Goal: Communication & Community: Answer question/provide support

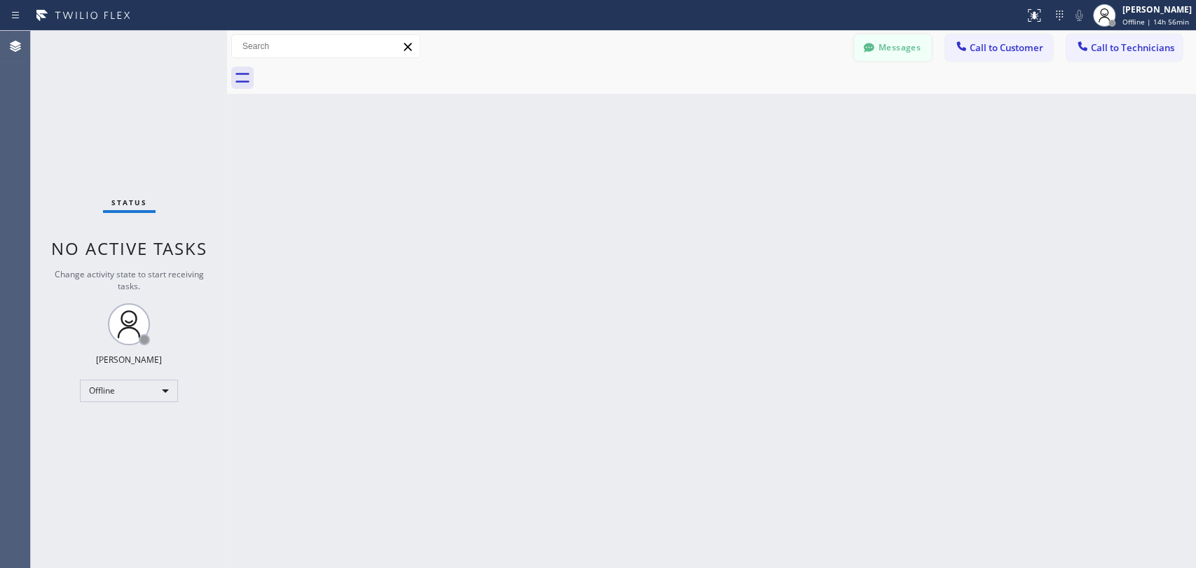
click at [916, 44] on button "Messages" at bounding box center [892, 47] width 77 height 27
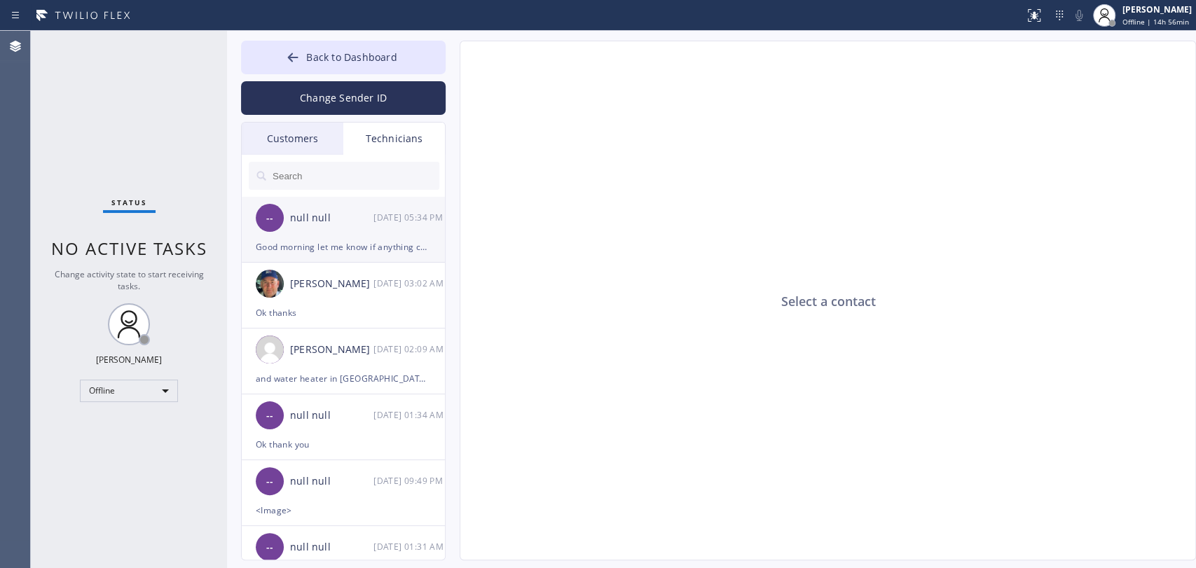
click at [361, 228] on div "-- null null [DATE] 05:34 PM" at bounding box center [344, 218] width 205 height 42
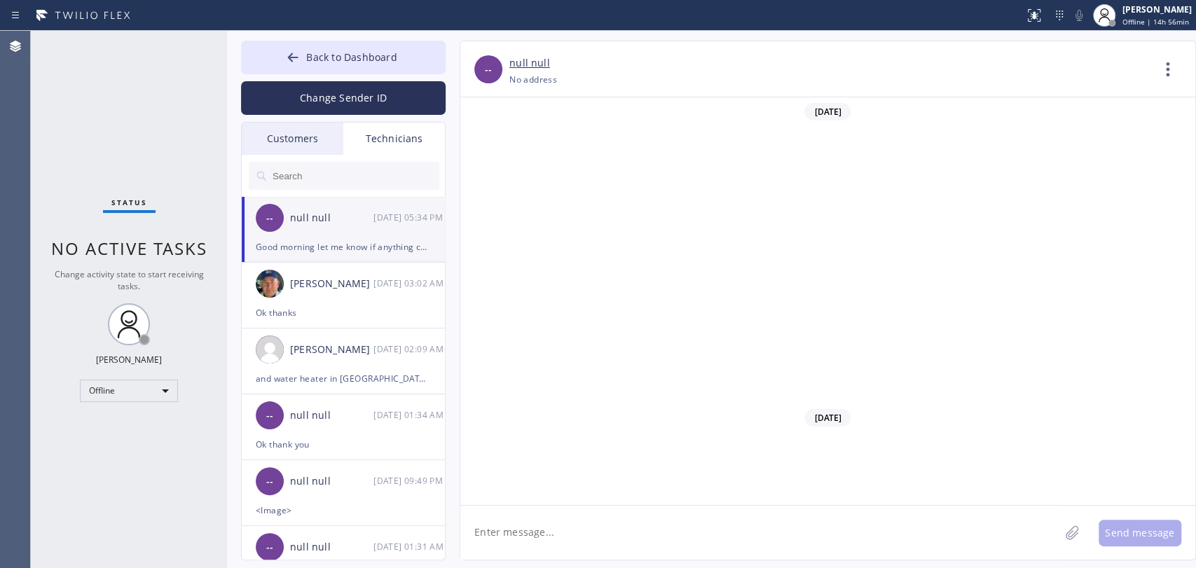
scroll to position [10946, 0]
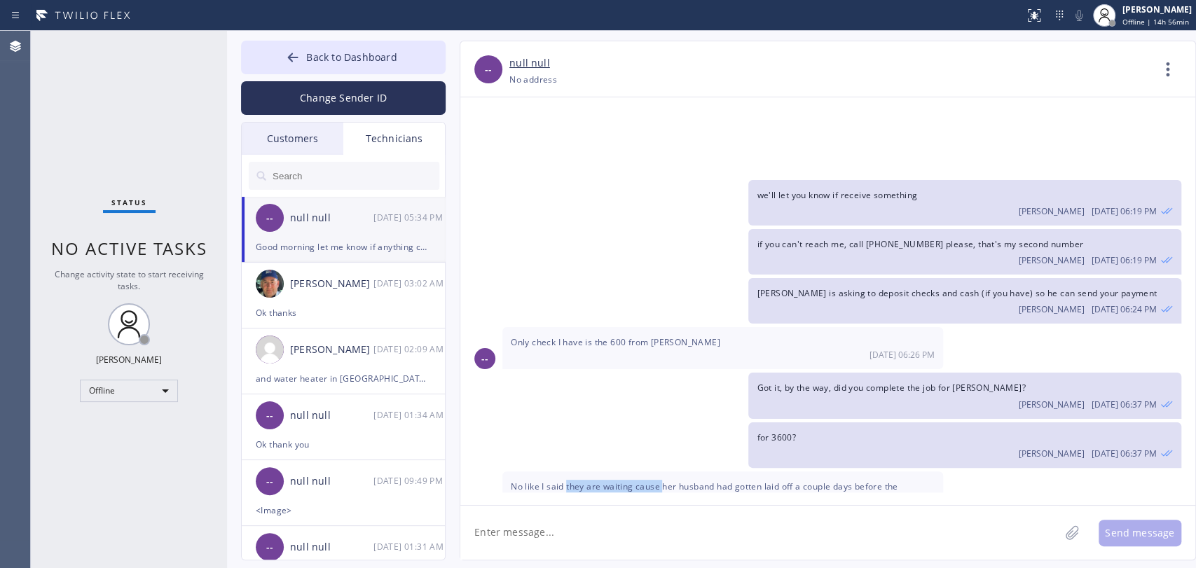
drag, startPoint x: 565, startPoint y: 364, endPoint x: 663, endPoint y: 357, distance: 97.6
click at [663, 480] on span "No like I said they are waiting cause her husband had gotten laid off a couple …" at bounding box center [706, 499] width 390 height 39
click at [658, 480] on span "No like I said they are waiting cause her husband had gotten laid off a couple …" at bounding box center [706, 499] width 390 height 39
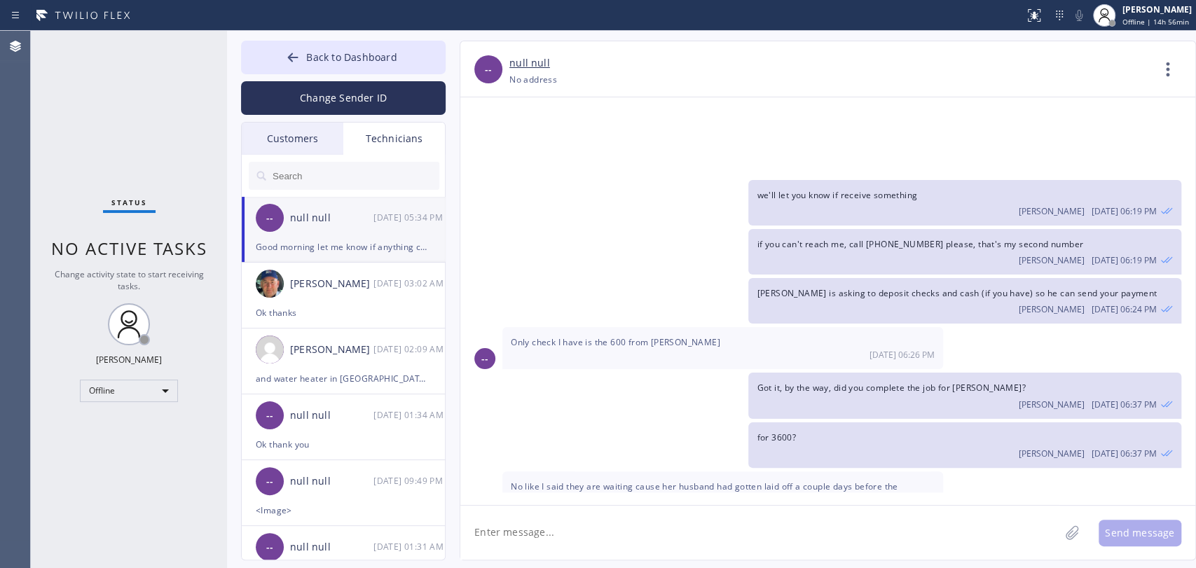
click at [526, 511] on textarea at bounding box center [759, 533] width 599 height 54
type textarea "Good morning, will do"
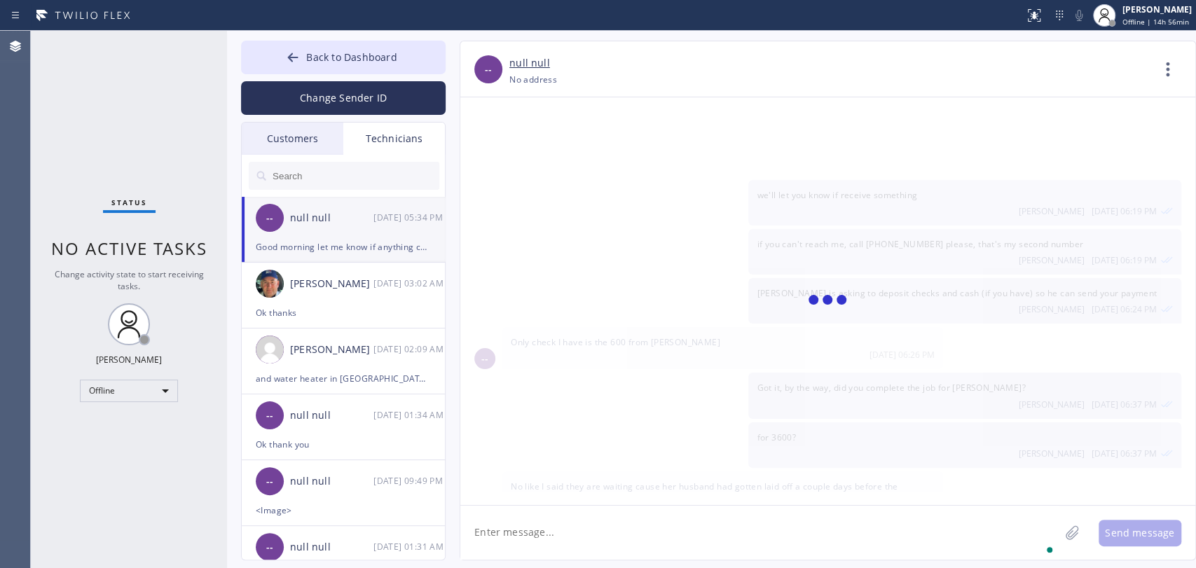
scroll to position [10995, 0]
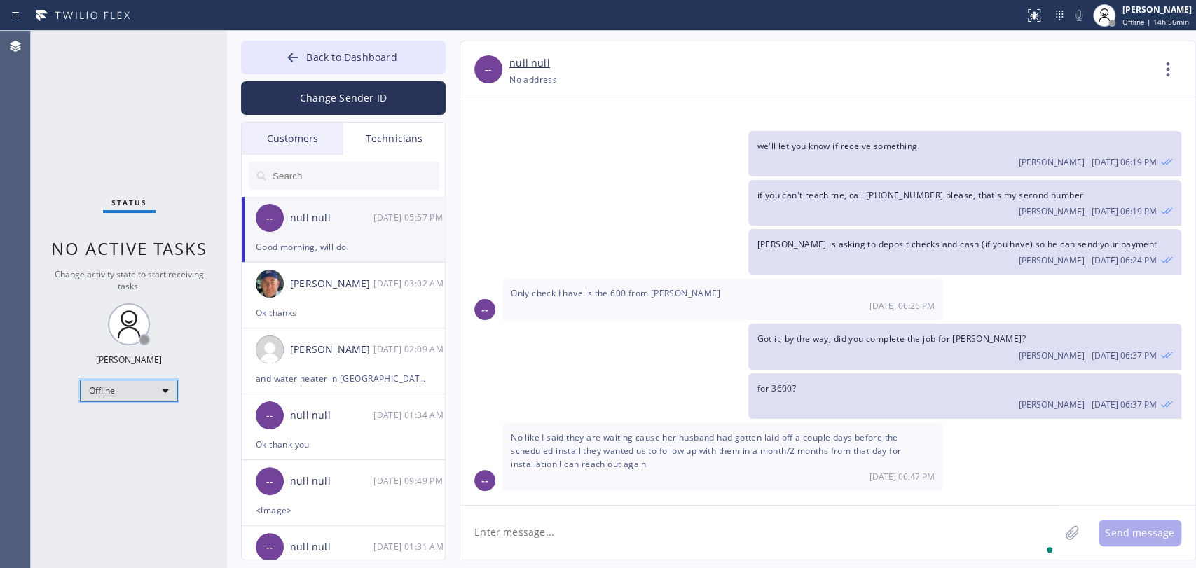
click at [96, 386] on div "Offline" at bounding box center [129, 391] width 98 height 22
click at [111, 427] on li "Available" at bounding box center [128, 425] width 95 height 17
click at [298, 143] on div "Customers" at bounding box center [293, 139] width 102 height 32
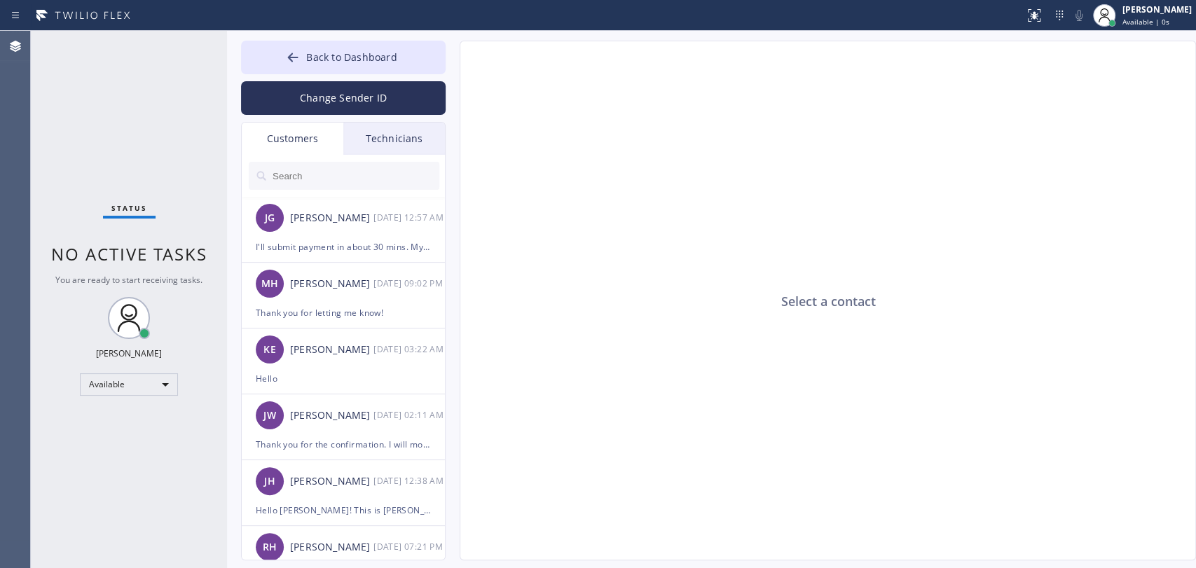
click at [381, 155] on div at bounding box center [344, 176] width 205 height 42
click at [388, 147] on div "Technicians" at bounding box center [394, 139] width 102 height 32
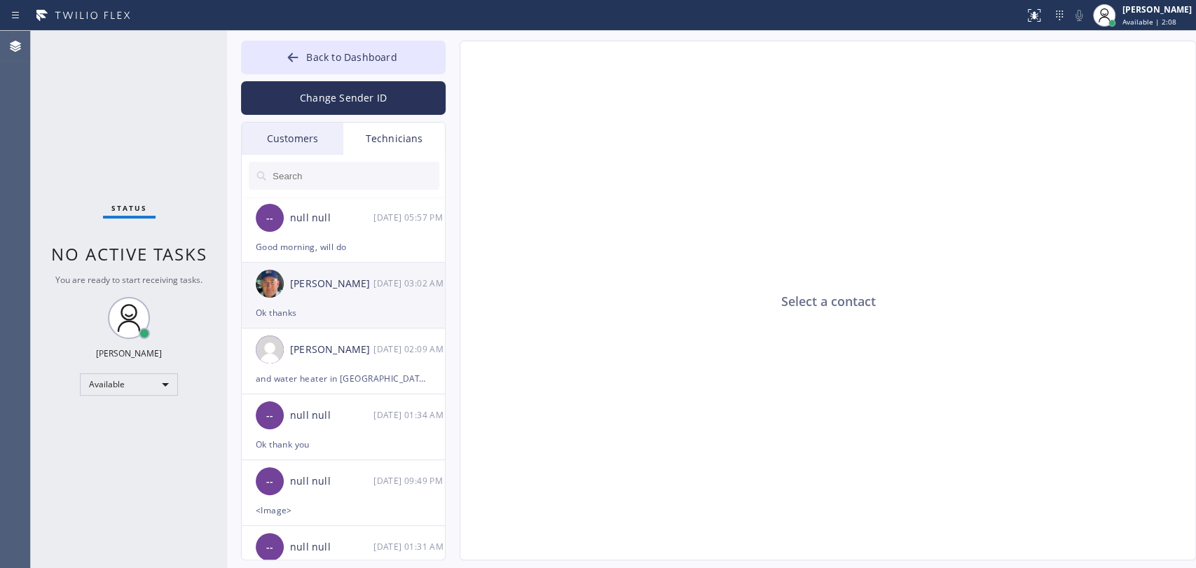
click at [341, 282] on div "[PERSON_NAME]" at bounding box center [331, 284] width 83 height 16
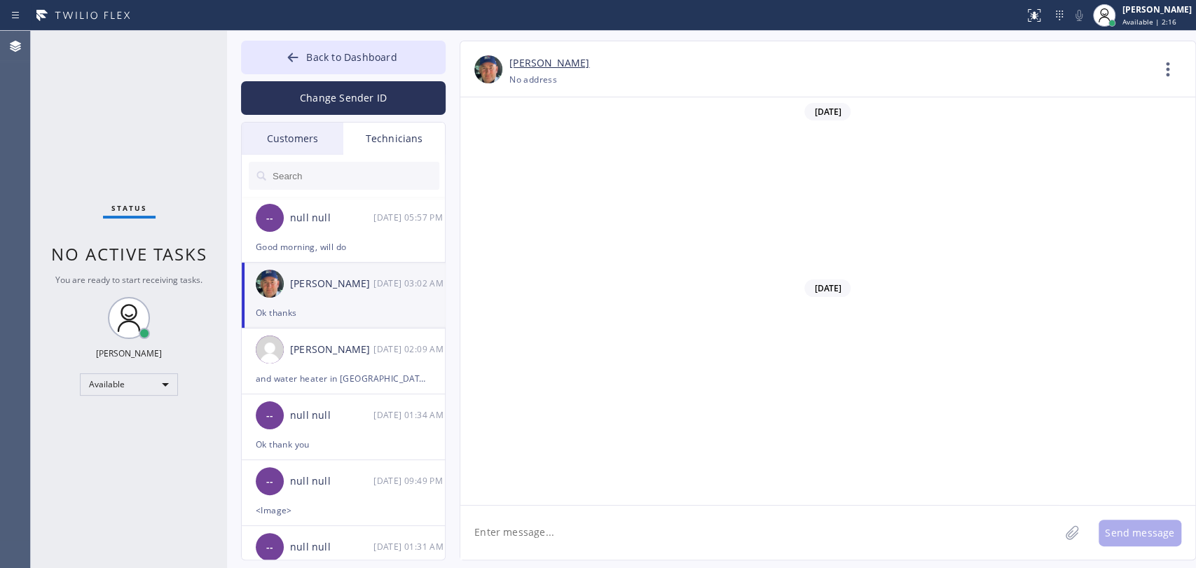
click at [328, 181] on input "text" at bounding box center [355, 176] width 168 height 28
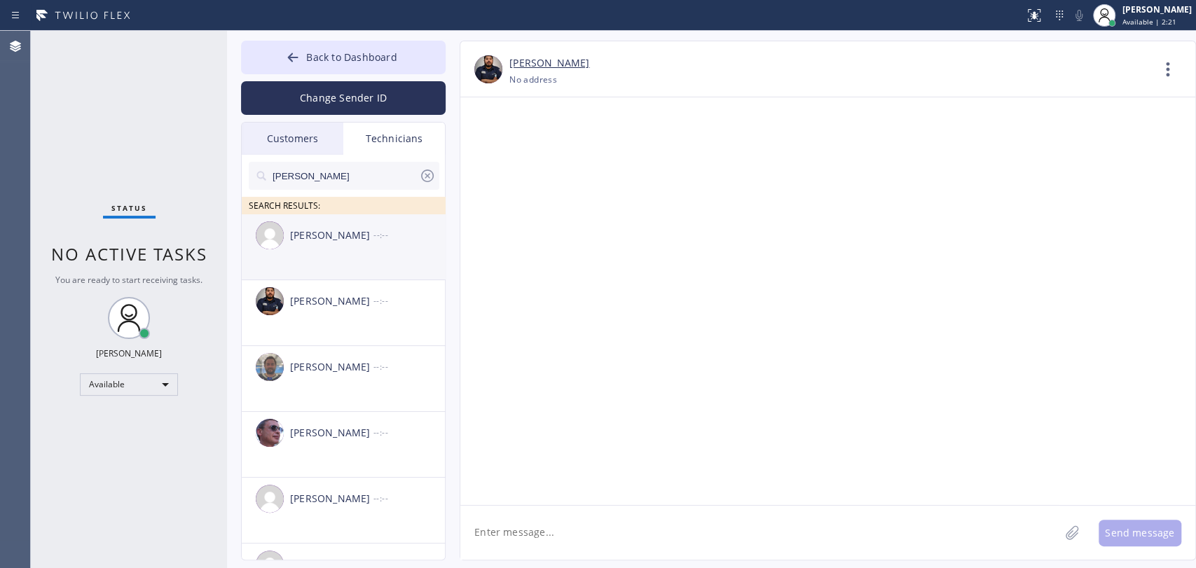
type input "sam"
click at [341, 248] on div "Sarvar Umirdinov --:--" at bounding box center [344, 235] width 205 height 42
click at [319, 315] on div "Samuel Contreras --:--" at bounding box center [344, 301] width 205 height 42
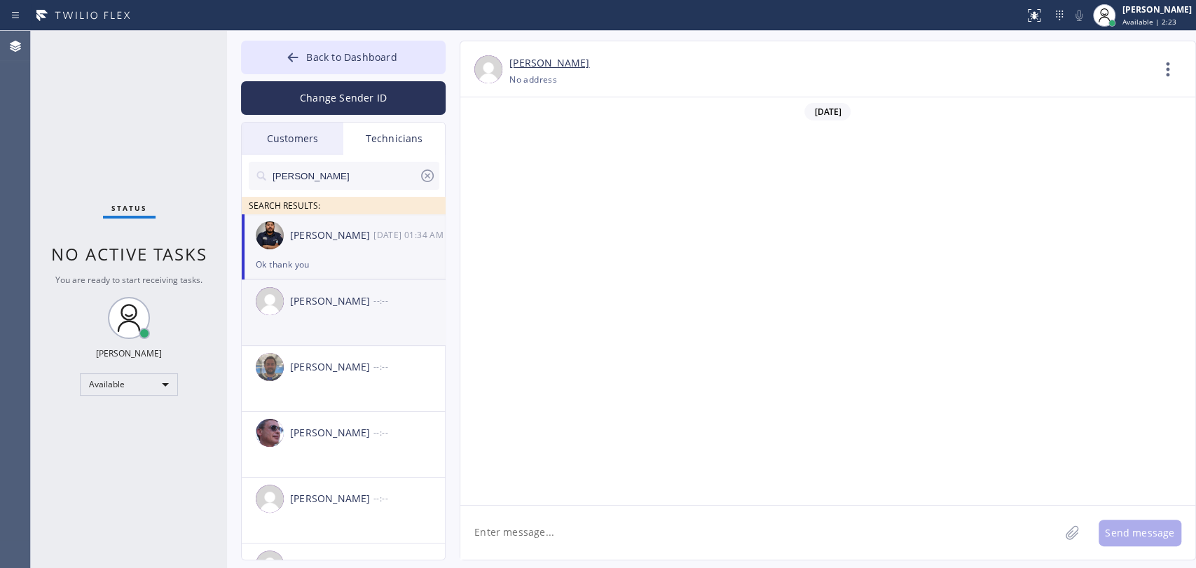
scroll to position [7340, 0]
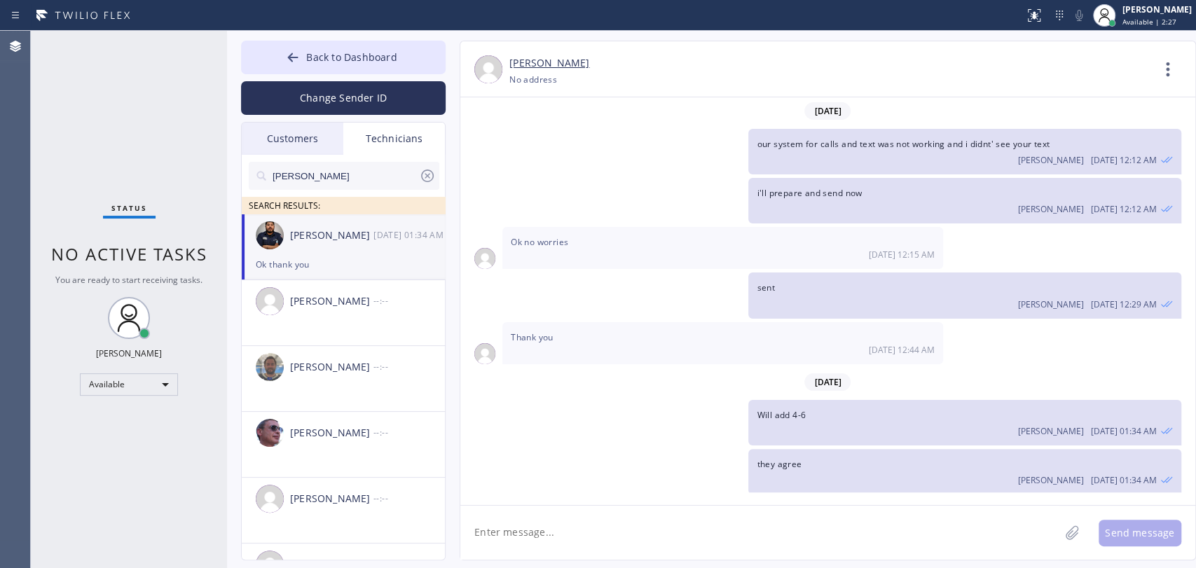
click at [508, 511] on textarea at bounding box center [759, 533] width 599 height 54
type textarea "Good morning [PERSON_NAME]! What's with your job from [DATE]?"
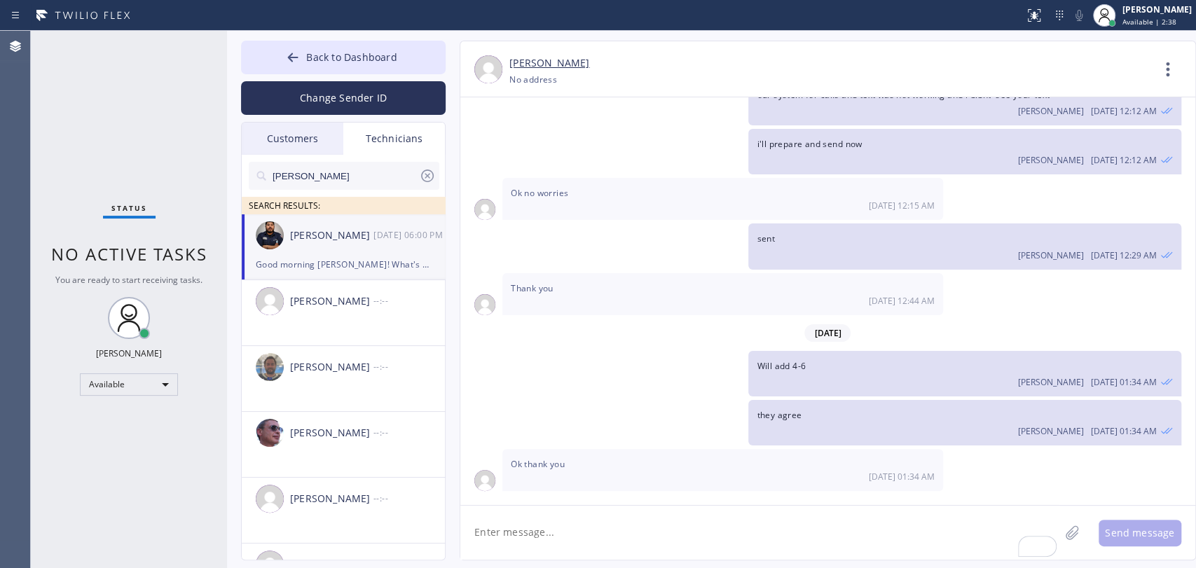
click at [336, 179] on input "sam" at bounding box center [345, 176] width 148 height 28
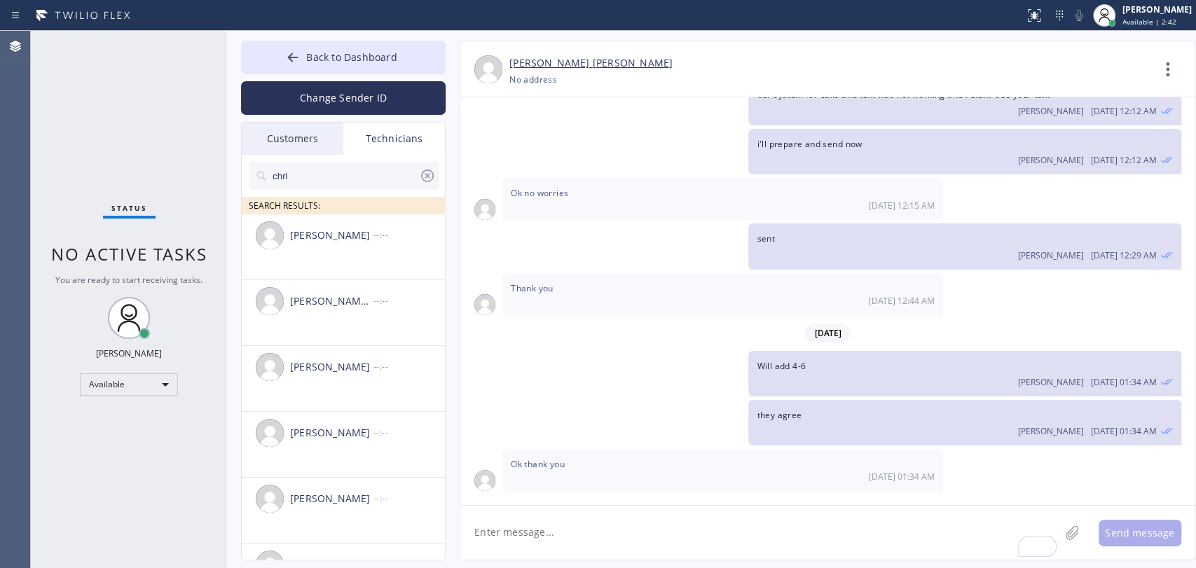
type input "chri"
click at [328, 250] on div "Christopher Gonzales --:--" at bounding box center [344, 235] width 205 height 42
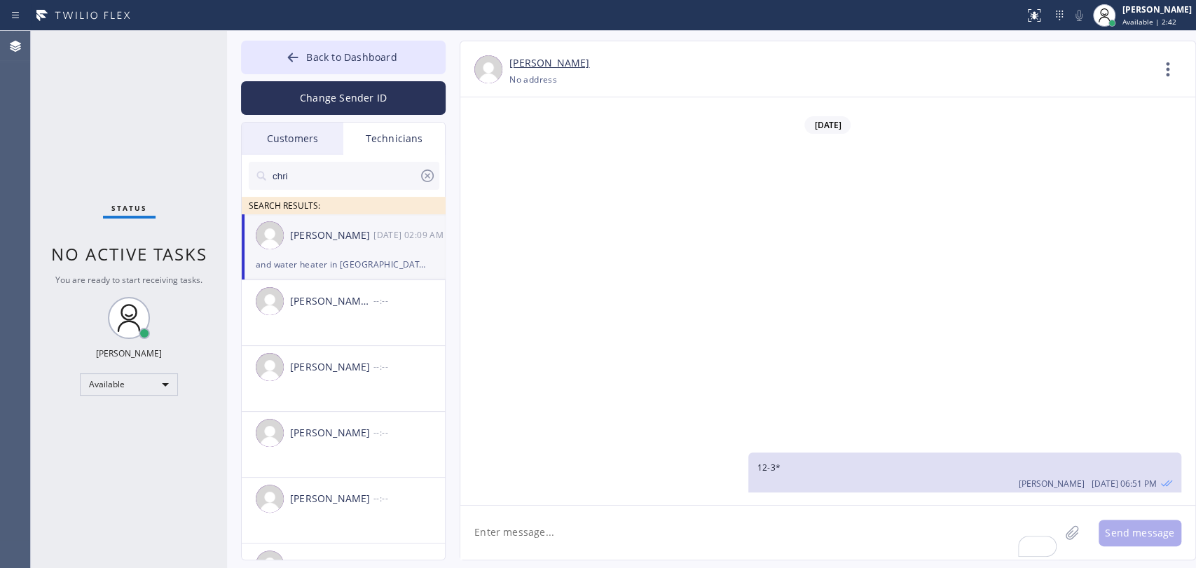
scroll to position [17242, 0]
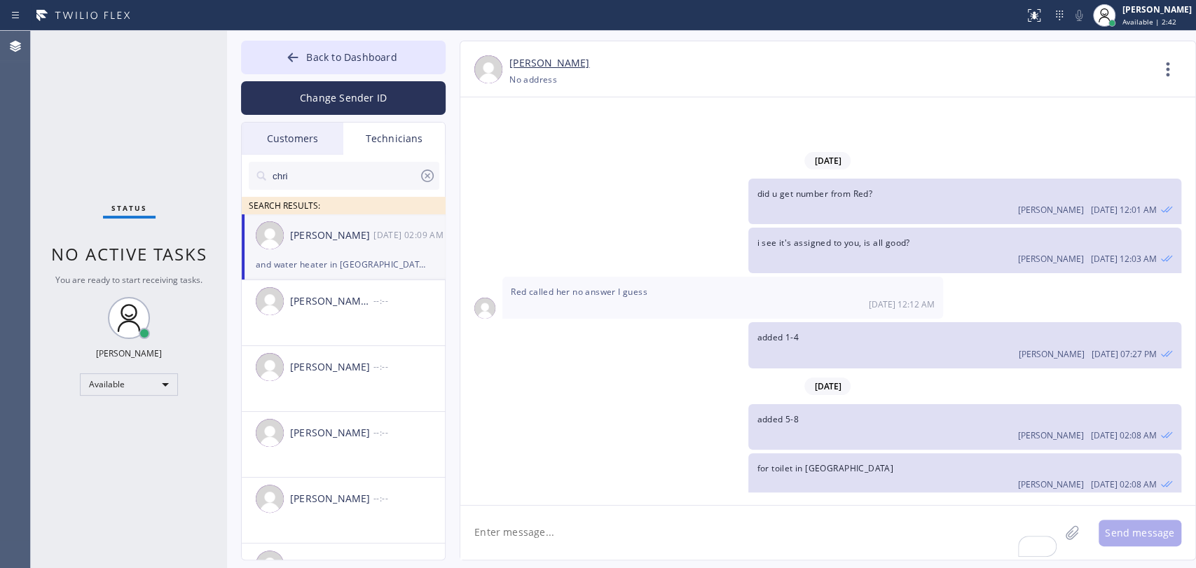
click at [560, 511] on textarea "To enrich screen reader interactions, please activate Accessibility in Grammarl…" at bounding box center [759, 533] width 599 height 54
paste textarea "SST5LD"
type textarea "Good morning Chris, what's with your job from yesterday? SST5LD"
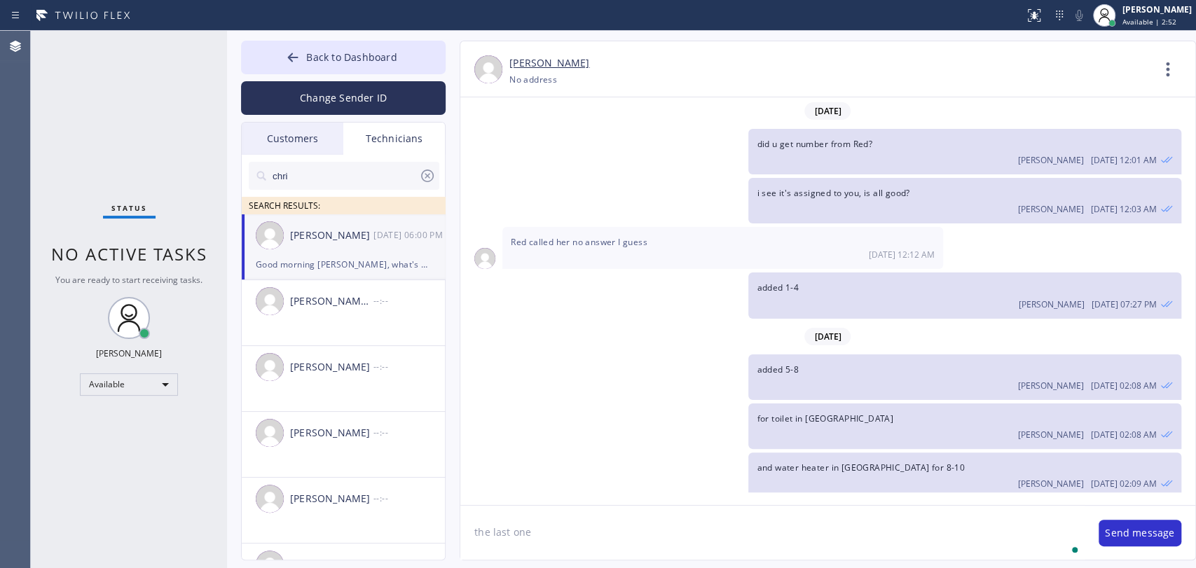
type textarea "the last one"
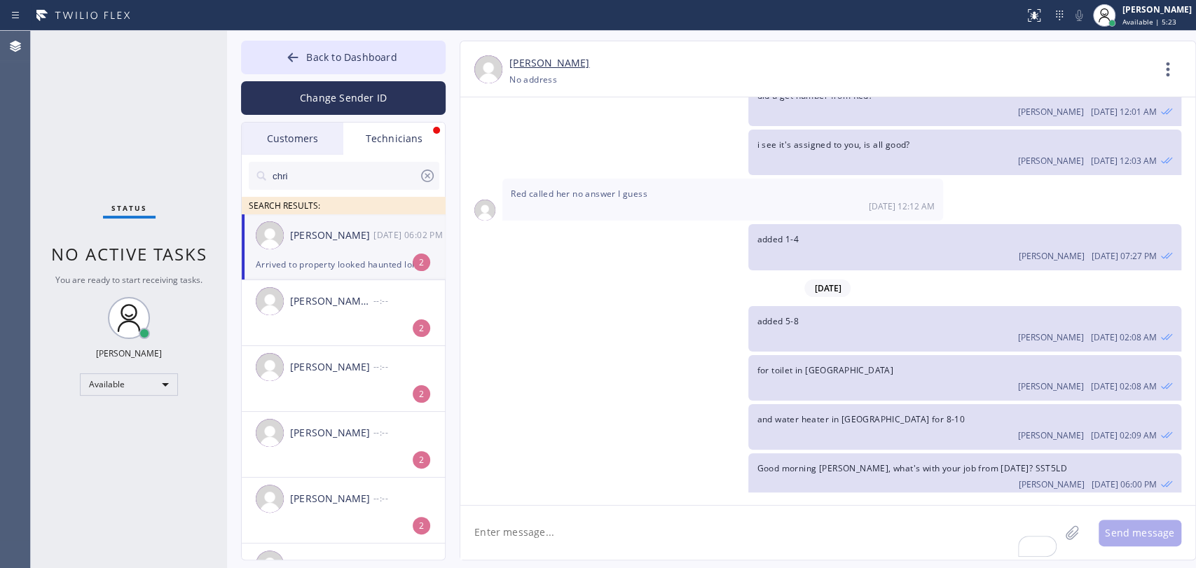
scroll to position [17431, 0]
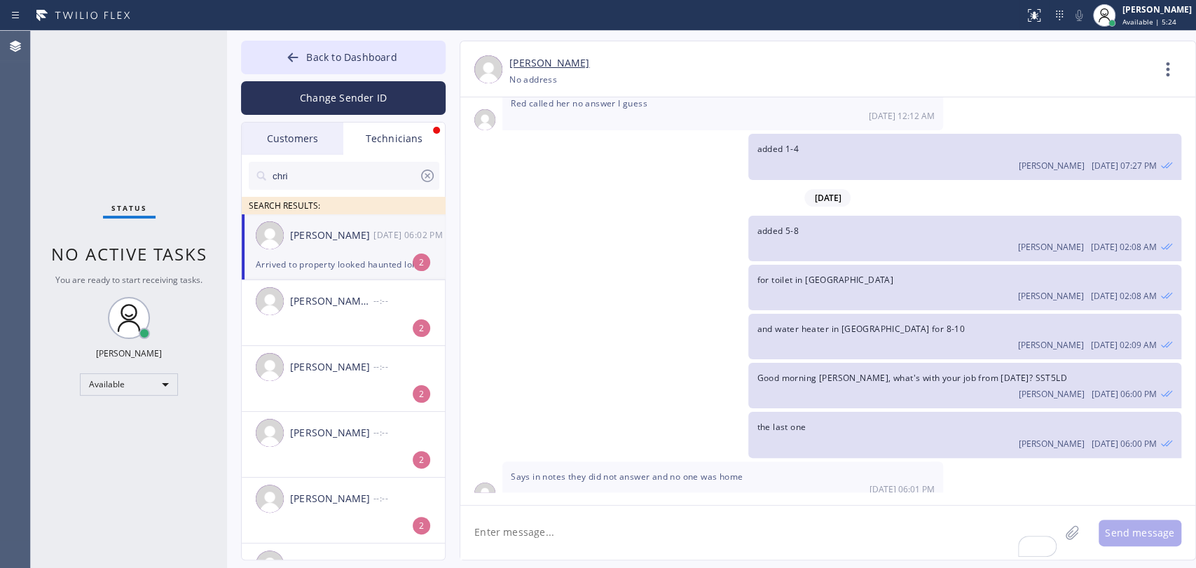
click at [640, 507] on div "Arrived to property looked haunted lol 08/29 06:02 PM" at bounding box center [722, 528] width 441 height 42
click at [635, 511] on span "Arrived to property looked haunted lol" at bounding box center [590, 522] width 158 height 12
drag, startPoint x: 345, startPoint y: 263, endPoint x: 326, endPoint y: 205, distance: 60.9
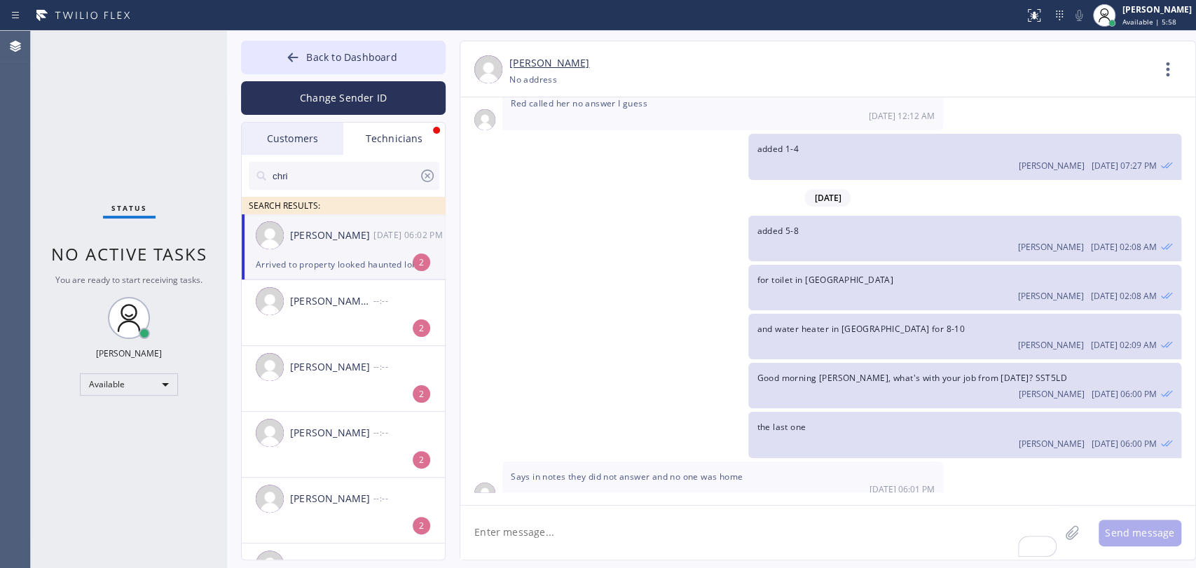
click at [345, 263] on div "Arrived to property looked haunted lol" at bounding box center [343, 264] width 175 height 16
click at [420, 169] on icon at bounding box center [427, 175] width 17 height 17
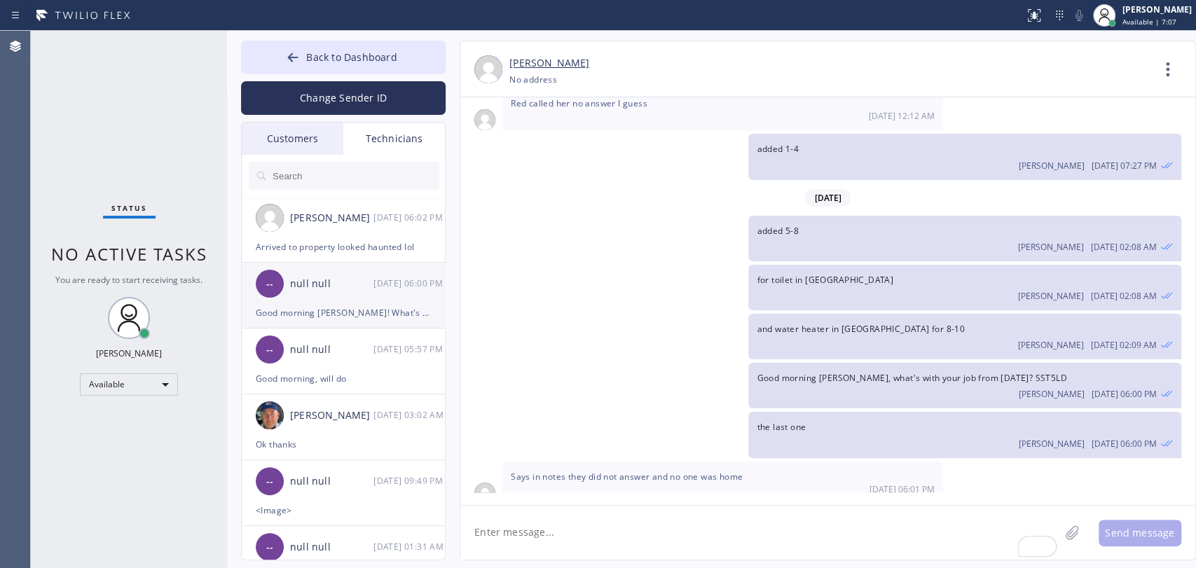
click at [345, 295] on div "-- null null 08/29 06:00 PM" at bounding box center [344, 284] width 205 height 42
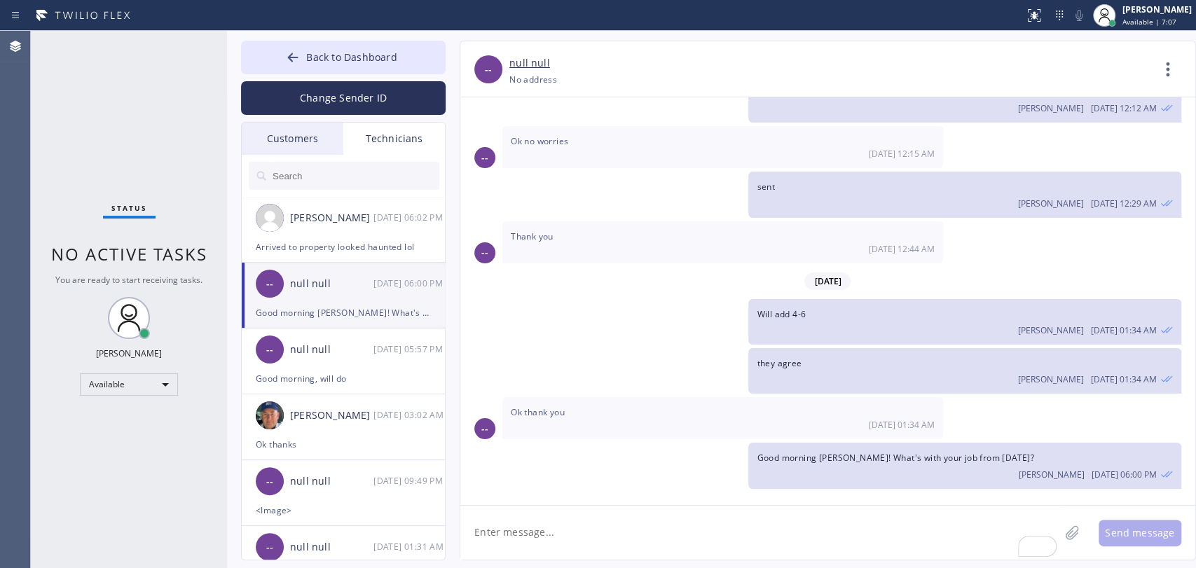
scroll to position [7389, 0]
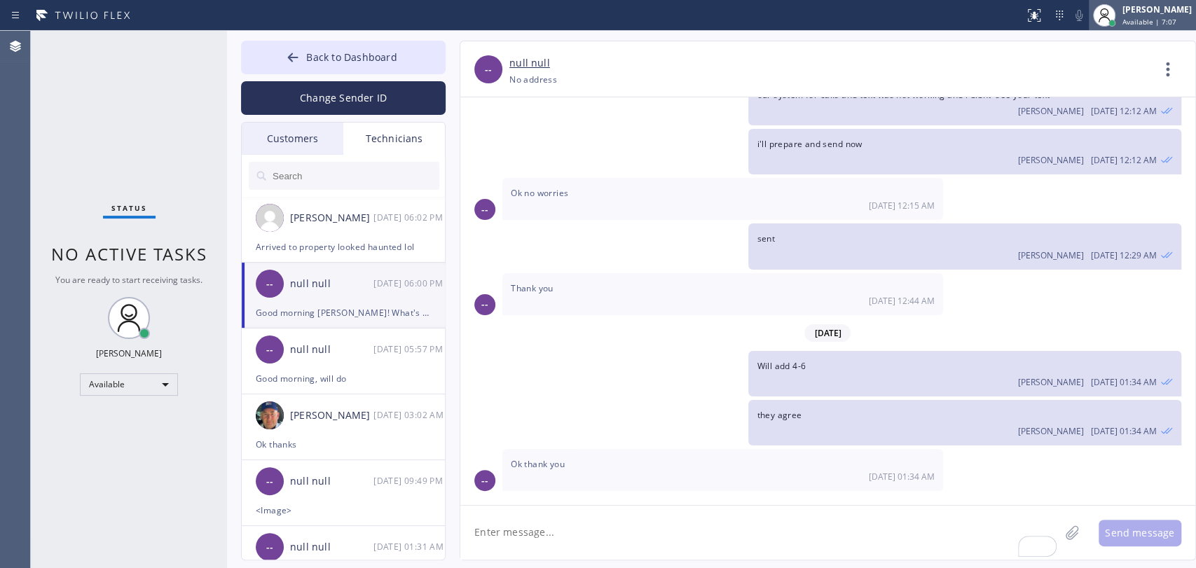
type input "(310) 367-6750"
click at [1075, 55] on icon at bounding box center [1168, 70] width 34 height 34
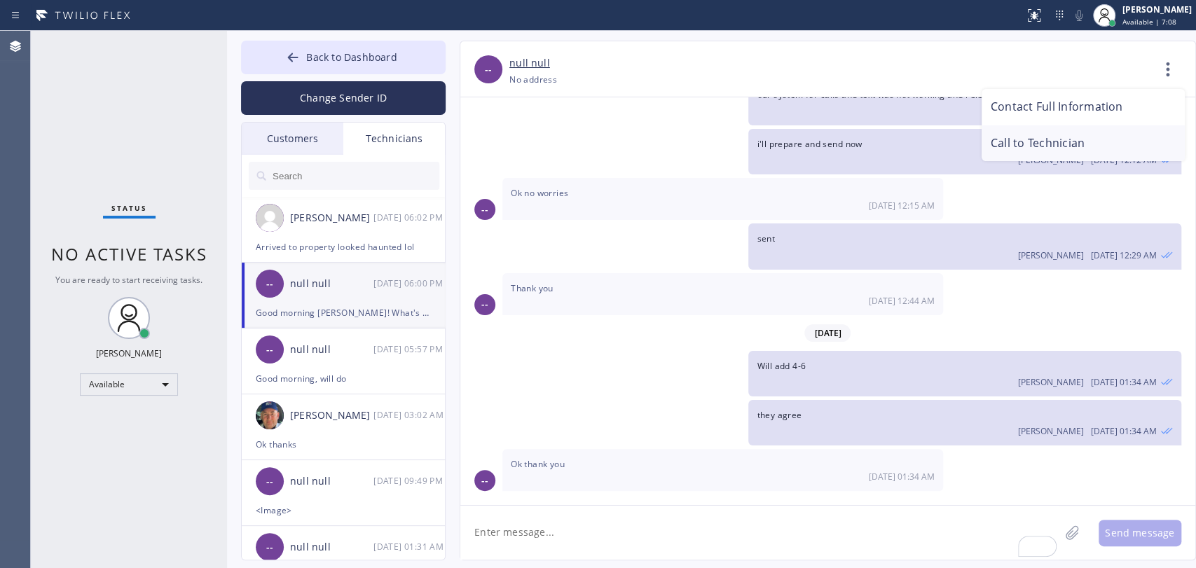
click at [1058, 133] on li "Call to Technician" at bounding box center [1082, 143] width 203 height 36
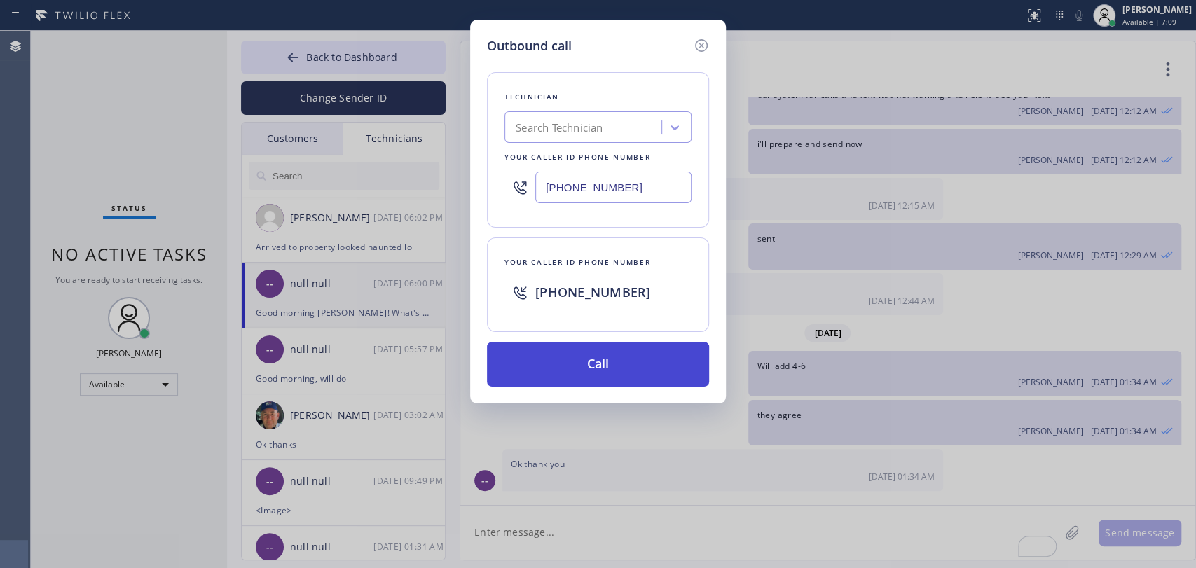
click at [634, 345] on button "Call" at bounding box center [598, 364] width 222 height 45
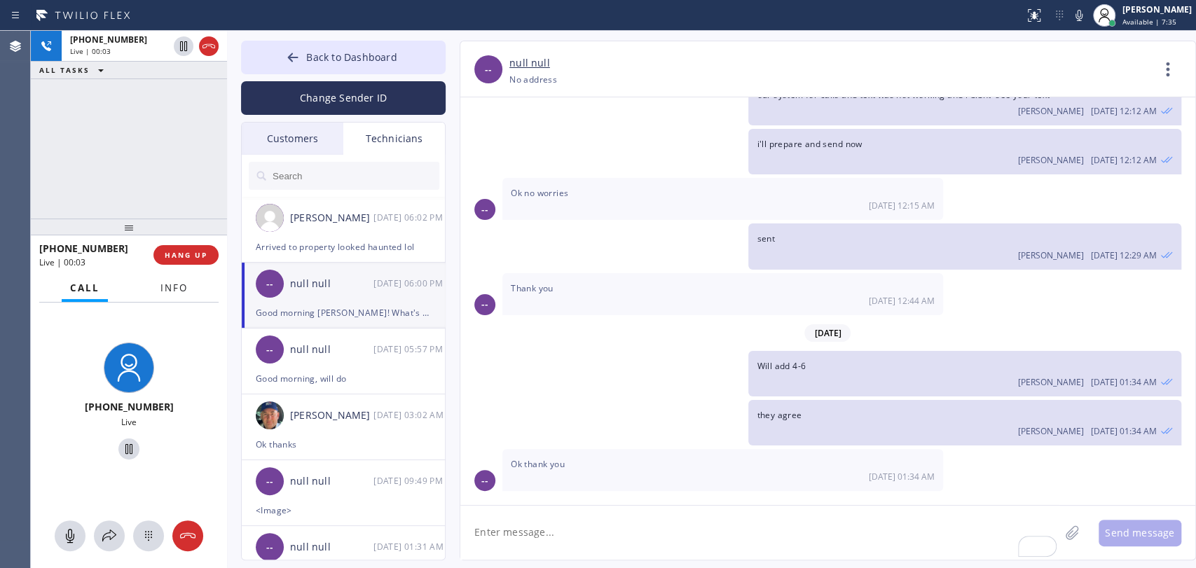
click at [158, 294] on button "Info" at bounding box center [174, 288] width 44 height 27
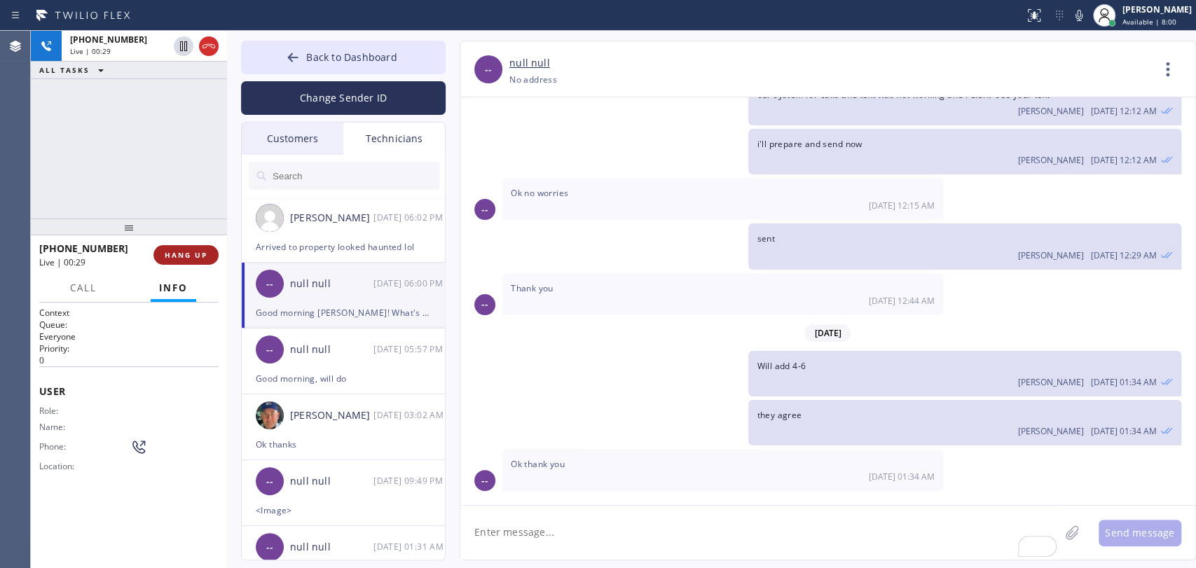
click at [177, 256] on span "HANG UP" at bounding box center [186, 255] width 43 height 10
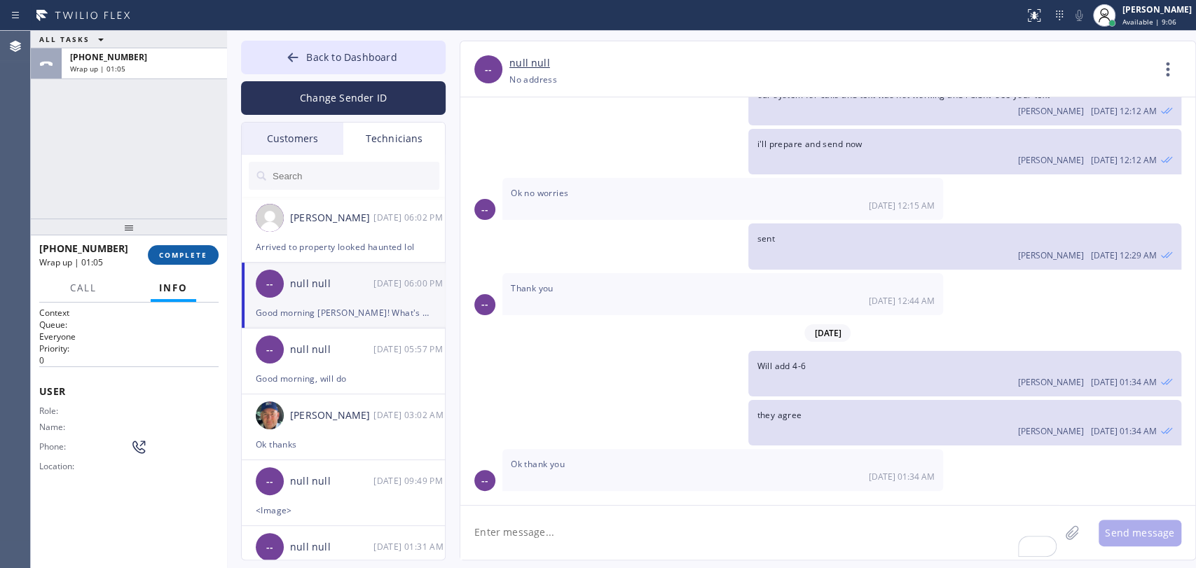
click at [179, 247] on button "COMPLETE" at bounding box center [183, 255] width 71 height 20
click at [170, 207] on div "ALL TASKS ALL TASKS ACTIVE TASKS TASKS IN WRAP UP +13103676750 Wrap up | 01:05" at bounding box center [129, 125] width 196 height 188
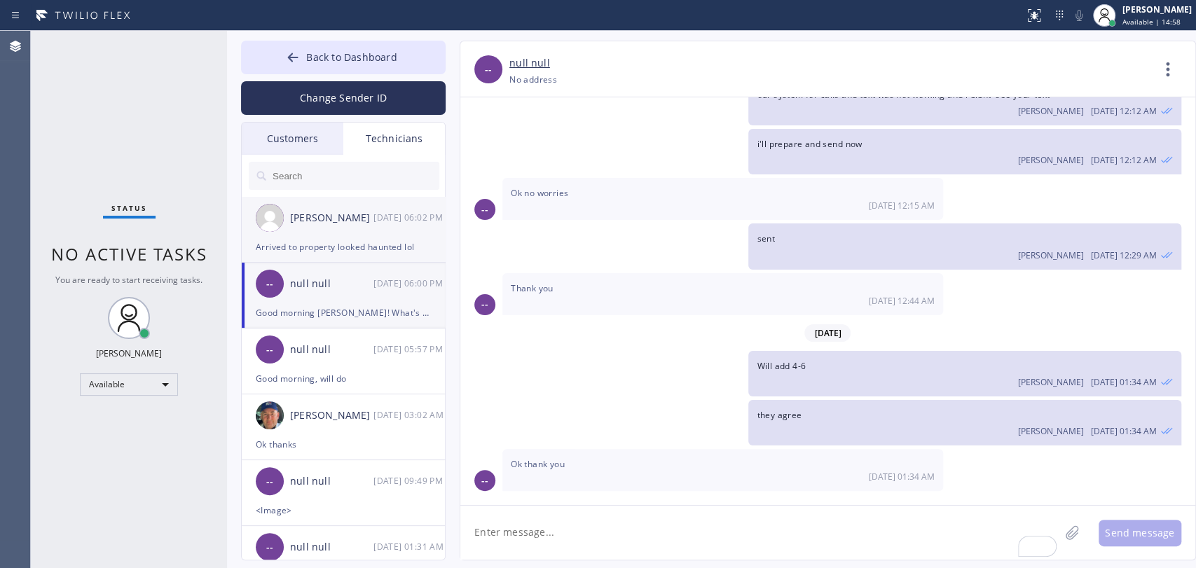
click at [310, 224] on div "[PERSON_NAME]" at bounding box center [331, 218] width 83 height 16
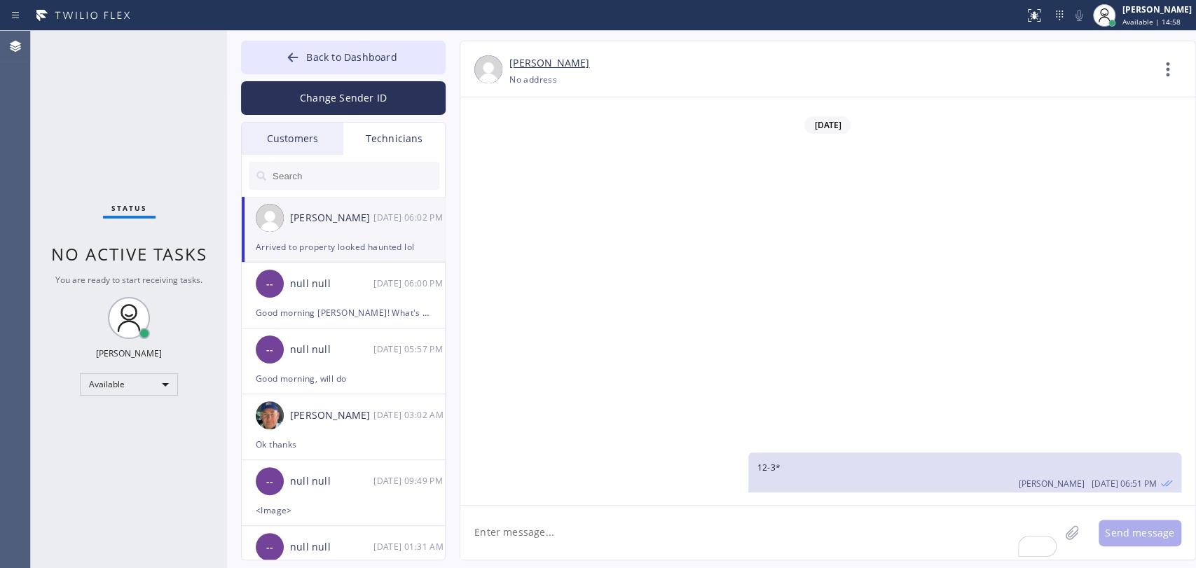
click at [555, 511] on textarea "To enrich screen reader interactions, please activate Accessibility in Grammarl…" at bounding box center [759, 533] width 599 height 54
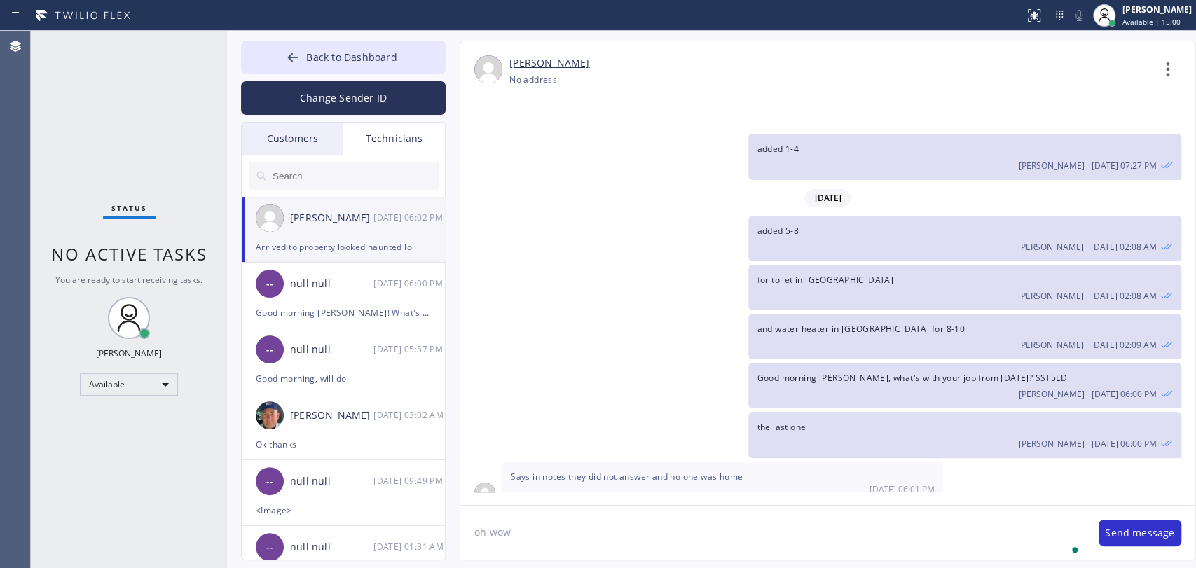
type textarea "oh wow"
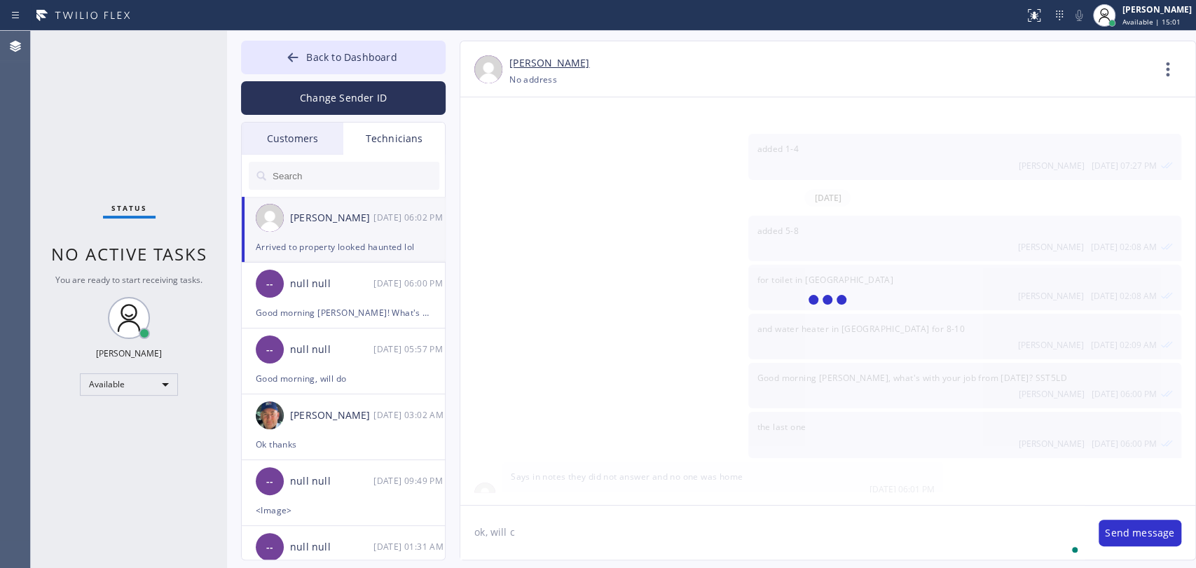
scroll to position [17479, 0]
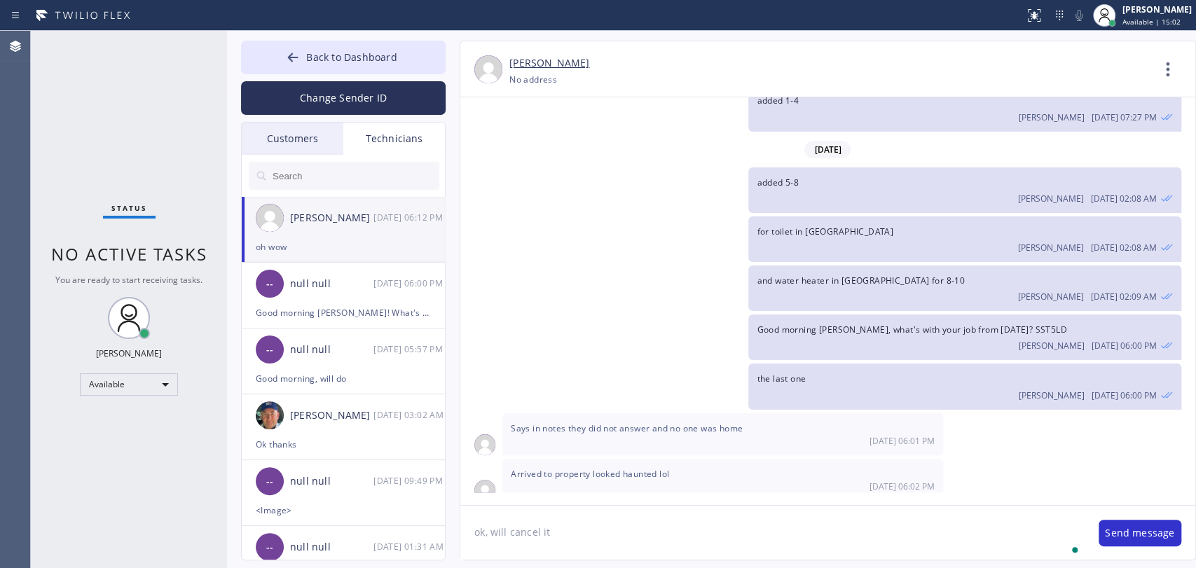
type textarea "ok, will cancel it"
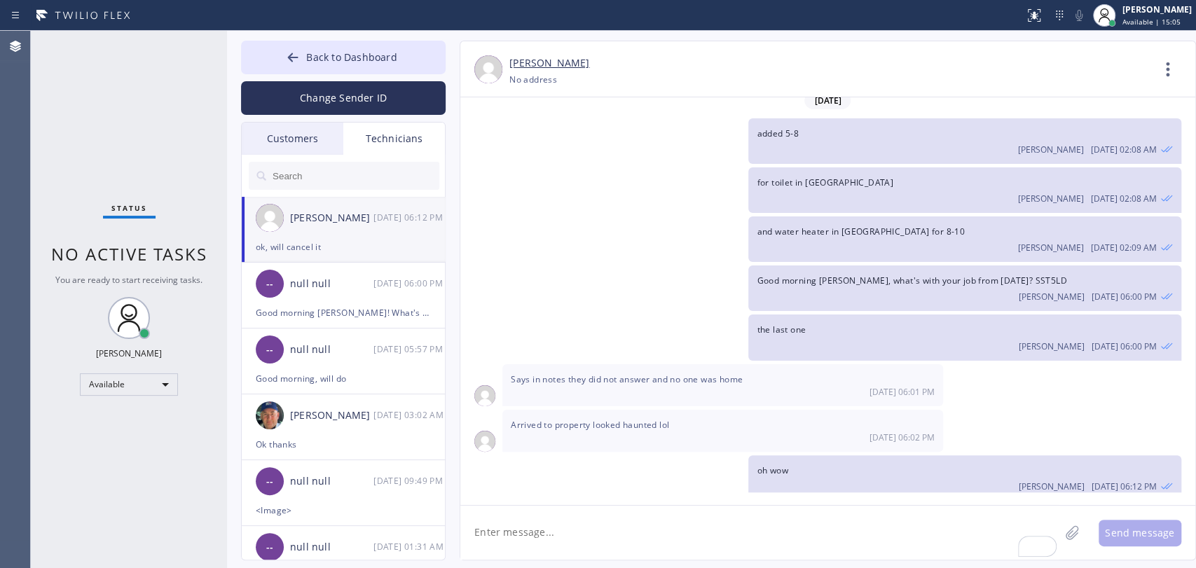
click at [555, 511] on textarea "To enrich screen reader interactions, please activate Accessibility in Grammarl…" at bounding box center [759, 533] width 599 height 54
type textarea "I will ask to follow up anyway maybe to reschedule"
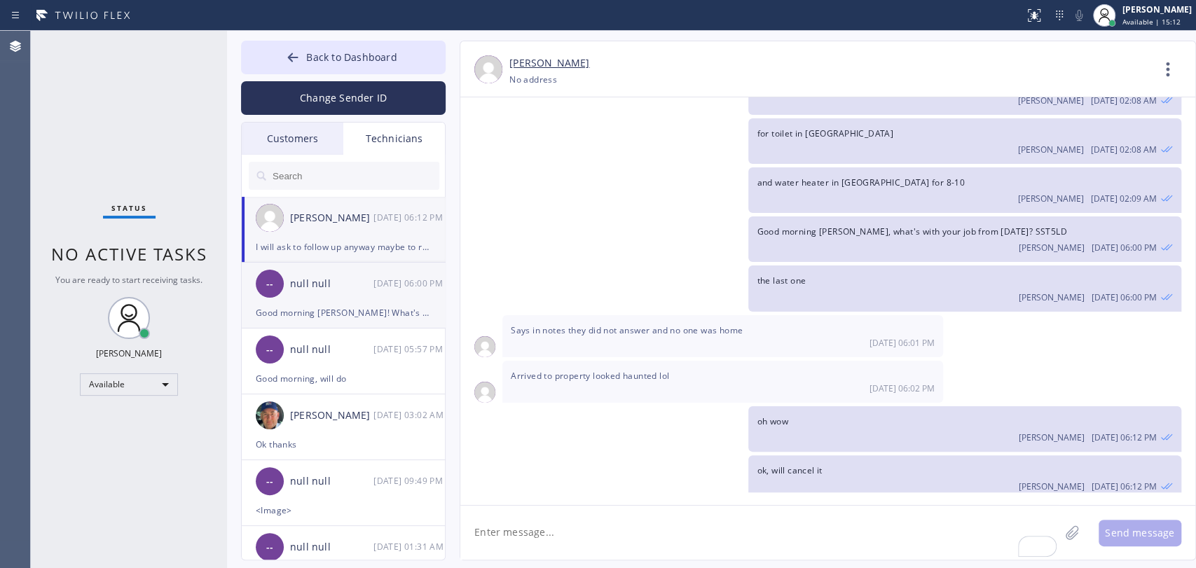
click at [344, 311] on div "Good morning Sam! What's with your job from yesterday?" at bounding box center [343, 313] width 175 height 16
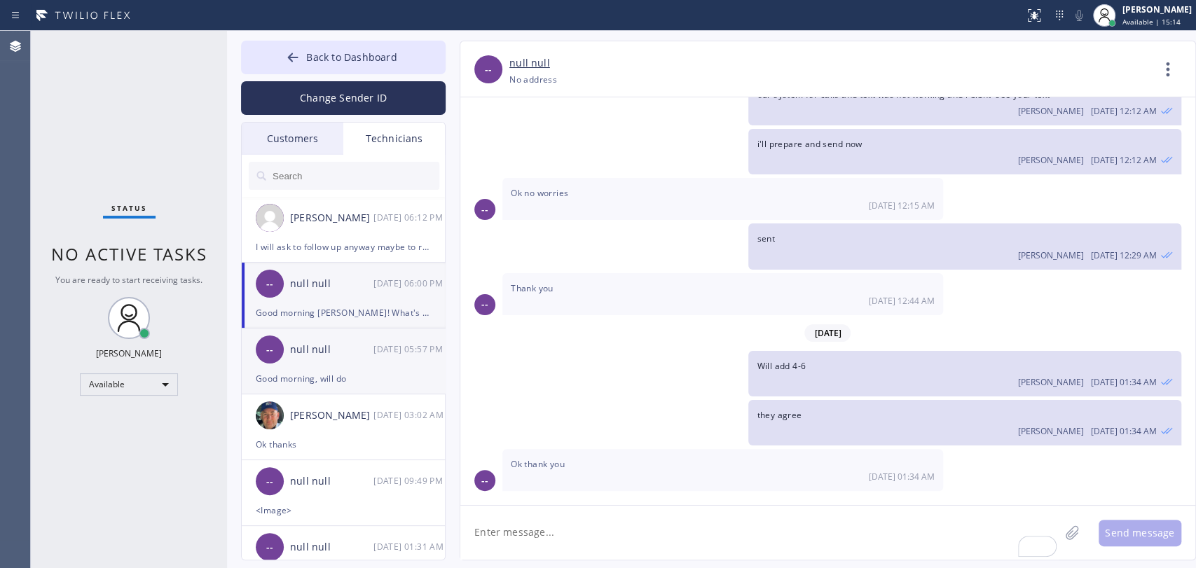
click at [338, 354] on div "null null" at bounding box center [331, 350] width 83 height 16
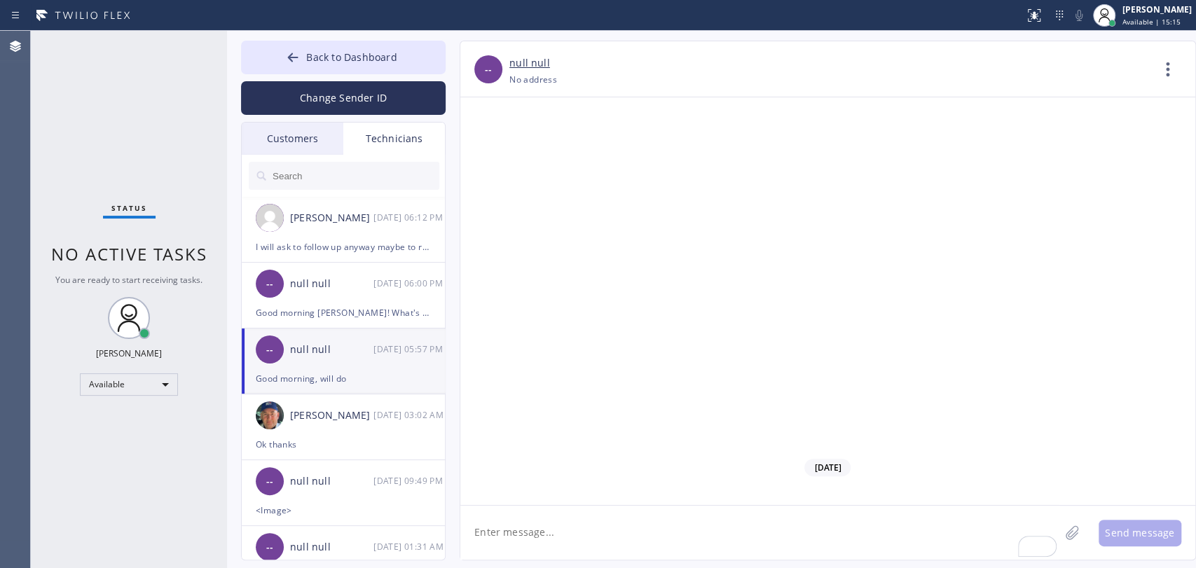
scroll to position [10995, 0]
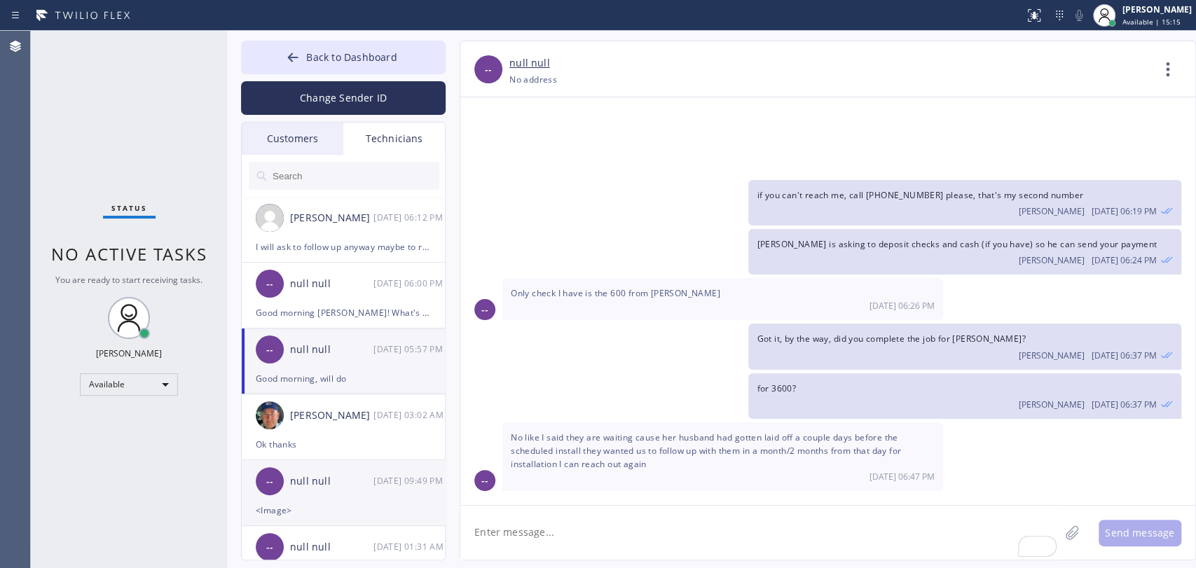
click at [432, 473] on div "08/28 09:49 PM" at bounding box center [409, 481] width 73 height 16
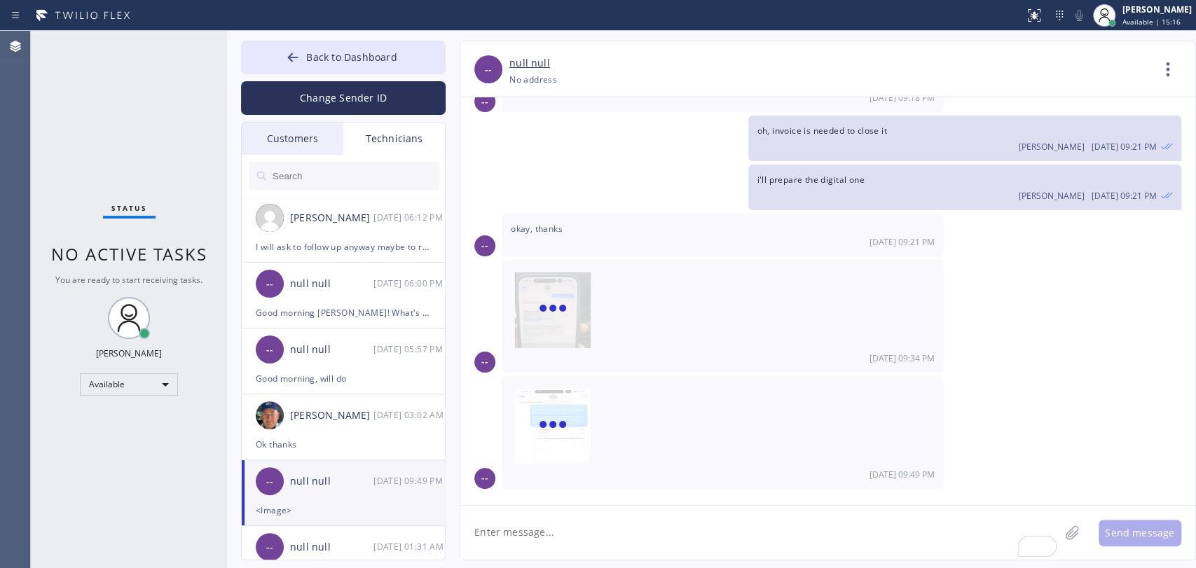
scroll to position [3845, 0]
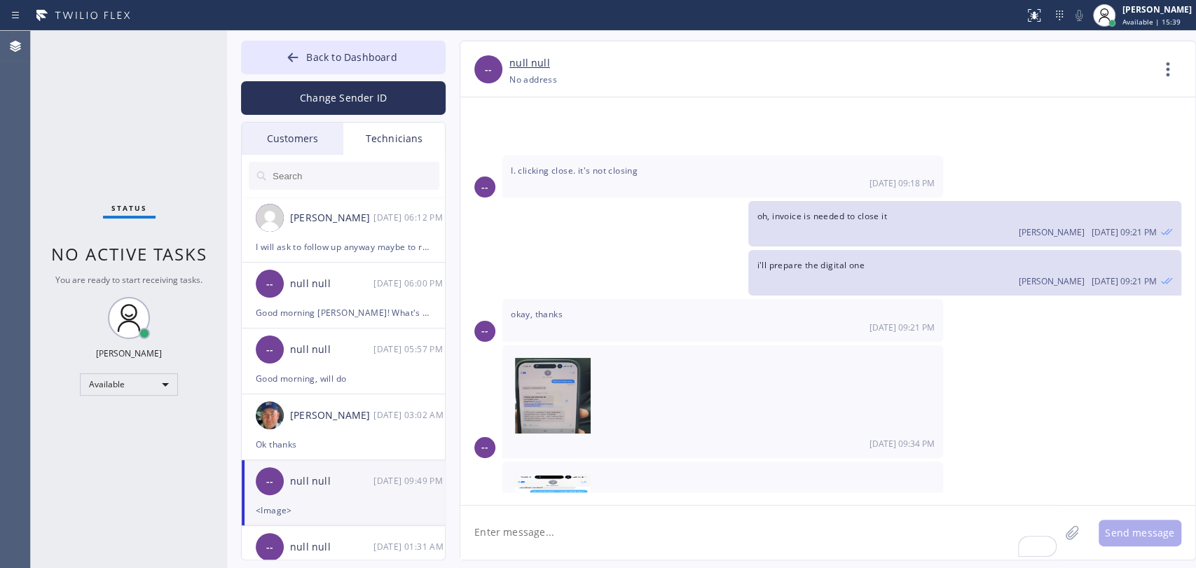
click at [311, 133] on div "Customers" at bounding box center [293, 139] width 102 height 32
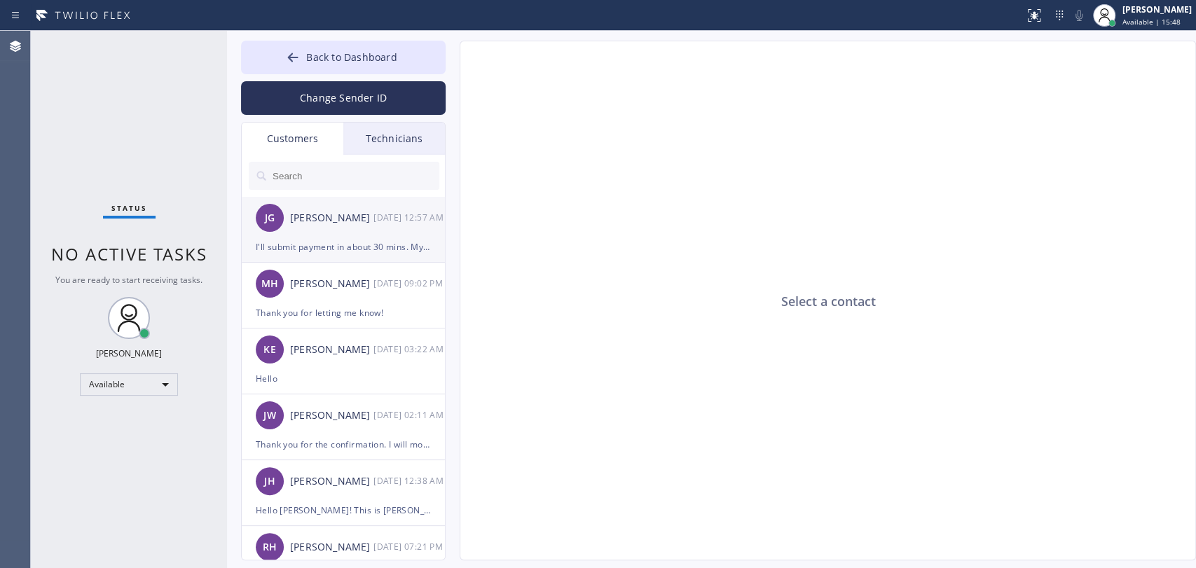
click at [312, 243] on div "I'll submit payment in about 30 mins. My husband has the credit card" at bounding box center [343, 247] width 175 height 16
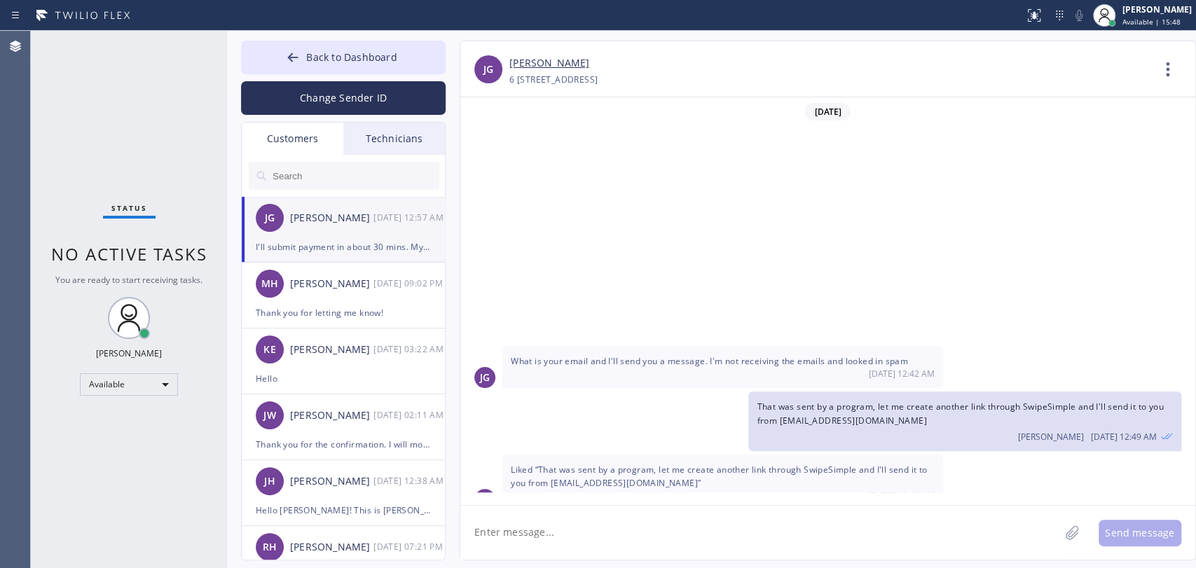
scroll to position [308, 0]
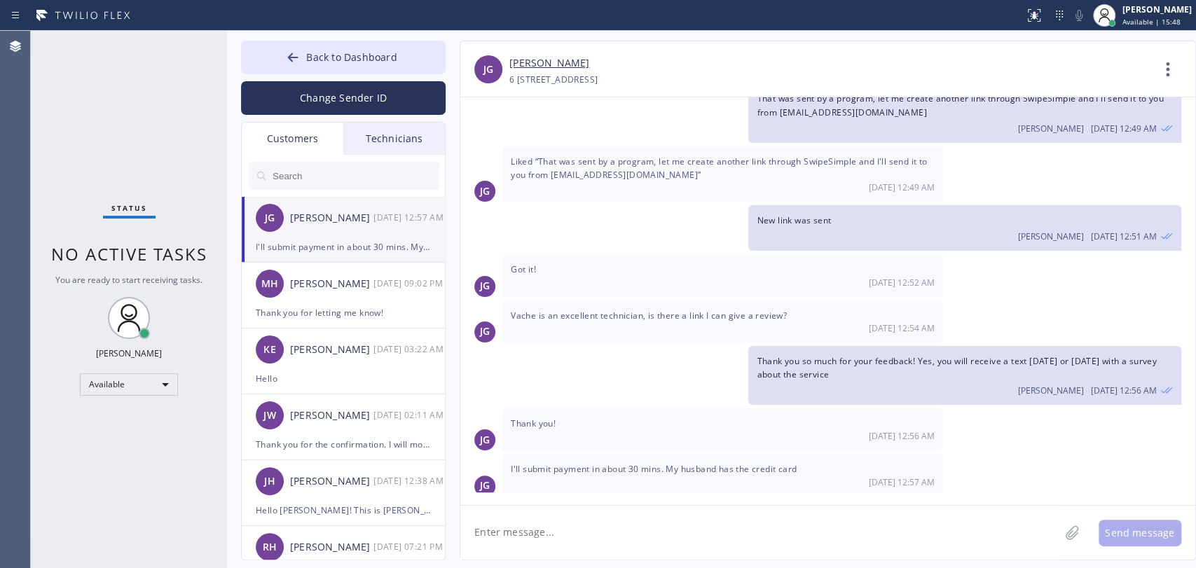
click at [495, 511] on textarea at bounding box center [759, 533] width 599 height 54
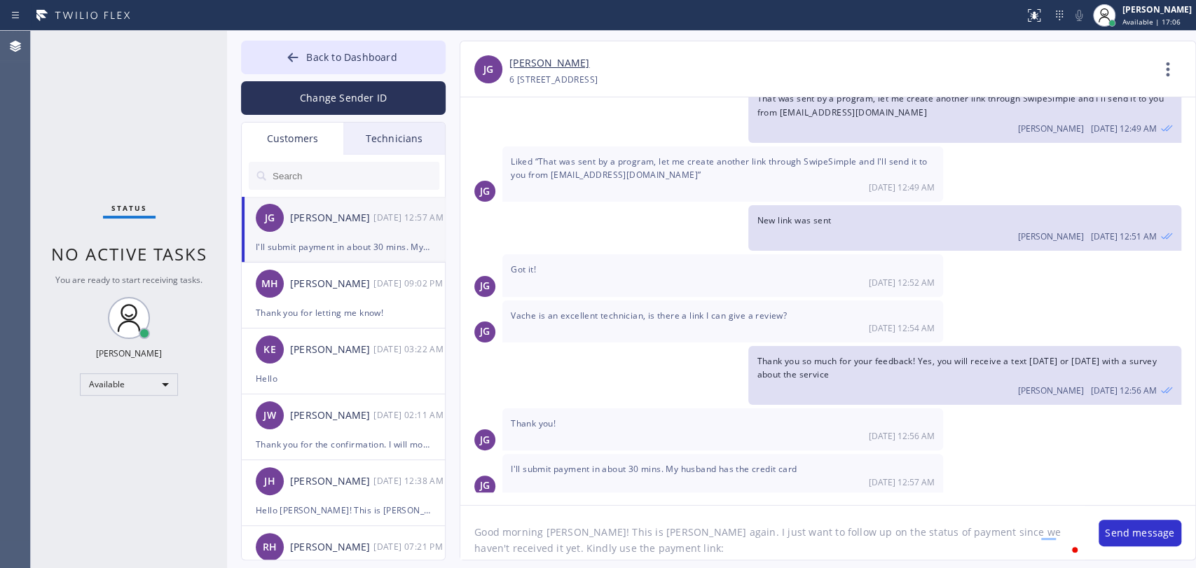
paste textarea "https://swipesimple.com/links/lnk_72819b48828029ae72c6c849efc9d702"
click at [625, 511] on textarea "Good morning Johannah! This is Alex again. I just want to follow up on the stat…" at bounding box center [772, 533] width 624 height 54
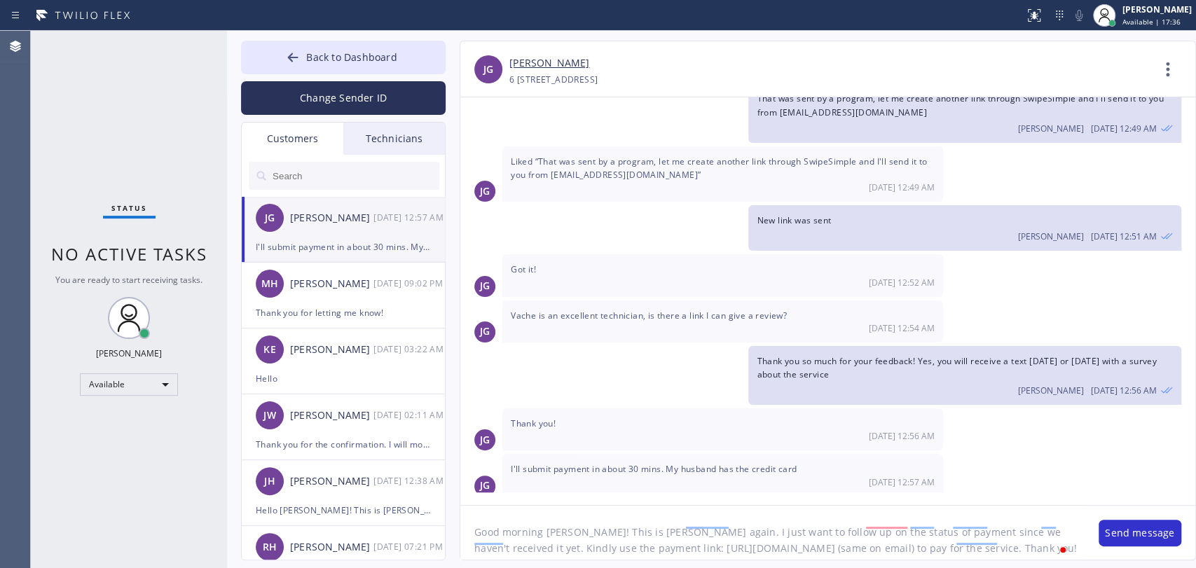
paste textarea ", Johannah! This is Alex following up regarding the payment, as we haven’t rece…"
paste textarea "https://swipesimple.com/links/lnk_72819b48828029ae72c6c849efc9d702"
paste textarea "Thank you!"
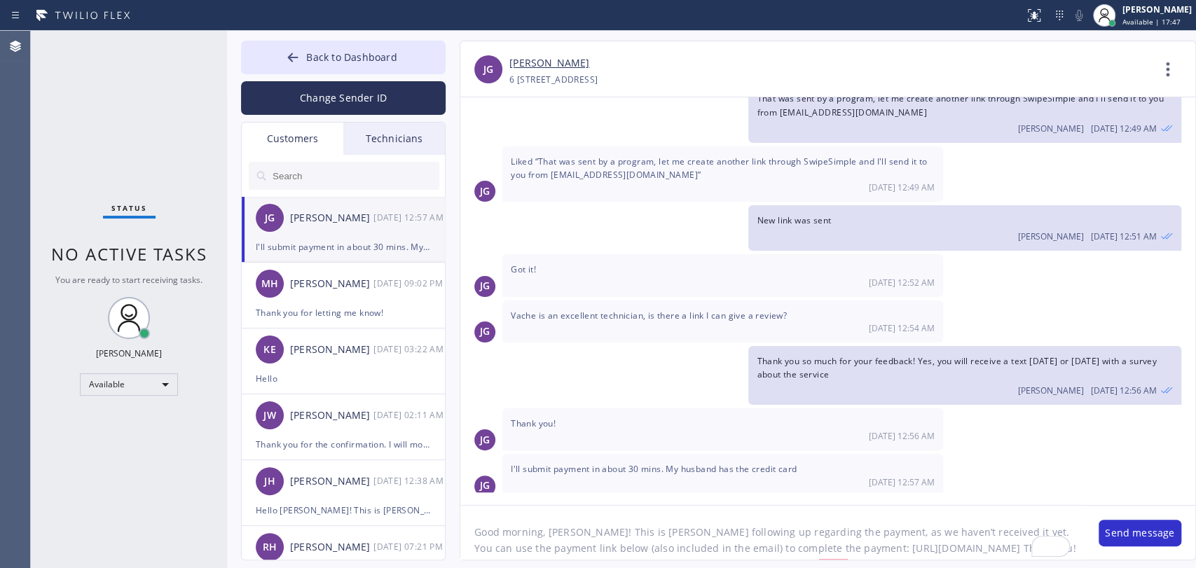
click at [618, 511] on textarea "Good morning, Johannah! This is Alex following up regarding the payment, as we …" at bounding box center [772, 533] width 624 height 54
type textarea "Good morning, Johannah! This is Alex following up regarding the payment, as we …"
click at [1075, 511] on button "Send message" at bounding box center [1139, 533] width 83 height 27
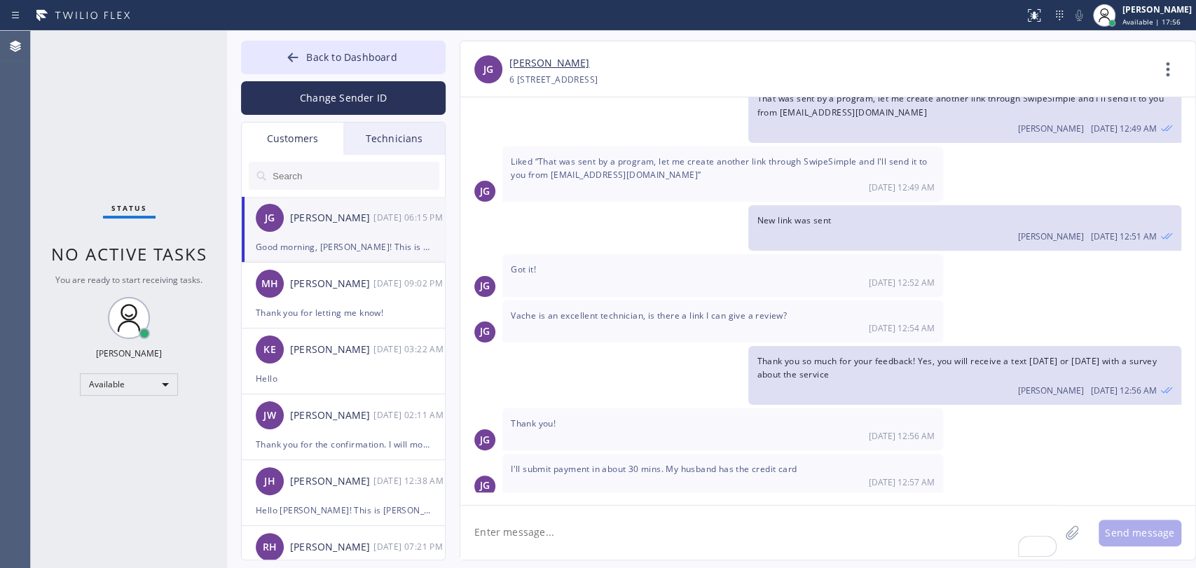
scroll to position [415, 0]
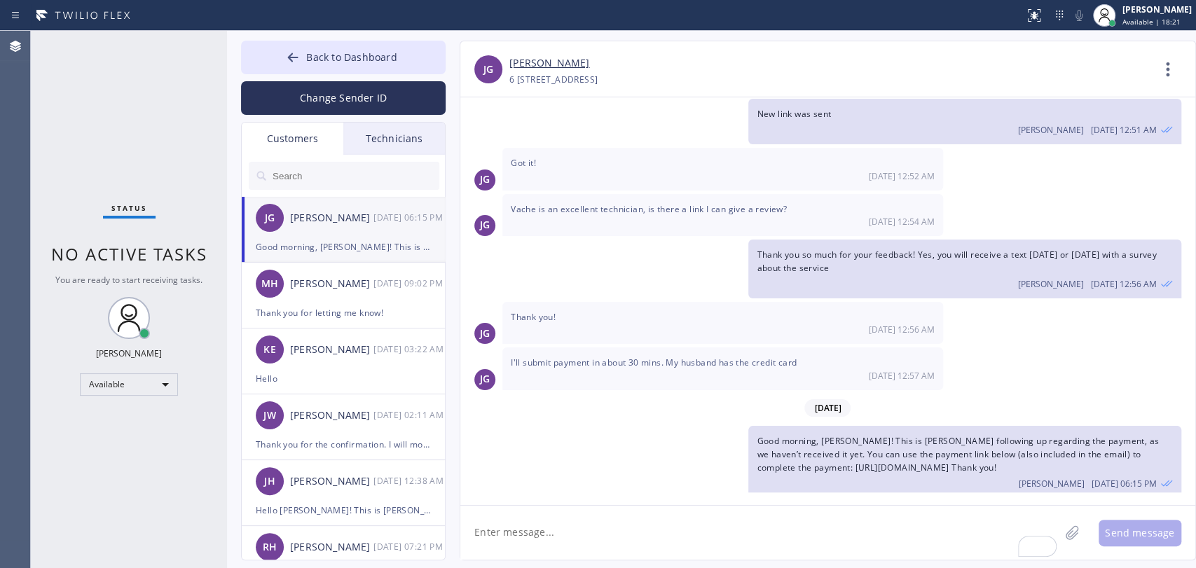
click at [371, 50] on span "Back to Dashboard" at bounding box center [351, 56] width 90 height 13
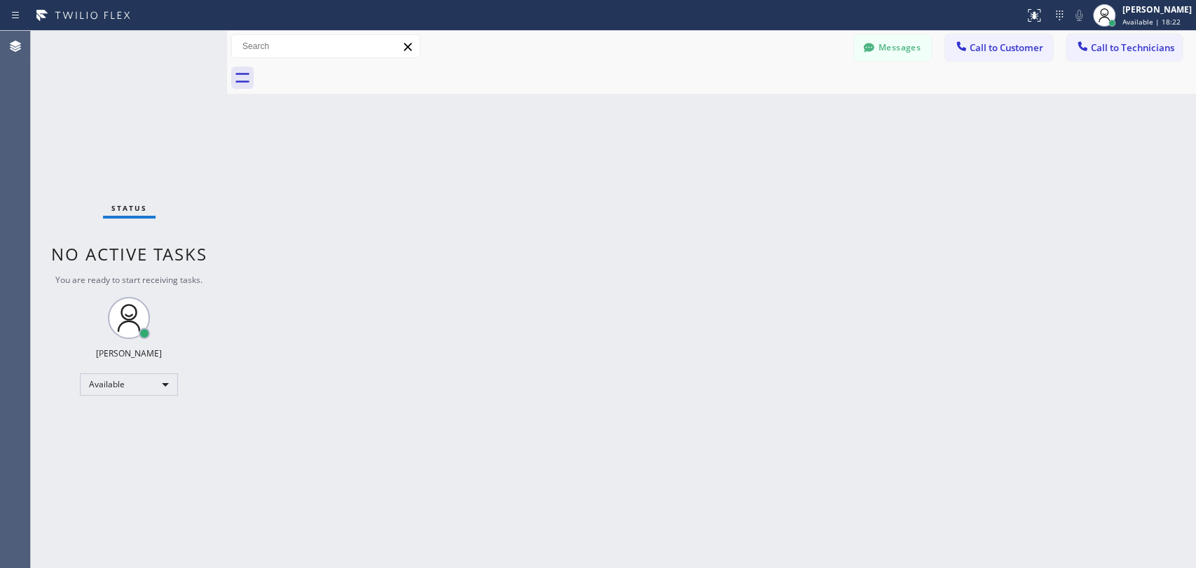
click at [1075, 42] on span "Call to Technicians" at bounding box center [1132, 47] width 83 height 13
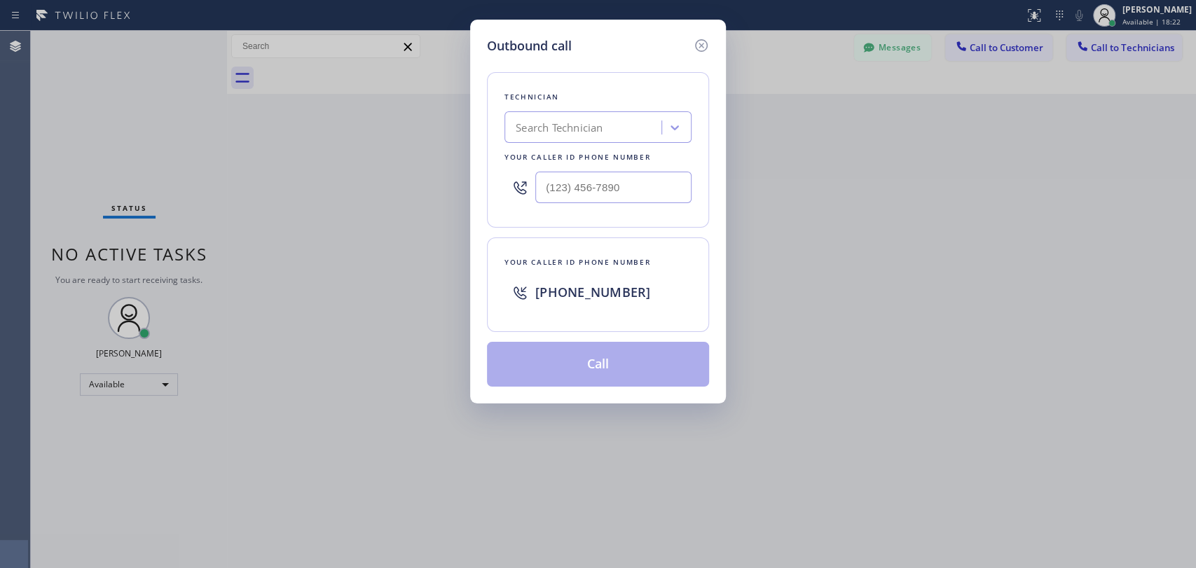
drag, startPoint x: 570, startPoint y: 156, endPoint x: 577, endPoint y: 119, distance: 37.8
click at [569, 155] on div "Your caller id phone number" at bounding box center [597, 157] width 187 height 15
click at [577, 116] on div "Search Technician" at bounding box center [585, 128] width 153 height 25
type input "Michael"
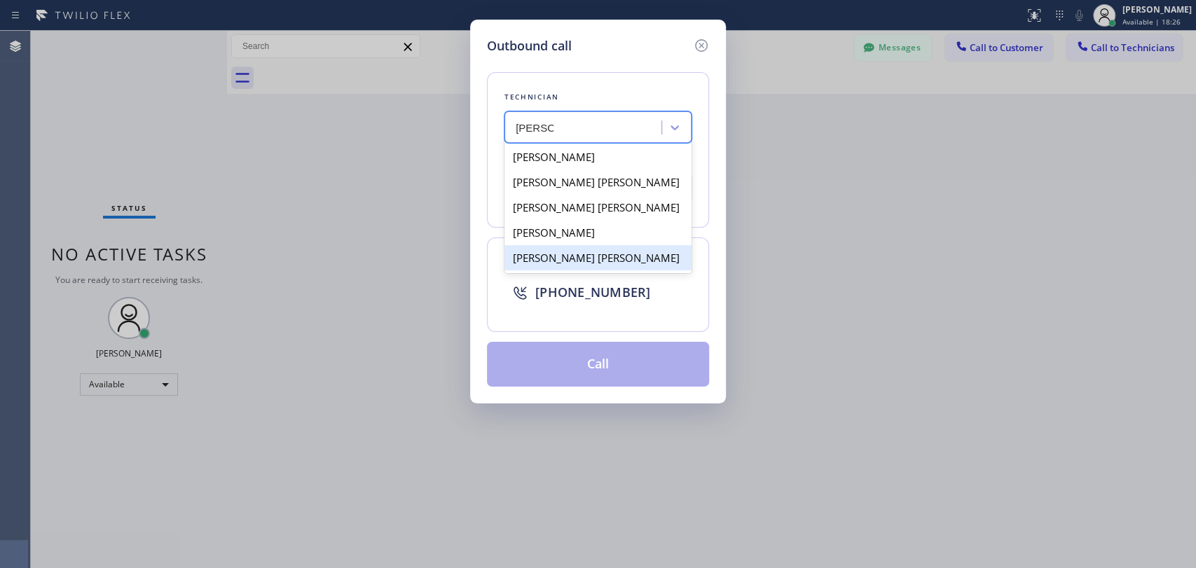
click at [549, 258] on div "Michael Jr Garcia" at bounding box center [597, 257] width 187 height 25
type input "(909) 534-7004"
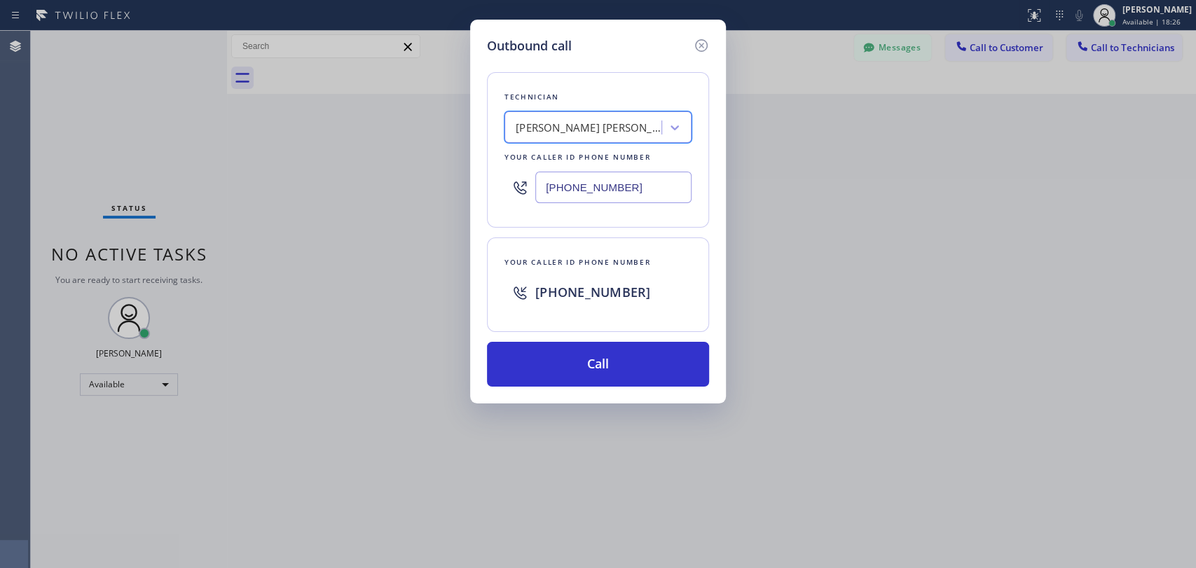
click at [534, 336] on div "Technician option Michael Jr Garcia, selected. 5 results available. Select is f…" at bounding box center [598, 220] width 222 height 331
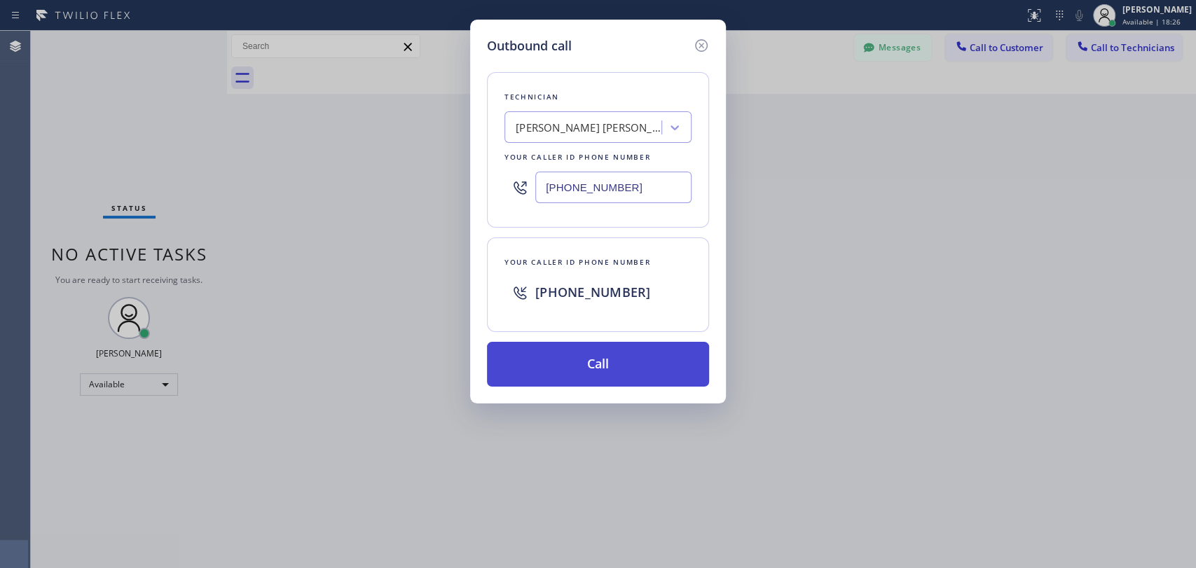
click at [535, 353] on button "Call" at bounding box center [598, 364] width 222 height 45
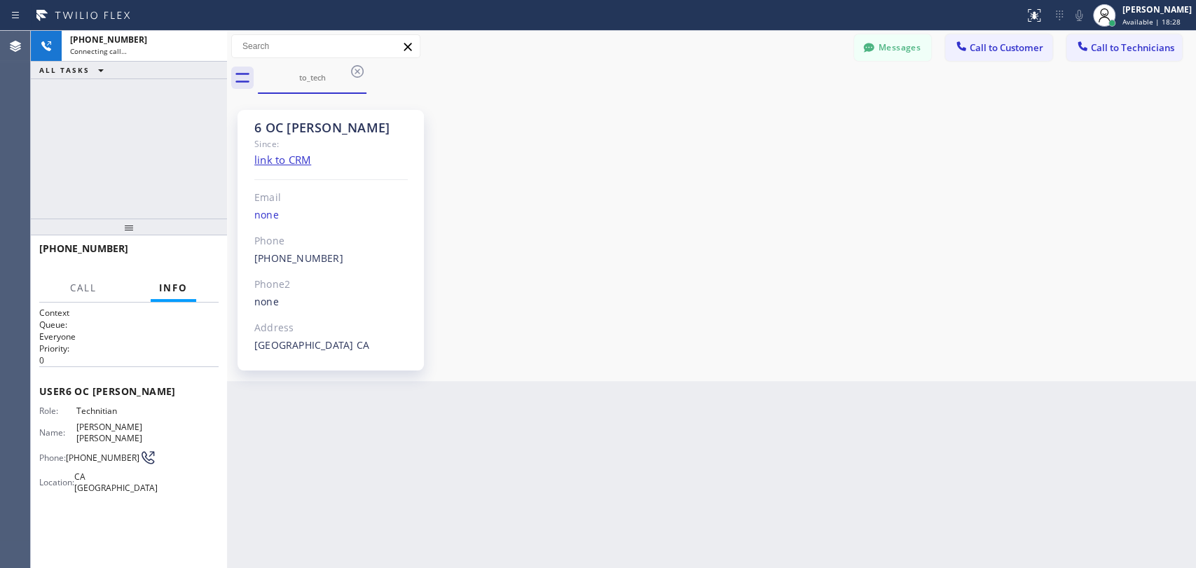
scroll to position [10995, 0]
click at [190, 251] on span "HANG UP" at bounding box center [186, 255] width 43 height 10
click at [190, 251] on span "COMPLETE" at bounding box center [183, 255] width 48 height 10
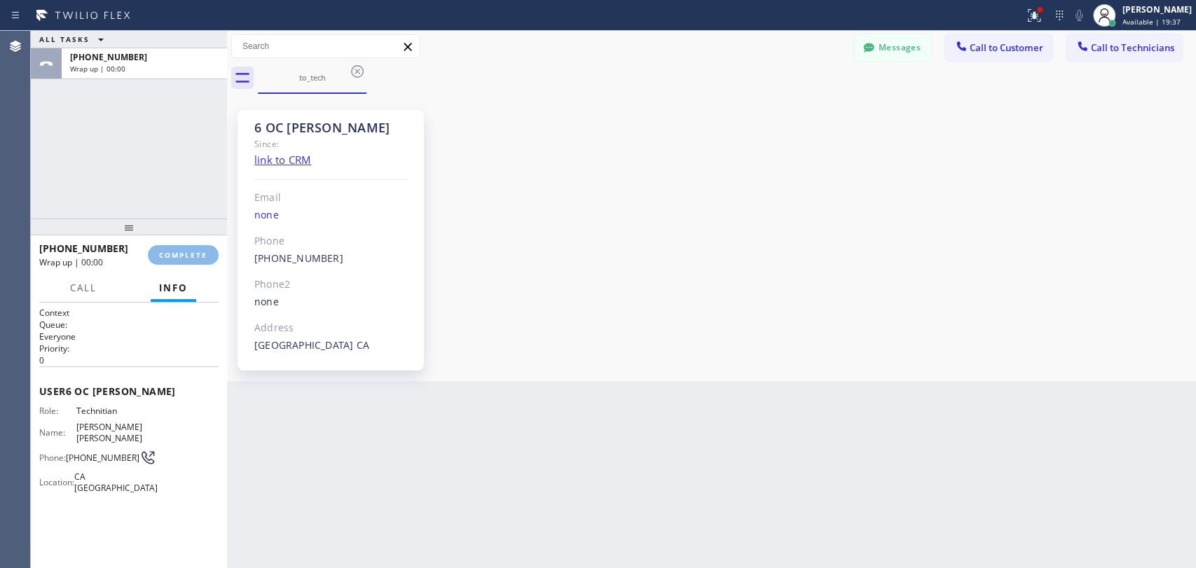
click at [180, 210] on div "ALL TASKS ALL TASKS ACTIVE TASKS TASKS IN WRAP UP +19095347004 Wrap up | 00:00" at bounding box center [129, 125] width 196 height 188
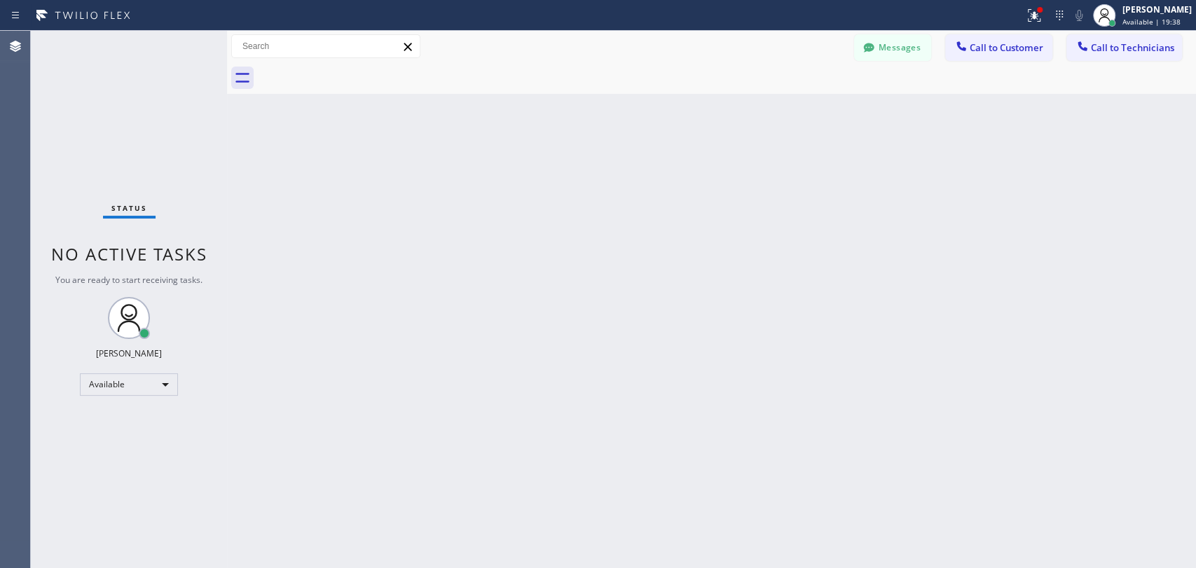
drag, startPoint x: 153, startPoint y: 184, endPoint x: 8, endPoint y: 198, distance: 145.7
click at [153, 183] on div "Status No active tasks You are ready to start receiving tasks. [PERSON_NAME] Av…" at bounding box center [129, 299] width 196 height 537
drag, startPoint x: 457, startPoint y: 333, endPoint x: 606, endPoint y: 451, distance: 190.0
click at [457, 333] on div "Back to Dashboard Change Sender ID Customers Technicians JG Johannah Garcia 08/…" at bounding box center [711, 299] width 969 height 537
click at [891, 51] on button "Messages" at bounding box center [892, 47] width 77 height 27
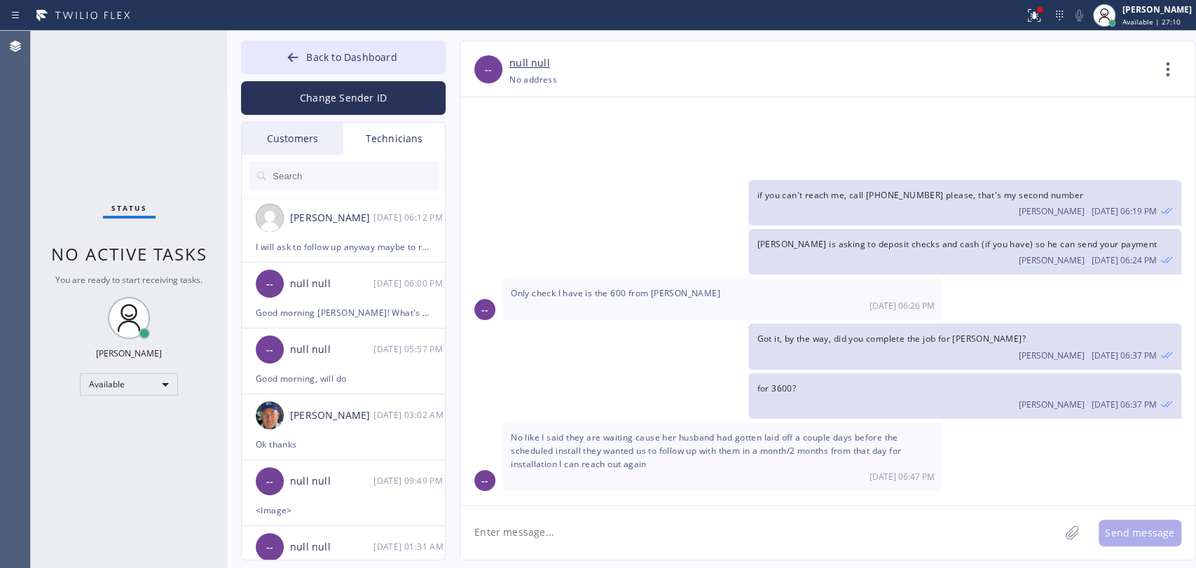
click at [336, 181] on input "text" at bounding box center [355, 176] width 168 height 28
click at [331, 286] on div "null null" at bounding box center [331, 284] width 83 height 16
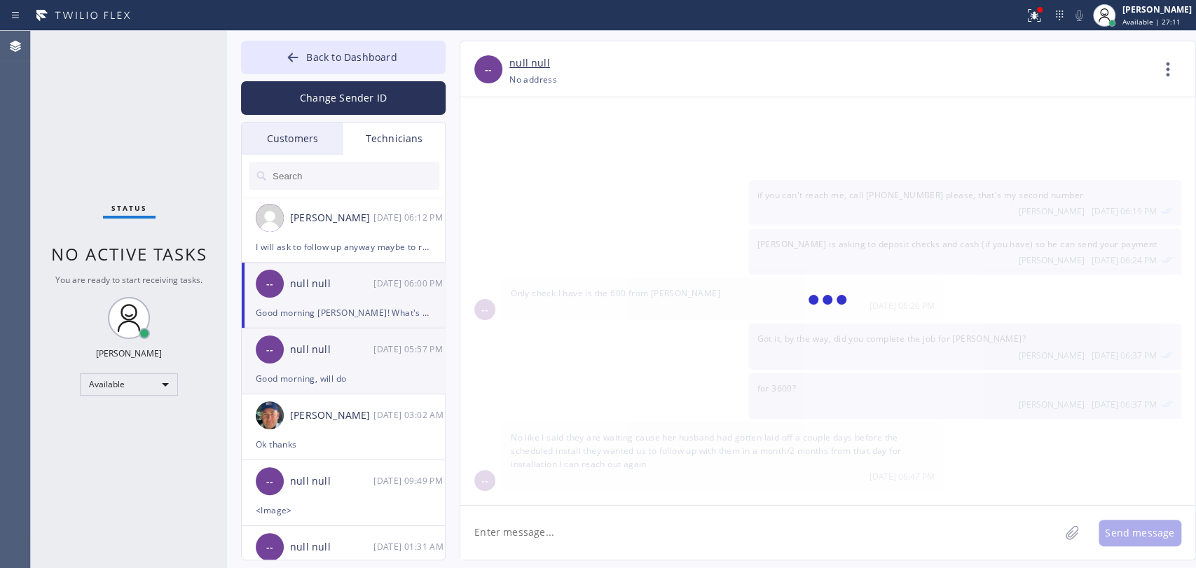
click at [338, 352] on div "null null" at bounding box center [331, 350] width 83 height 16
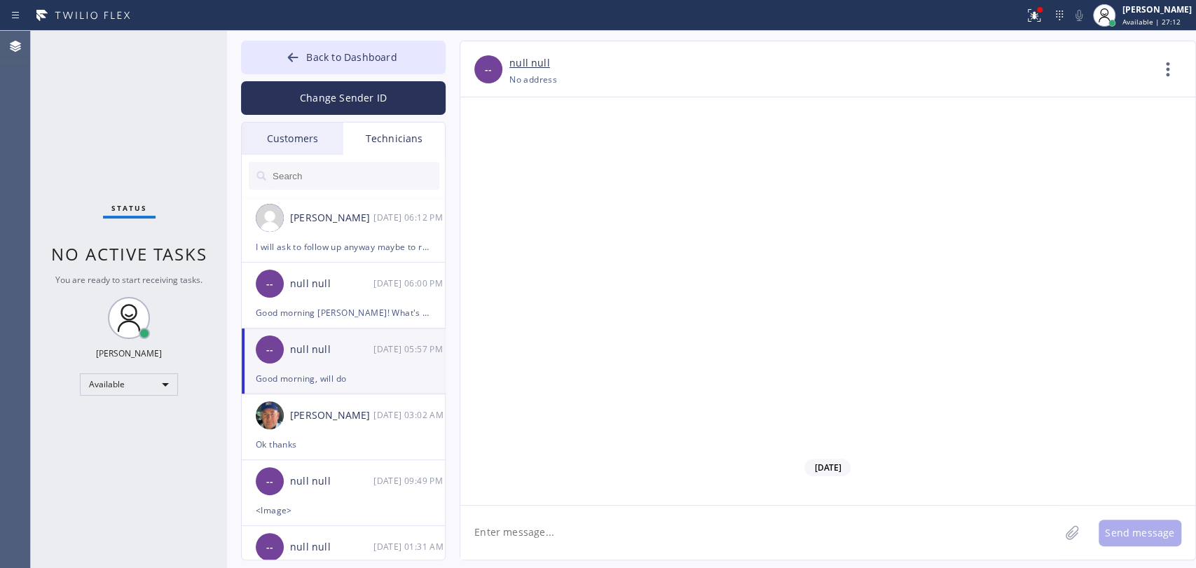
scroll to position [10995, 0]
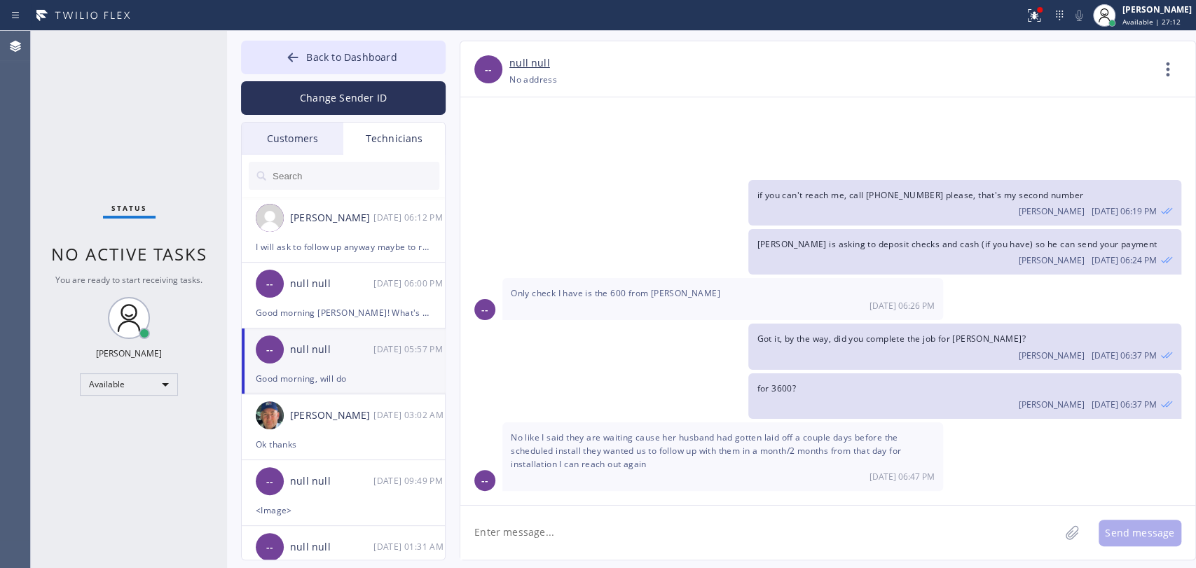
click at [566, 511] on textarea at bounding box center [759, 533] width 599 height 54
type textarea "added 9-12"
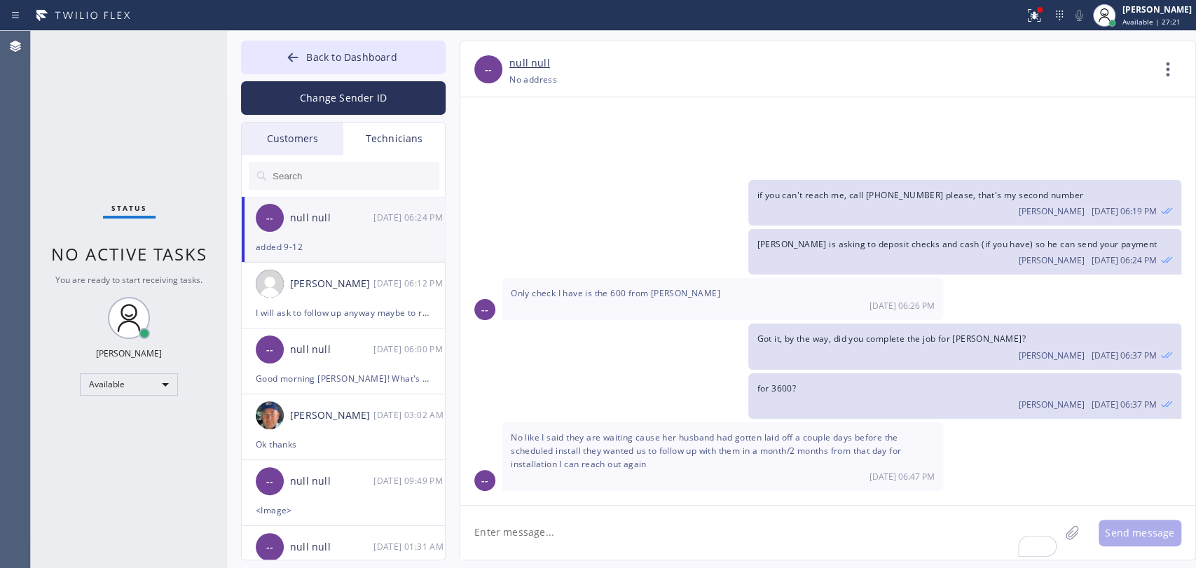
scroll to position [11044, 0]
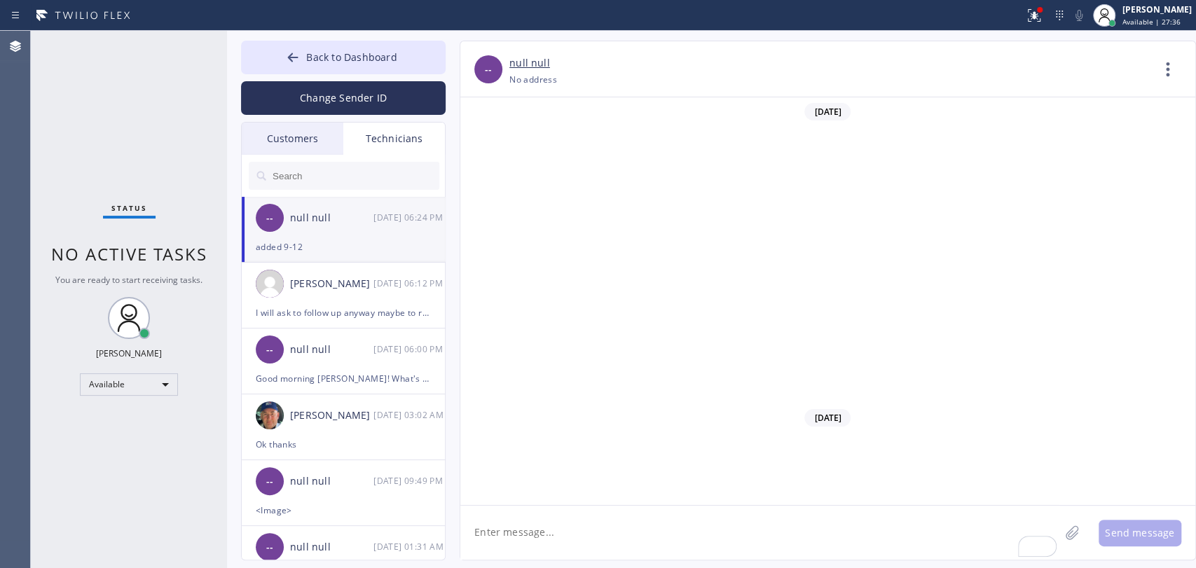
scroll to position [11044, 0]
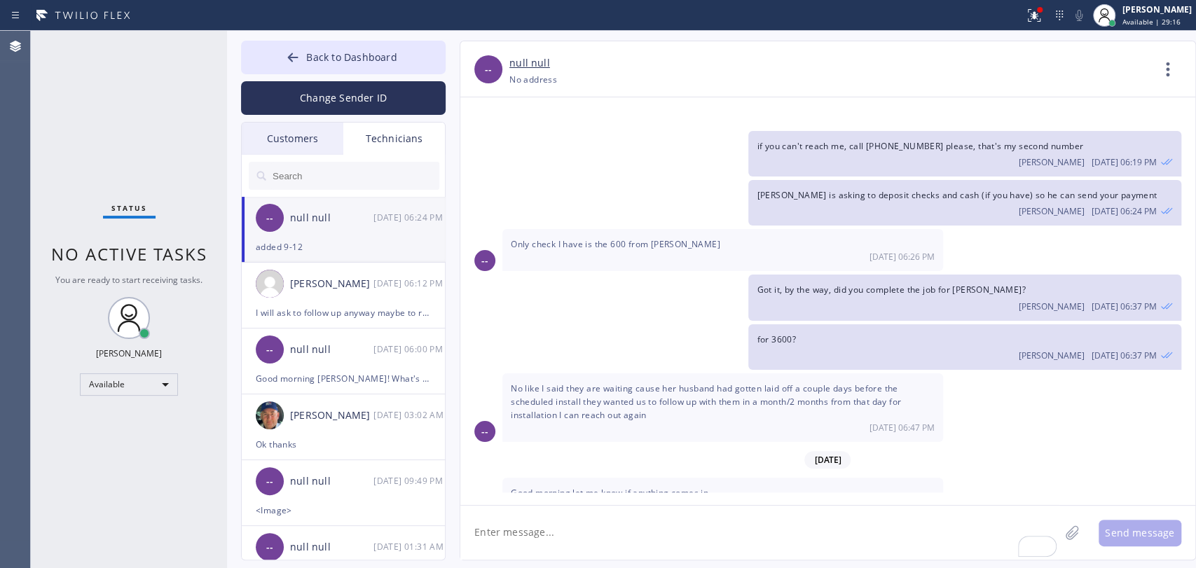
click at [585, 541] on textarea "To enrich screen reader interactions, please activate Accessibility in Grammarl…" at bounding box center [759, 533] width 599 height 54
type textarea "A"
click at [471, 528] on textarea "Will you be working September 1st (Labor day)?" at bounding box center [772, 533] width 624 height 54
click at [706, 523] on textarea "Hello! Will you be working on September 1st (Labor day)?" at bounding box center [772, 533] width 624 height 54
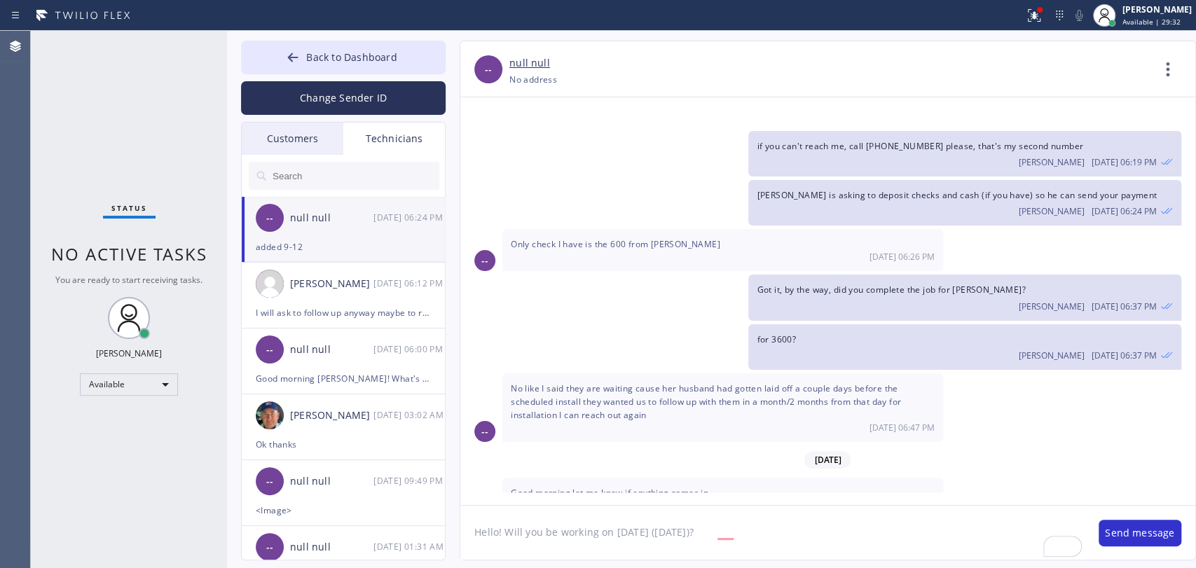
click at [706, 523] on textarea "Hello! Will you be working on September 1st (Labor day)?" at bounding box center [772, 533] width 624 height 54
click at [683, 514] on textarea "Hello! Will you be working on [DATE] ([DATE])?" at bounding box center [772, 533] width 624 height 54
click at [678, 544] on textarea "Hello! Will you be working on [DATE] ([DATE])?" at bounding box center [772, 533] width 624 height 54
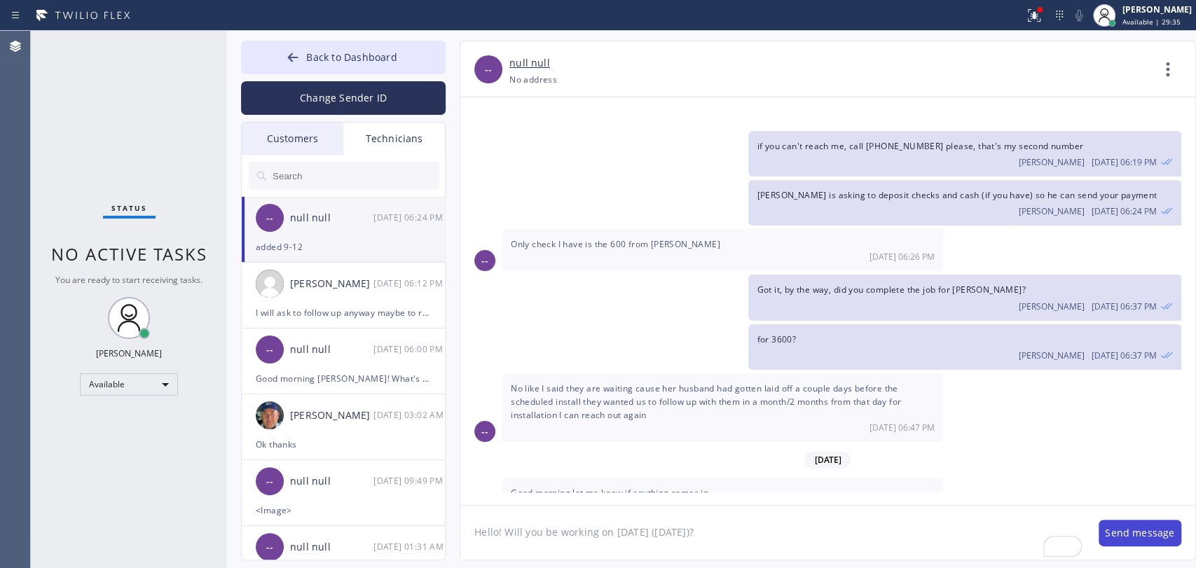
type textarea "Hello! Will you be working on [DATE] ([DATE])?"
click at [1134, 535] on button "Send message" at bounding box center [1139, 533] width 83 height 27
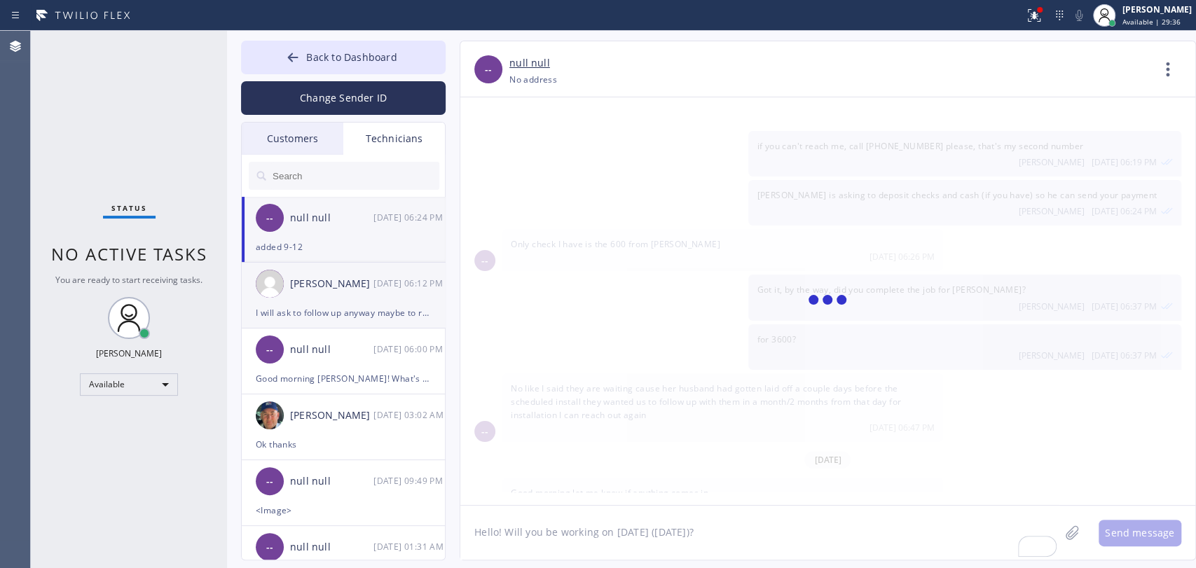
click at [271, 289] on img at bounding box center [270, 284] width 28 height 28
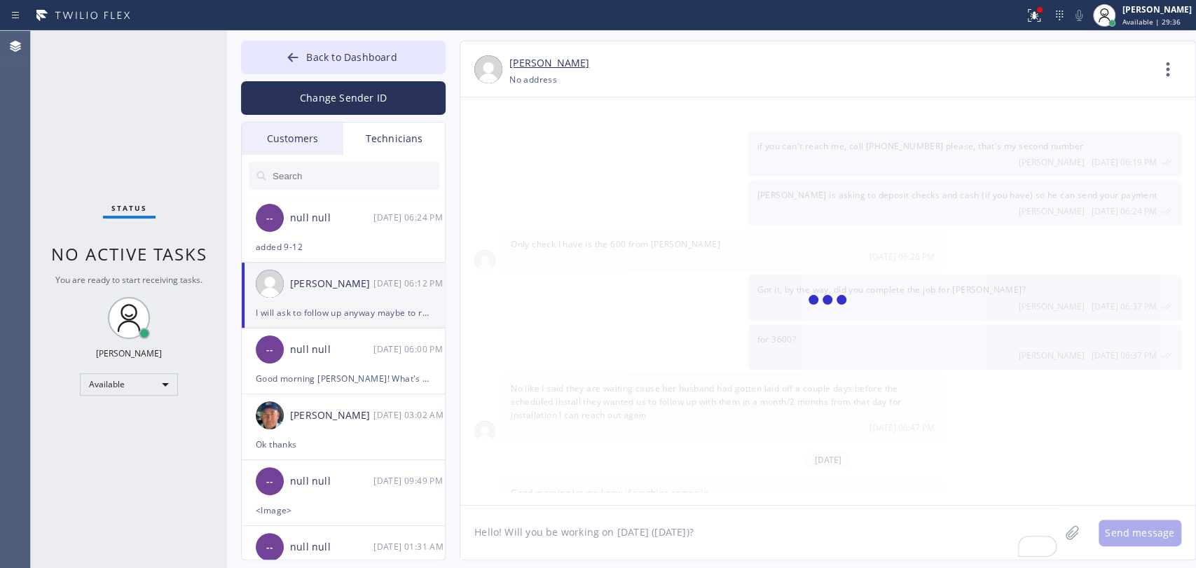
click at [557, 533] on textarea "Hello! Will you be working on [DATE] ([DATE])?" at bounding box center [759, 533] width 599 height 54
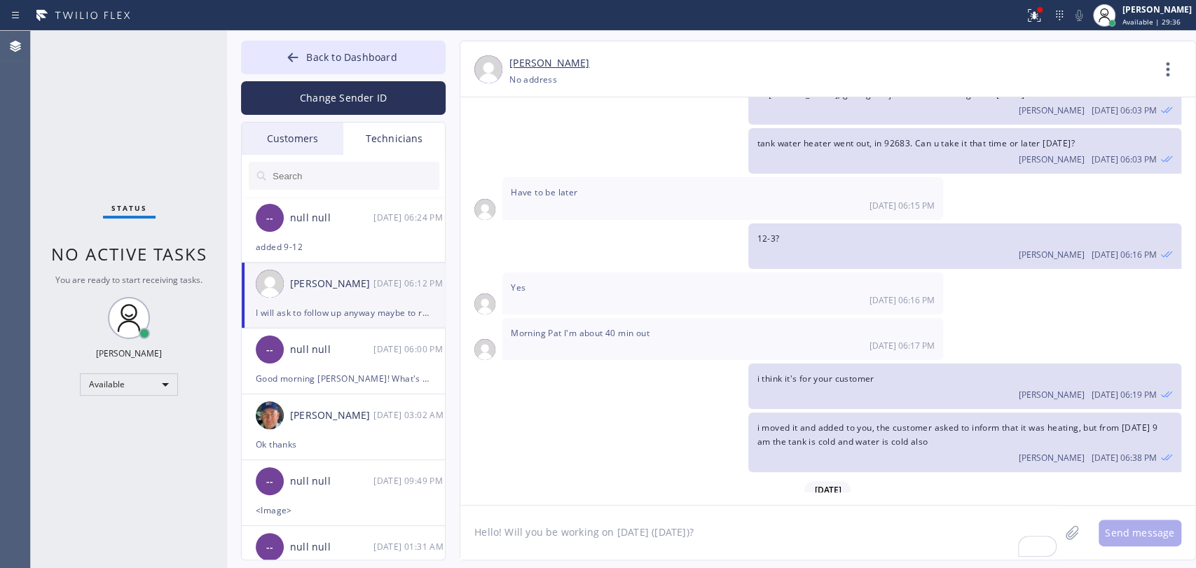
scroll to position [17577, 0]
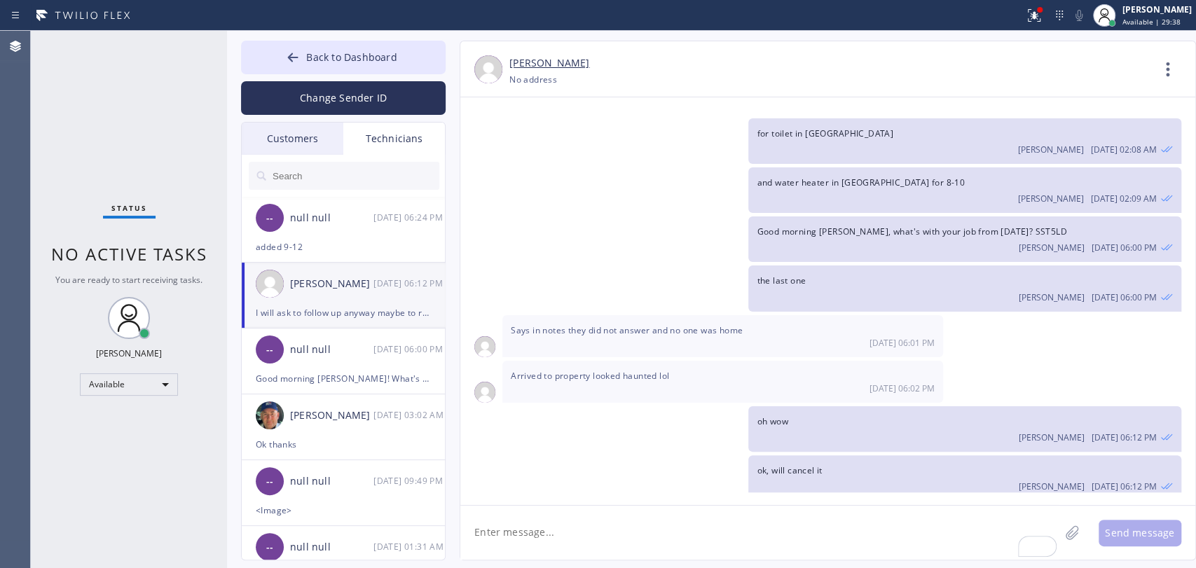
paste textarea "Hello! Will you be working on [DATE] ([DATE])?"
type textarea "Hello! Will you be working on [DATE] ([DATE])?"
click at [1116, 530] on button "Send message" at bounding box center [1139, 533] width 83 height 27
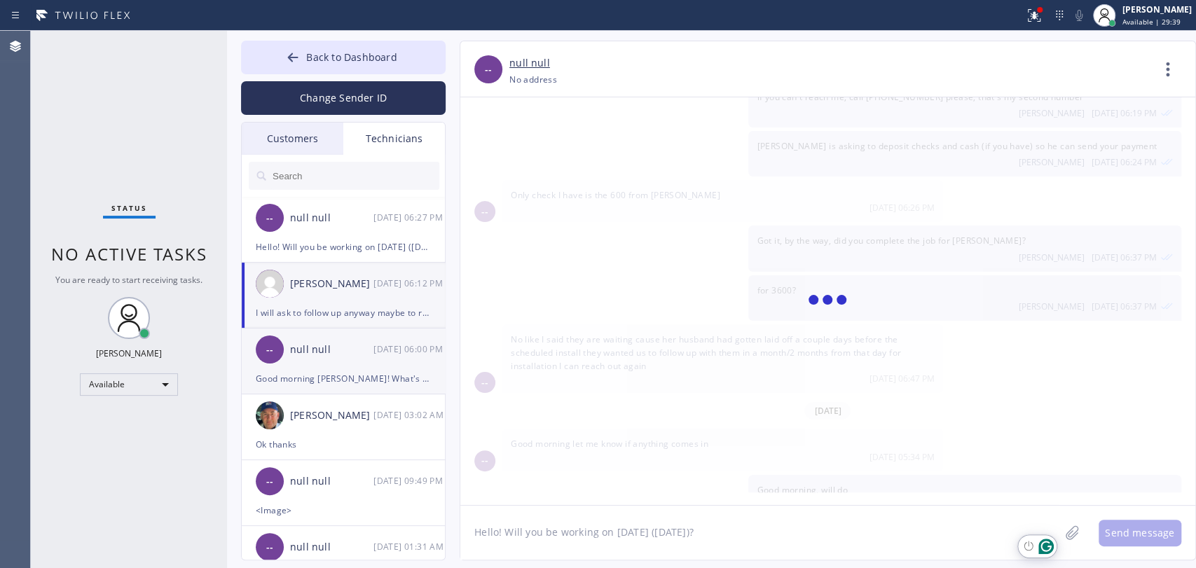
click at [381, 367] on div "-- null null 08/29 06:00 PM" at bounding box center [344, 349] width 205 height 42
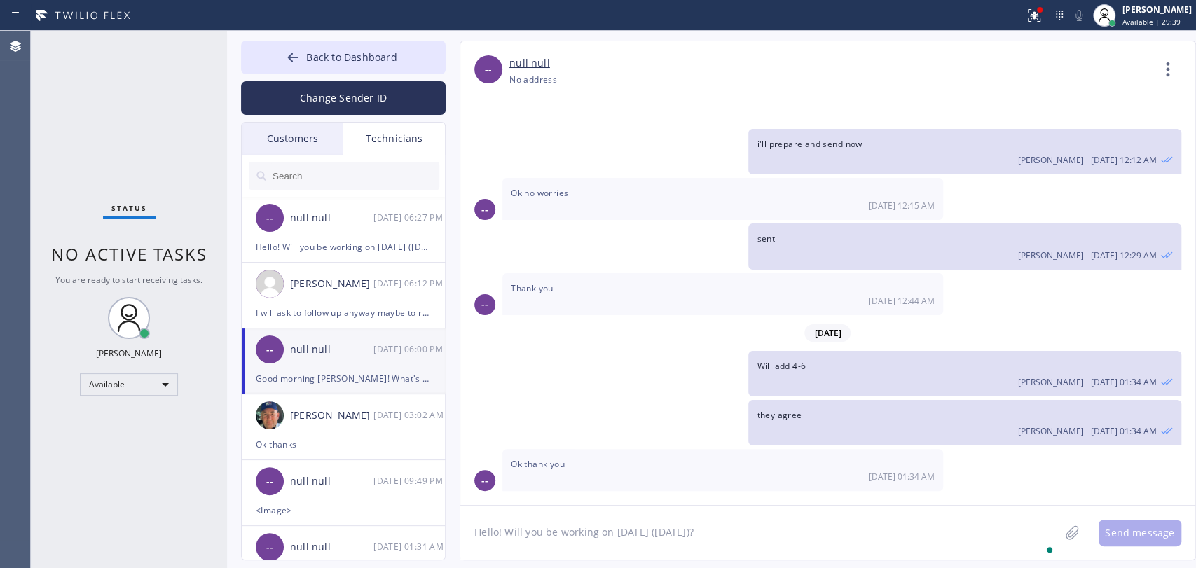
click at [527, 517] on textarea "Hello! Will you be working on [DATE] ([DATE])?" at bounding box center [759, 533] width 599 height 54
paste textarea "Hello! Will you be working on [DATE] ([DATE])?"
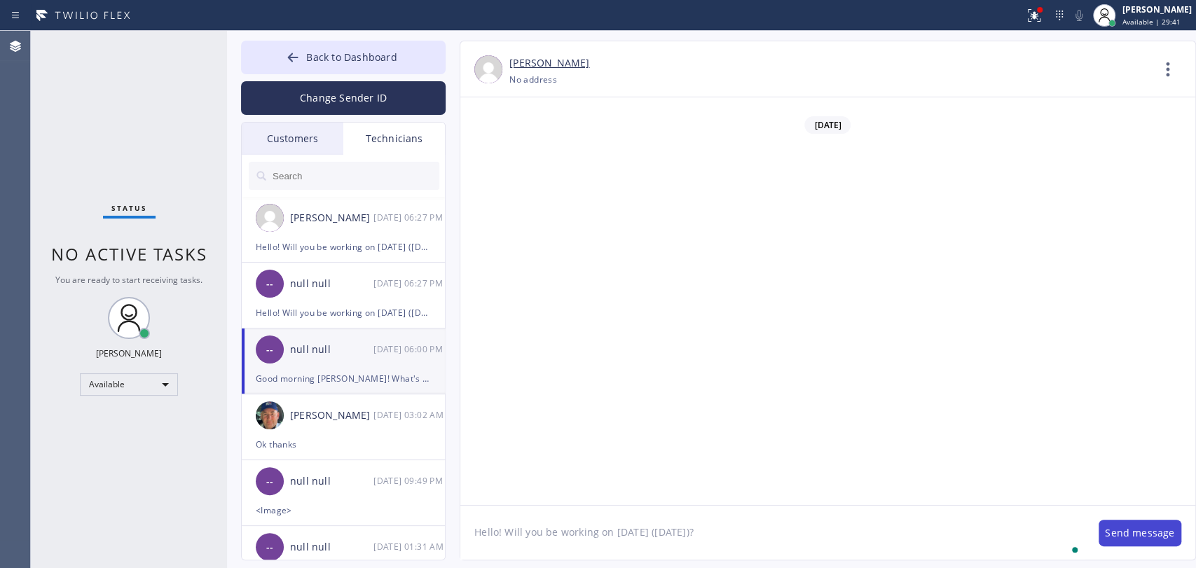
scroll to position [17625, 0]
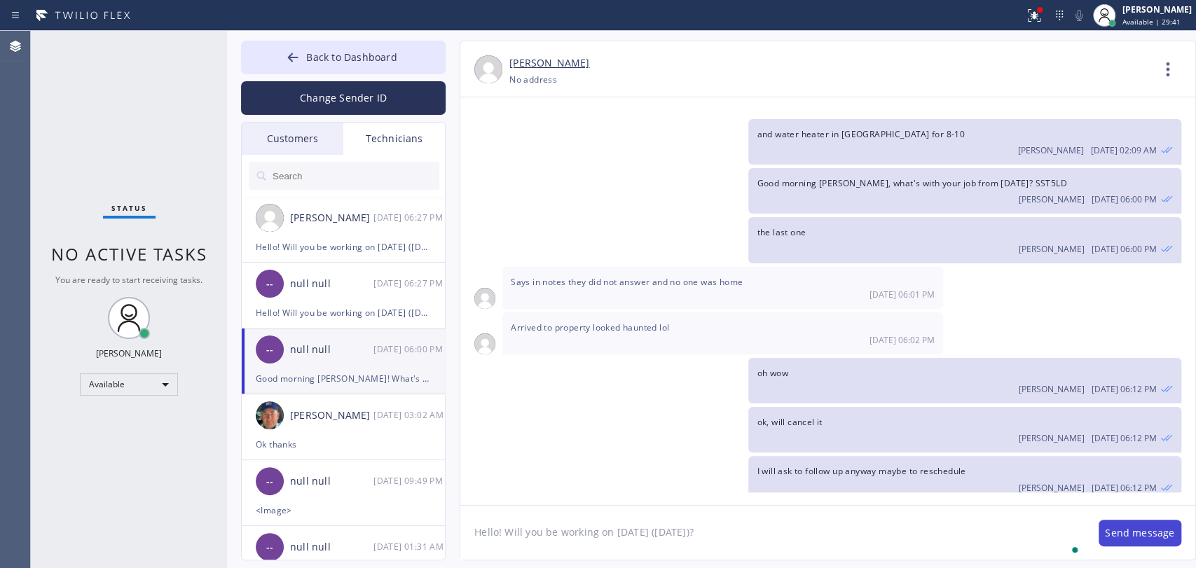
type textarea "Hello! Will you be working on [DATE] ([DATE])?"
click at [1125, 530] on button "Send message" at bounding box center [1139, 533] width 83 height 27
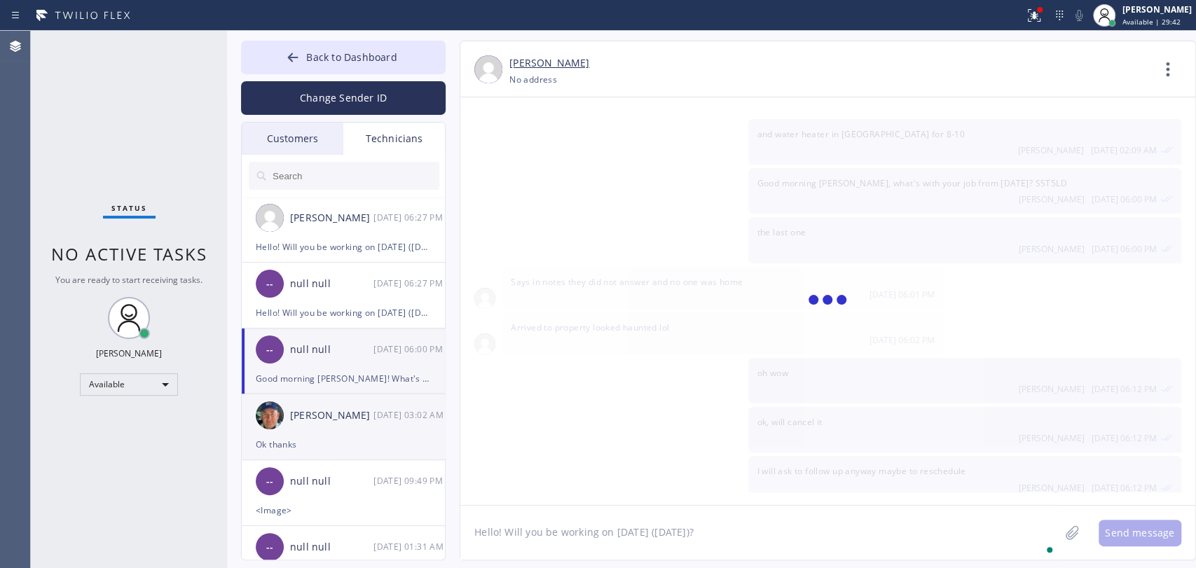
click at [312, 434] on div "Nikolai Suvorov 08/29 03:02 AM" at bounding box center [344, 415] width 205 height 42
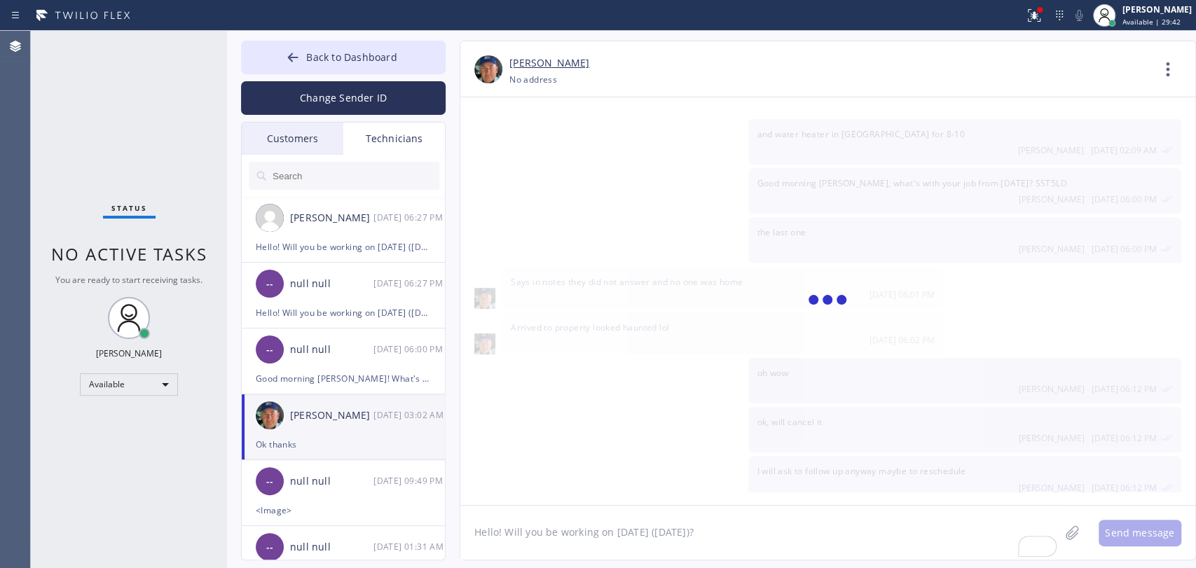
click at [567, 537] on textarea "Hello! Will you be working on [DATE] ([DATE])?" at bounding box center [759, 533] width 599 height 54
paste textarea "Hello! Will you be working on [DATE] ([DATE])?"
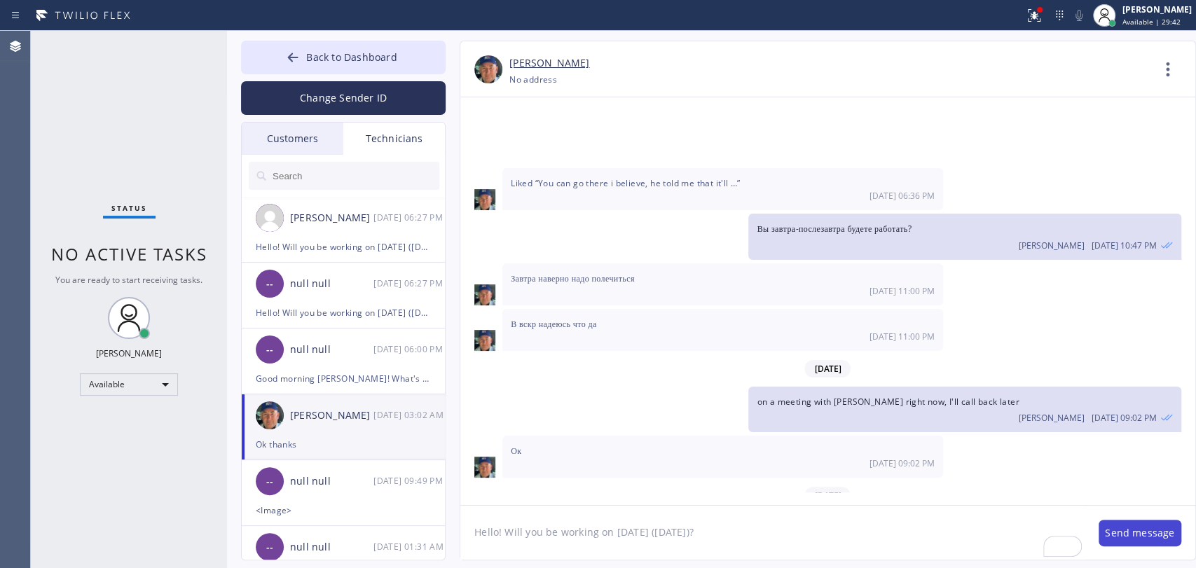
type textarea "Hello! Will you be working on [DATE] ([DATE])?"
click at [1136, 535] on button "Send message" at bounding box center [1139, 533] width 83 height 27
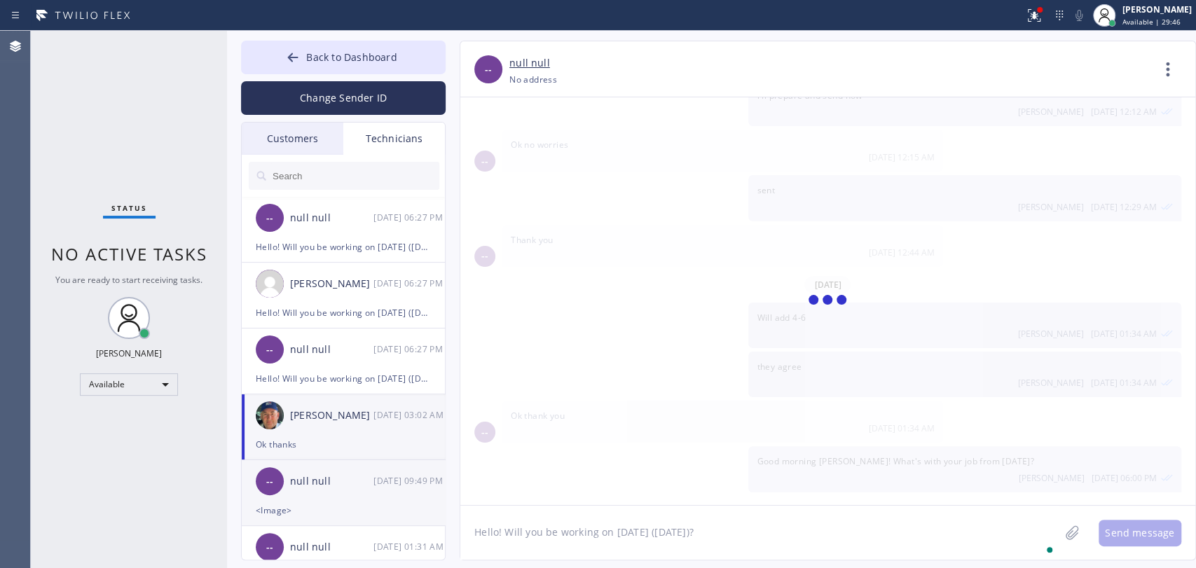
click at [280, 508] on div "<Image>" at bounding box center [343, 510] width 175 height 16
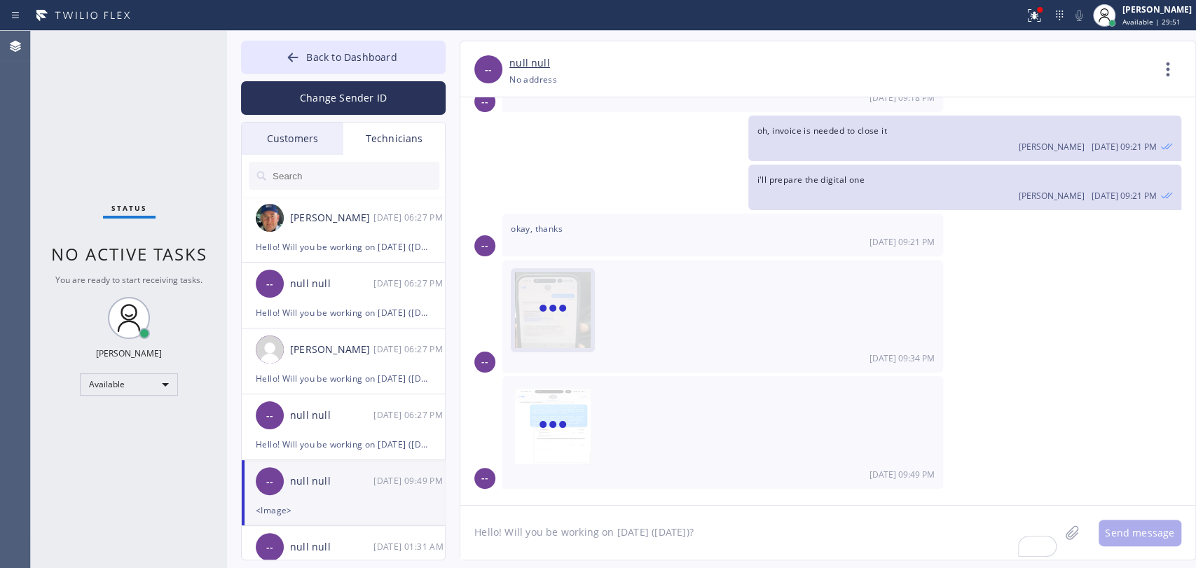
scroll to position [3845, 0]
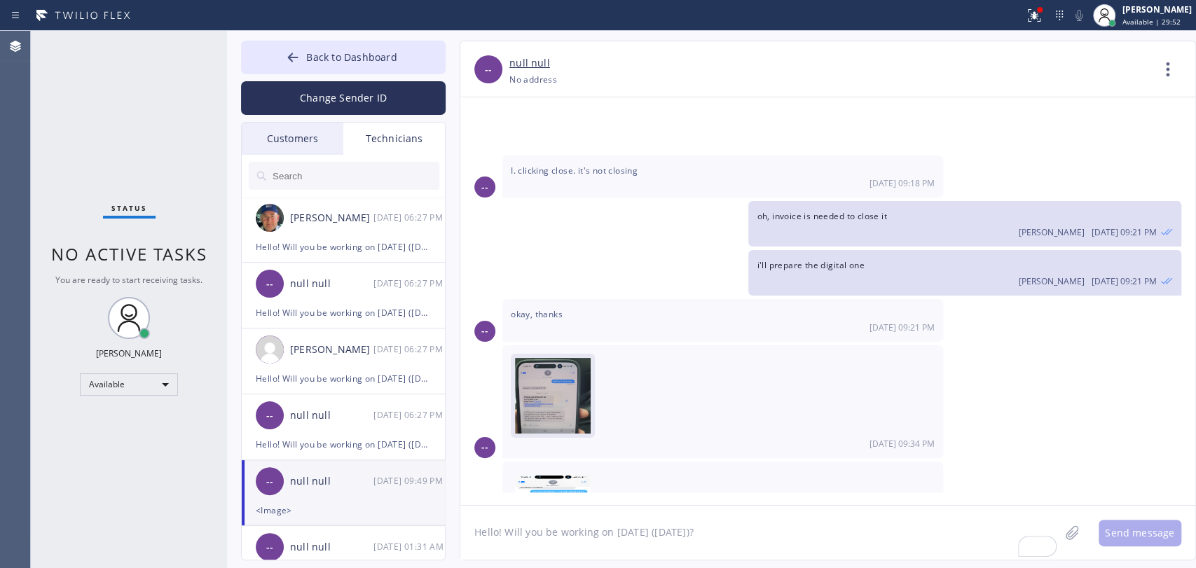
click at [523, 535] on textarea "Hello! Will you be working on [DATE] ([DATE])?" at bounding box center [759, 533] width 599 height 54
paste textarea "Hello! Will you be working on [DATE] ([DATE])?"
type textarea "Hello! Will you be working on [DATE] ([DATE])?"
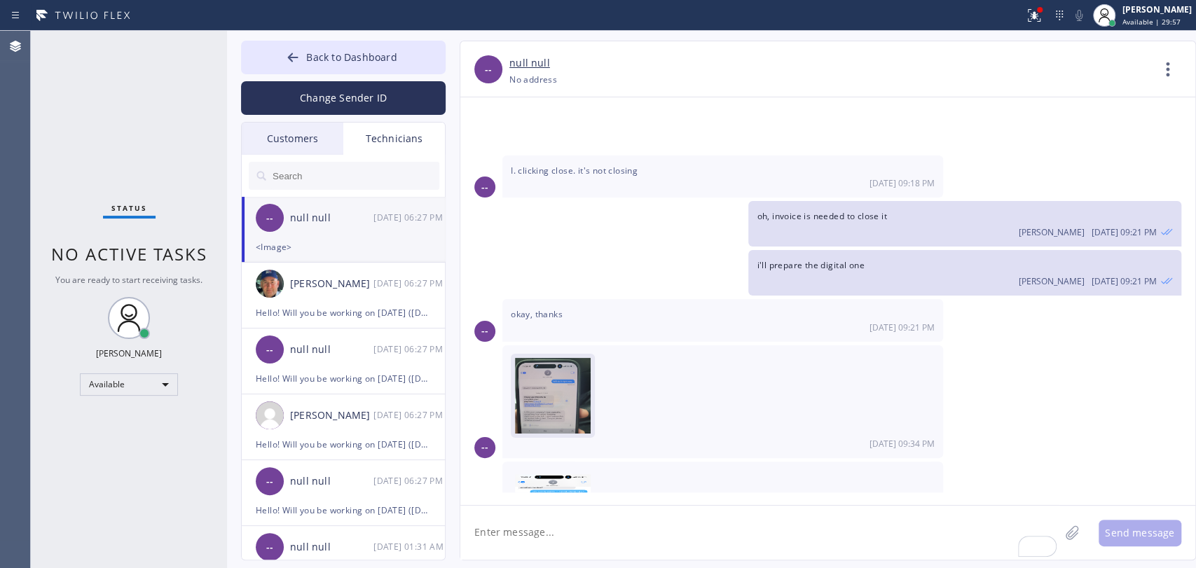
scroll to position [3926, 0]
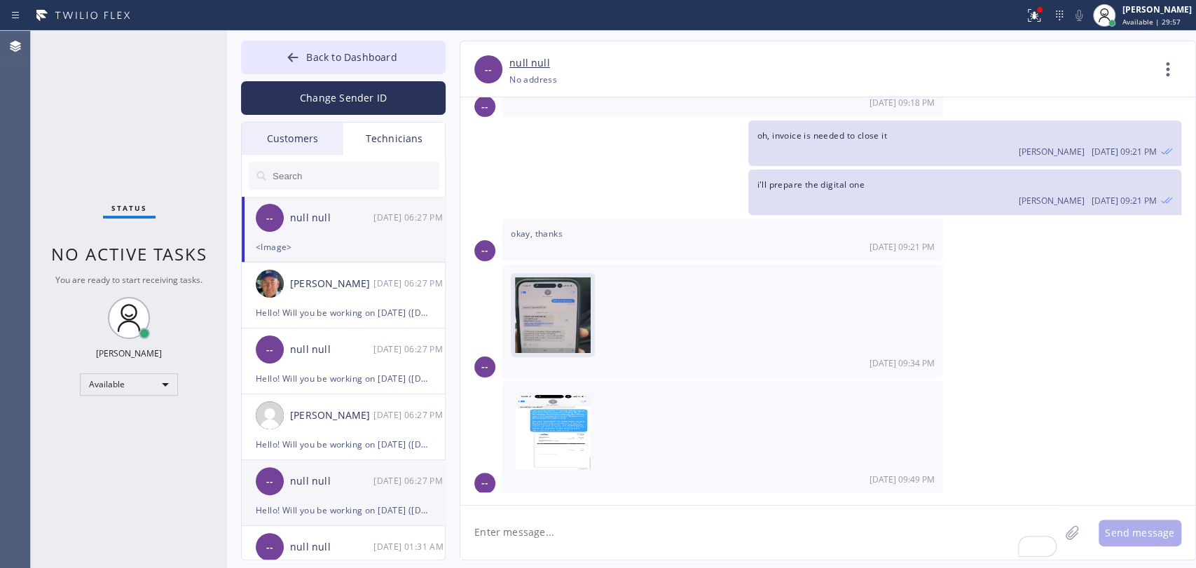
click at [340, 499] on div "-- null null 08/29 06:27 PM" at bounding box center [344, 481] width 205 height 42
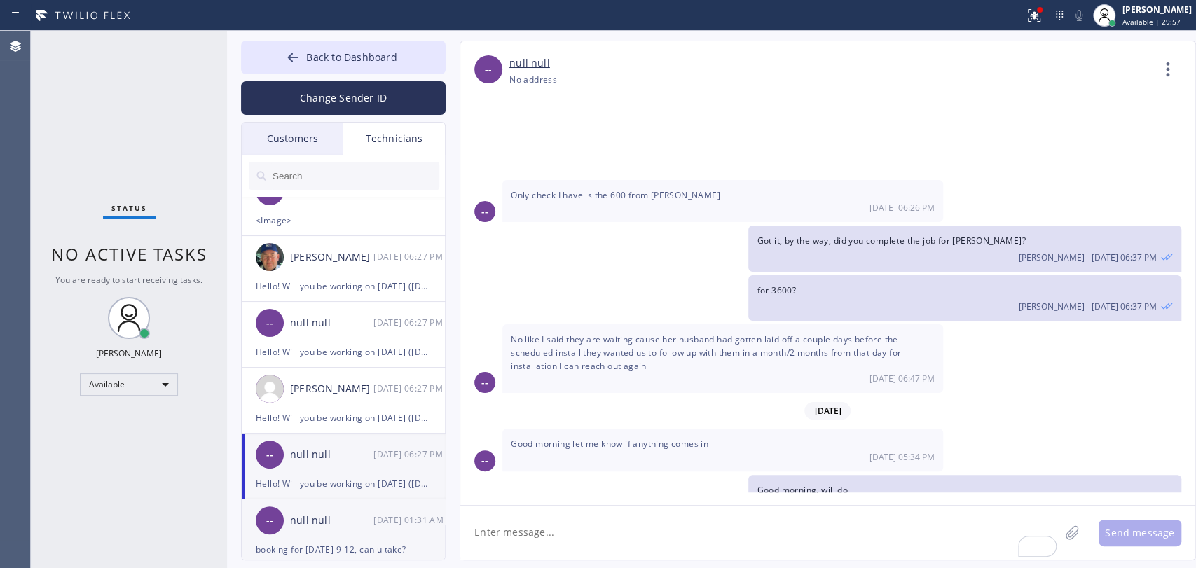
scroll to position [78, 0]
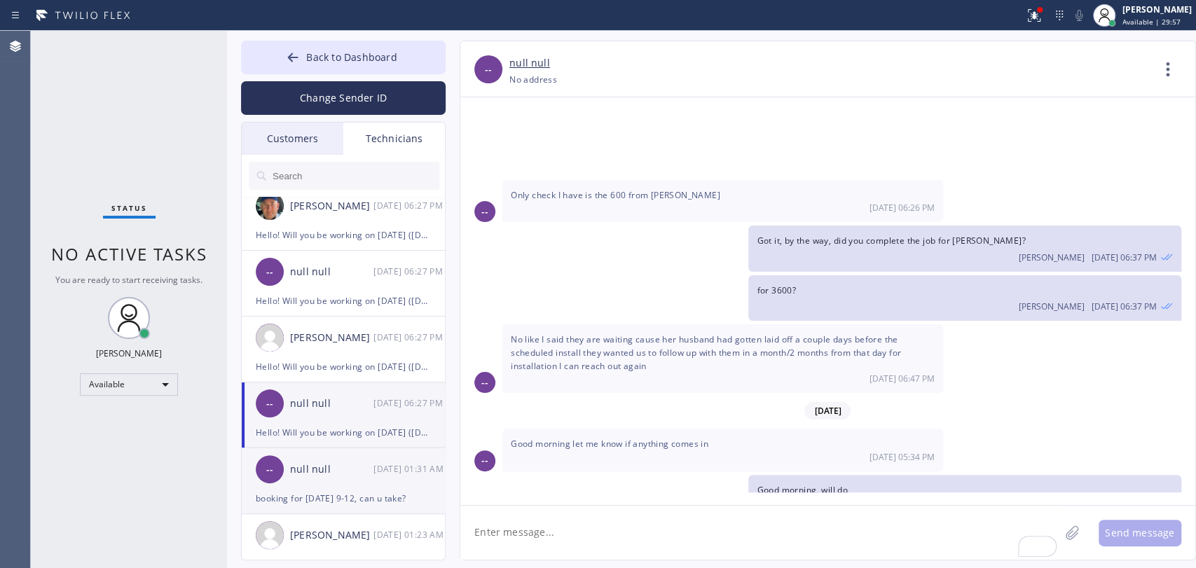
click at [347, 464] on div "null null" at bounding box center [331, 470] width 83 height 16
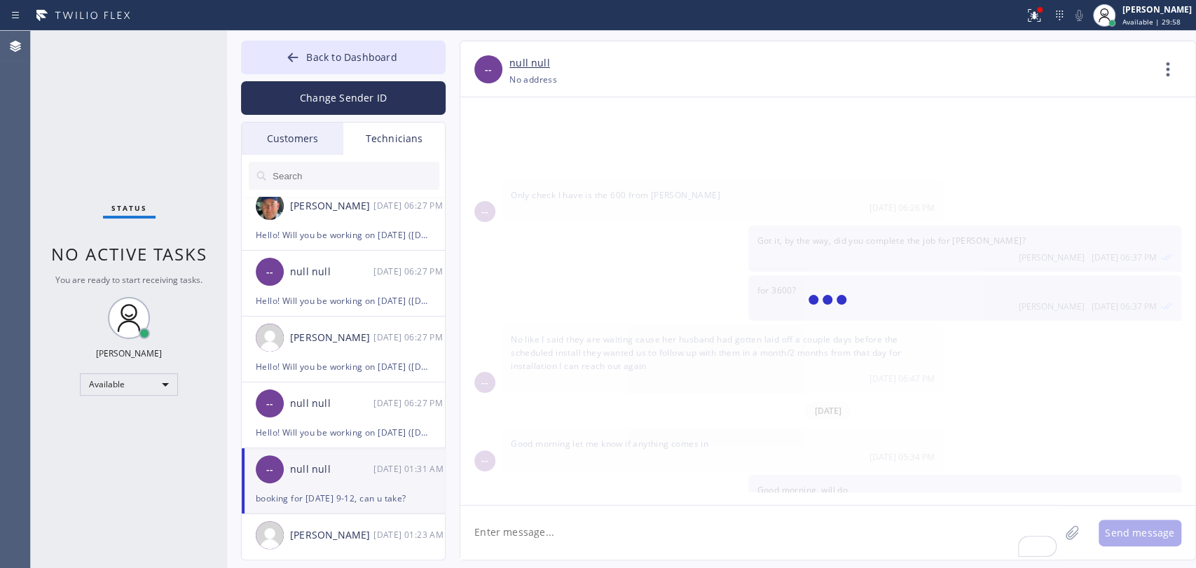
click at [503, 539] on textarea "To enrich screen reader interactions, please activate Accessibility in Grammarl…" at bounding box center [759, 533] width 599 height 54
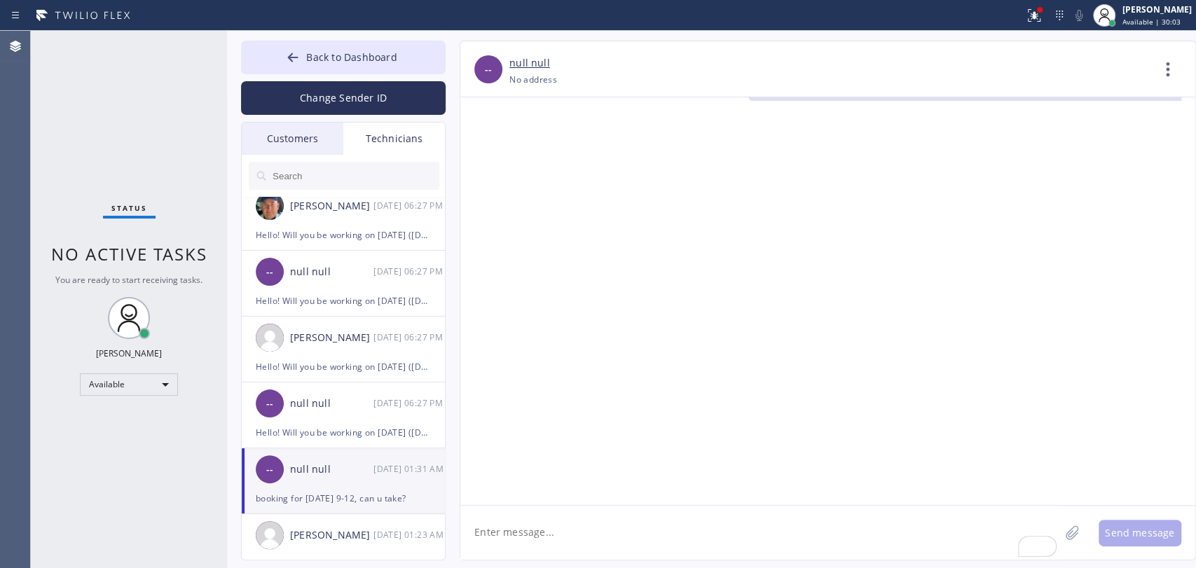
scroll to position [113124, 0]
type textarea "H"
paste textarea "Hello! Will you be working on [DATE] ([DATE])?"
type textarea "Hello! Will you be working on [DATE] ([DATE])?"
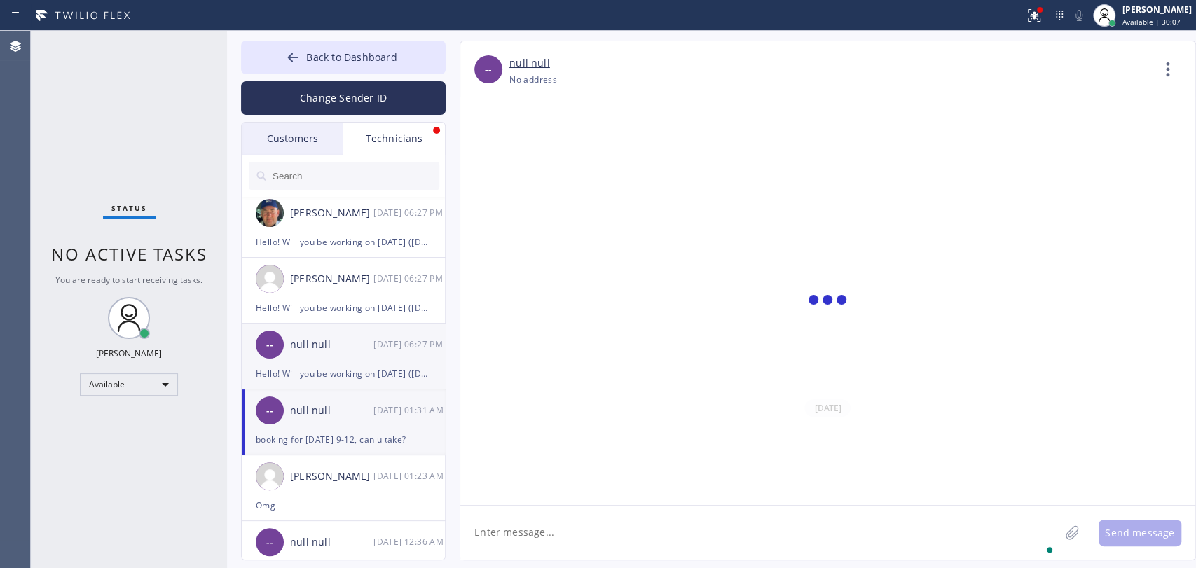
scroll to position [155, 0]
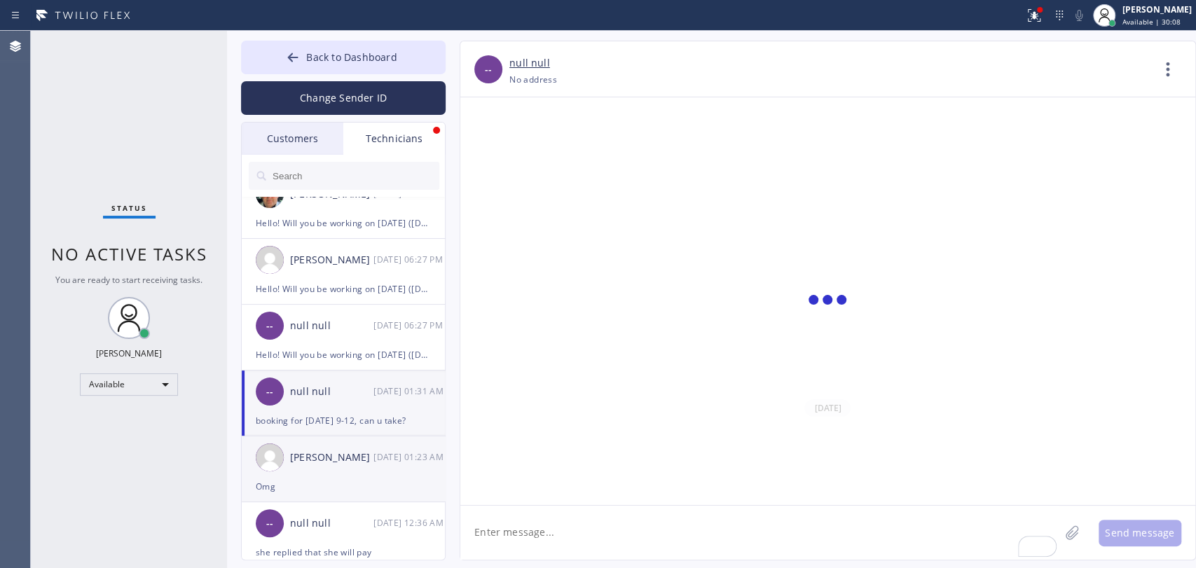
click at [321, 461] on div "[PERSON_NAME]" at bounding box center [331, 458] width 83 height 16
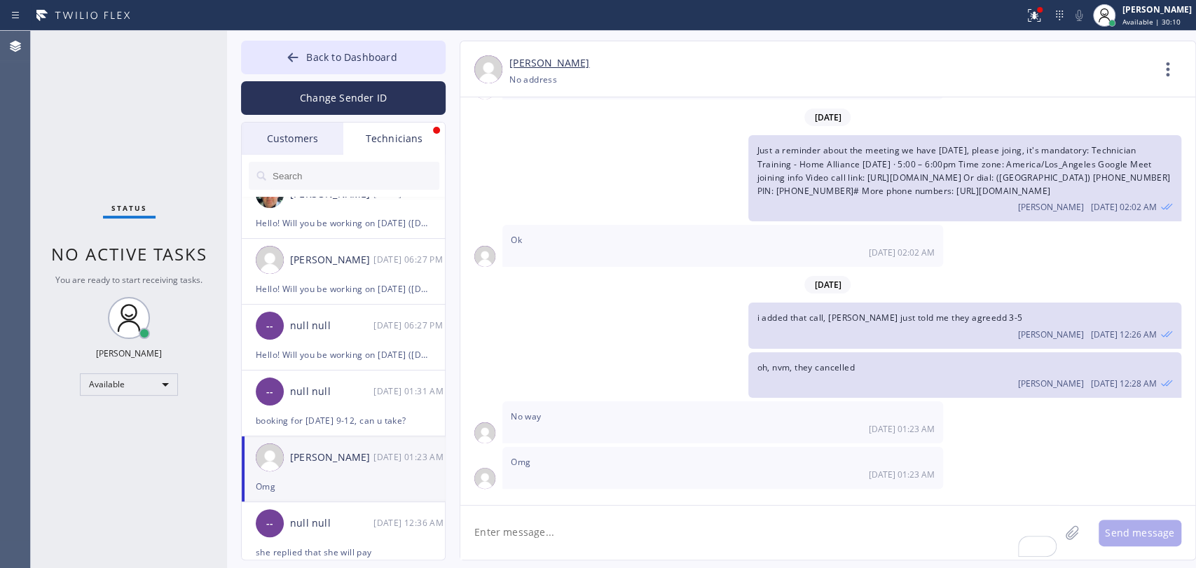
click at [541, 533] on textarea "To enrich screen reader interactions, please activate Accessibility in Grammarl…" at bounding box center [759, 533] width 599 height 54
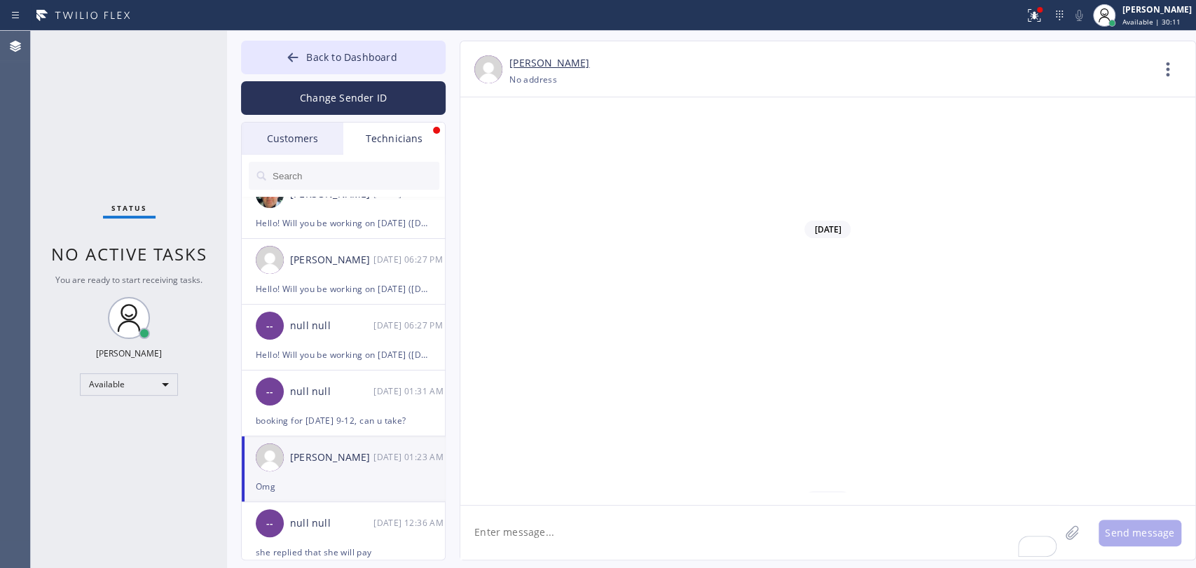
paste textarea "Hello! Will you be working on [DATE] ([DATE])?"
type textarea "Hello! Will you be working on [DATE] ([DATE])?"
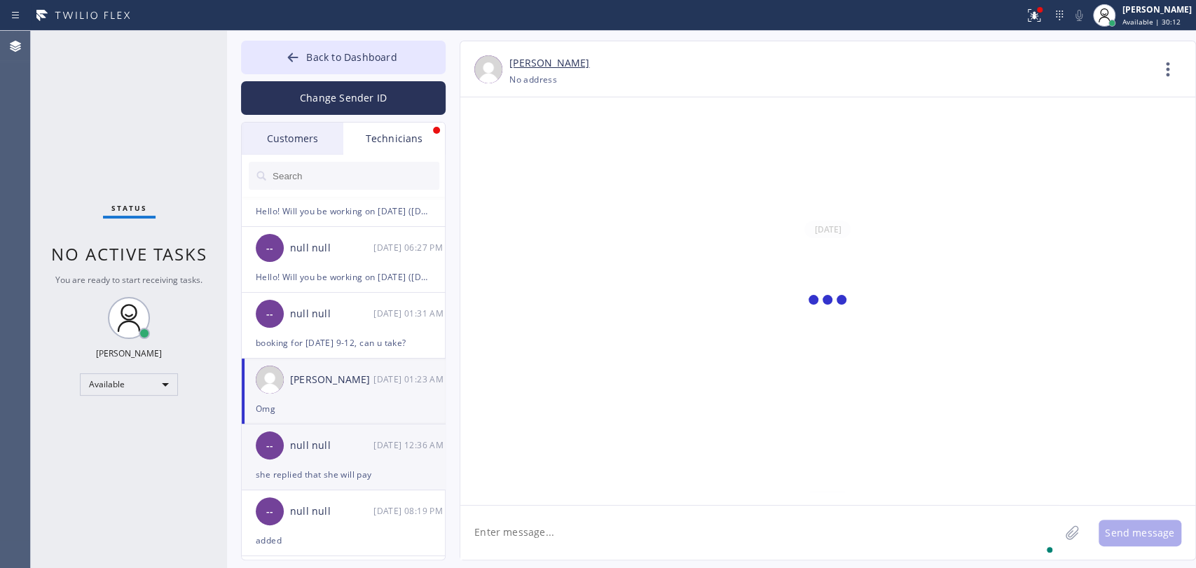
click at [356, 461] on div "-- null null 08/28 12:36 AM" at bounding box center [344, 445] width 205 height 42
click at [586, 535] on textarea "To enrich screen reader interactions, please activate Accessibility in Grammarl…" at bounding box center [759, 533] width 599 height 54
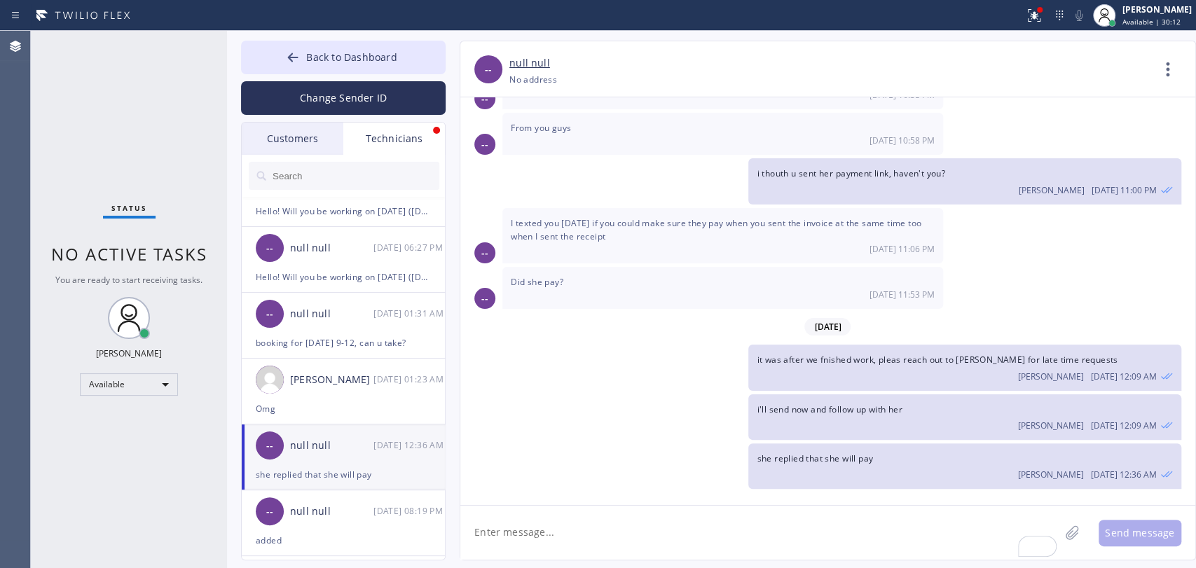
scroll to position [31813, 0]
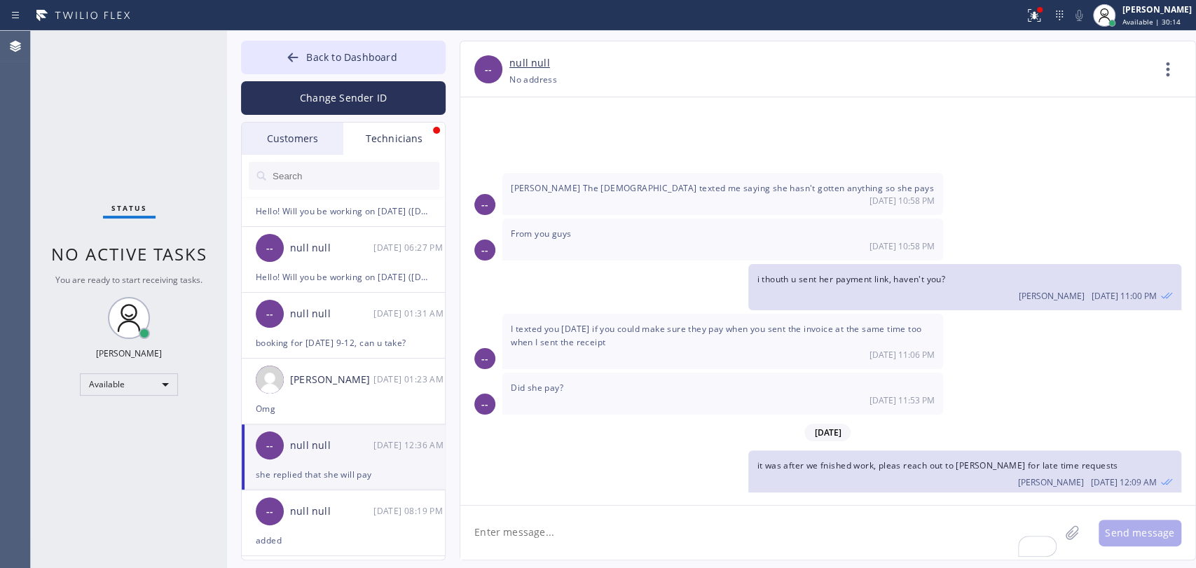
paste textarea "Hello! Will you be working on [DATE] ([DATE])?"
type textarea "Hello! Will you be working on [DATE] ([DATE])?"
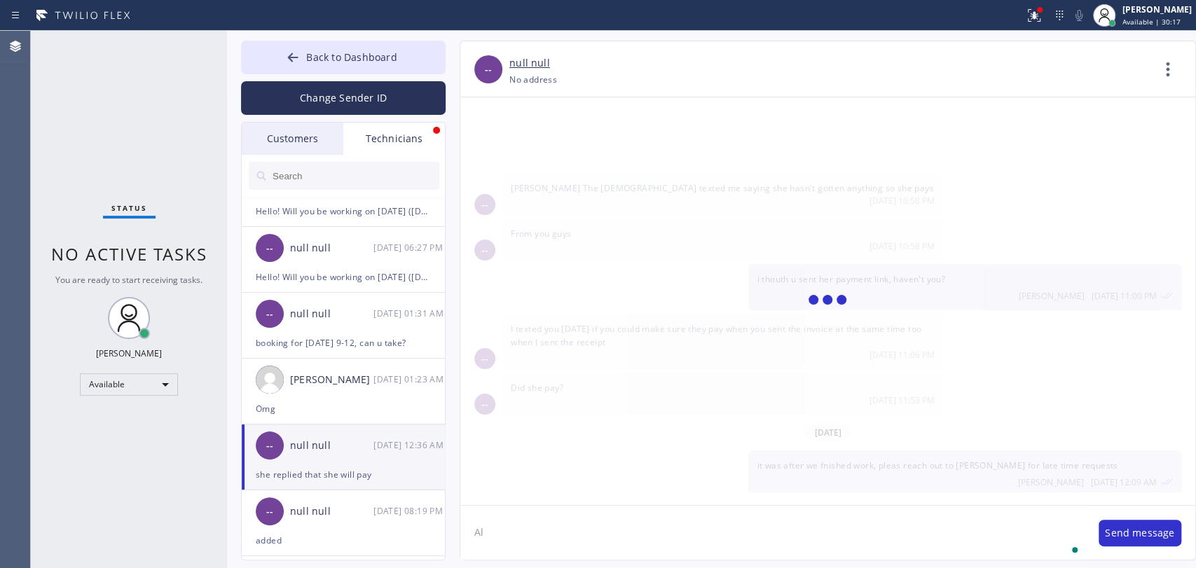
type textarea "A"
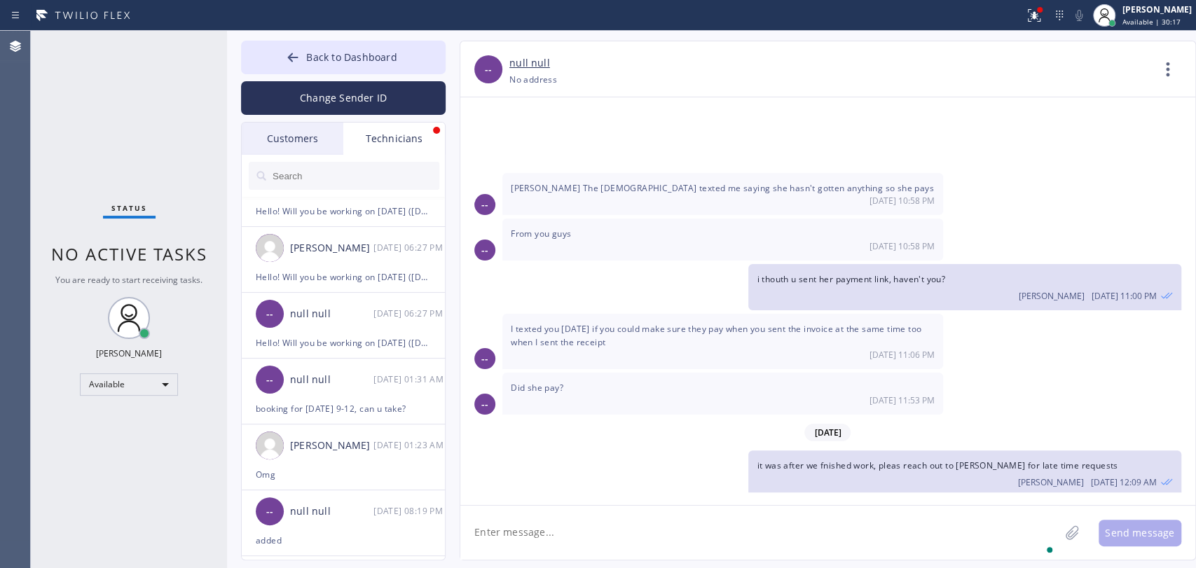
scroll to position [31894, 0]
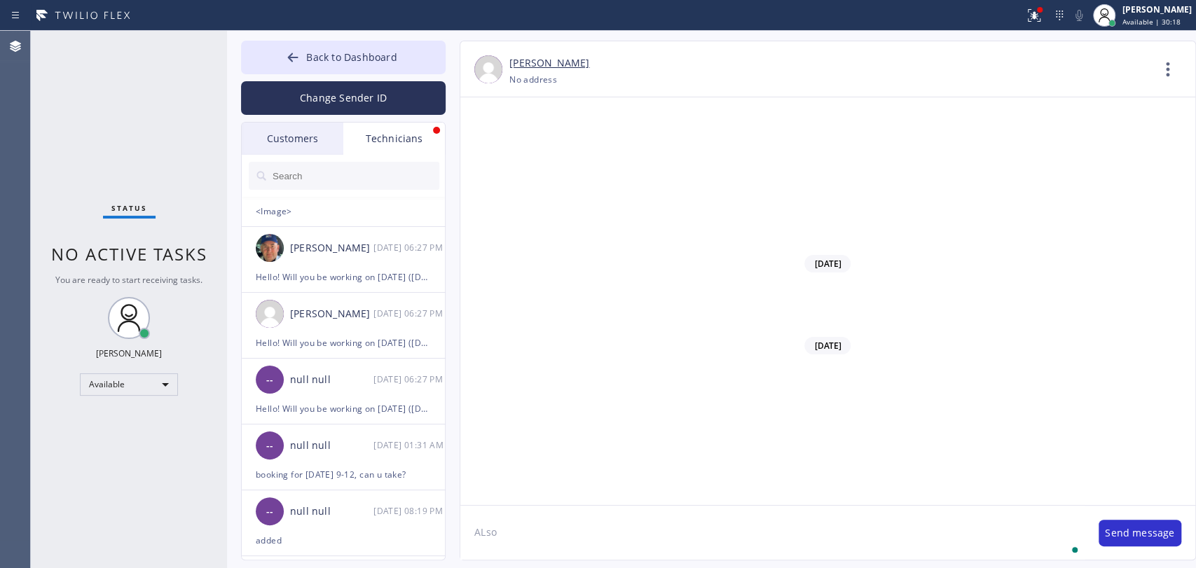
click at [580, 534] on textarea "ALso" at bounding box center [772, 533] width 624 height 54
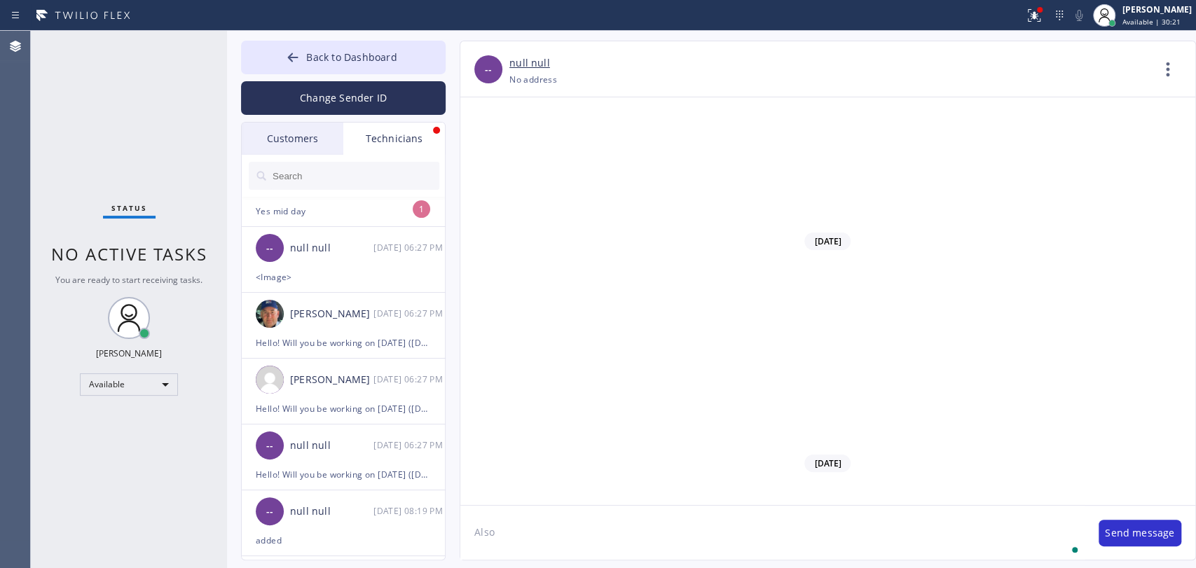
scroll to position [113205, 0]
type textarea "Also [PERSON_NAME] prommised to pay [DATE] and still hasn't"
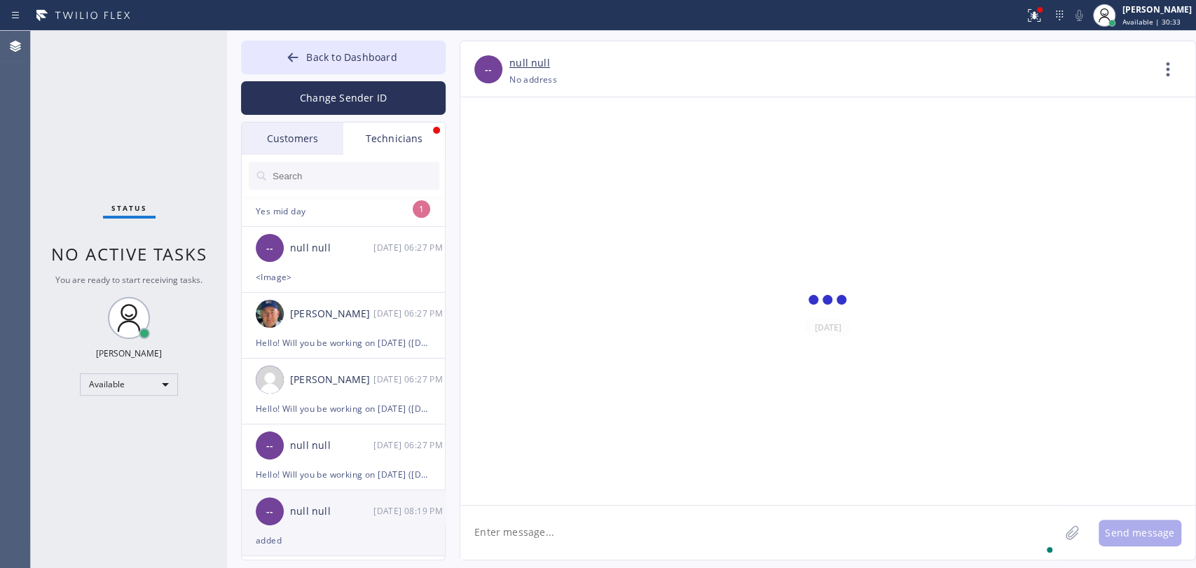
click at [314, 504] on div "null null" at bounding box center [331, 512] width 83 height 16
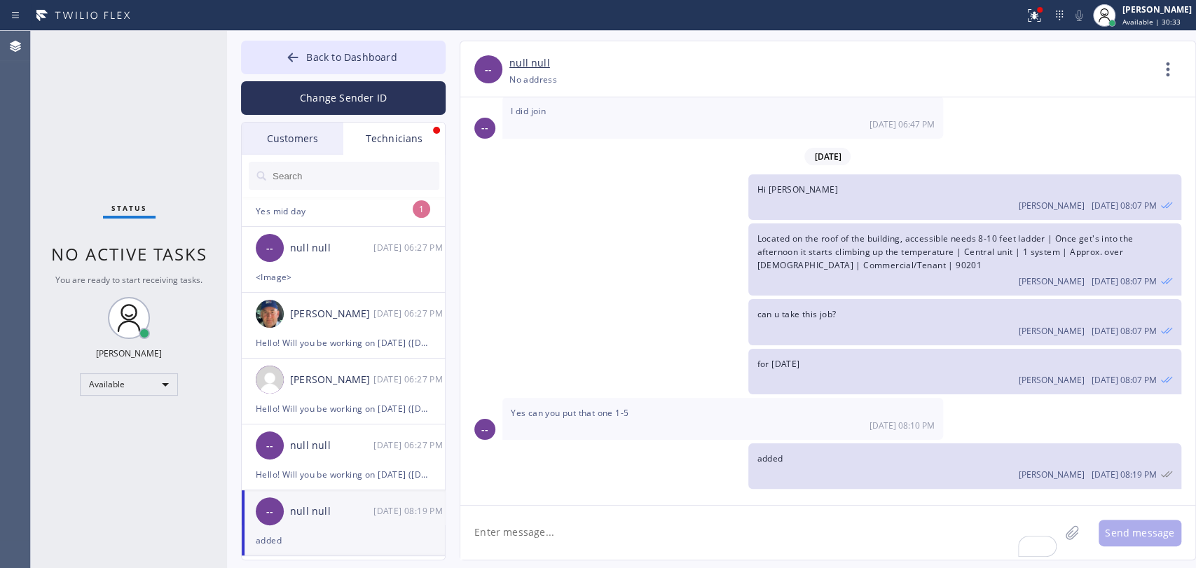
scroll to position [158, 0]
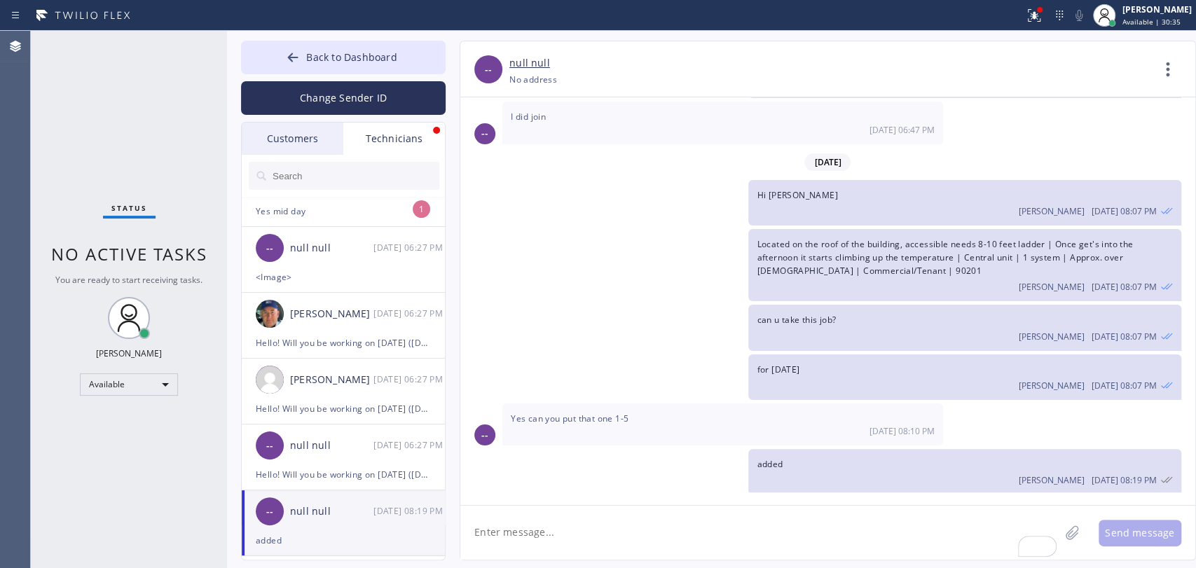
click at [532, 548] on textarea "To enrich screen reader interactions, please activate Accessibility in Grammarl…" at bounding box center [759, 533] width 599 height 54
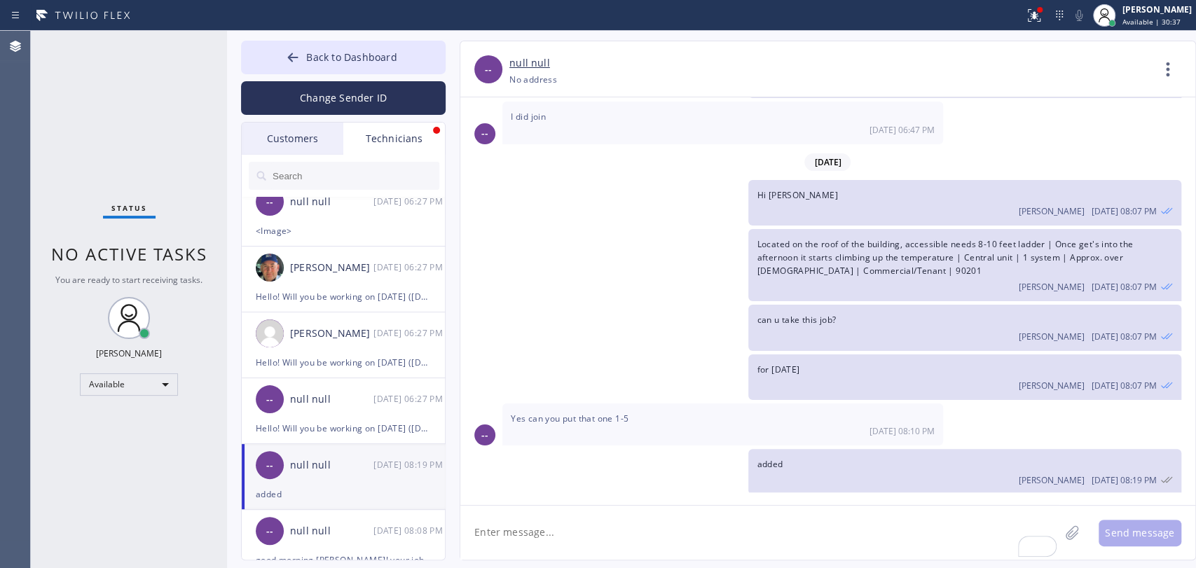
scroll to position [311, 0]
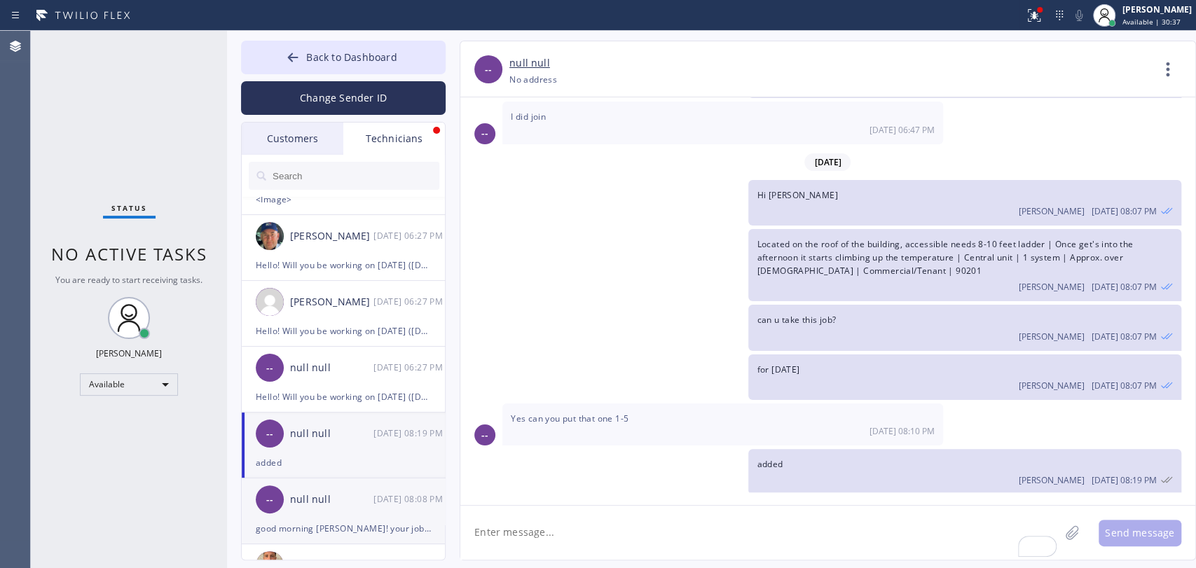
click at [320, 511] on div "-- null null 08/27 08:08 PM" at bounding box center [344, 499] width 205 height 42
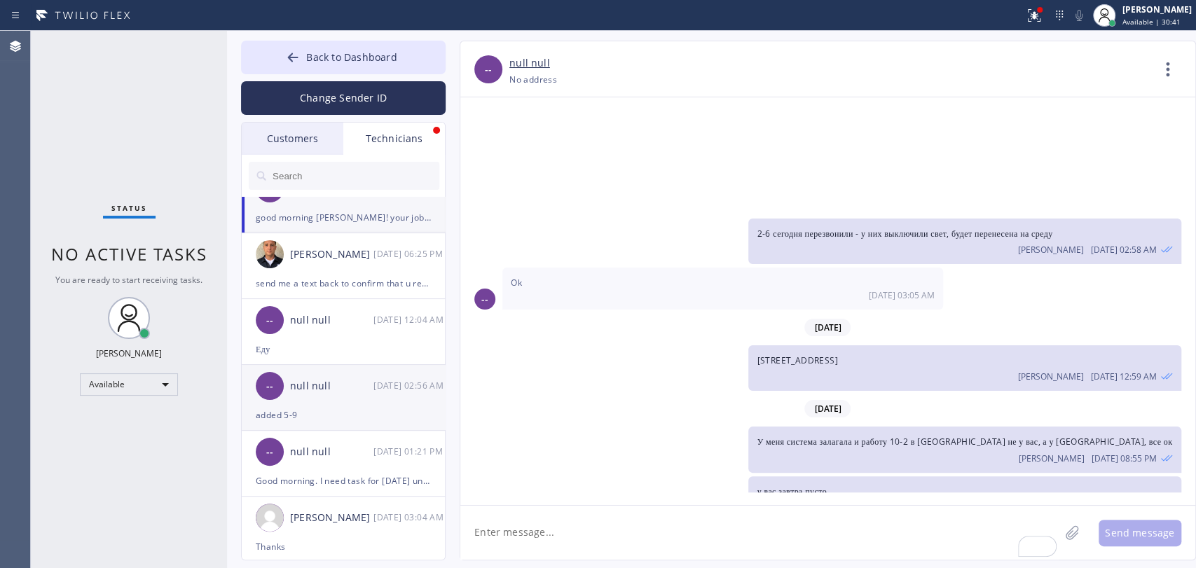
scroll to position [622, 0]
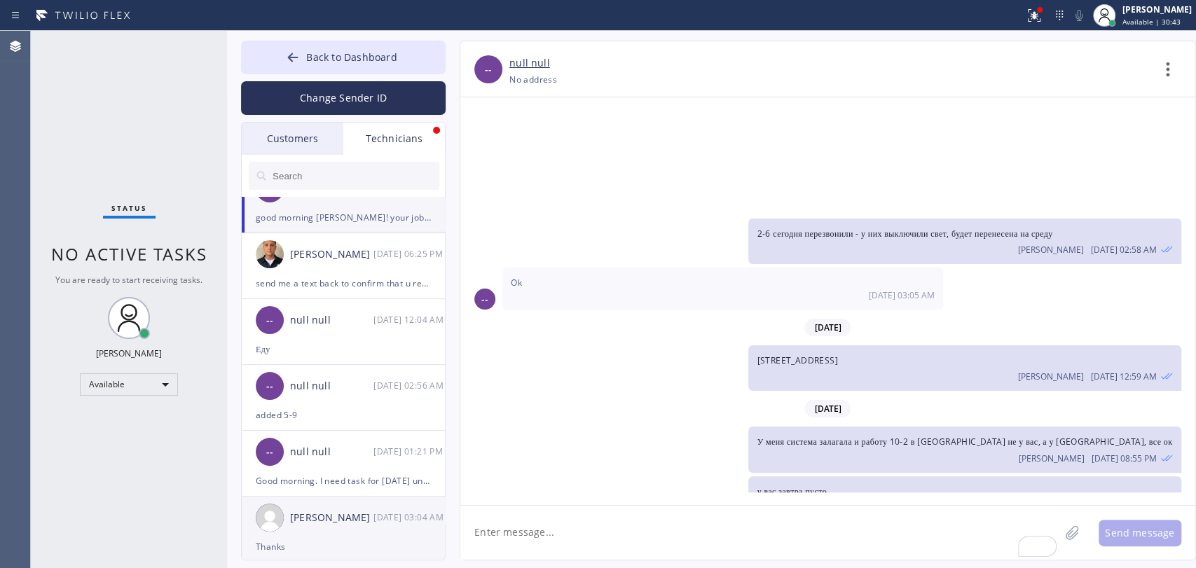
click at [340, 517] on div "[PERSON_NAME]" at bounding box center [331, 518] width 83 height 16
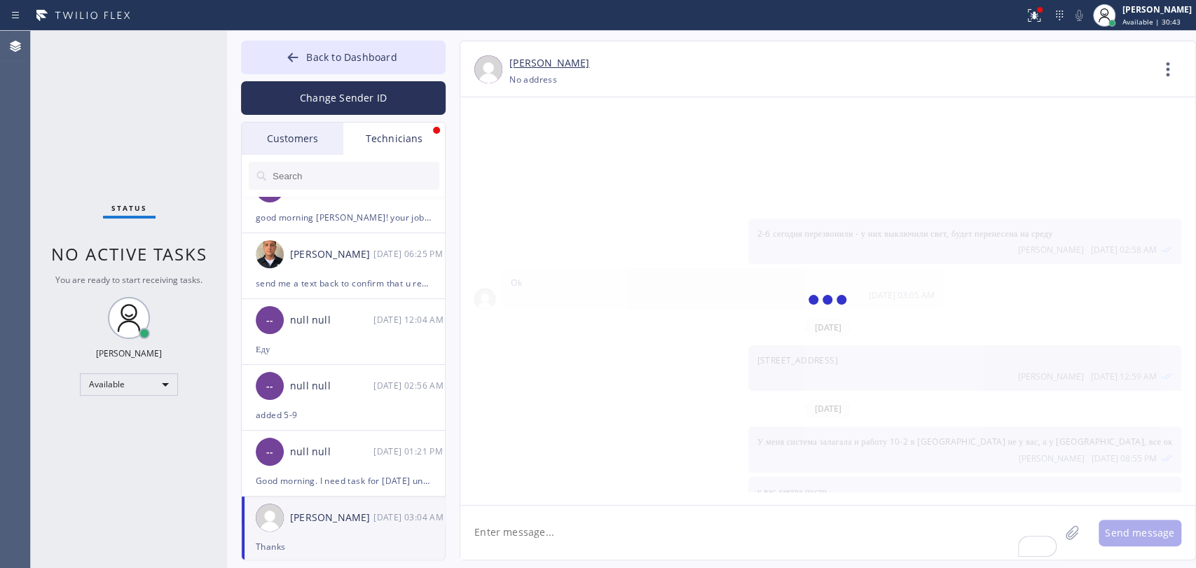
click at [583, 535] on textarea "To enrich screen reader interactions, please activate Accessibility in Grammarl…" at bounding box center [759, 533] width 599 height 54
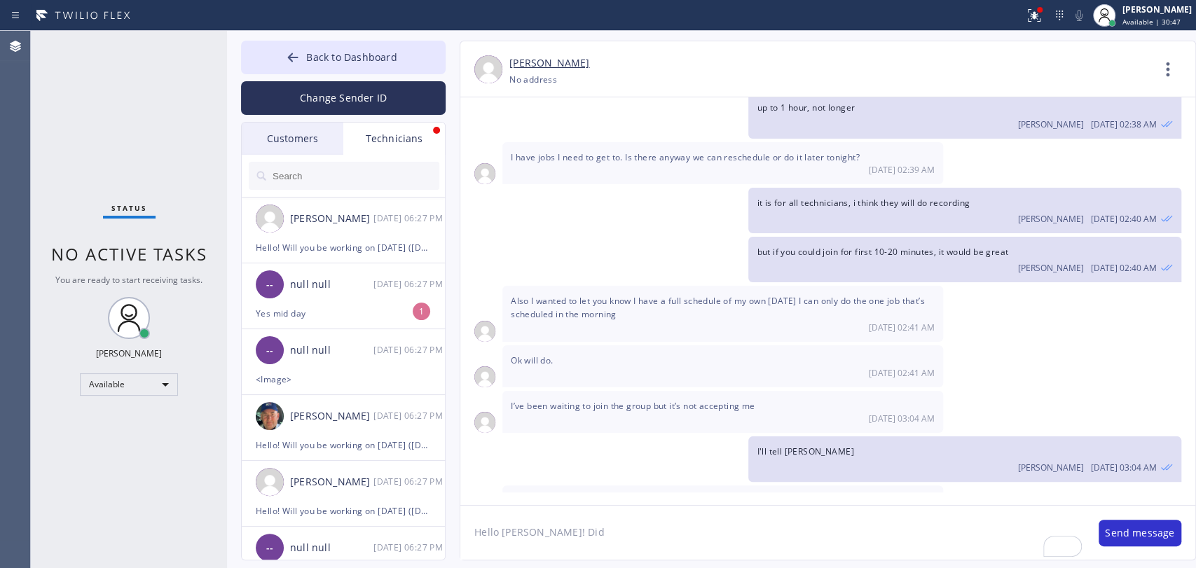
scroll to position [0, 0]
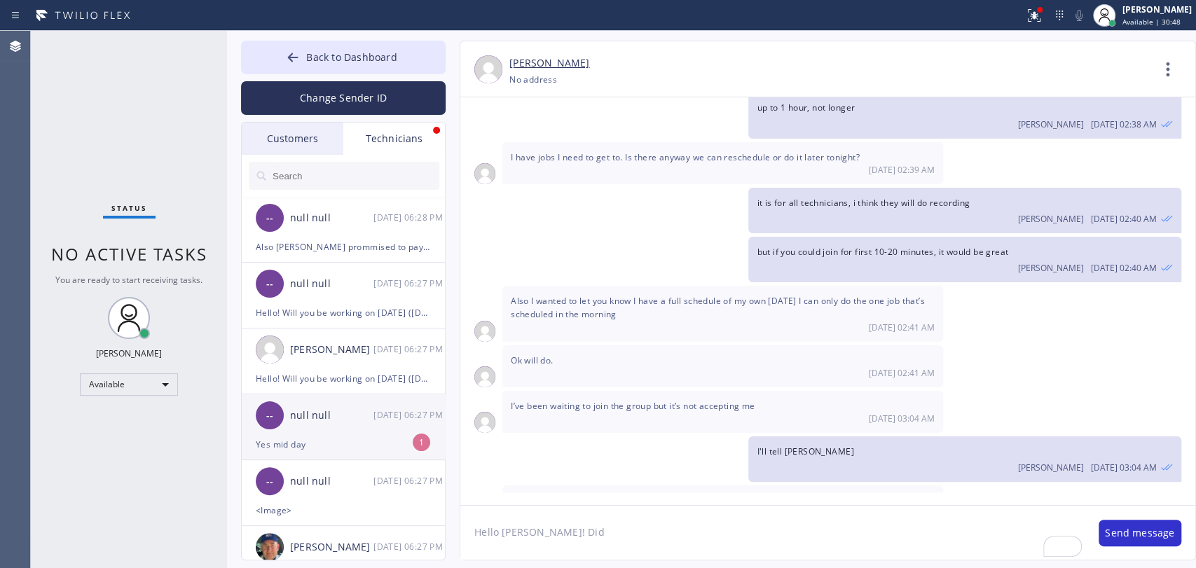
type textarea "Hello [PERSON_NAME]! Did"
click at [306, 451] on div "Yes mid day" at bounding box center [343, 444] width 175 height 16
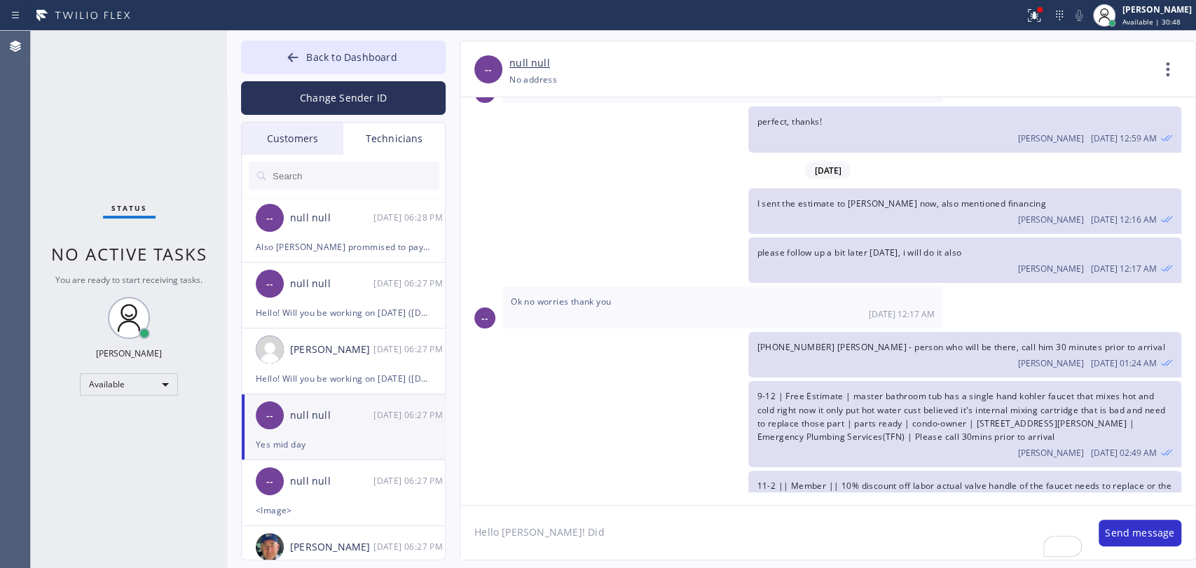
scroll to position [7482, 0]
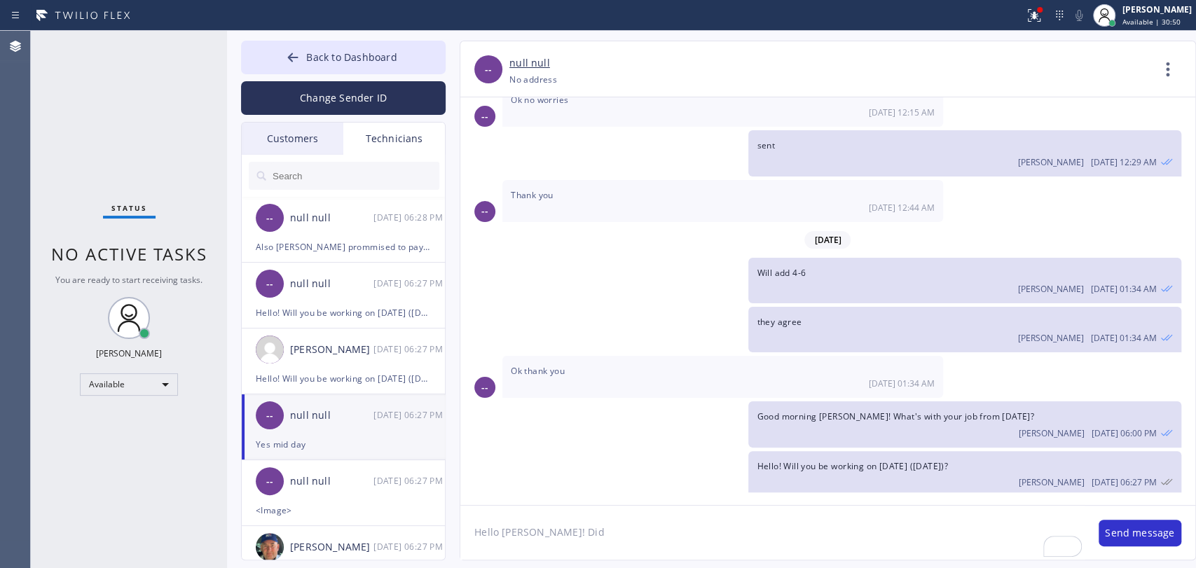
click at [606, 523] on textarea "Hello [PERSON_NAME]! Did" at bounding box center [772, 533] width 624 height 54
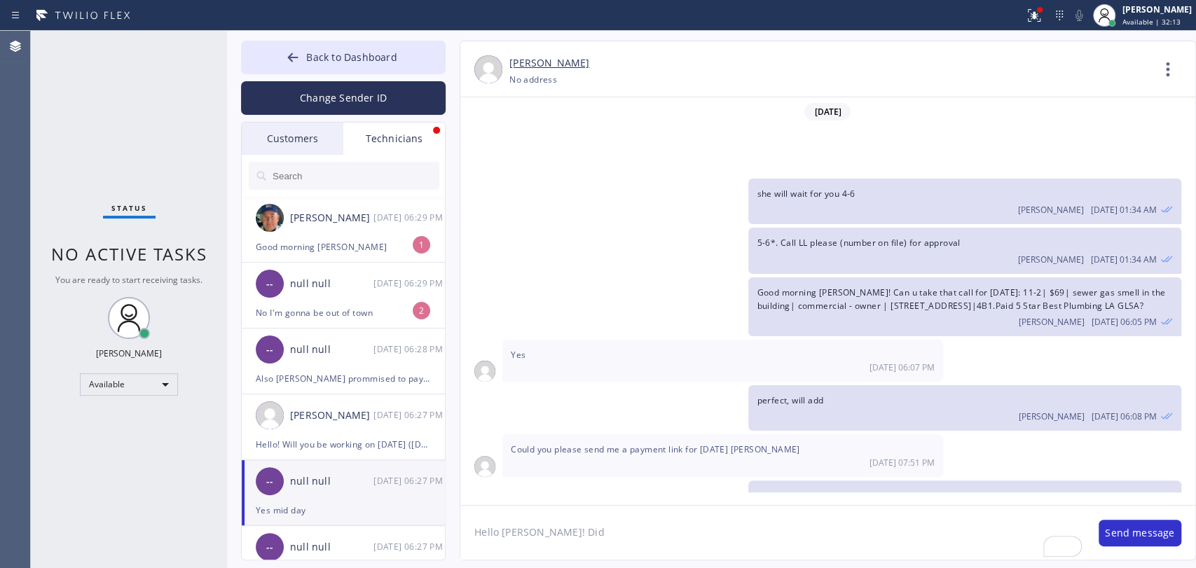
scroll to position [7482, 0]
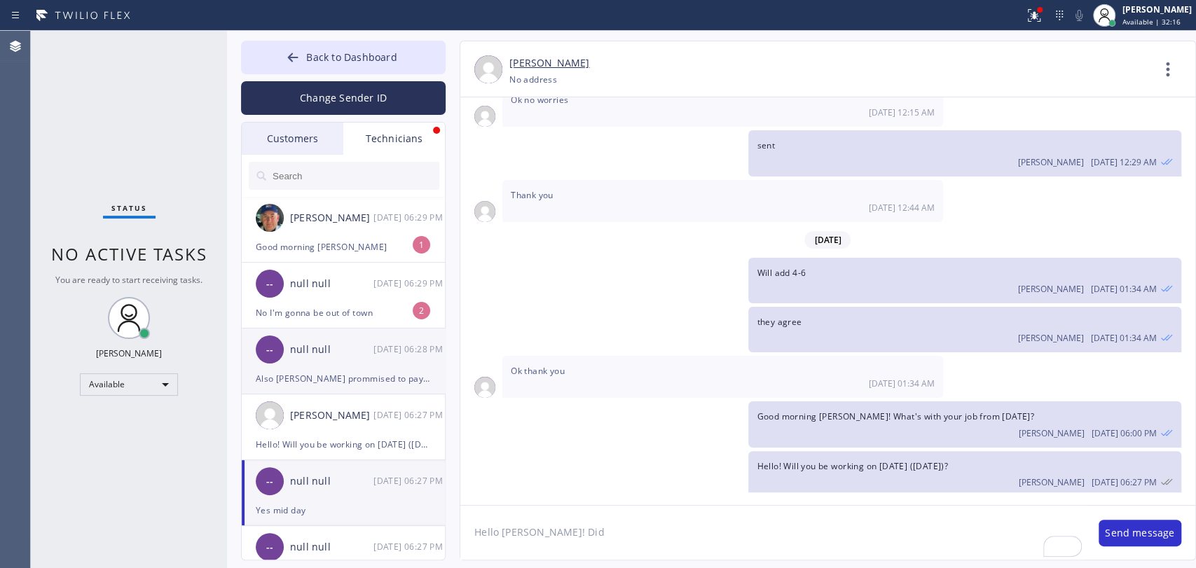
click at [347, 281] on div "null null" at bounding box center [331, 284] width 83 height 16
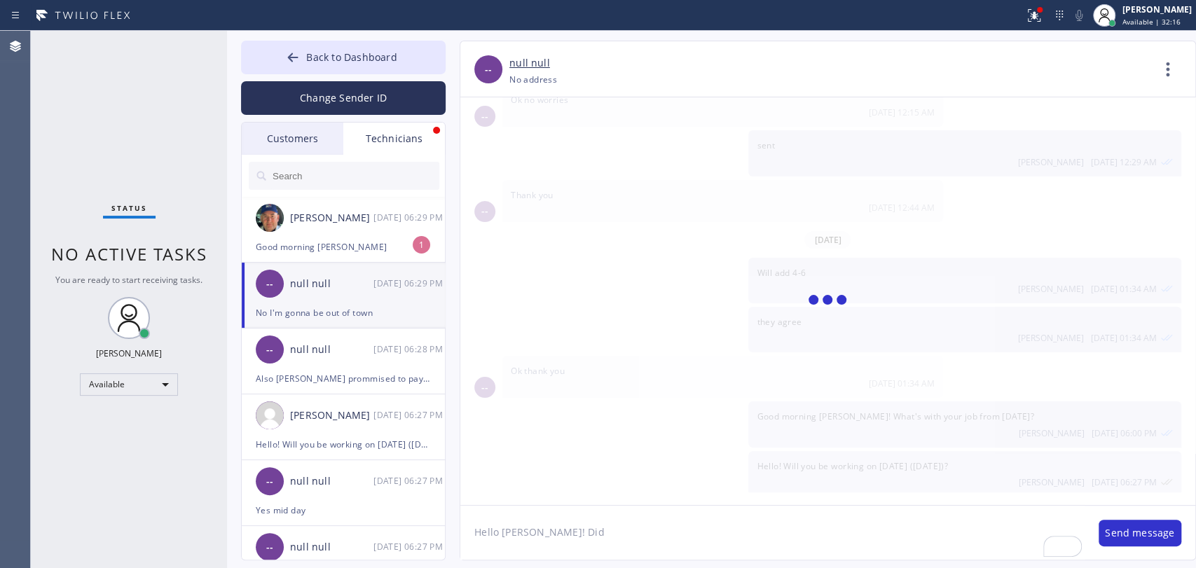
click at [538, 539] on textarea "Hello [PERSON_NAME]! Did" at bounding box center [772, 533] width 624 height 54
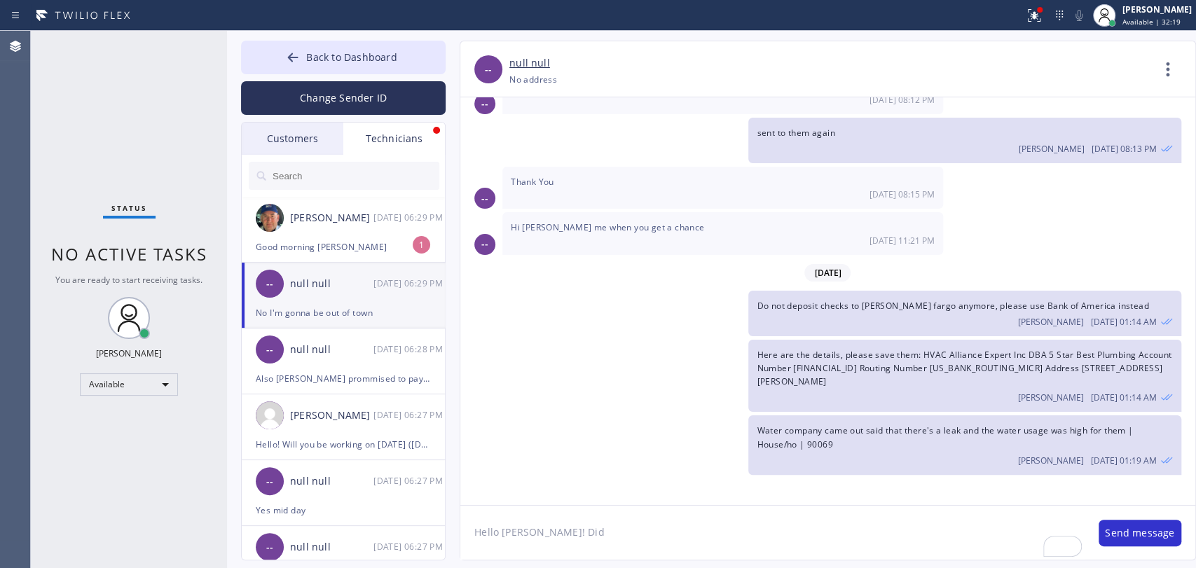
click at [538, 539] on textarea "Hello [PERSON_NAME]! Did" at bounding box center [772, 533] width 624 height 54
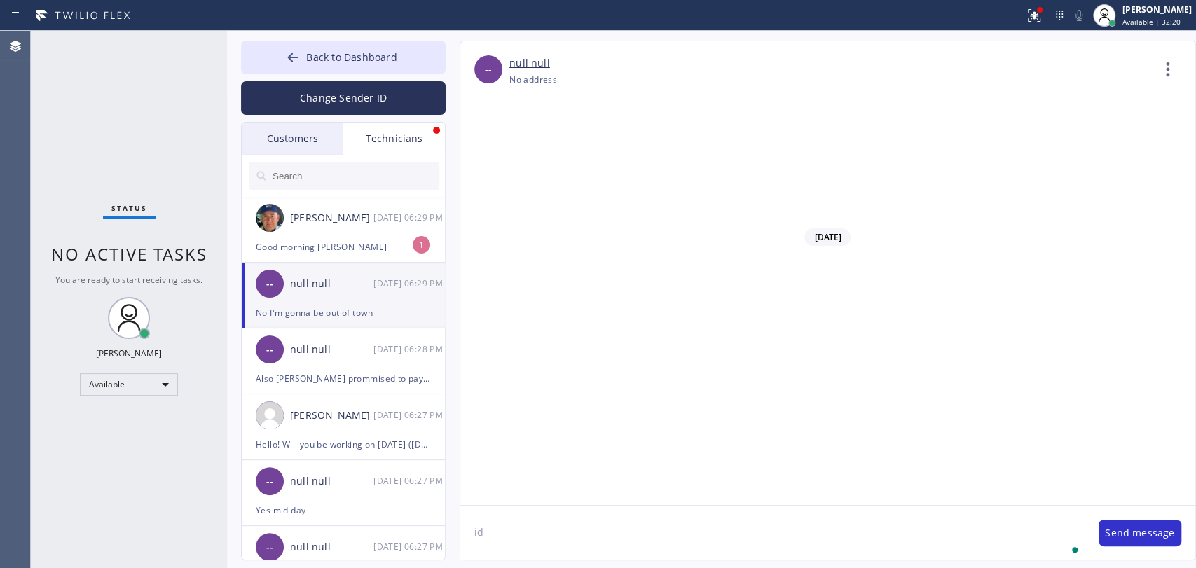
type textarea "i"
type textarea "Ok, thanks for letting me know"
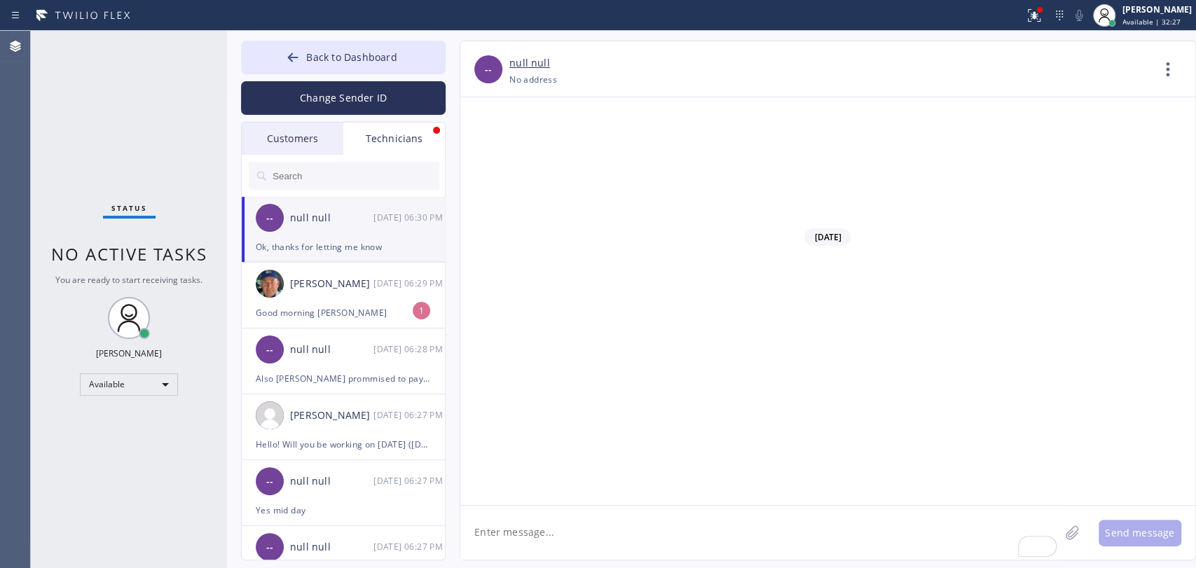
scroll to position [113343, 0]
click at [338, 298] on div "[PERSON_NAME] [DATE] 06:29 PM" at bounding box center [344, 284] width 205 height 42
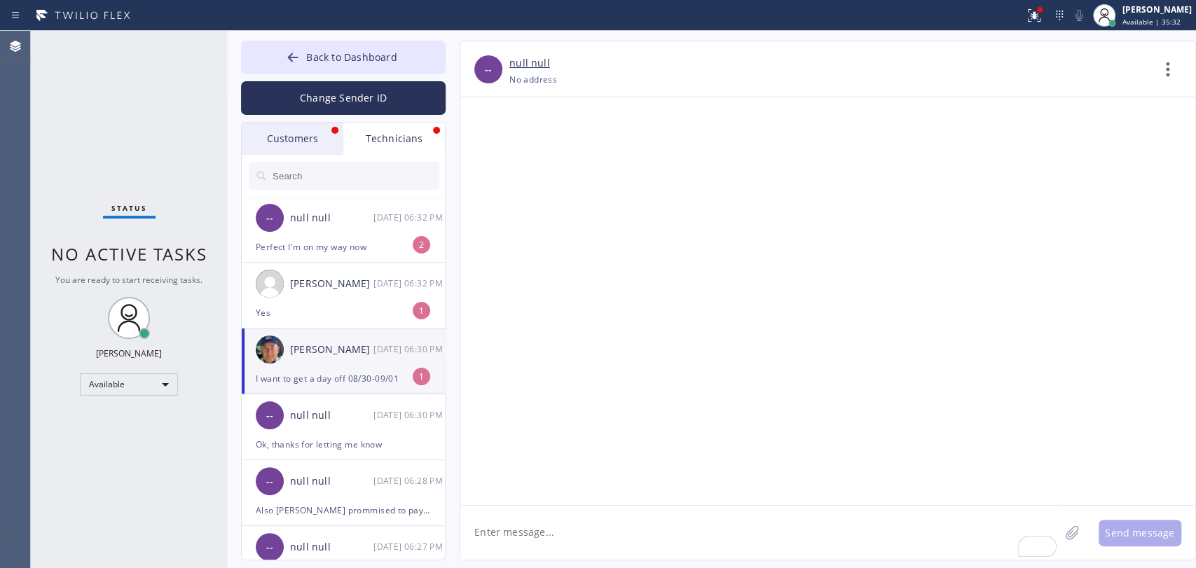
scroll to position [151062, 0]
click at [319, 142] on div "Customers" at bounding box center [293, 139] width 102 height 32
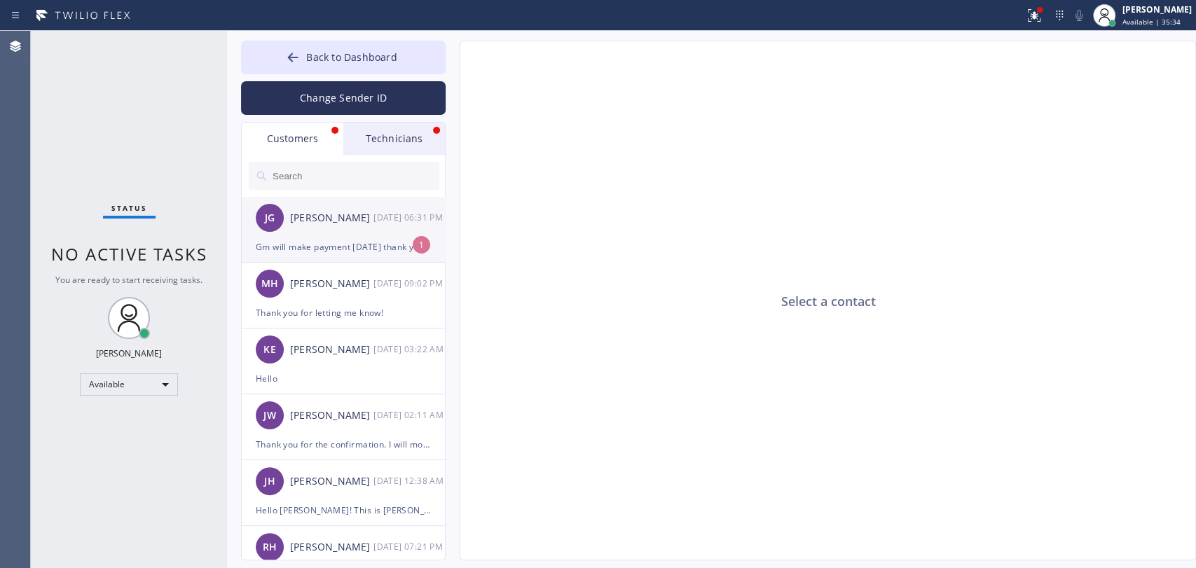
click at [339, 237] on div "[PERSON_NAME] [DATE] 06:31 PM" at bounding box center [344, 218] width 205 height 42
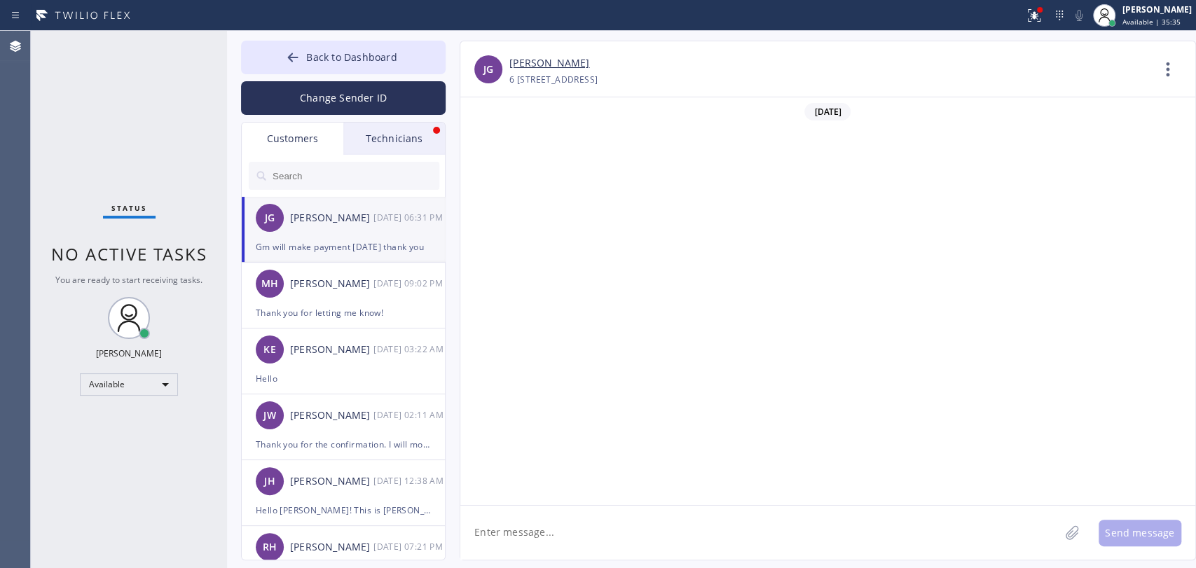
scroll to position [459, 0]
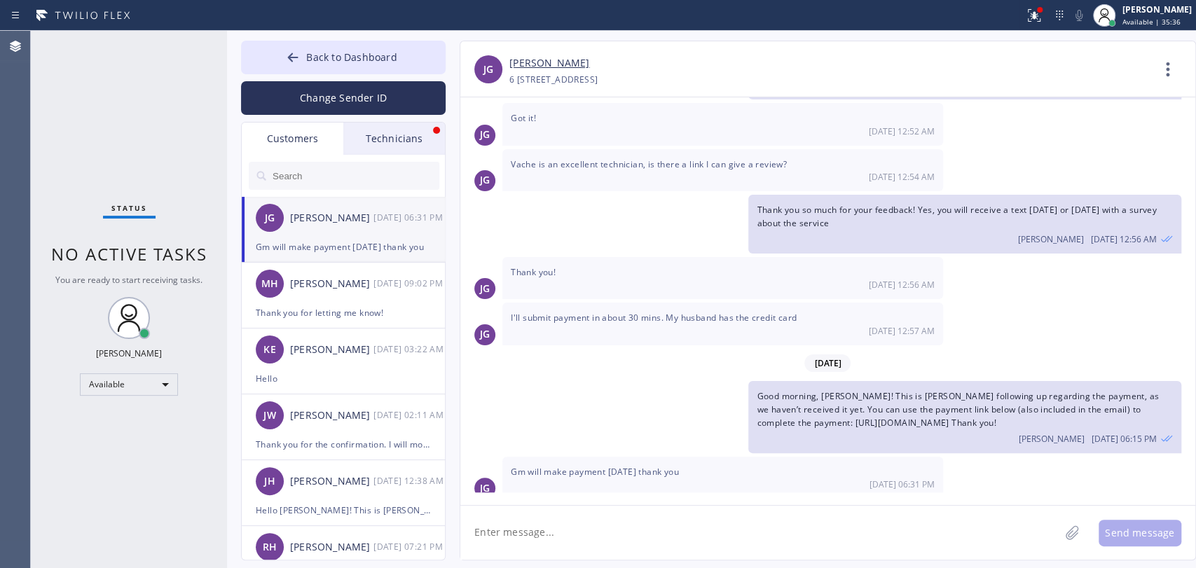
click at [367, 146] on div "Technicians" at bounding box center [394, 139] width 102 height 32
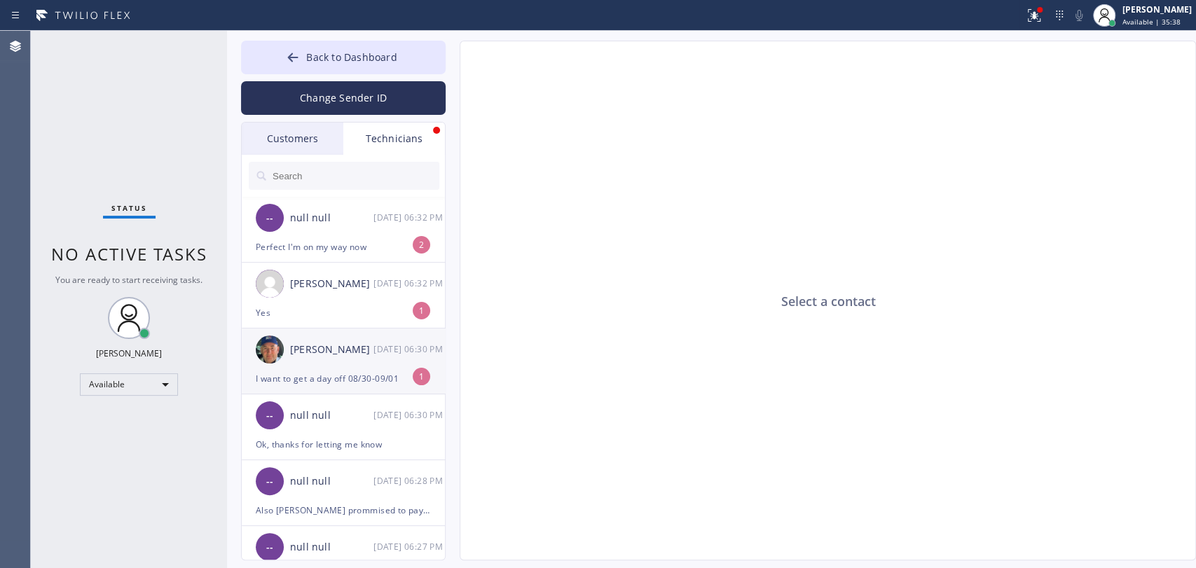
click at [319, 360] on div "[PERSON_NAME] [DATE] 06:30 PM" at bounding box center [344, 349] width 205 height 42
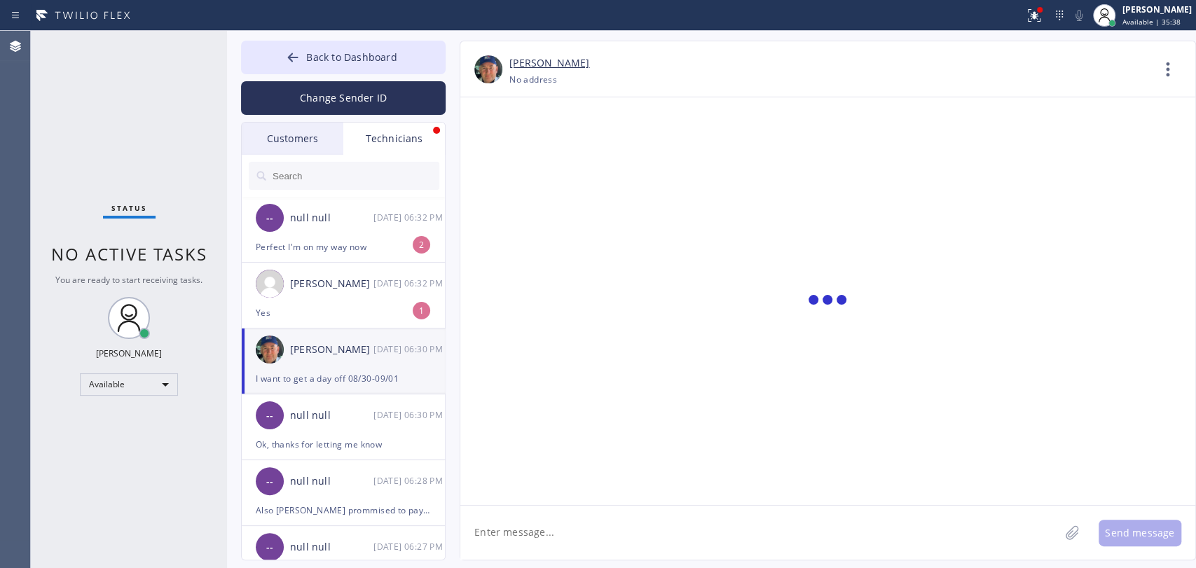
click at [527, 531] on textarea at bounding box center [759, 533] width 599 height 54
click at [534, 524] on textarea "To enrich screen reader interactions, please activate Accessibility in Grammarl…" at bounding box center [759, 533] width 599 height 54
type textarea "Sure, thank for letting me know"
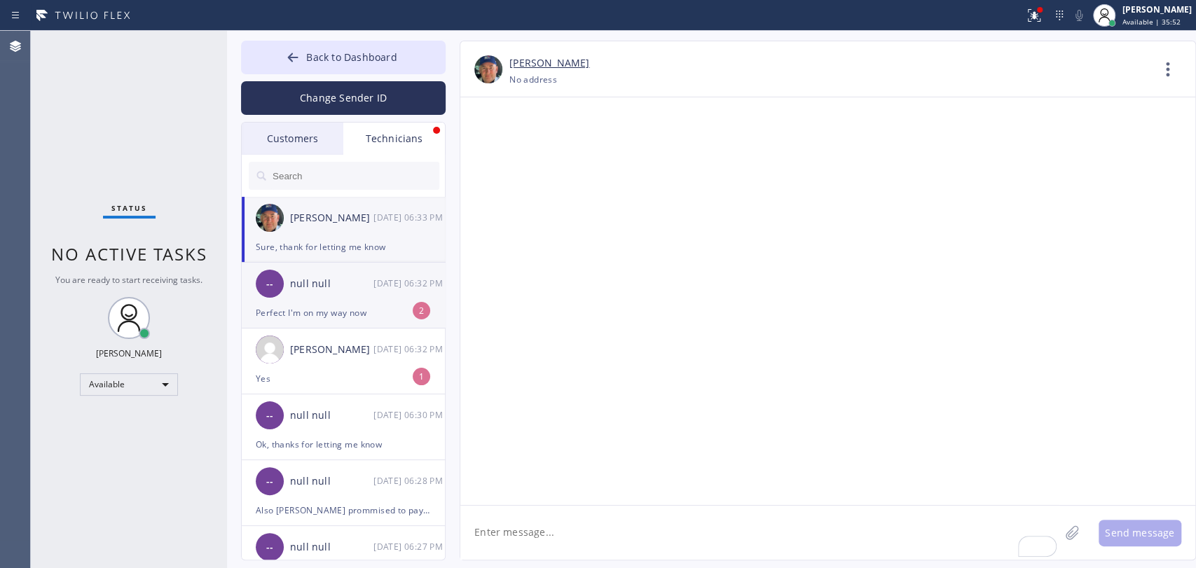
scroll to position [151111, 0]
click at [338, 307] on div "Perfect I'm on my way now" at bounding box center [343, 313] width 175 height 16
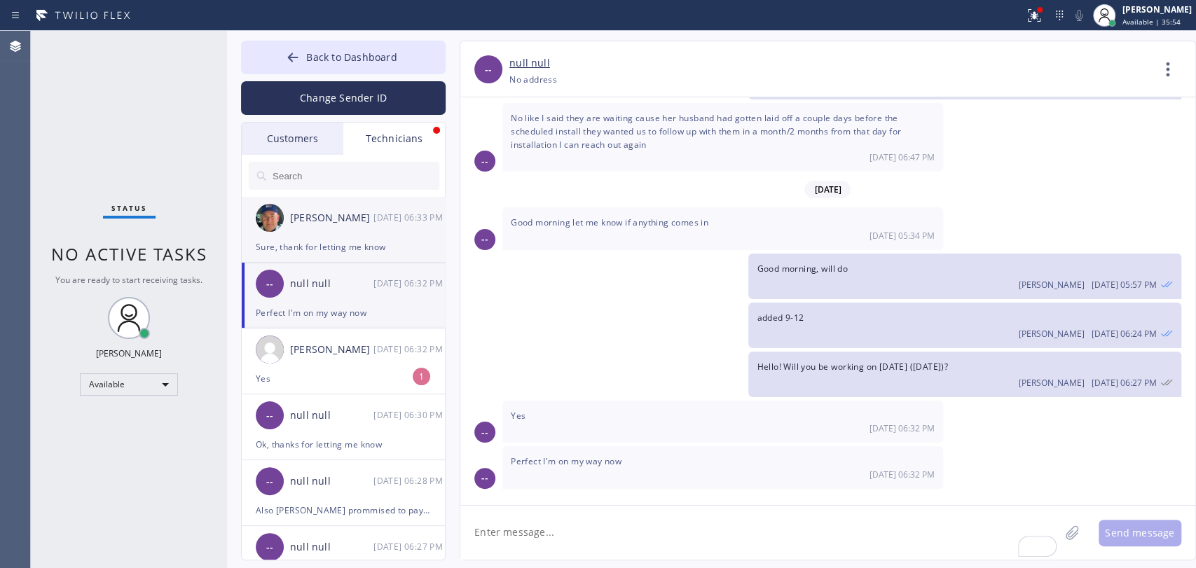
scroll to position [11182, 0]
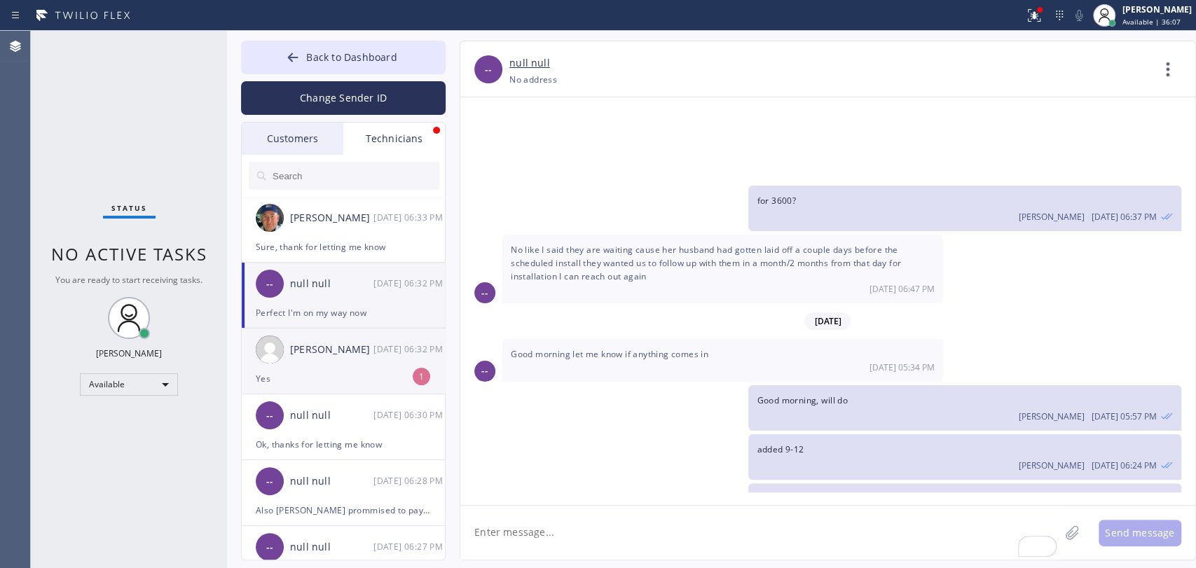
click at [338, 347] on div "[PERSON_NAME]" at bounding box center [331, 350] width 83 height 16
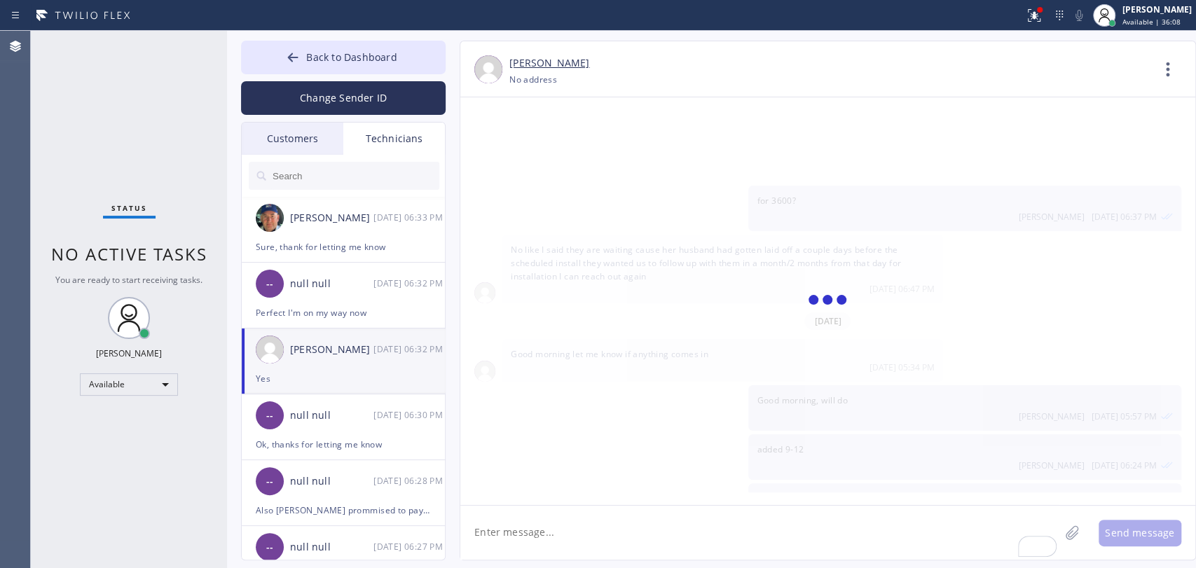
click at [290, 237] on div "[PERSON_NAME] [DATE] 06:33 PM" at bounding box center [344, 218] width 205 height 42
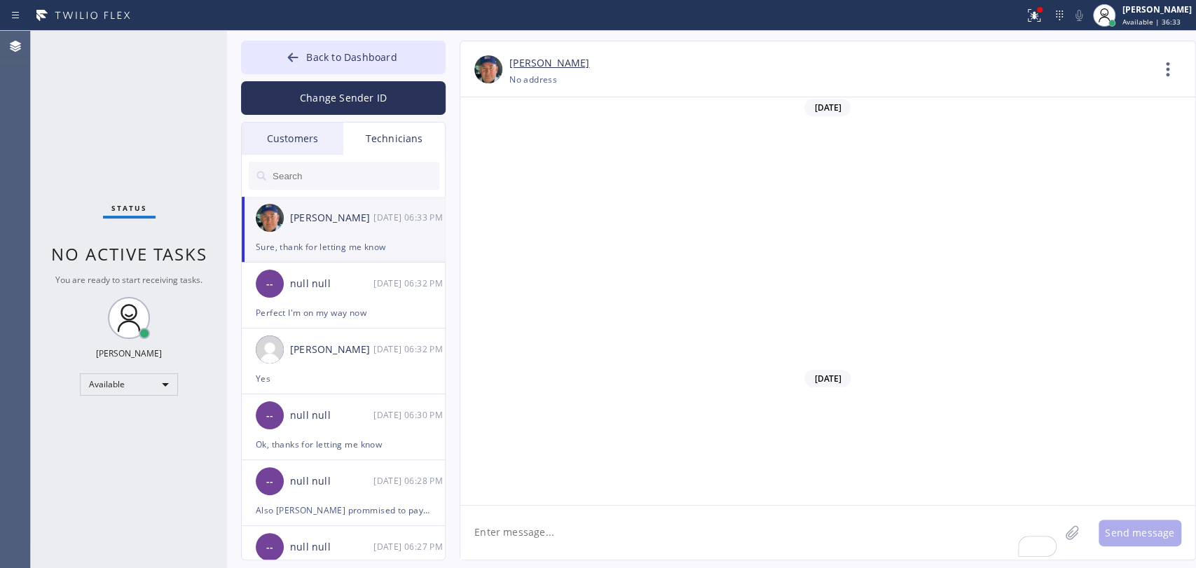
scroll to position [151111, 0]
click at [336, 306] on div "Perfect I'm on my way now" at bounding box center [343, 313] width 175 height 16
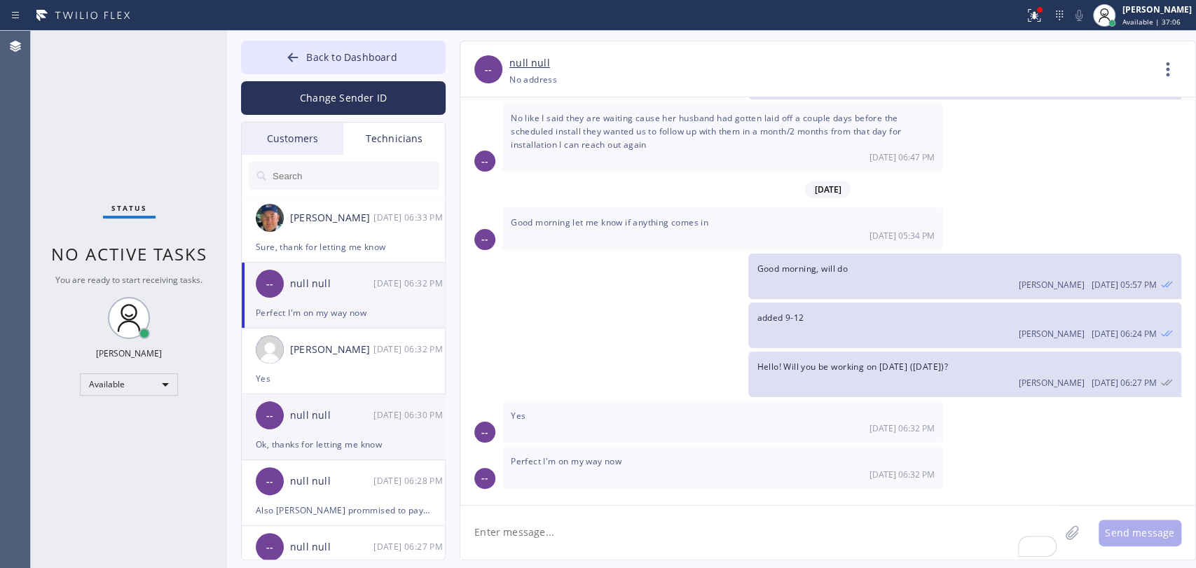
scroll to position [11182, 0]
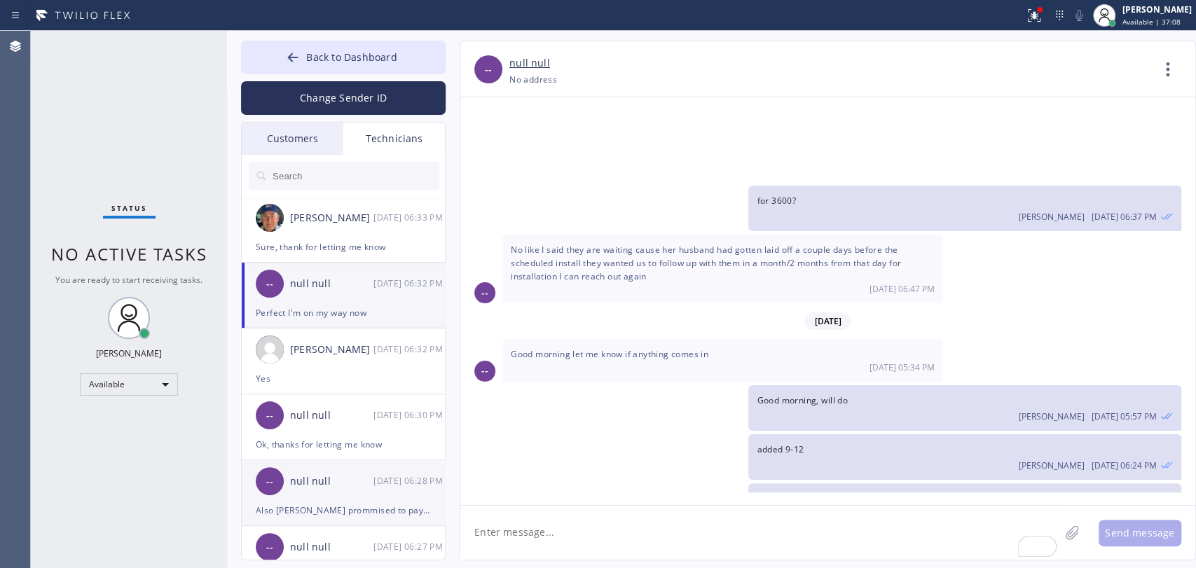
click at [296, 492] on div "-- null null [DATE] 06:28 PM" at bounding box center [344, 481] width 205 height 42
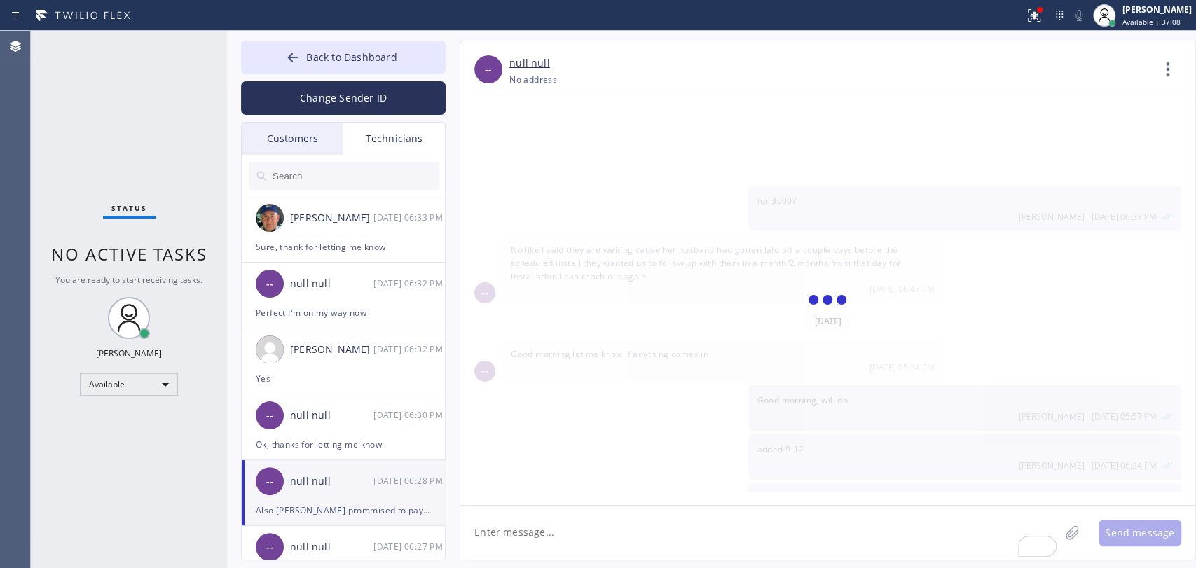
click at [518, 525] on textarea "To enrich screen reader interactions, please activate Accessibility in Grammarl…" at bounding box center [759, 533] width 599 height 54
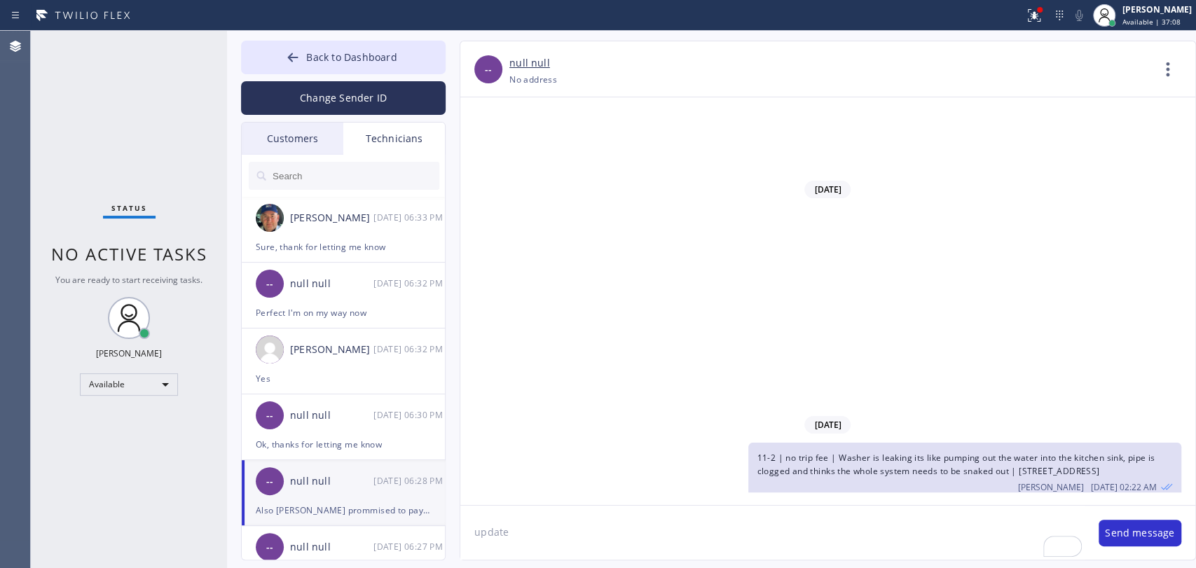
scroll to position [31942, 0]
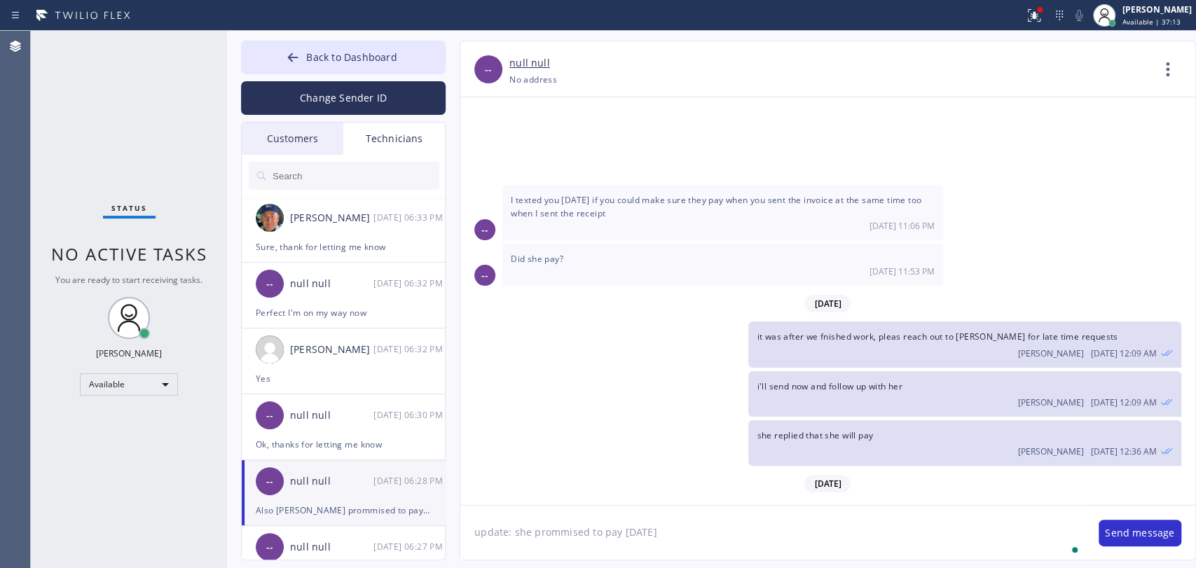
type textarea "update: she prommised to pay [DATE]"
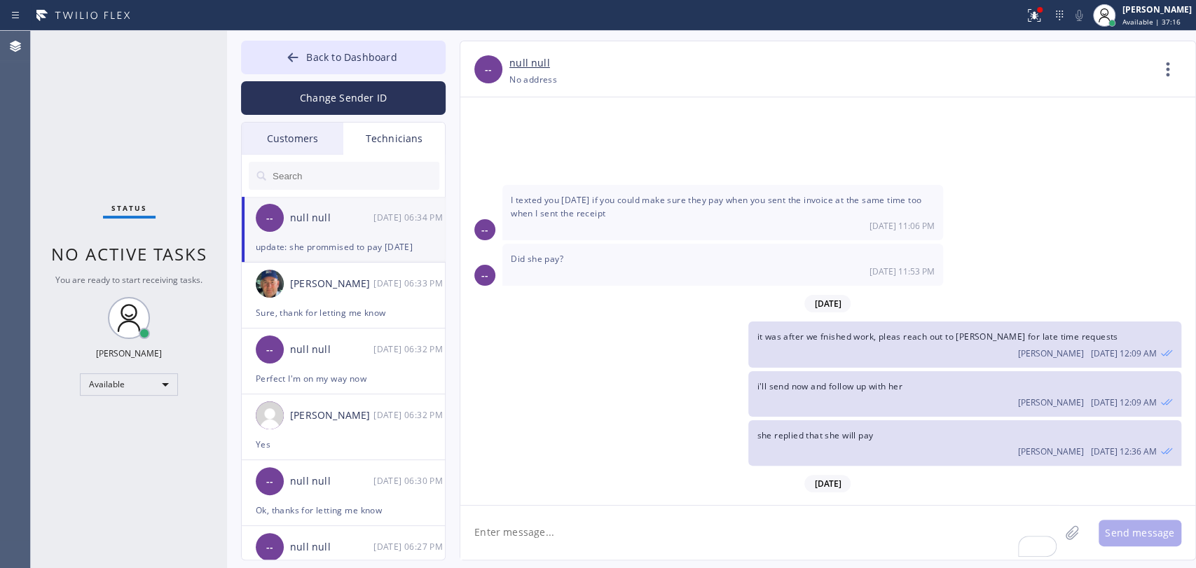
scroll to position [31991, 0]
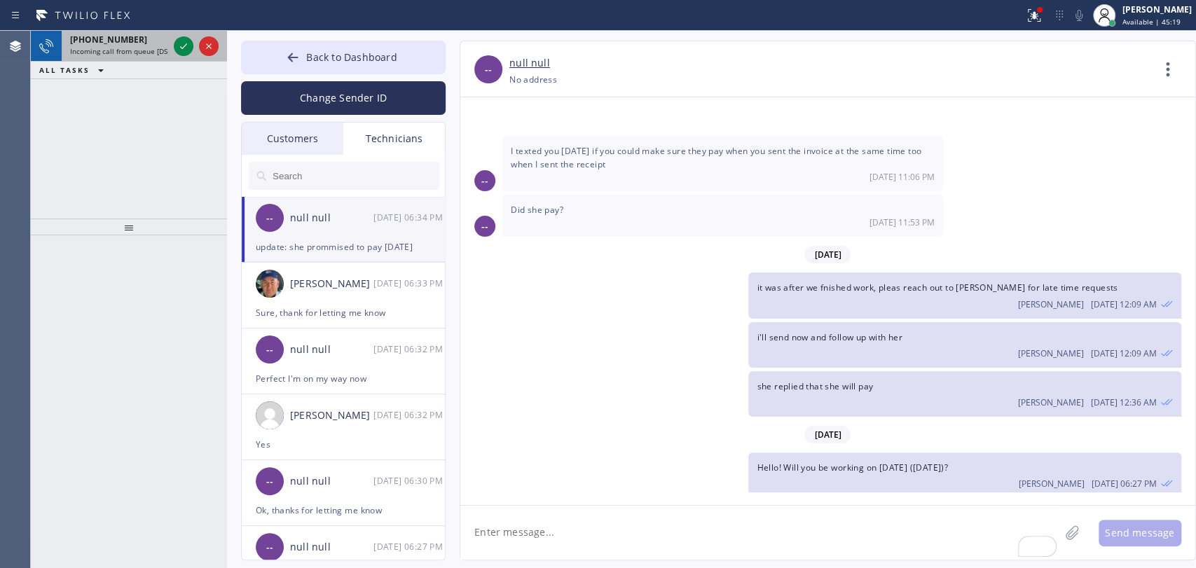
click at [126, 55] on div "+18189669606 Incoming call from queue [DSRs]" at bounding box center [116, 46] width 109 height 31
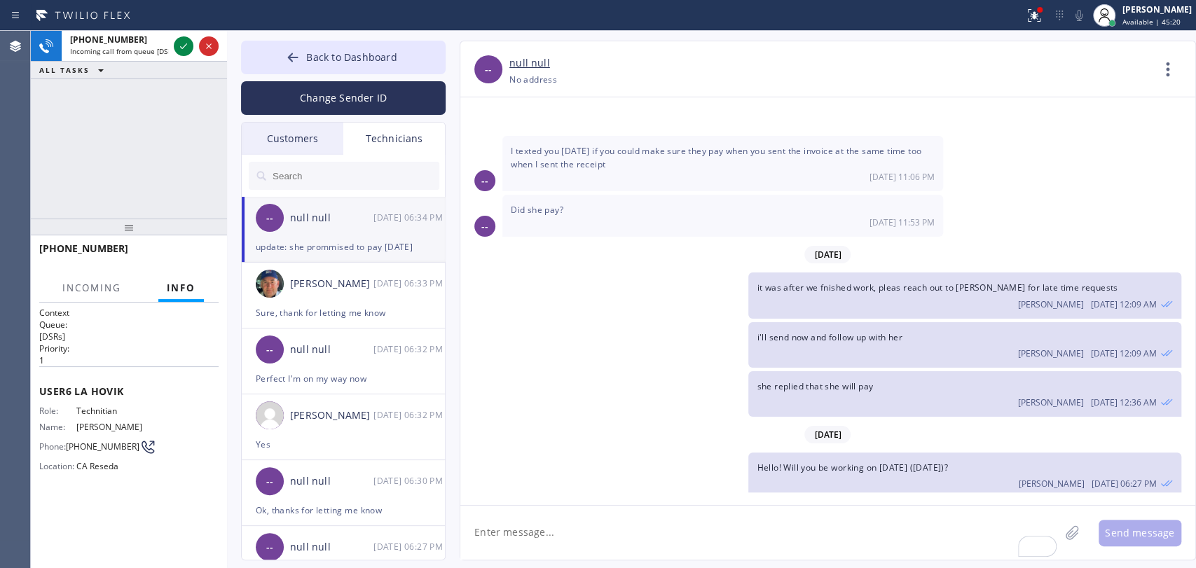
click at [175, 298] on button "Info" at bounding box center [181, 288] width 46 height 27
click at [178, 43] on icon at bounding box center [183, 46] width 17 height 17
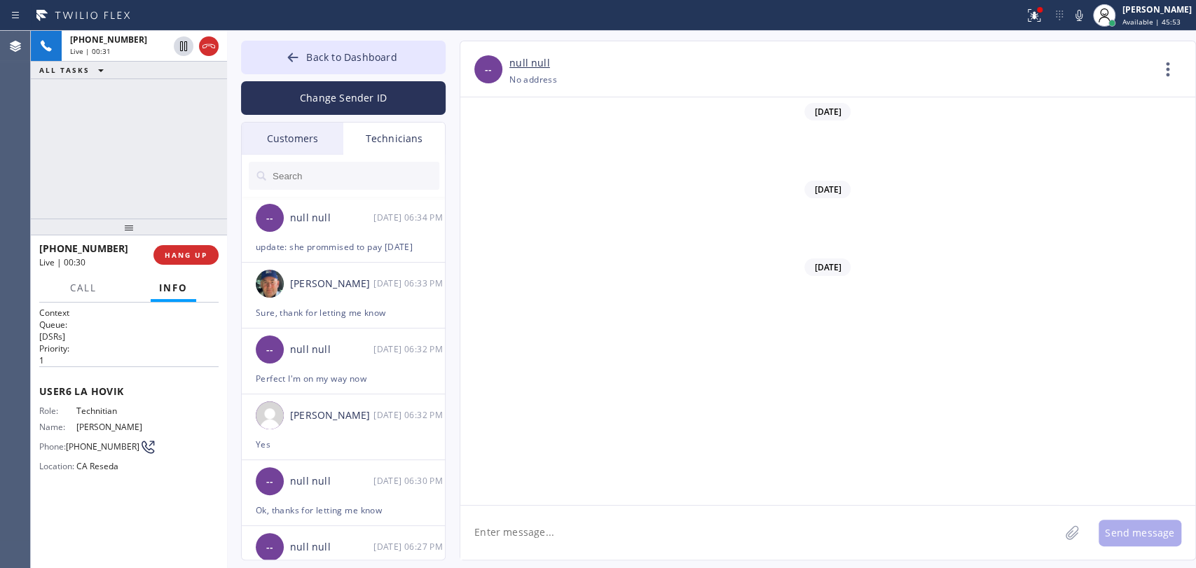
scroll to position [113343, 0]
drag, startPoint x: 829, startPoint y: 323, endPoint x: 812, endPoint y: 321, distance: 16.9
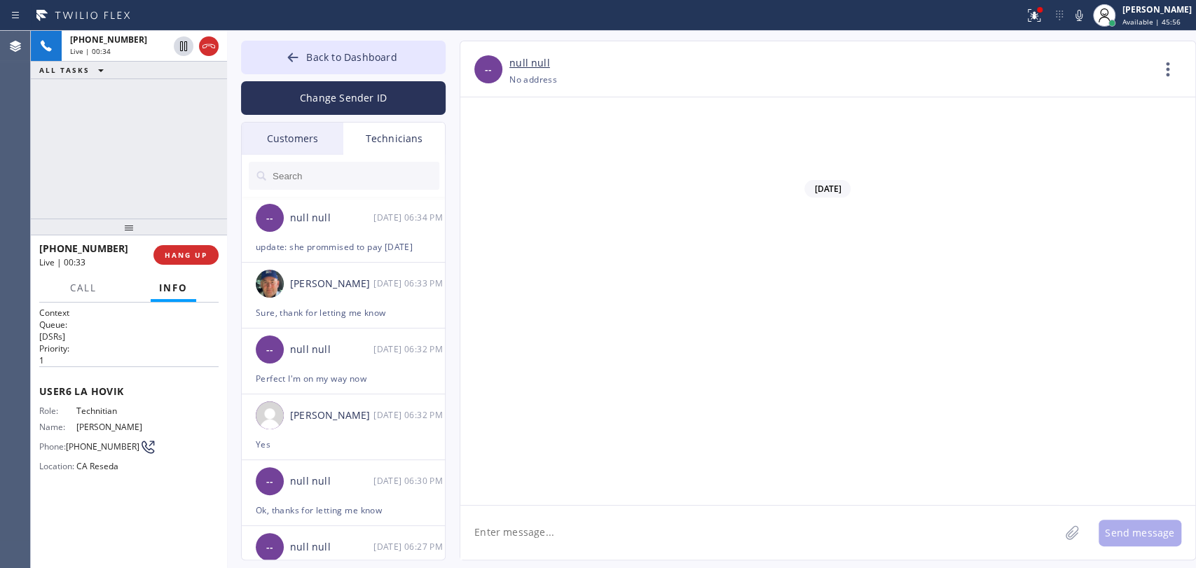
drag, startPoint x: 592, startPoint y: 414, endPoint x: 511, endPoint y: 410, distance: 80.6
click at [174, 251] on span "HANG UP" at bounding box center [186, 255] width 43 height 10
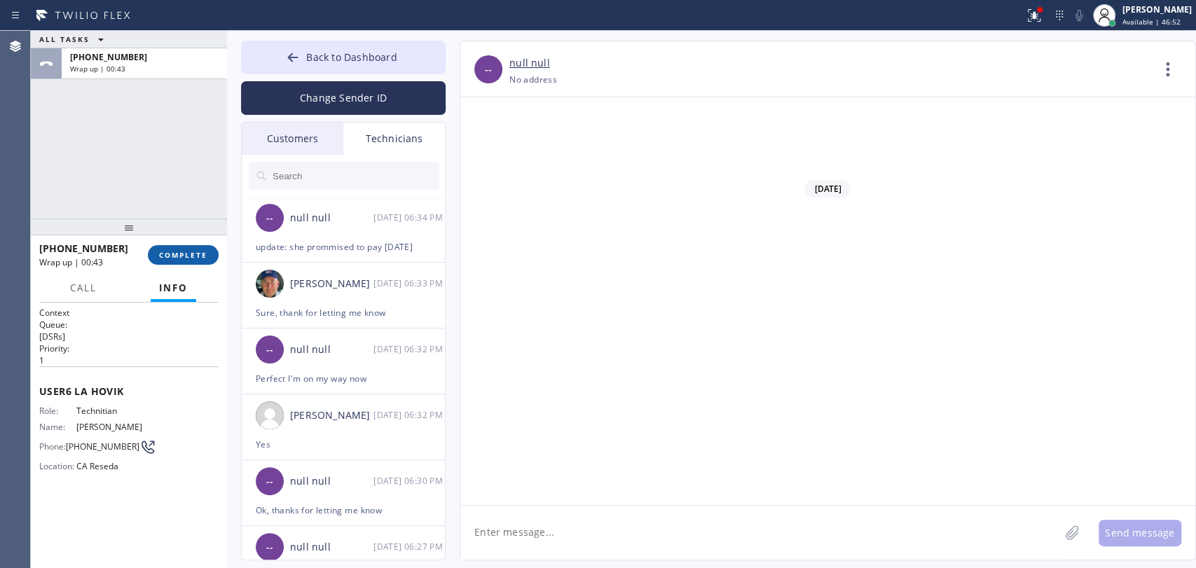
click at [181, 259] on span "COMPLETE" at bounding box center [183, 255] width 48 height 10
click at [172, 192] on div "ALL TASKS ALL TASKS ACTIVE TASKS TASKS IN WRAP UP +18189669606 Wrap up | 00:43" at bounding box center [129, 125] width 196 height 188
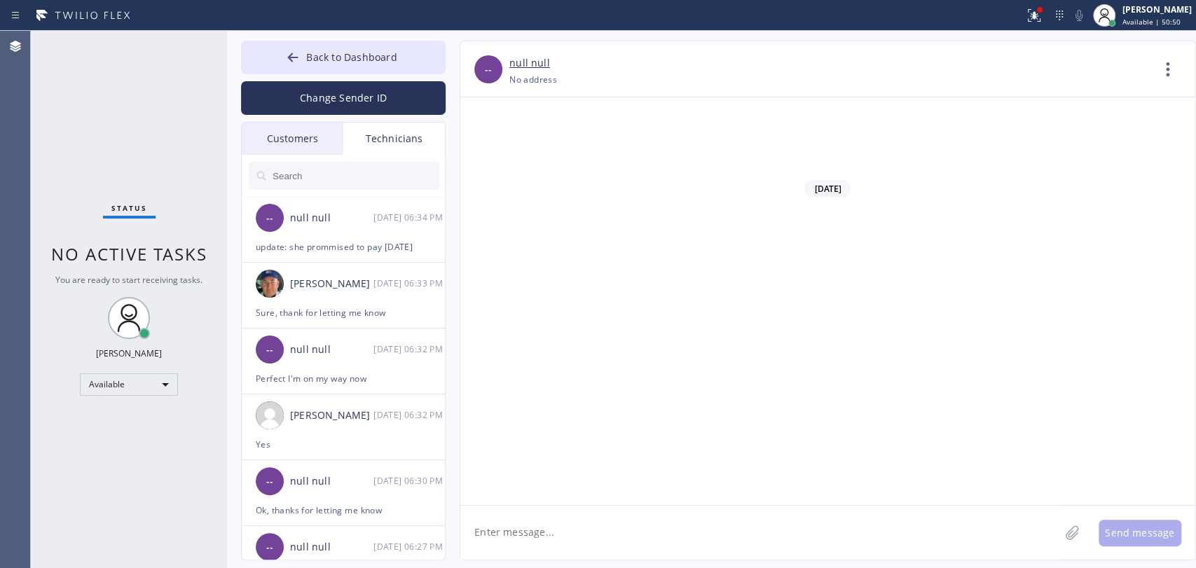
drag, startPoint x: 41, startPoint y: 443, endPoint x: 686, endPoint y: 565, distance: 656.5
click at [41, 444] on div "Status No active tasks You are ready to start receiving tasks. Oleksiy Dmitriev…" at bounding box center [129, 299] width 196 height 537
click at [145, 488] on div "Status No active tasks You are ready to start receiving tasks. Oleksiy Dmitriev…" at bounding box center [129, 299] width 196 height 537
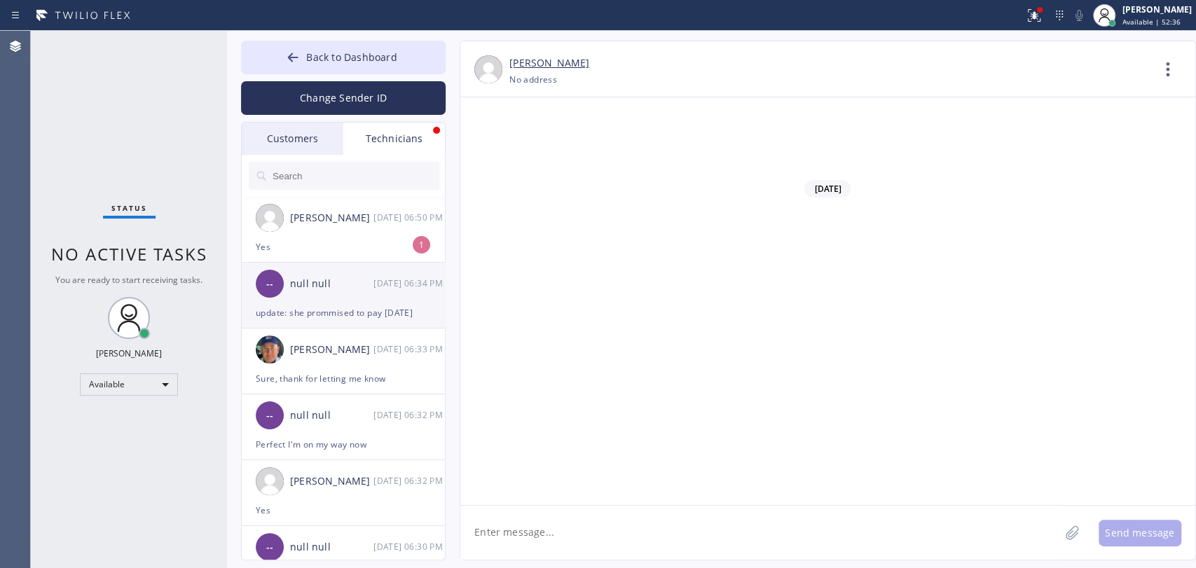
click at [326, 232] on div "Christopher Gonzales 08/29 06:50 PM" at bounding box center [344, 218] width 205 height 42
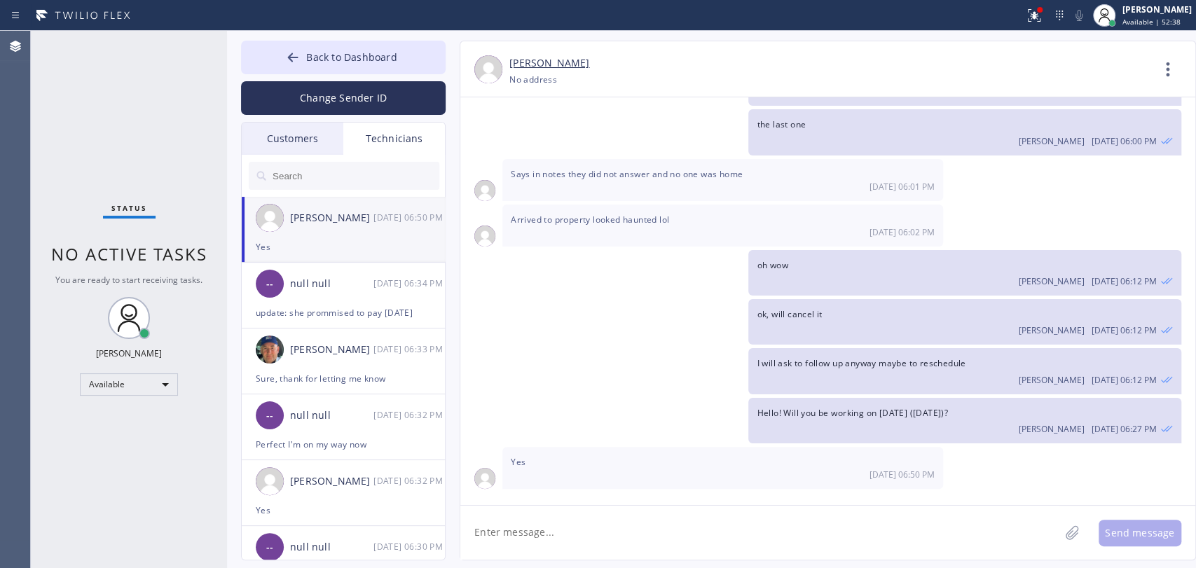
scroll to position [17671, 0]
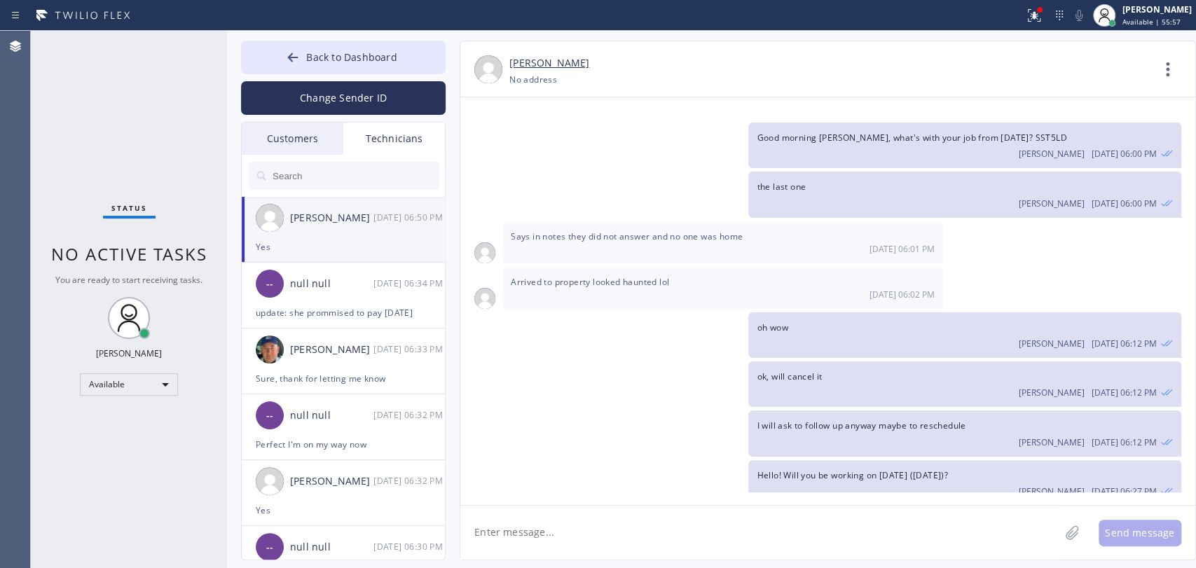
click at [881, 312] on div "oh wow Oleksiy Dmitriev 08/29 06:12 PM" at bounding box center [964, 335] width 432 height 46
click at [913, 420] on span "I will ask to follow up anyway maybe to reschedule" at bounding box center [860, 426] width 209 height 12
click at [167, 432] on div "Status No active tasks You are ready to start receiving tasks. Oleksiy Dmitriev…" at bounding box center [129, 299] width 196 height 537
click at [88, 378] on div "Available" at bounding box center [129, 384] width 98 height 22
click at [135, 438] on li "Unavailable" at bounding box center [128, 437] width 95 height 17
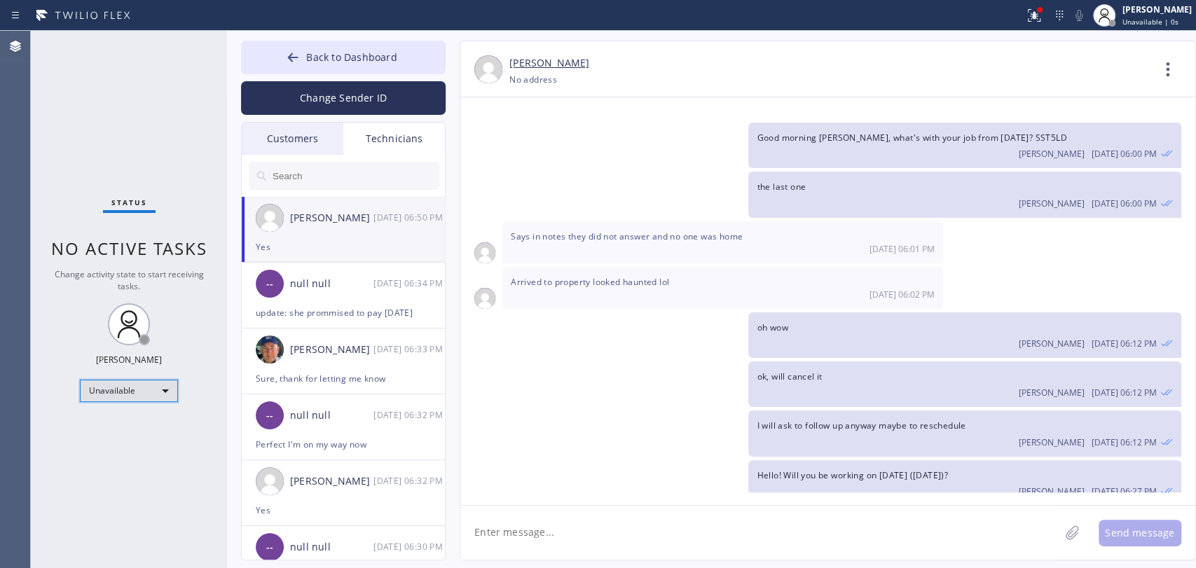
click at [141, 382] on div "Unavailable" at bounding box center [129, 391] width 98 height 22
click at [108, 429] on li "Available" at bounding box center [128, 425] width 95 height 17
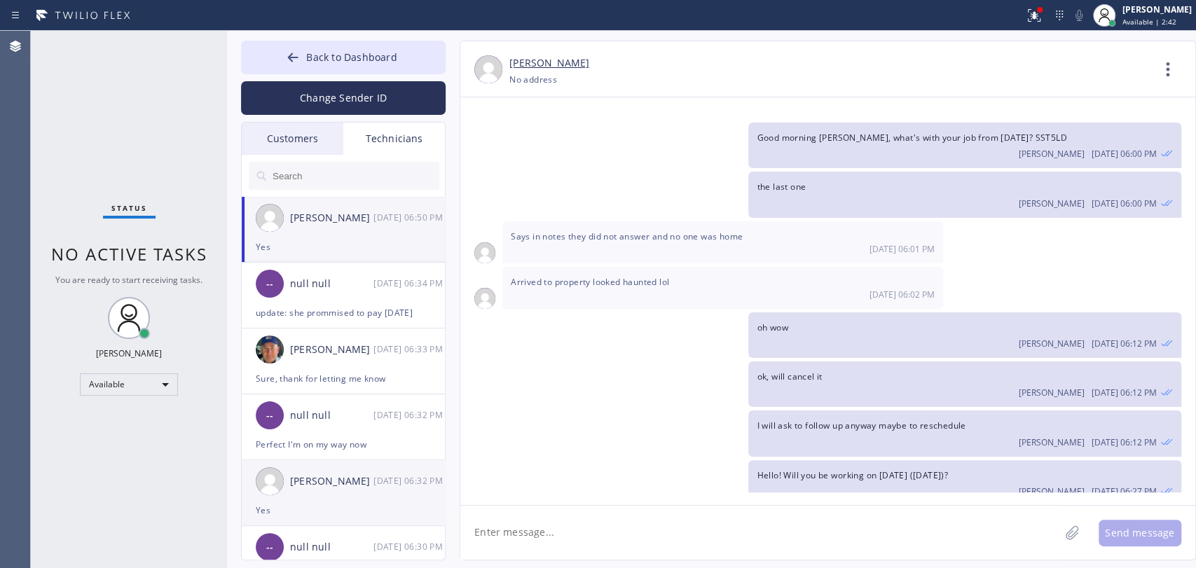
click at [303, 485] on div "[PERSON_NAME]" at bounding box center [331, 481] width 83 height 16
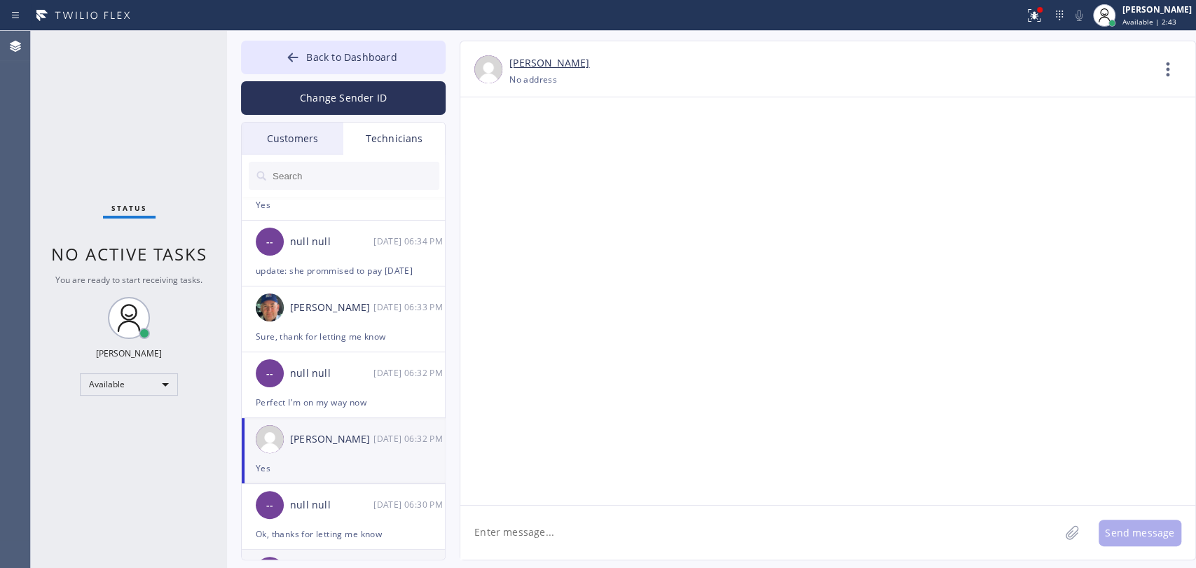
scroll to position [155, 0]
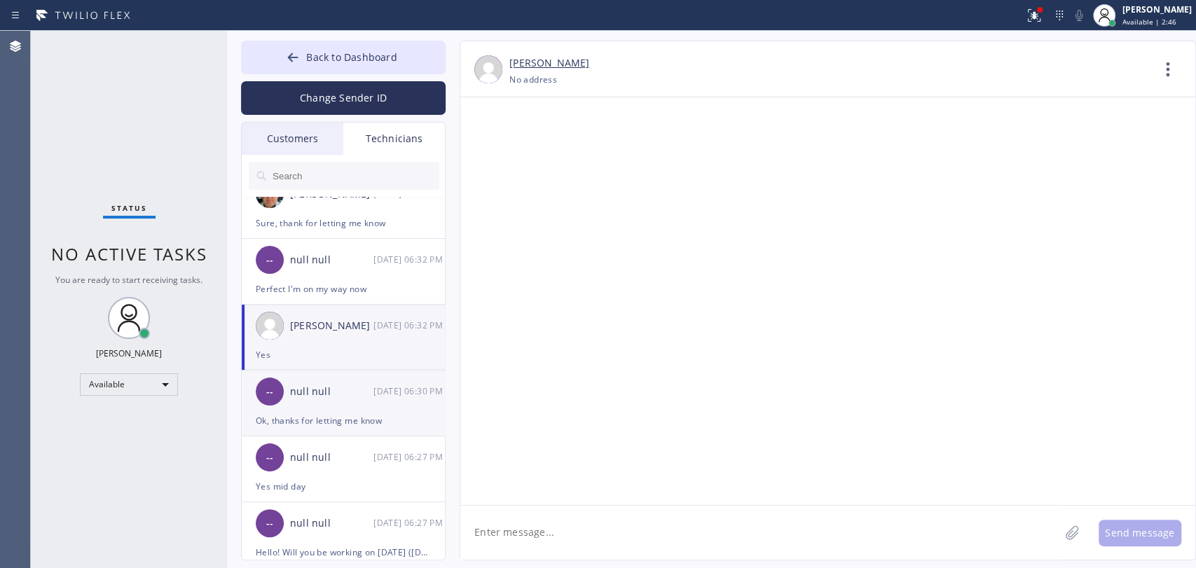
click at [314, 424] on div "Ok, thanks for letting me know" at bounding box center [343, 421] width 175 height 16
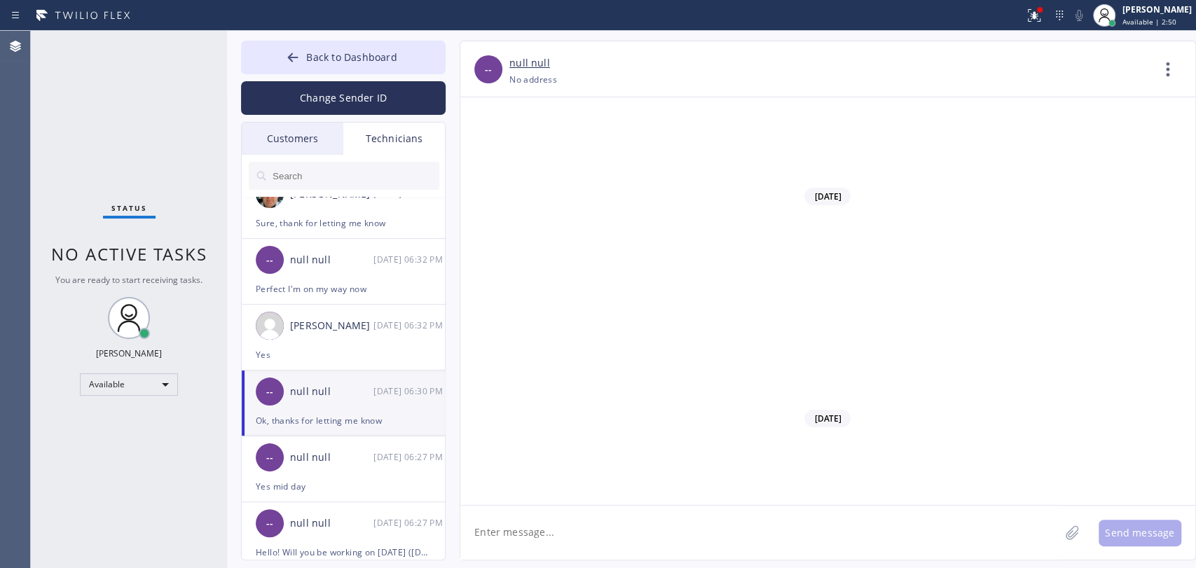
scroll to position [113343, 0]
click at [318, 537] on div "-- null null 08/29 06:27 PM" at bounding box center [344, 523] width 205 height 42
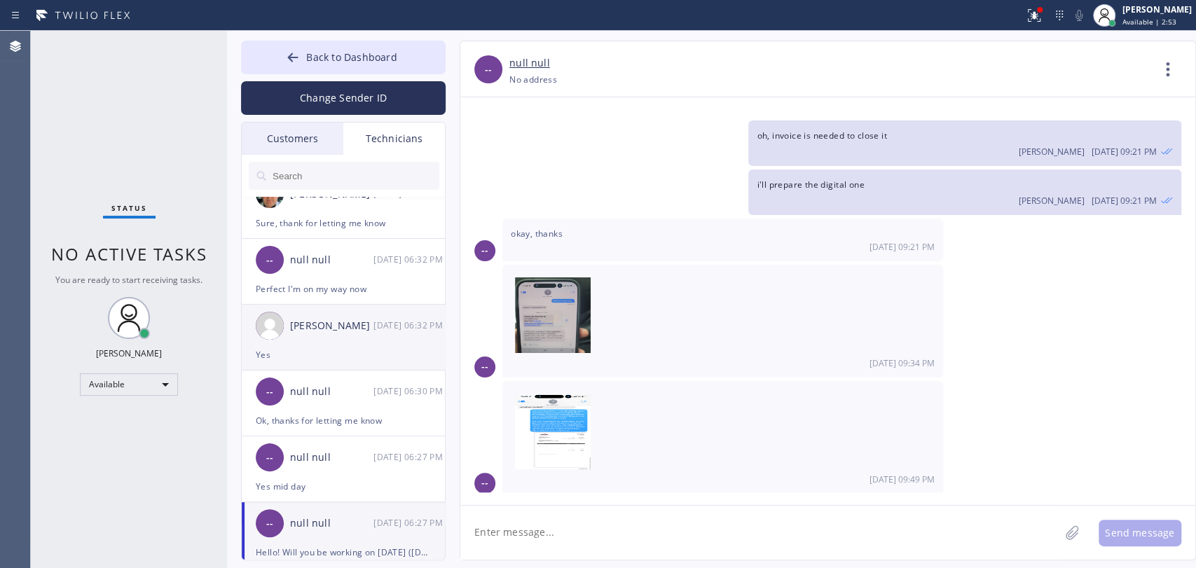
scroll to position [78, 0]
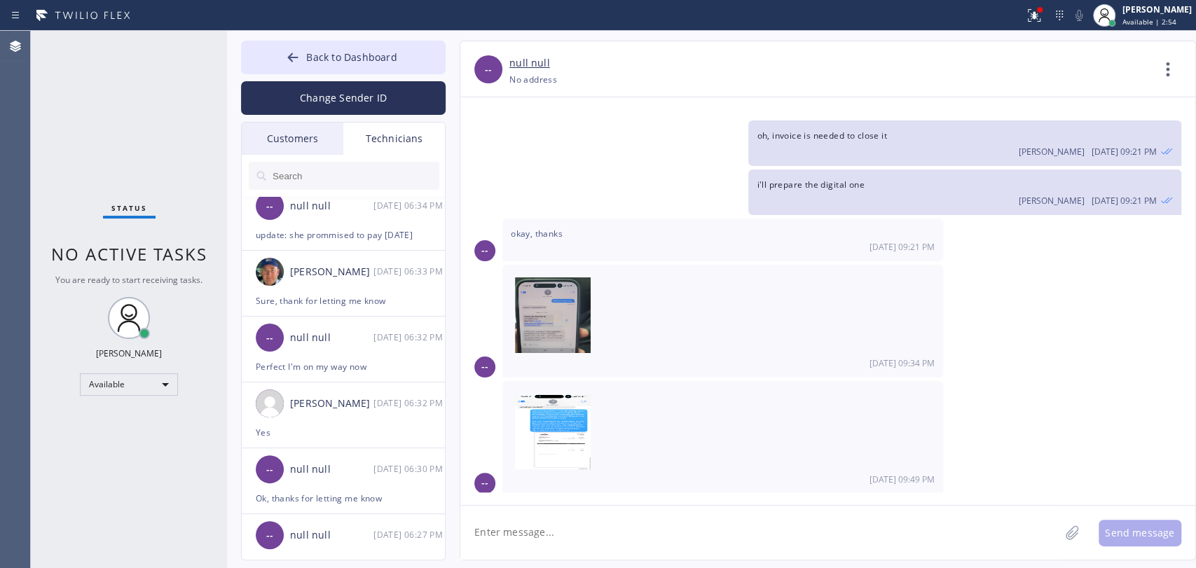
click at [332, 169] on input "text" at bounding box center [355, 176] width 168 height 28
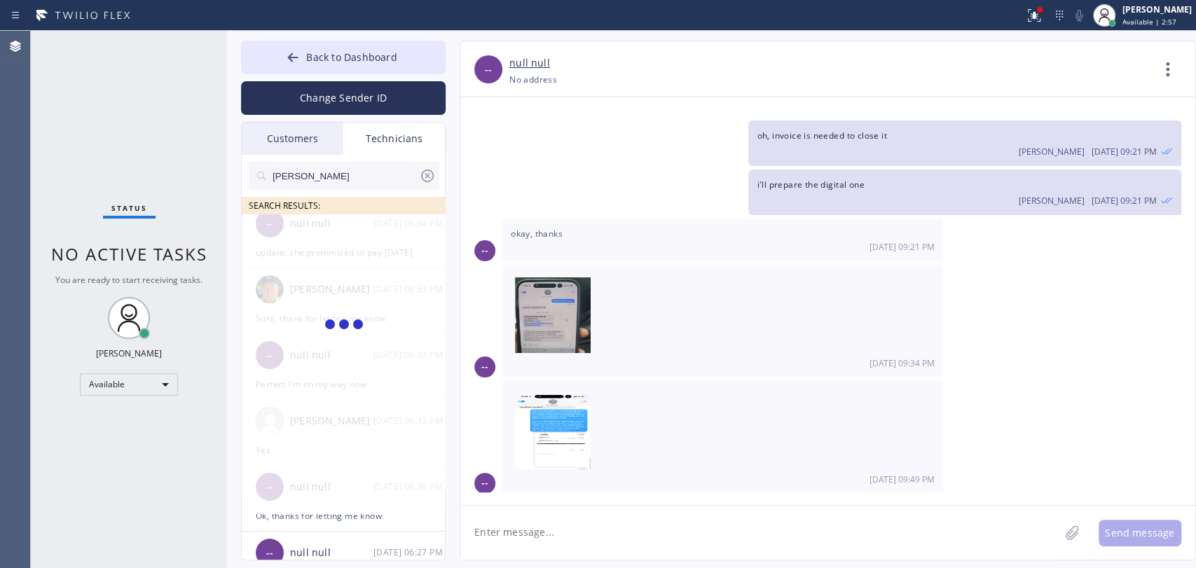
scroll to position [0, 0]
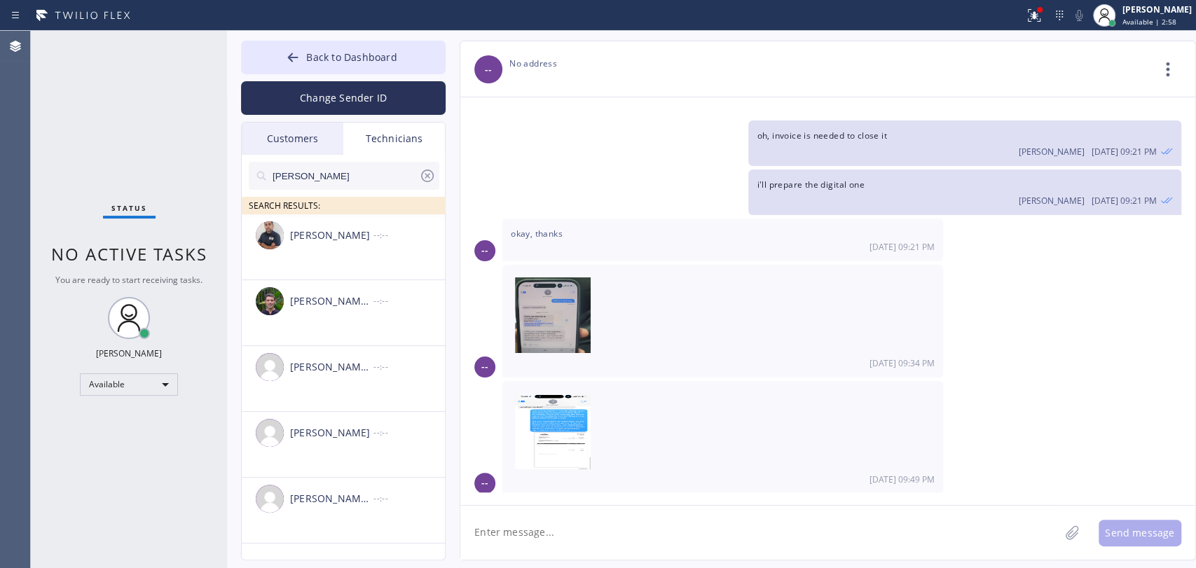
type input "Michael"
click at [395, 55] on span "Back to Dashboard" at bounding box center [351, 56] width 90 height 13
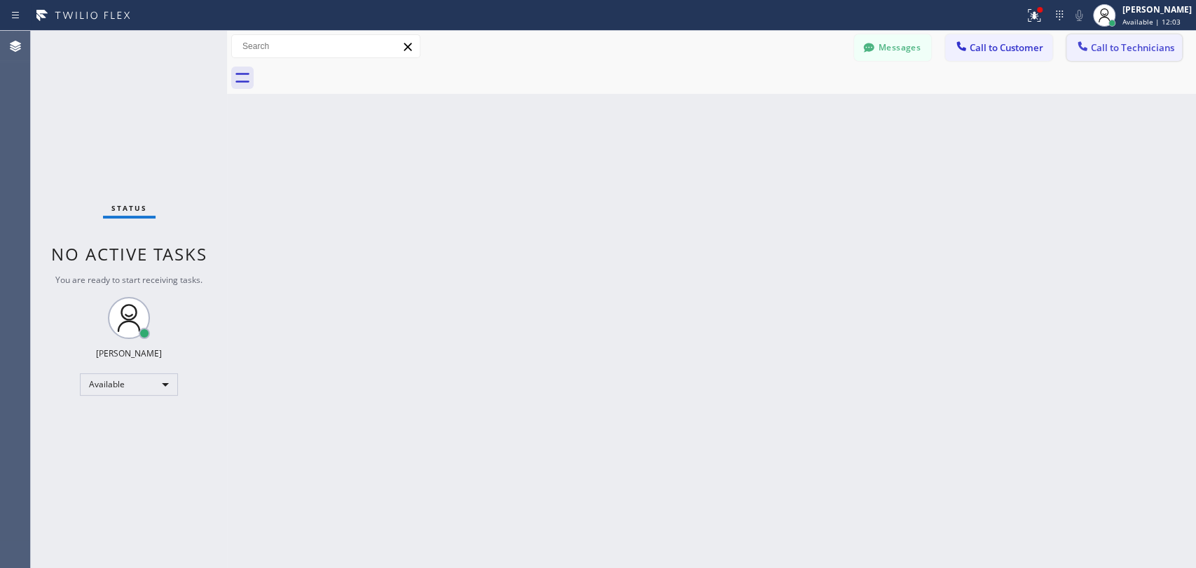
click at [1105, 46] on span "Call to Technicians" at bounding box center [1132, 47] width 83 height 13
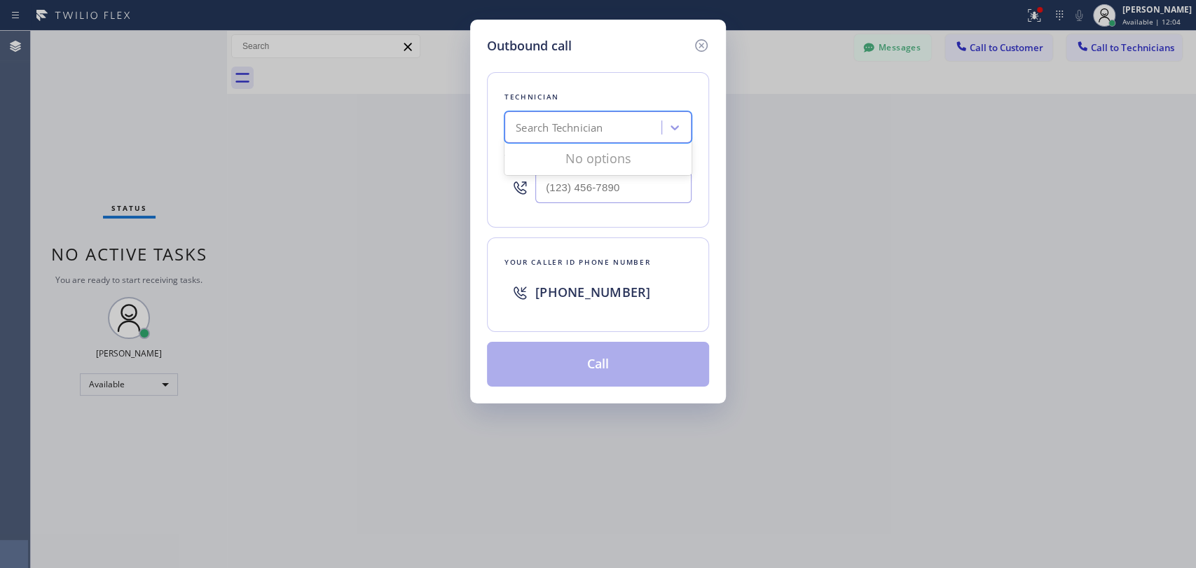
click at [649, 120] on div "Search Technician" at bounding box center [585, 128] width 153 height 25
type input "Chris"
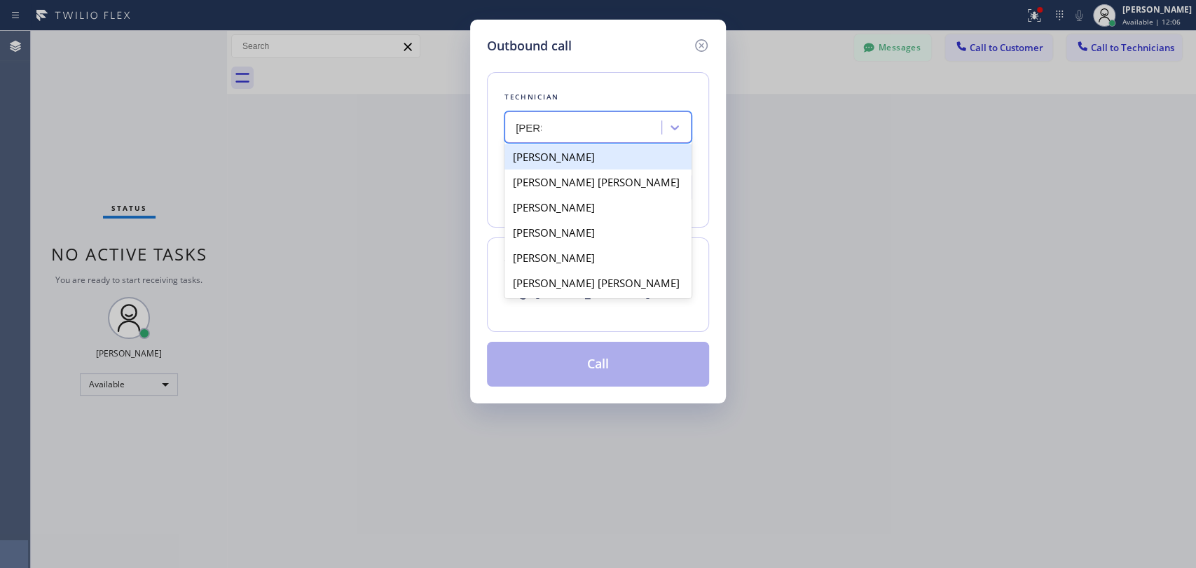
click at [579, 160] on div "[PERSON_NAME]" at bounding box center [597, 156] width 187 height 25
type input "[PHONE_NUMBER]"
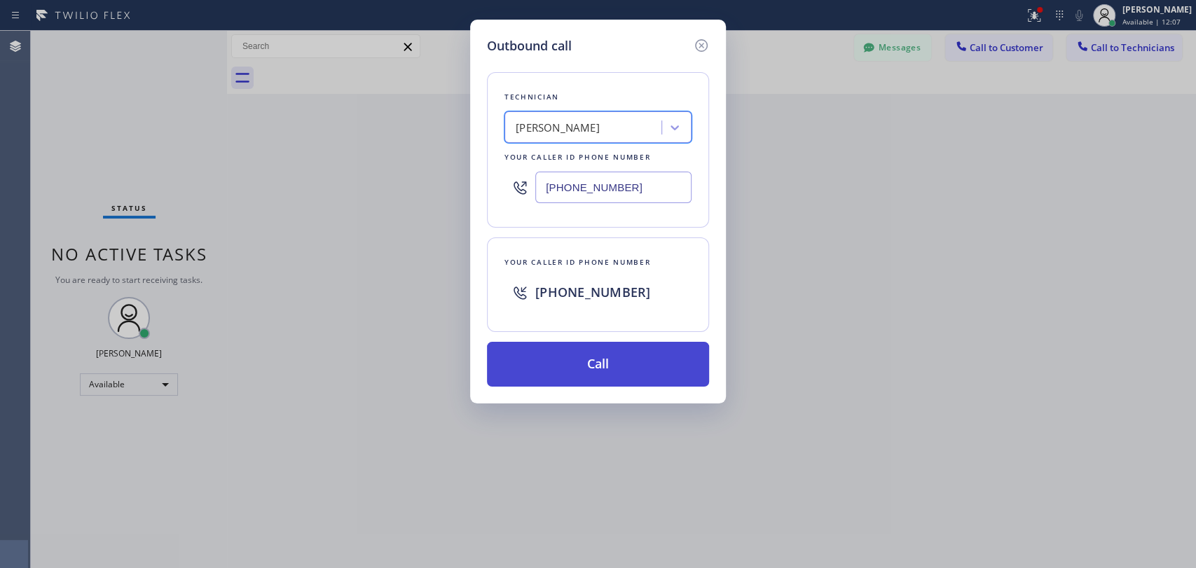
click at [551, 348] on button "Call" at bounding box center [598, 364] width 222 height 45
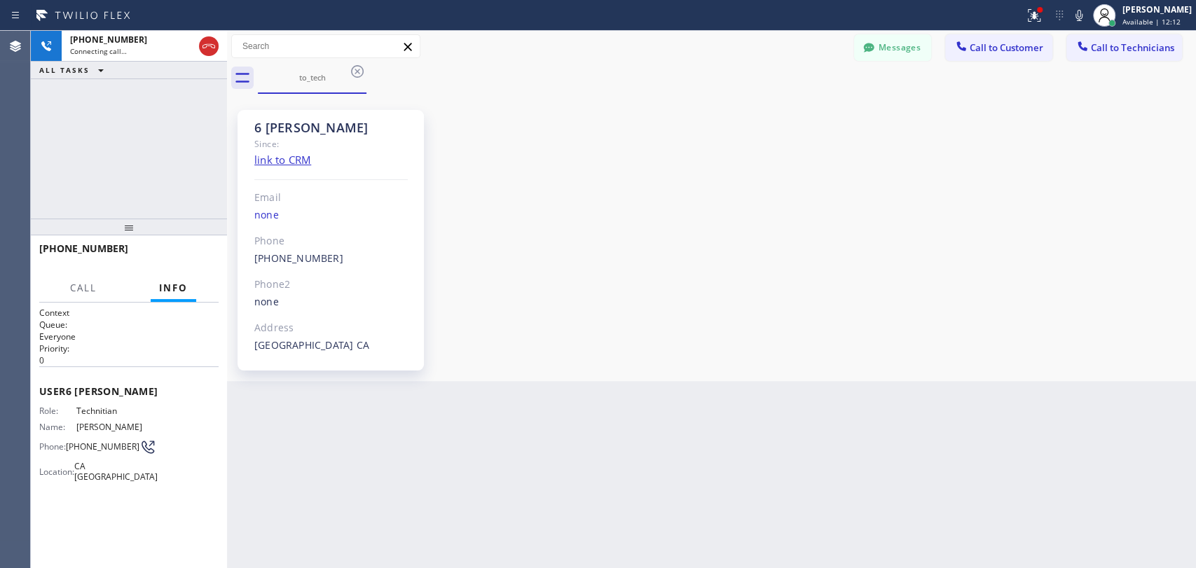
click at [888, 239] on div "6 OC Christopher Since: link to CRM Email none Phone (951) 751-8609 Outbound ca…" at bounding box center [711, 237] width 962 height 280
click at [62, 285] on button "Call" at bounding box center [83, 288] width 43 height 27
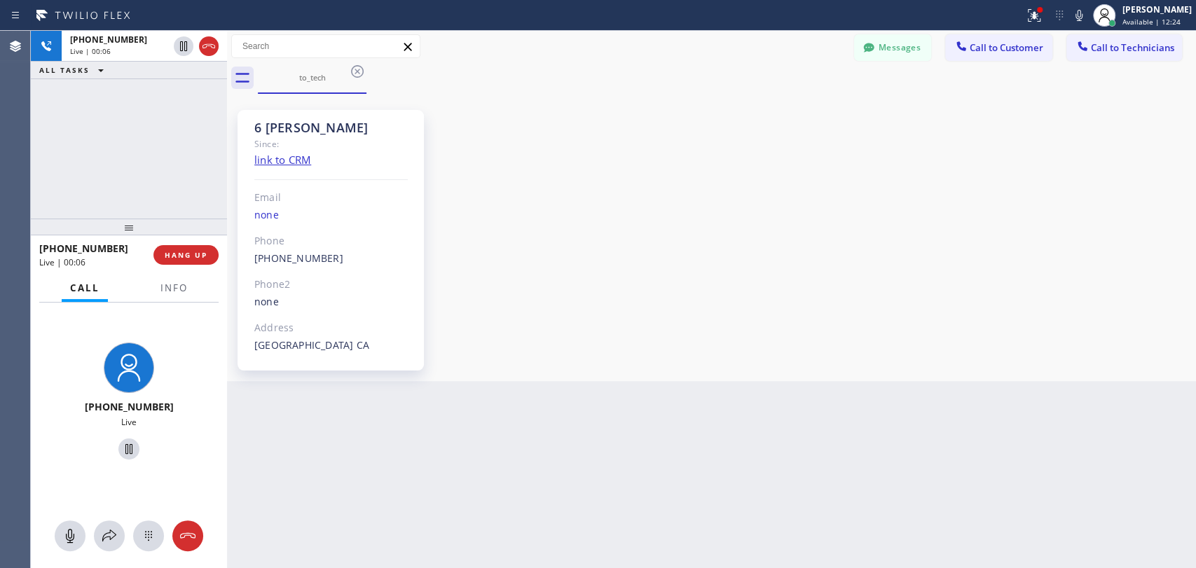
click at [157, 299] on div at bounding box center [174, 300] width 44 height 3
click at [158, 298] on button "Info" at bounding box center [174, 288] width 44 height 27
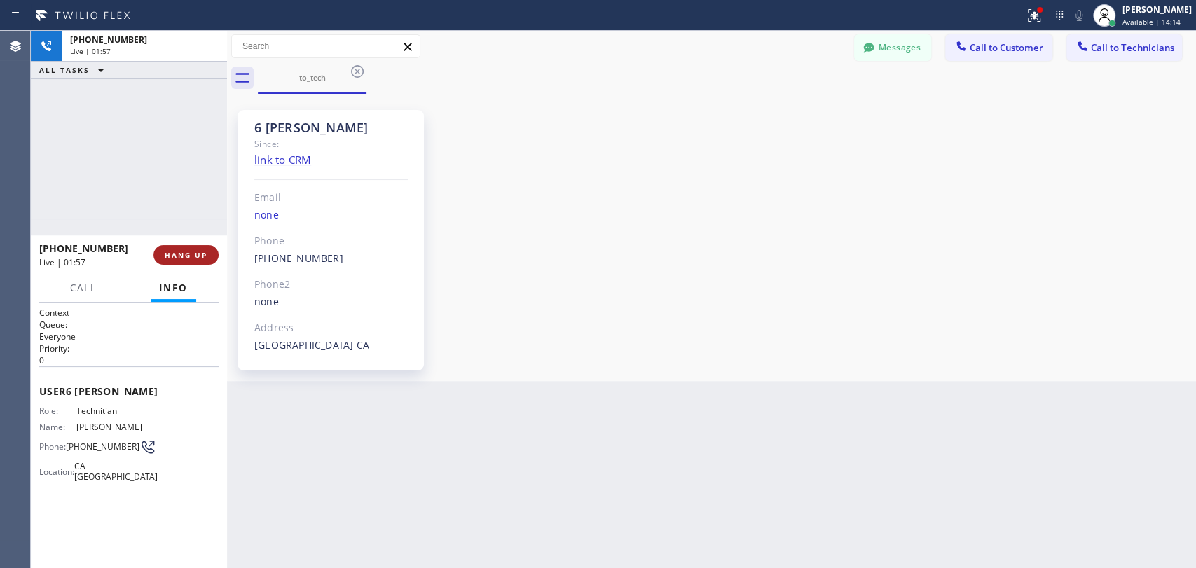
click at [204, 256] on span "HANG UP" at bounding box center [186, 255] width 43 height 10
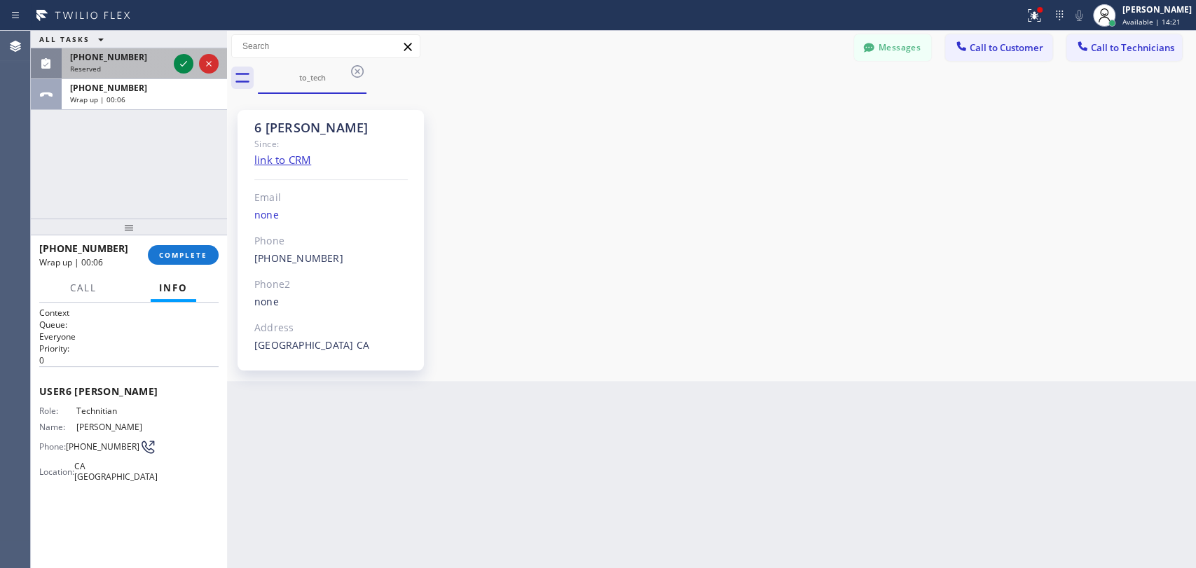
click at [113, 69] on div "Reserved" at bounding box center [119, 69] width 98 height 10
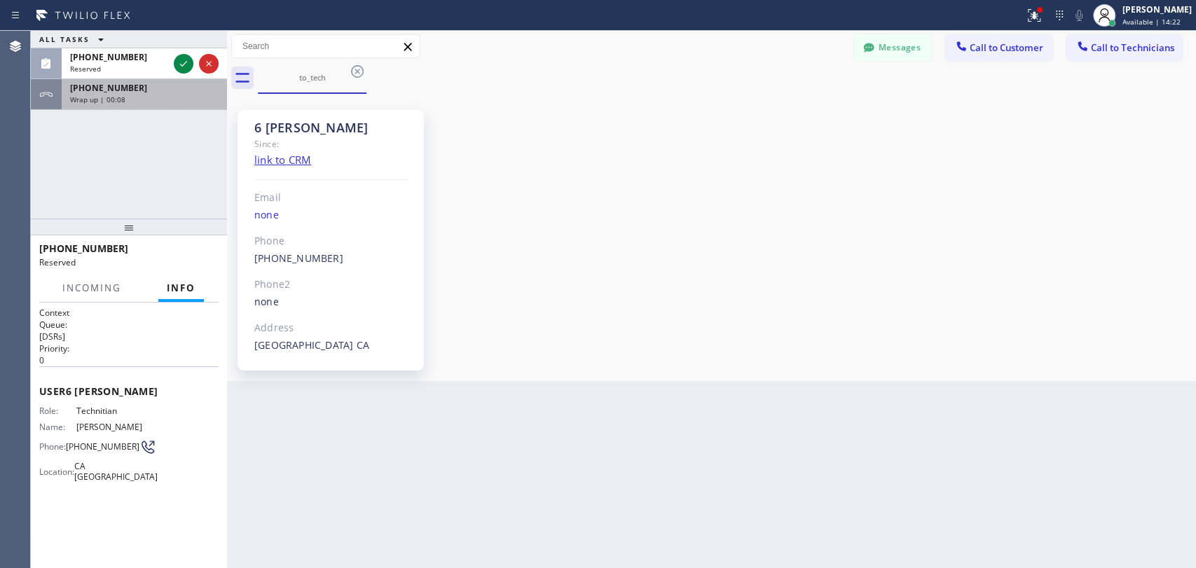
click at [151, 105] on div "+19517518609 Wrap up | 00:08" at bounding box center [142, 94] width 160 height 31
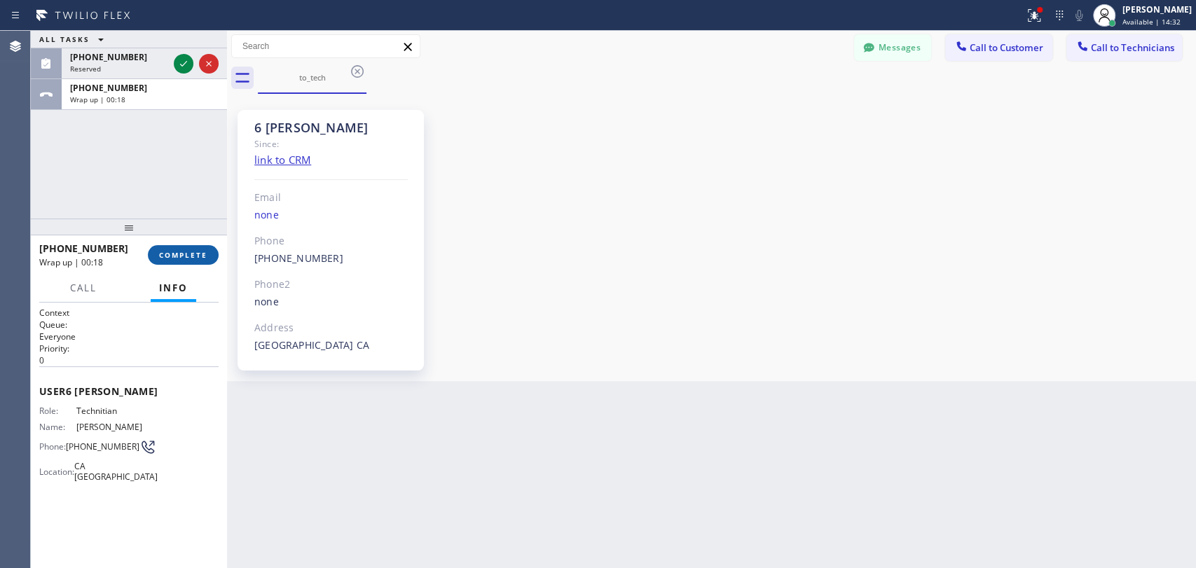
click at [174, 263] on button "COMPLETE" at bounding box center [183, 255] width 71 height 20
click at [165, 214] on div "ALL TASKS ALL TASKS ACTIVE TASKS TASKS IN WRAP UP (951) 751-8609 Reserved +1951…" at bounding box center [129, 125] width 196 height 188
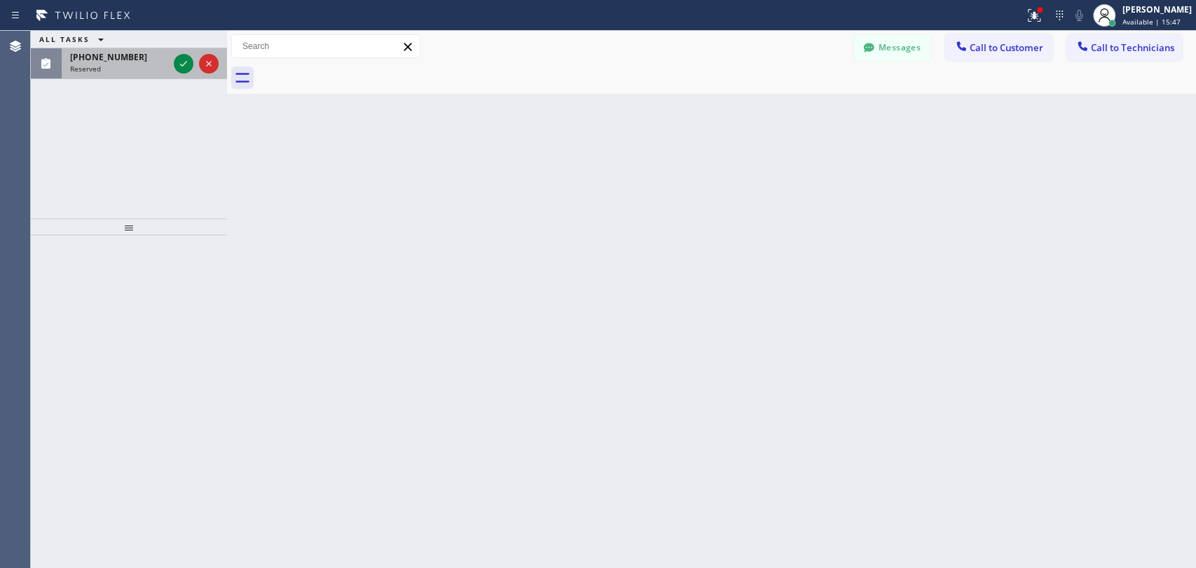
click at [104, 62] on span "[PHONE_NUMBER]" at bounding box center [108, 57] width 77 height 12
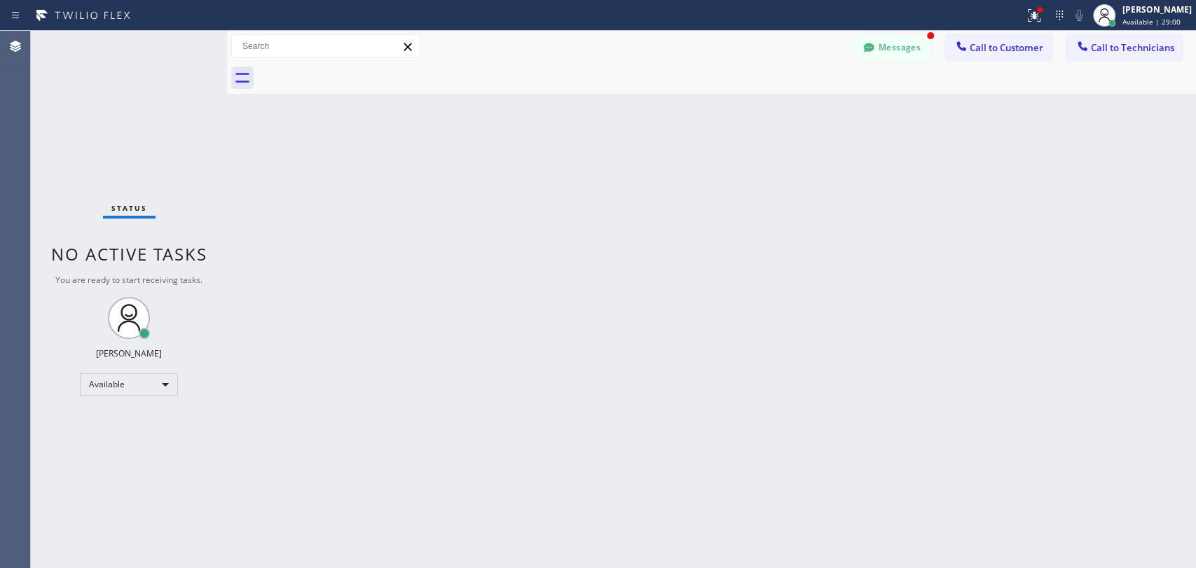
click at [882, 39] on button "Messages" at bounding box center [892, 47] width 77 height 27
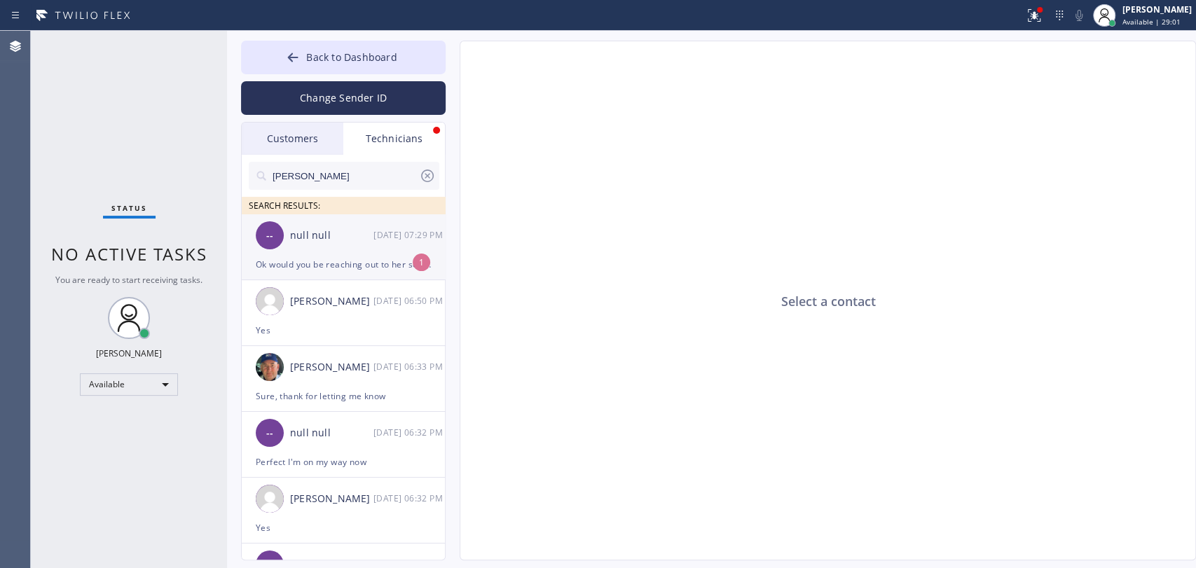
click at [314, 258] on div "Ok would you be reaching out to her so she pays" at bounding box center [343, 264] width 175 height 16
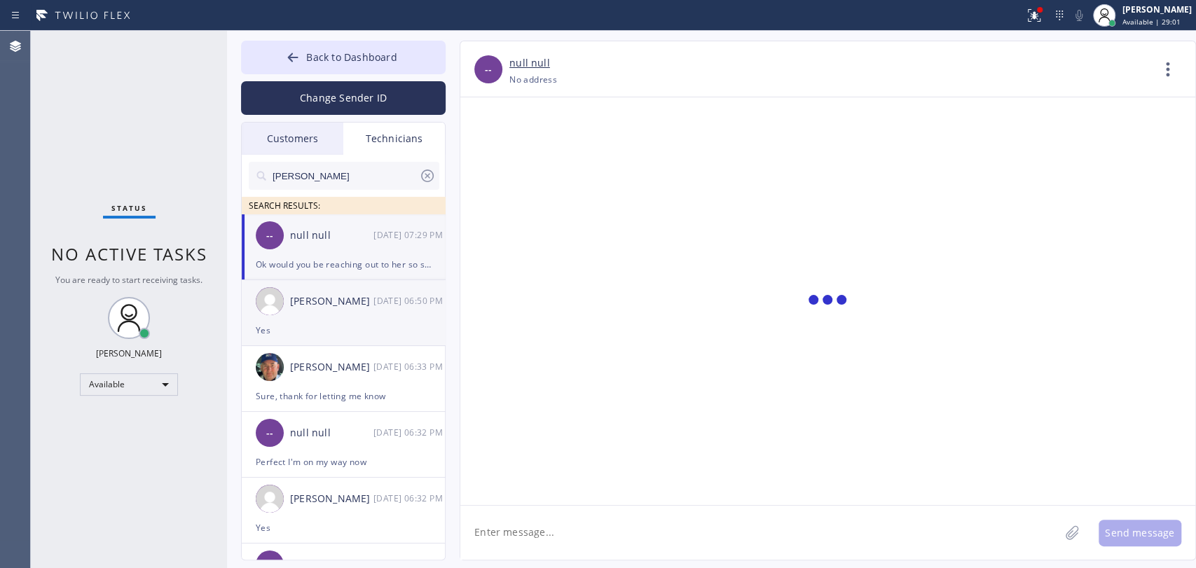
click at [508, 532] on textarea at bounding box center [759, 533] width 599 height 54
click at [310, 315] on div "Christopher Gonzales 08/29 06:50 PM" at bounding box center [344, 301] width 205 height 42
click at [514, 534] on textarea "To enrich screen reader interactions, please activate Accessibility in Grammarl…" at bounding box center [759, 533] width 599 height 54
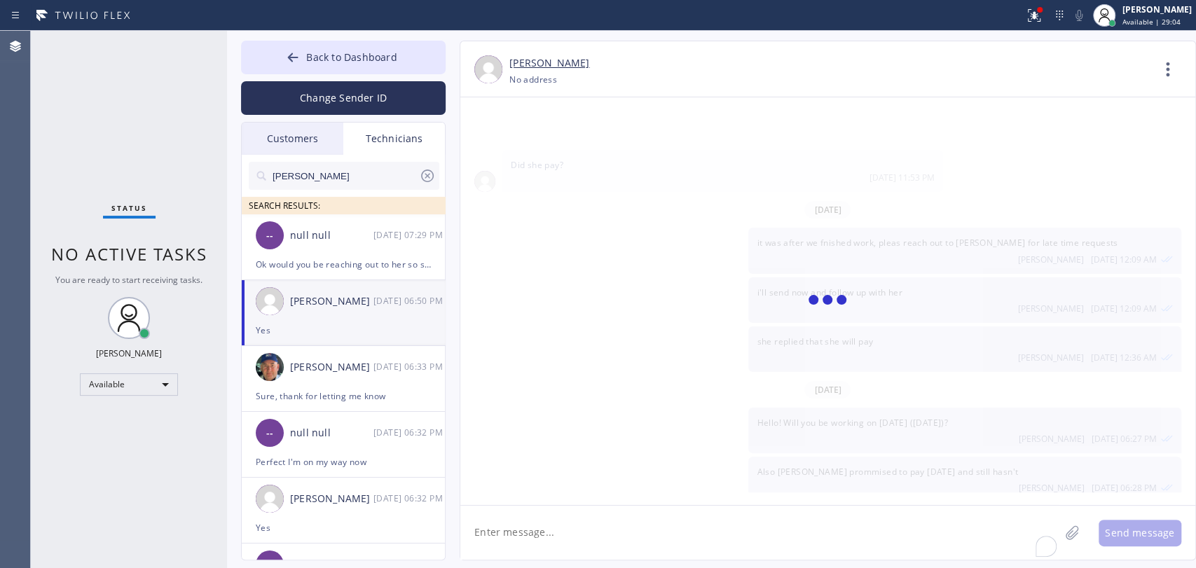
click at [514, 534] on textarea "To enrich screen reader interactions, please activate Accessibility in Grammarl…" at bounding box center [759, 533] width 599 height 54
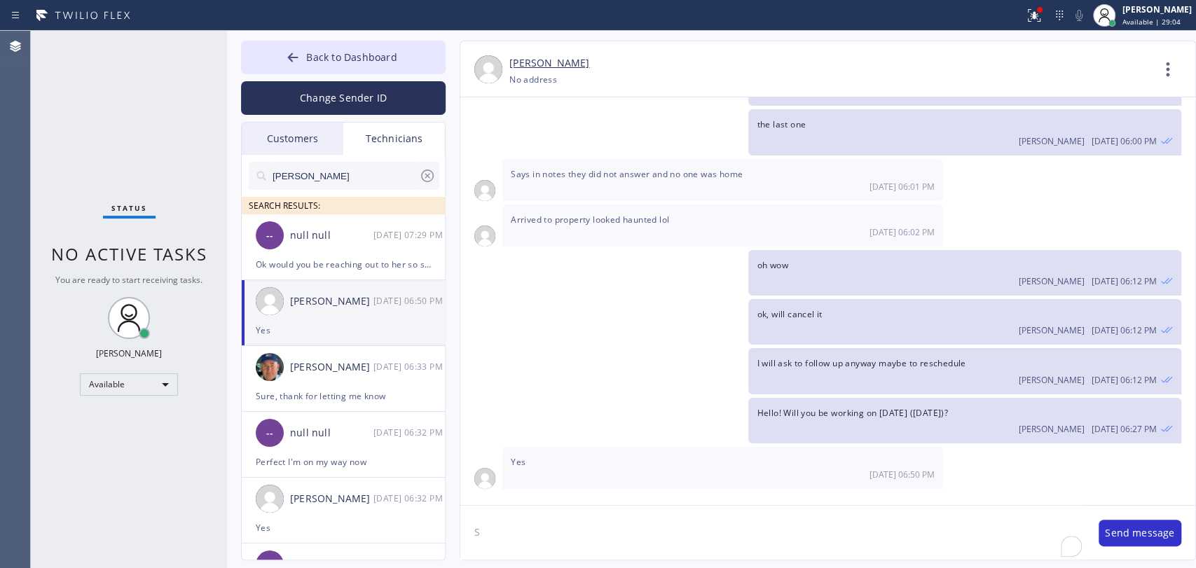
scroll to position [17671, 0]
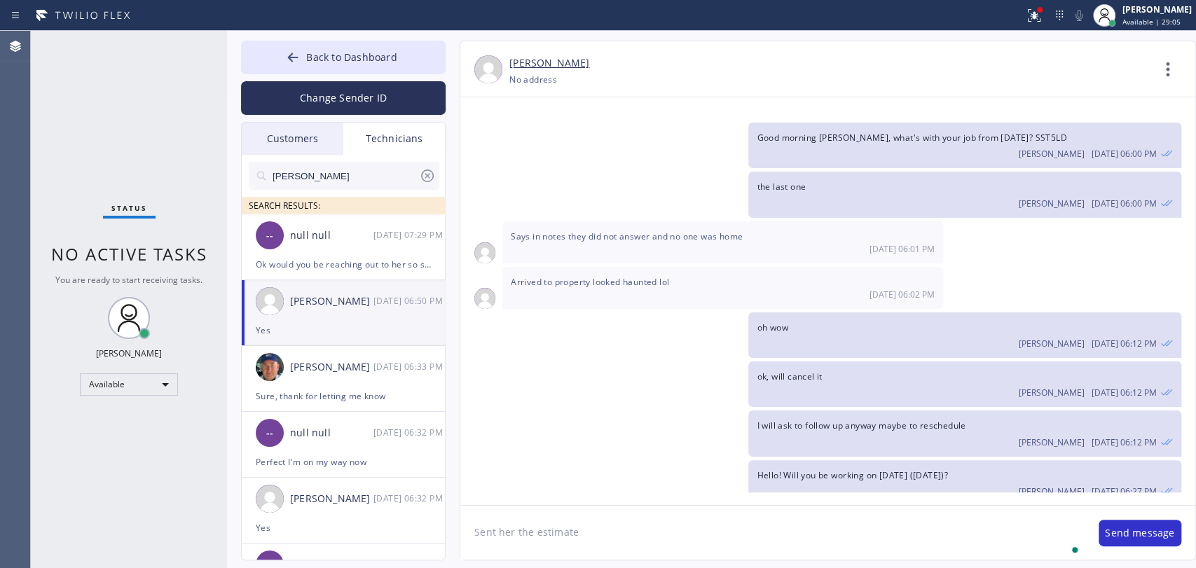
type textarea "Sent her the estimate"
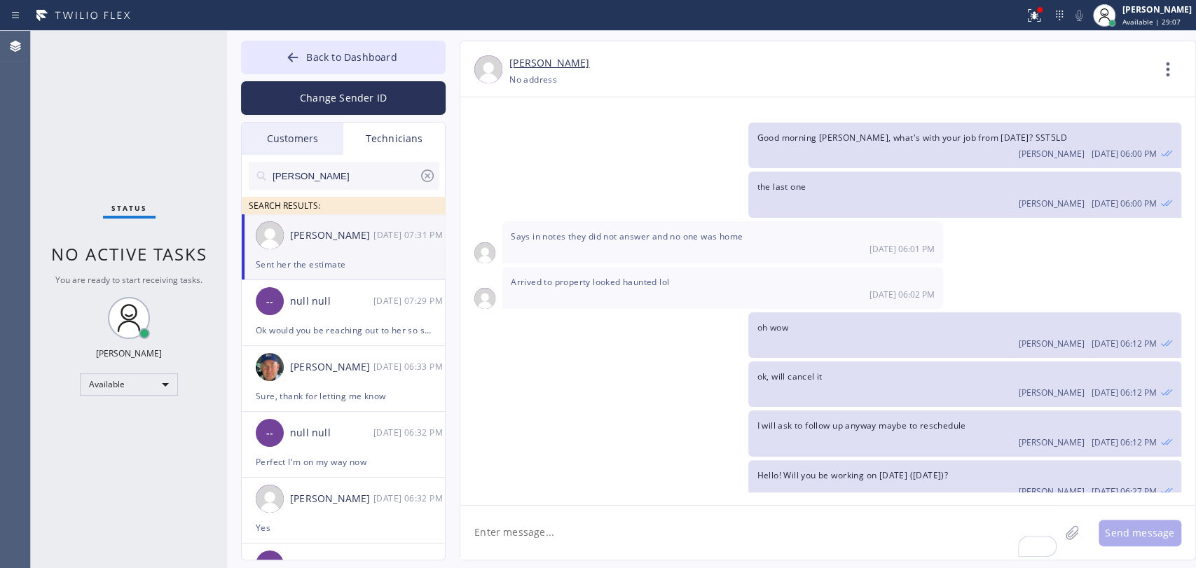
scroll to position [17719, 0]
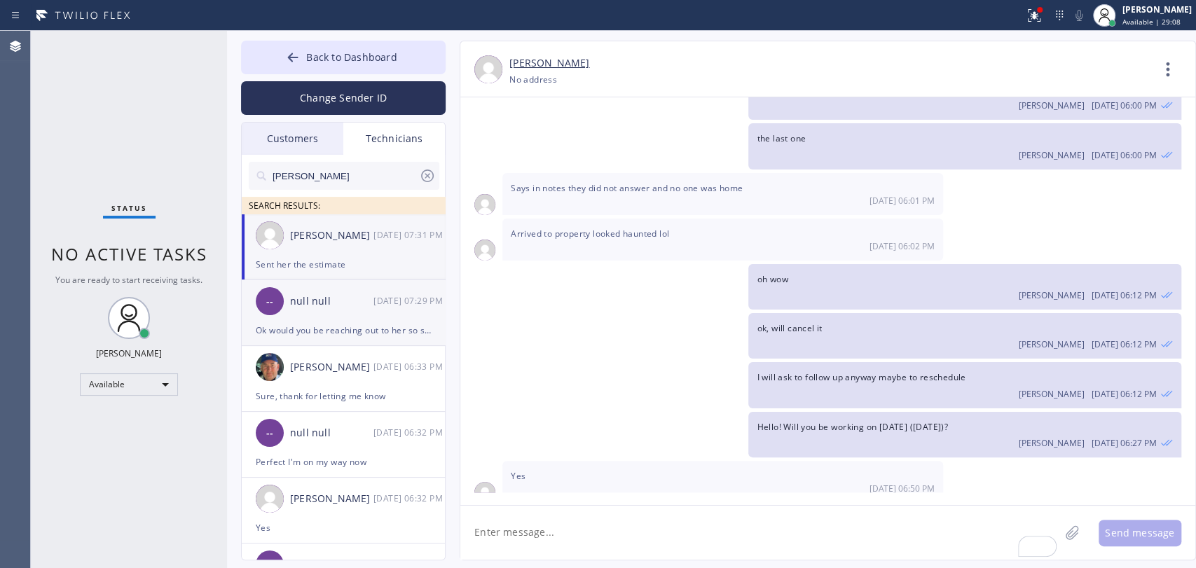
click at [357, 337] on div "Ok would you be reaching out to her so she pays" at bounding box center [343, 330] width 175 height 16
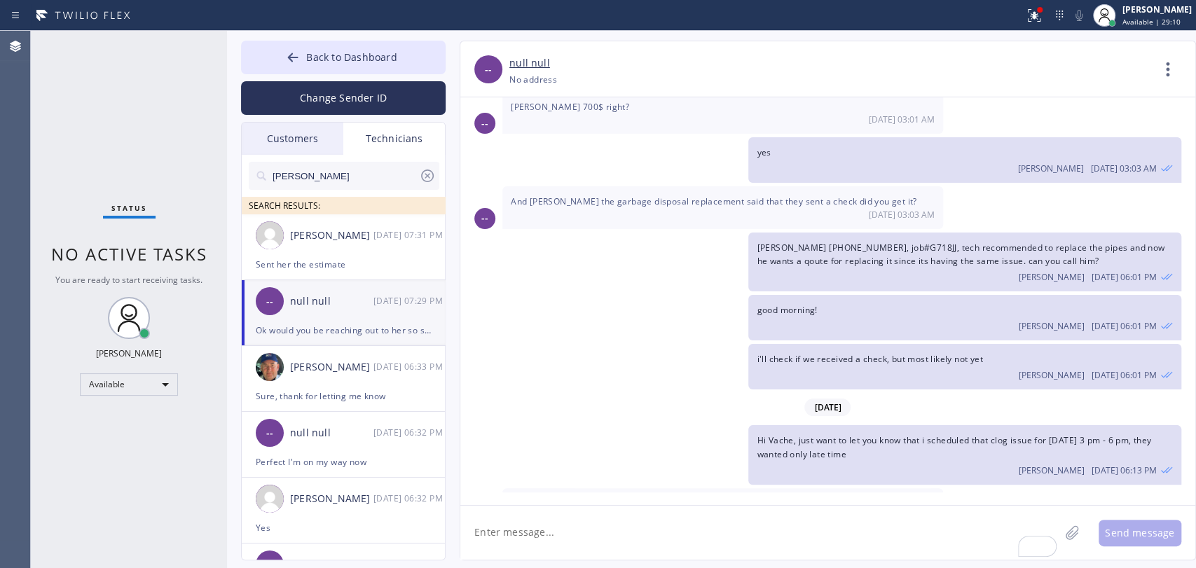
drag, startPoint x: 593, startPoint y: 430, endPoint x: 651, endPoint y: 462, distance: 66.5
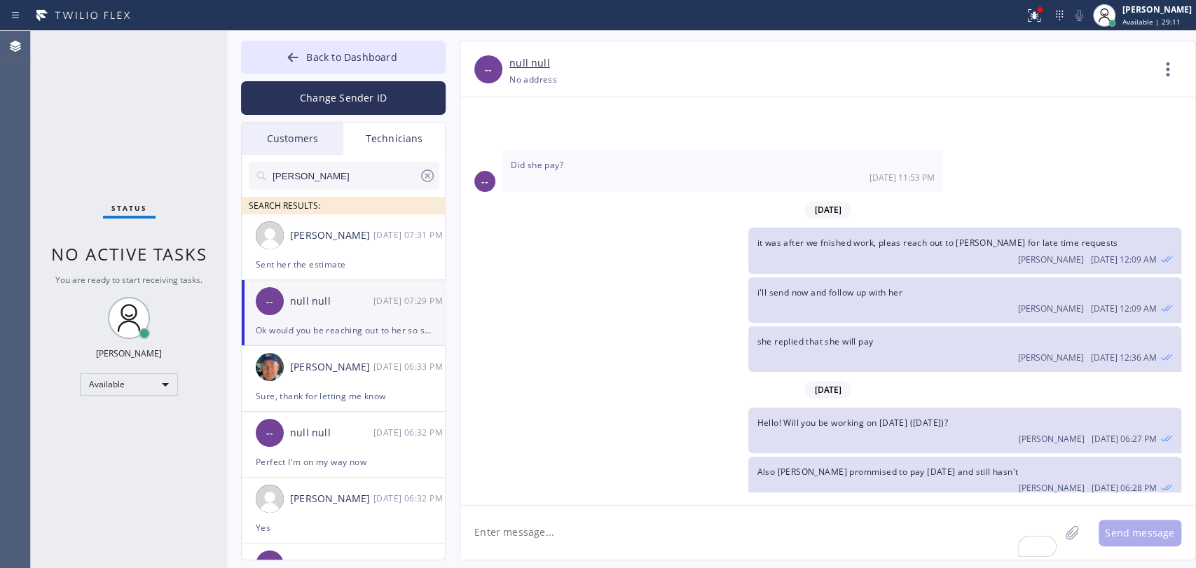
click at [651, 565] on span "Ok would you be reaching out to her so she pays" at bounding box center [611, 571] width 201 height 12
click at [645, 565] on span "Ok would you be reaching out to her so she pays" at bounding box center [611, 571] width 201 height 12
click at [541, 524] on textarea "To enrich screen reader interactions, please activate Accessibility in Grammarl…" at bounding box center [759, 533] width 599 height 54
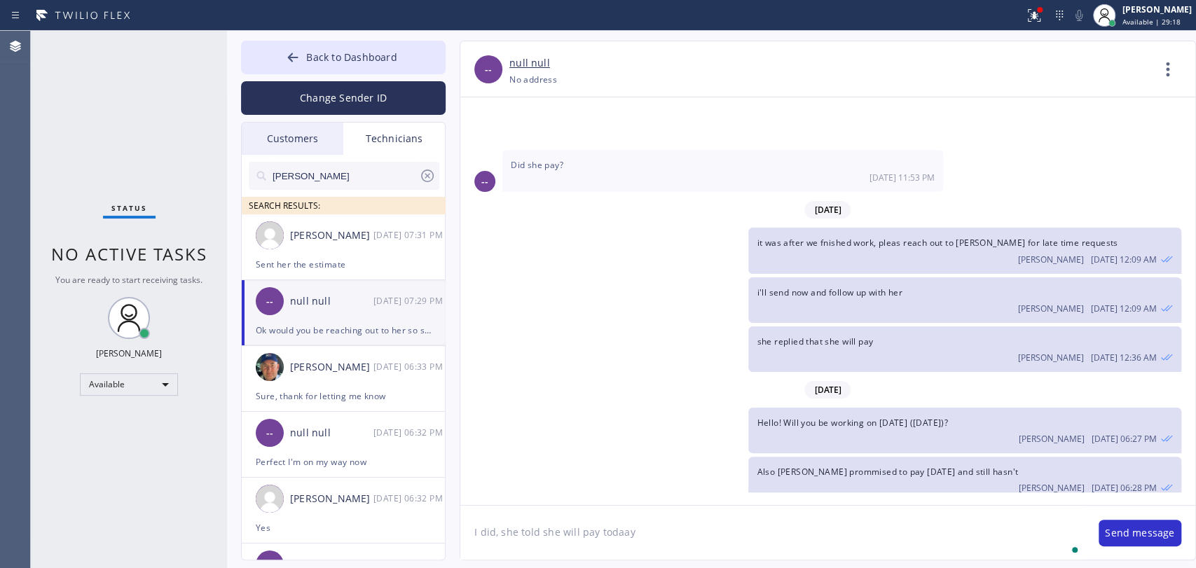
type textarea "I did, she told she will pay todaay"
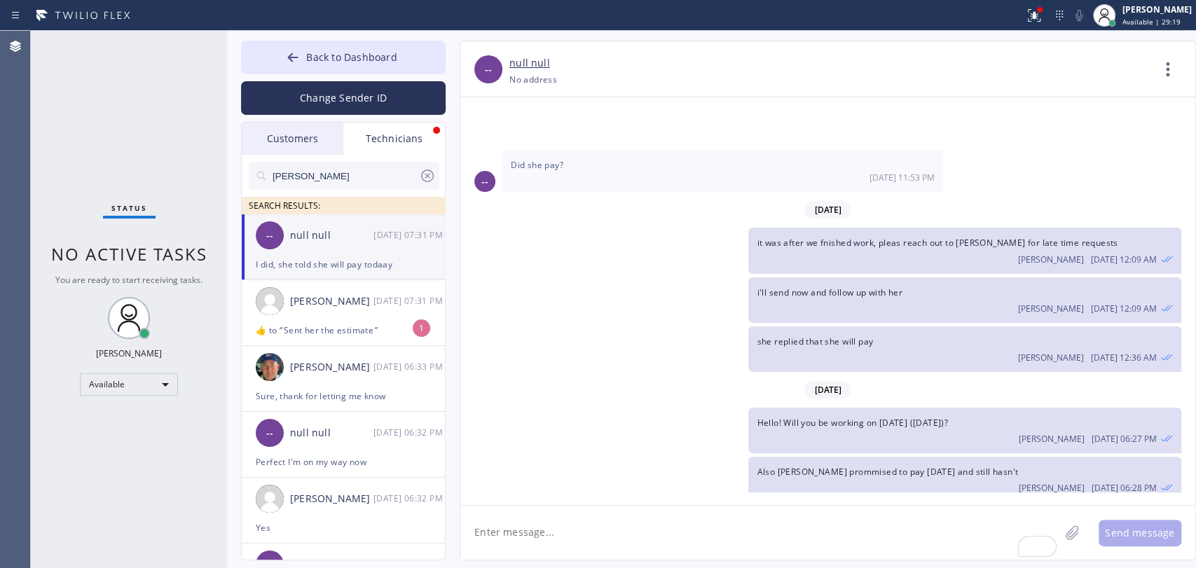
scroll to position [32085, 0]
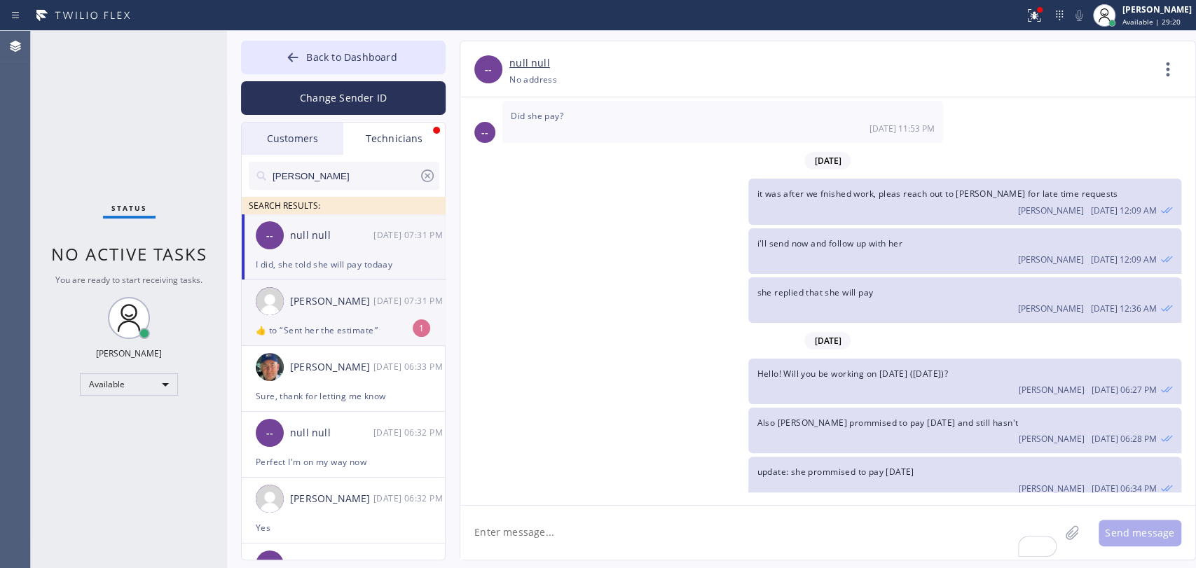
click at [343, 329] on div "​👍​ to “ Sent her the estimate ”" at bounding box center [343, 330] width 175 height 16
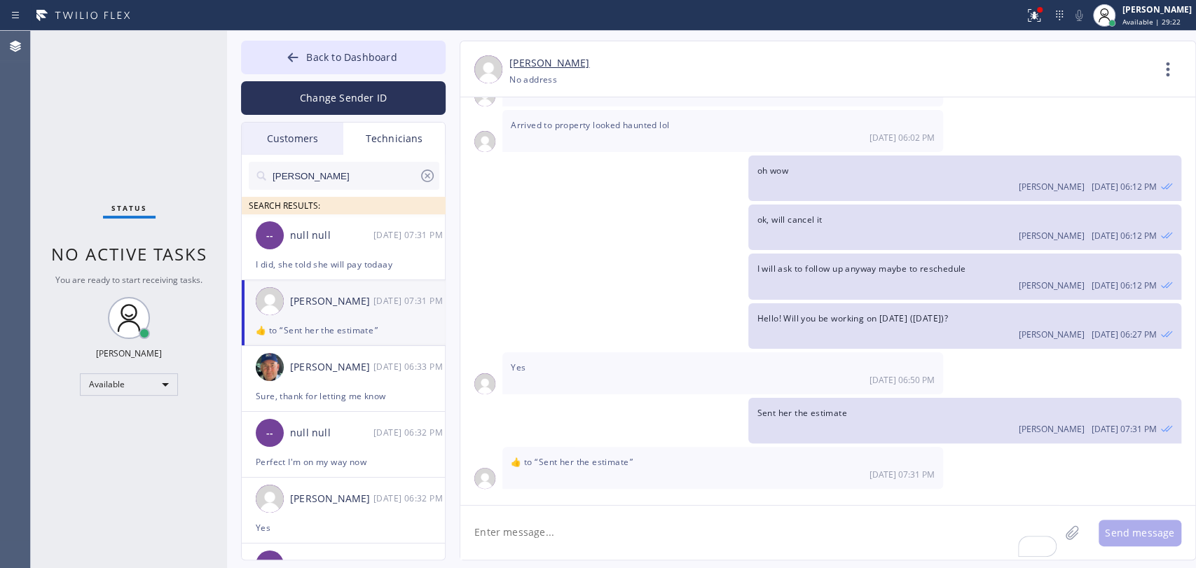
scroll to position [17764, 0]
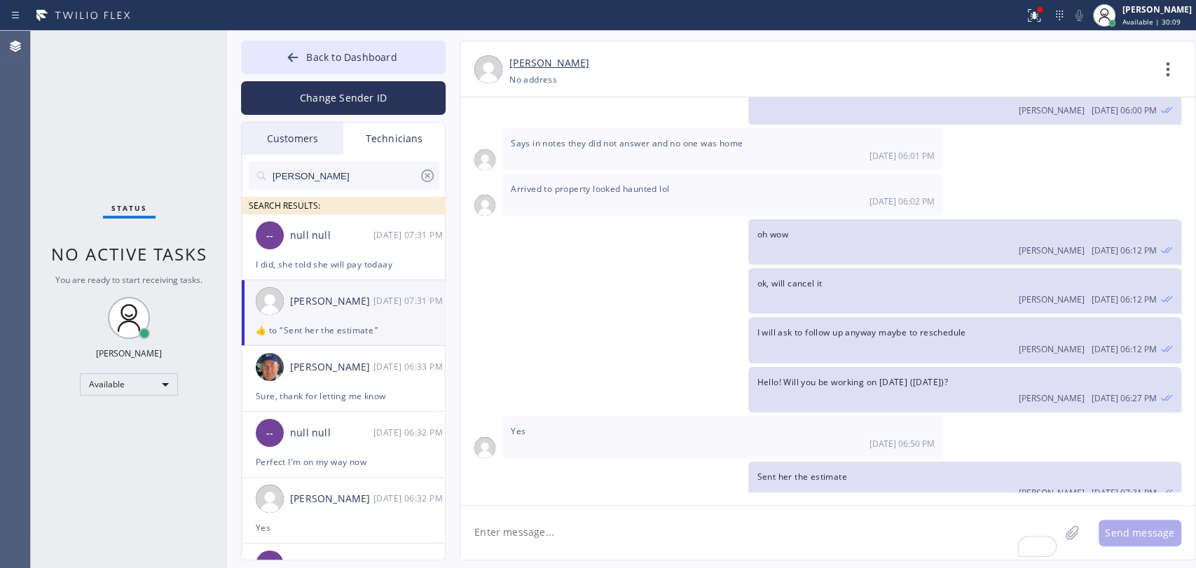
drag, startPoint x: 303, startPoint y: 65, endPoint x: 393, endPoint y: 161, distance: 131.3
click at [303, 65] on button "Back to Dashboard" at bounding box center [343, 58] width 205 height 34
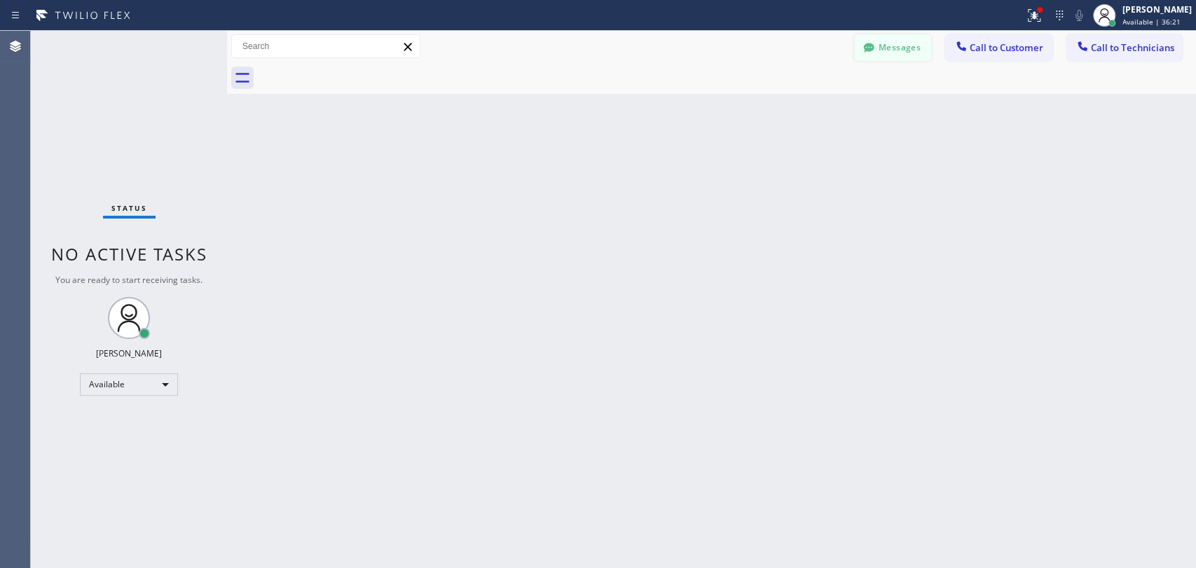
click at [873, 41] on icon at bounding box center [869, 48] width 14 height 14
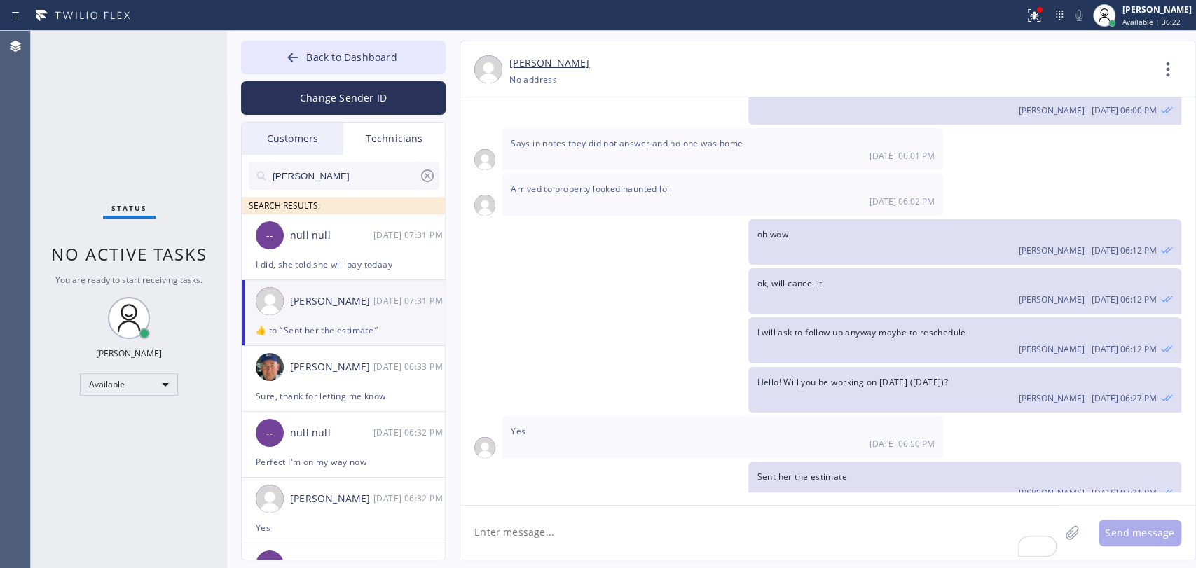
click at [330, 181] on input "Michael" at bounding box center [345, 176] width 148 height 28
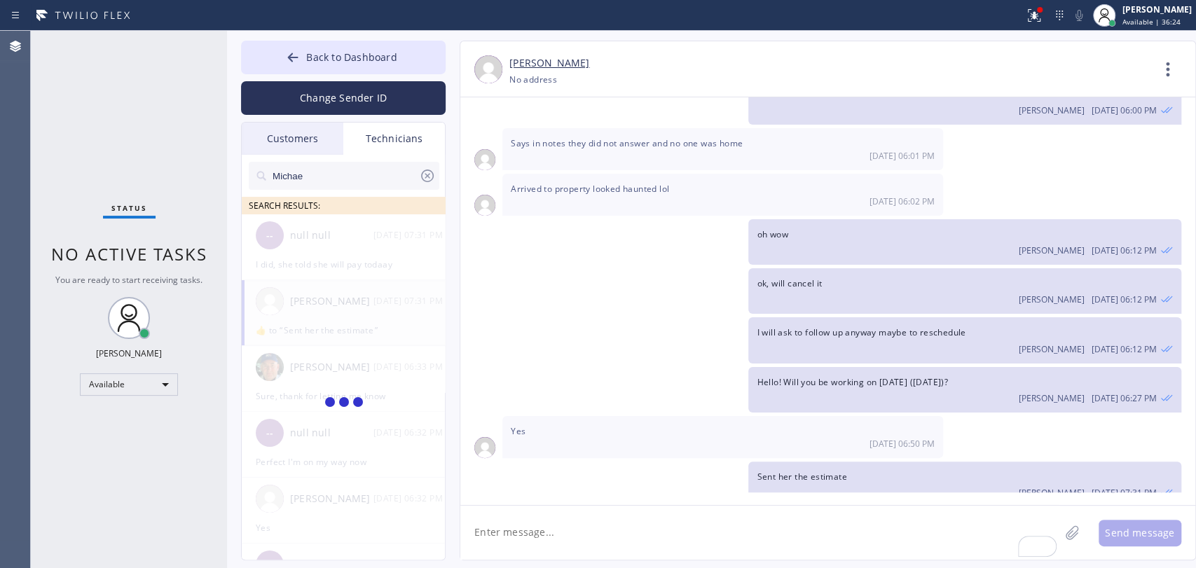
type input "Michael"
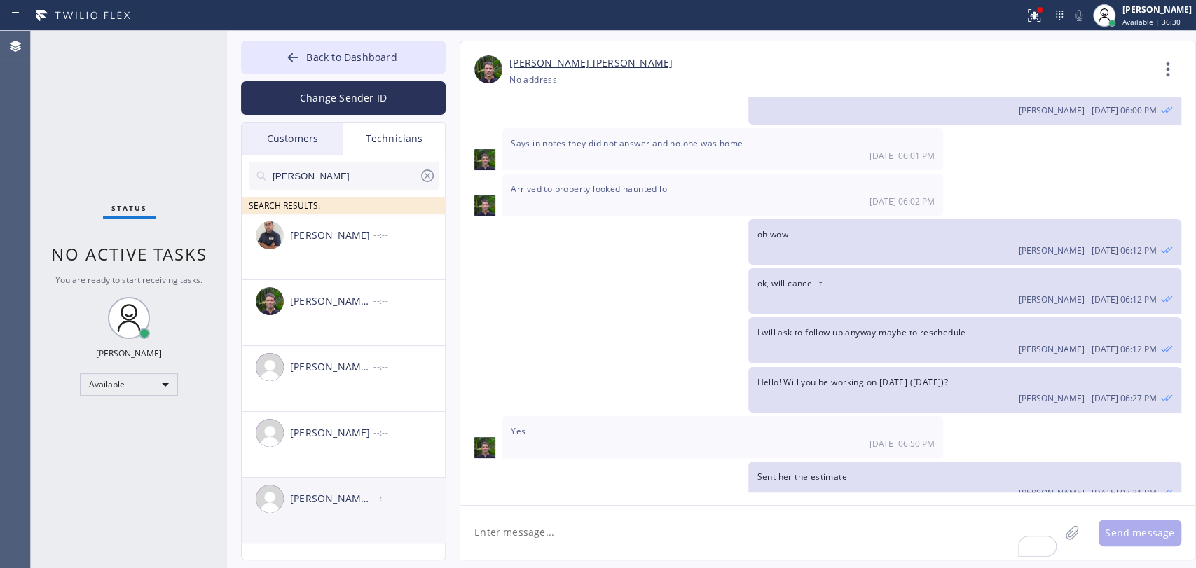
click at [322, 482] on div "Michael Jr Garcia --:--" at bounding box center [344, 499] width 205 height 42
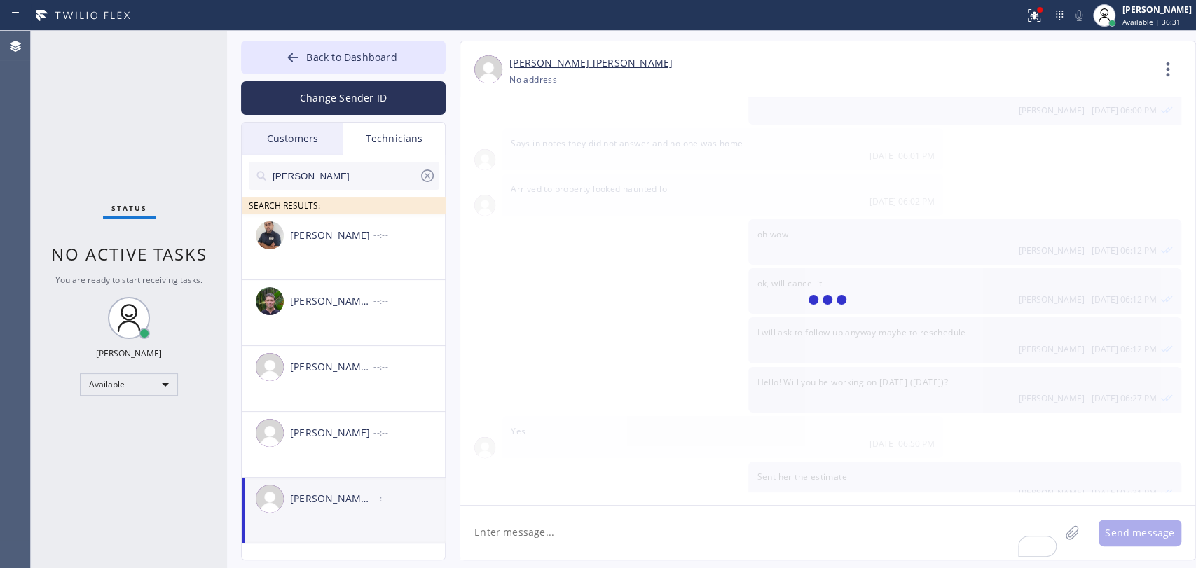
click at [516, 517] on textarea "To enrich screen reader interactions, please activate Accessibility in Grammarl…" at bounding box center [759, 533] width 599 height 54
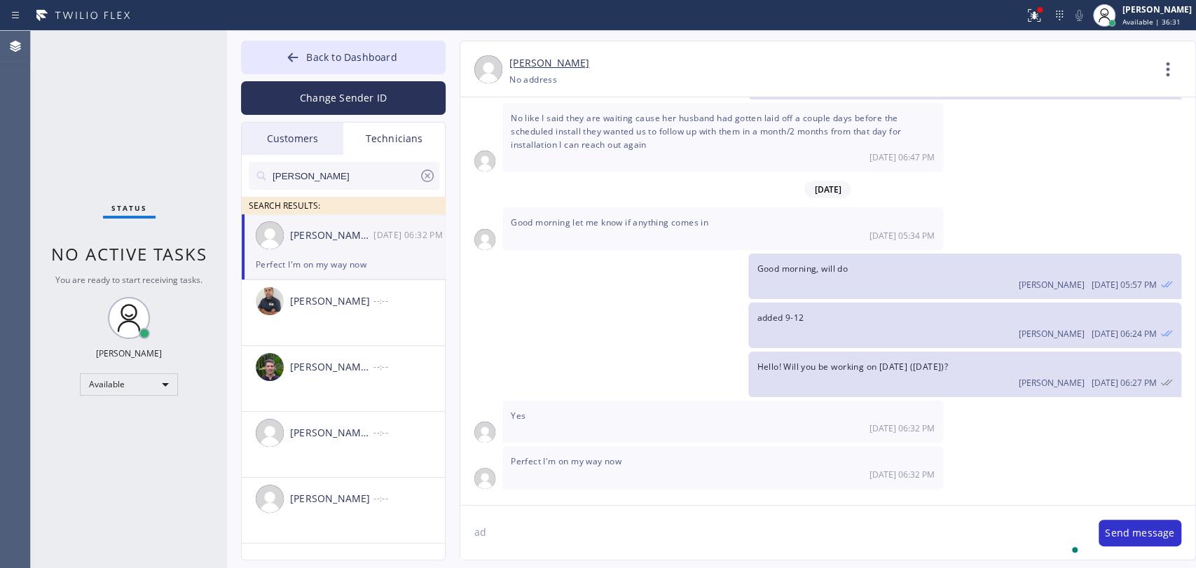
scroll to position [11182, 0]
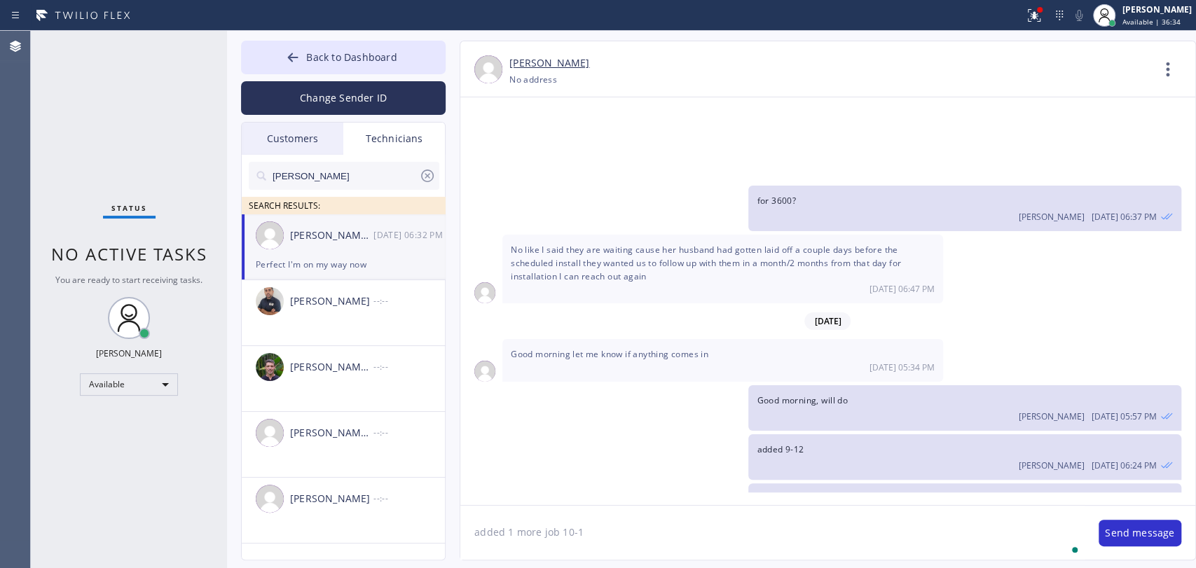
type textarea "added 1 more job 10-1"
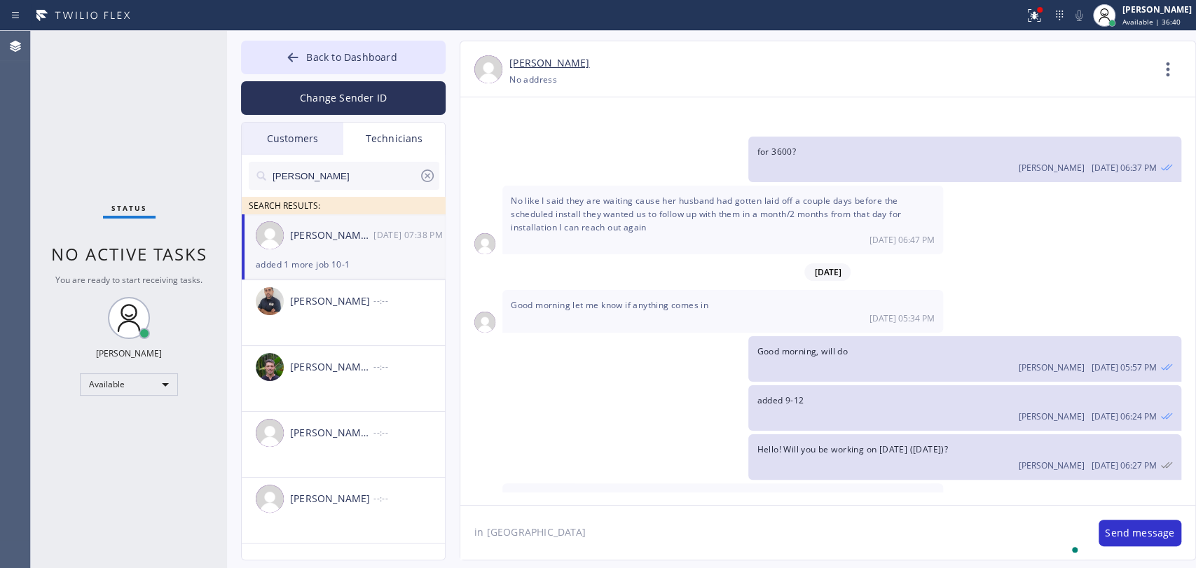
type textarea "in Mission Viejo"
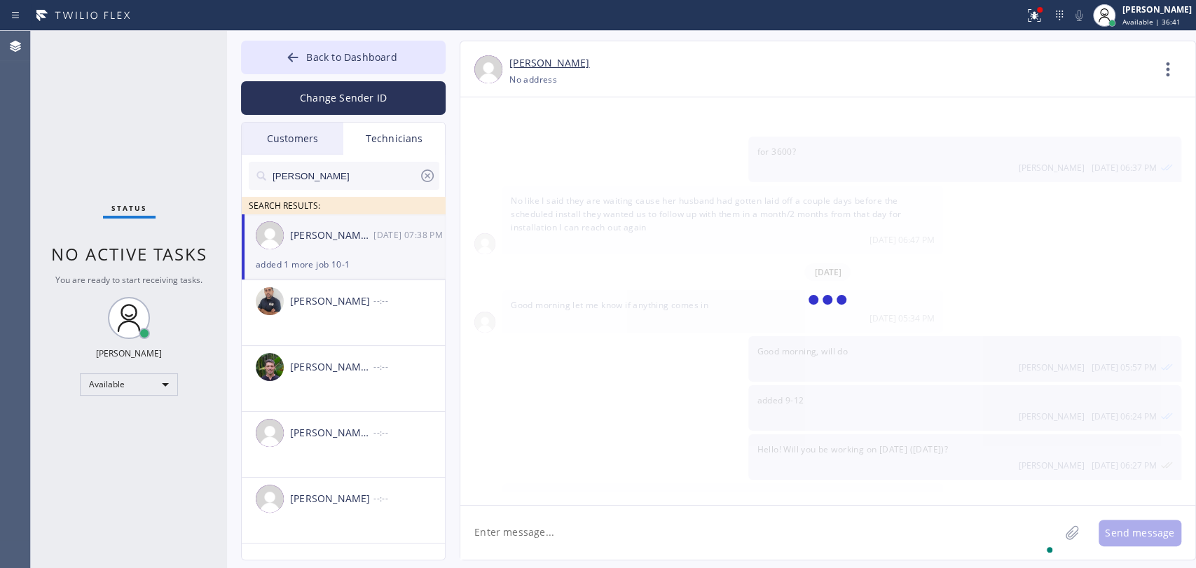
scroll to position [11280, 0]
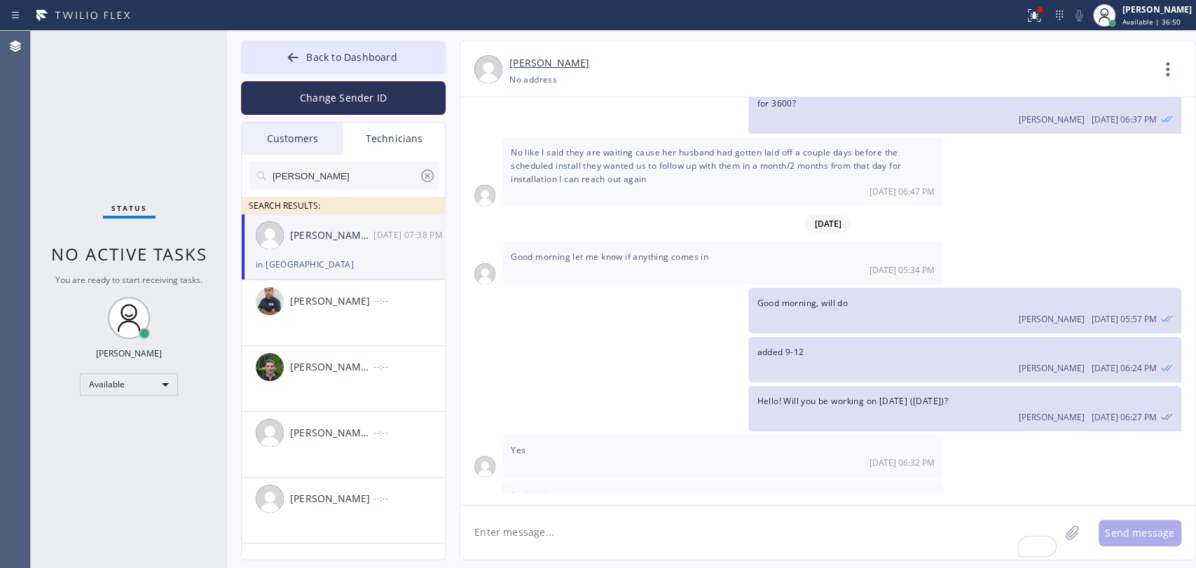
click at [549, 551] on textarea "To enrich screen reader interactions, please activate Accessibility in Grammarl…" at bounding box center [759, 533] width 599 height 54
paste textarea "tub diverter valve faucet needs to be replace just 1 Mission Viejo, CA 92691 ho…"
drag, startPoint x: 993, startPoint y: 536, endPoint x: 897, endPoint y: 530, distance: 96.1
click at [902, 530] on textarea "tub diverter valve faucet needs to be replace just 1 Mission Viejo, CA 92691 ho…" at bounding box center [772, 533] width 624 height 54
type textarea "tub diverter valve faucet needs to be replace just 1 Mission Viejo, CA 92691 ho…"
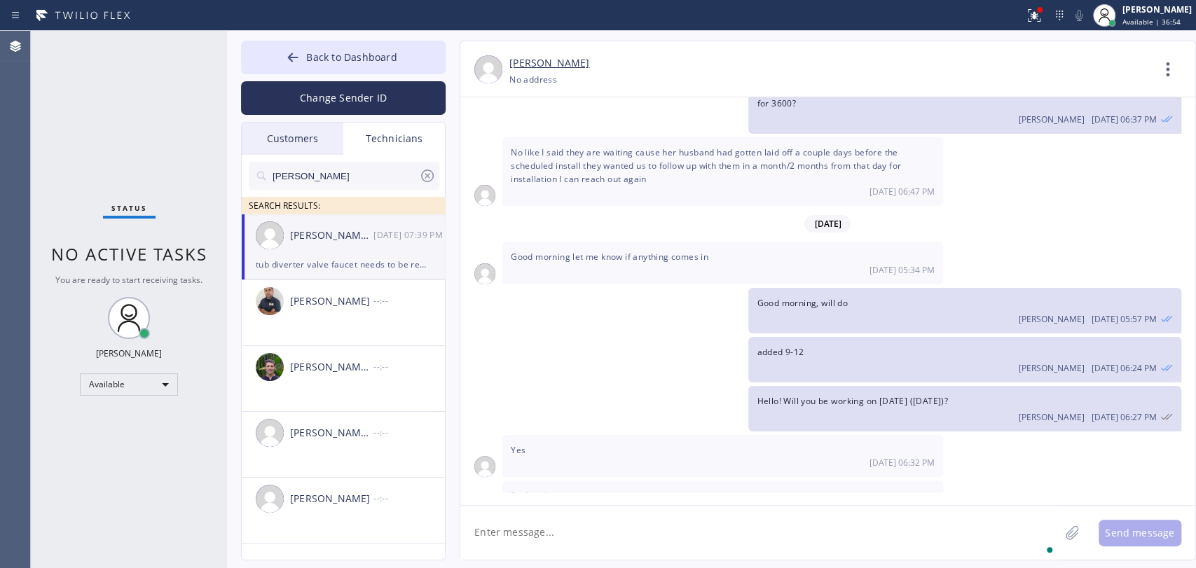
scroll to position [11329, 0]
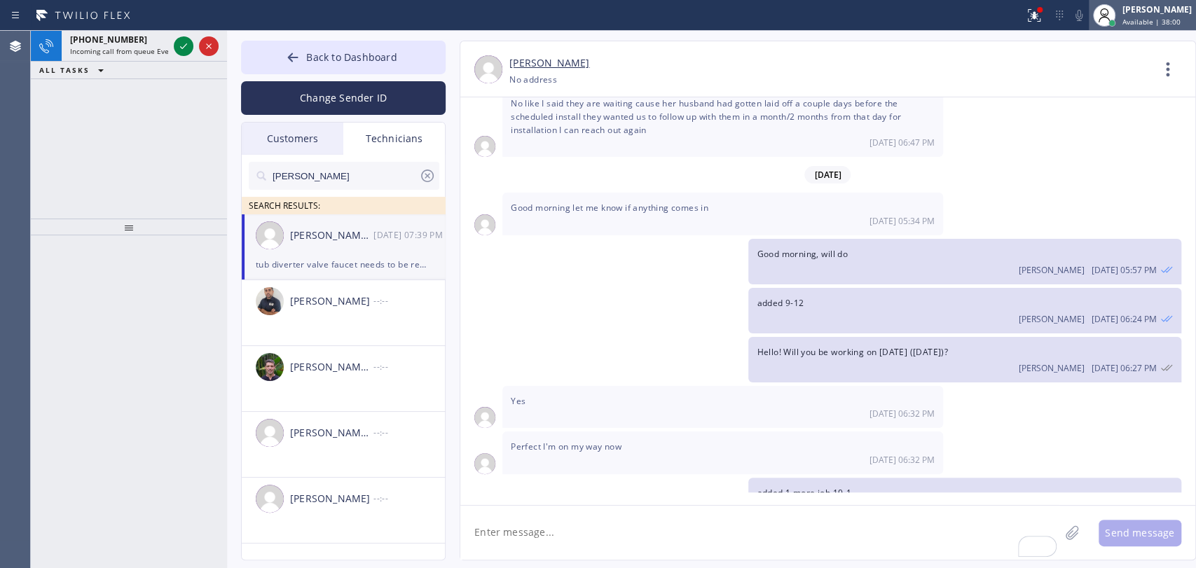
click at [1160, 25] on span "Available | 38:00" at bounding box center [1151, 22] width 58 height 10
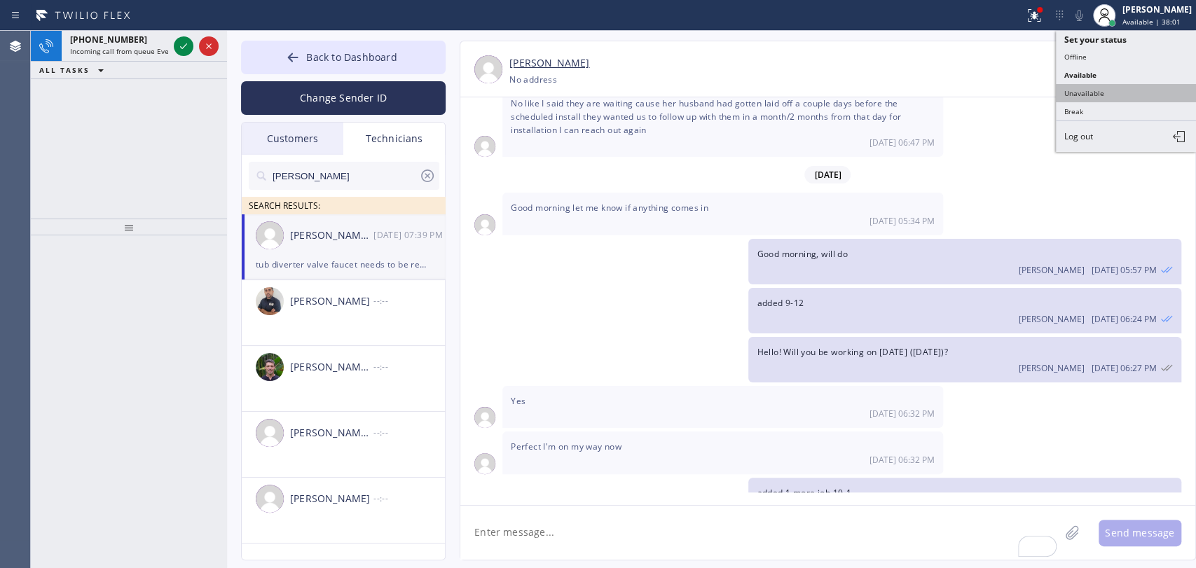
click at [1100, 99] on button "Unavailable" at bounding box center [1126, 93] width 140 height 18
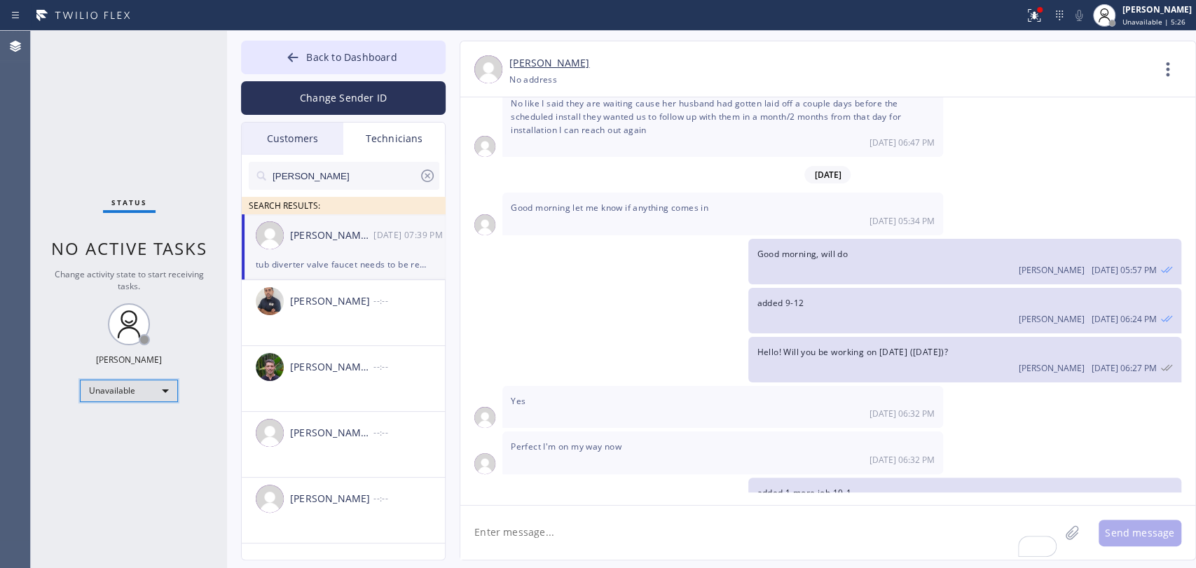
click at [130, 383] on div "Unavailable" at bounding box center [129, 391] width 98 height 22
click at [113, 427] on li "Available" at bounding box center [128, 425] width 95 height 17
click at [347, 57] on span "Back to Dashboard" at bounding box center [351, 56] width 90 height 13
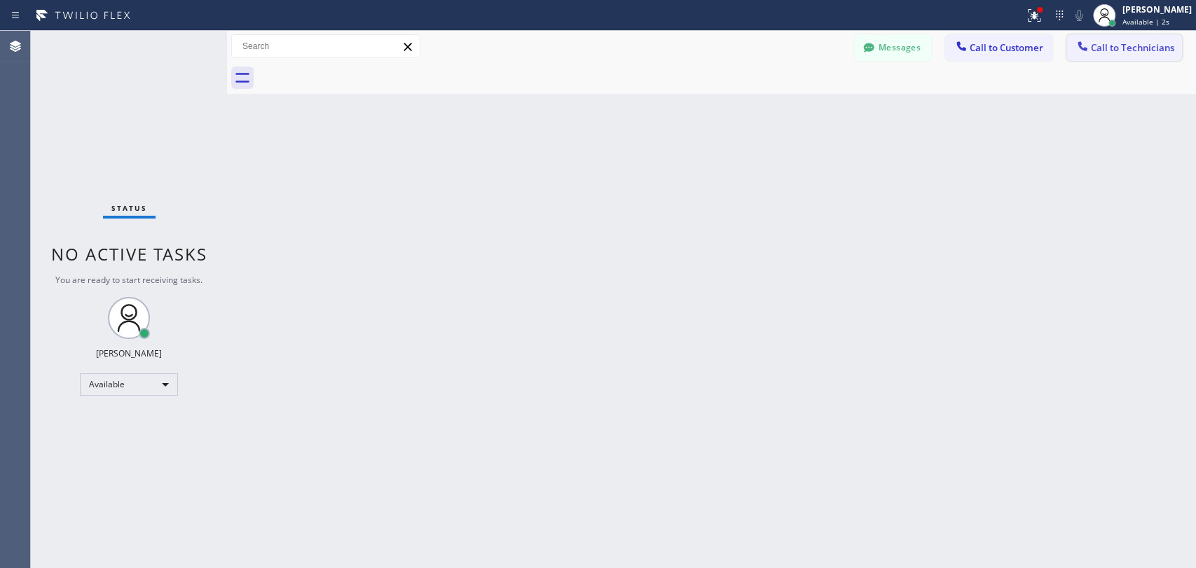
click at [1095, 46] on span "Call to Technicians" at bounding box center [1132, 47] width 83 height 13
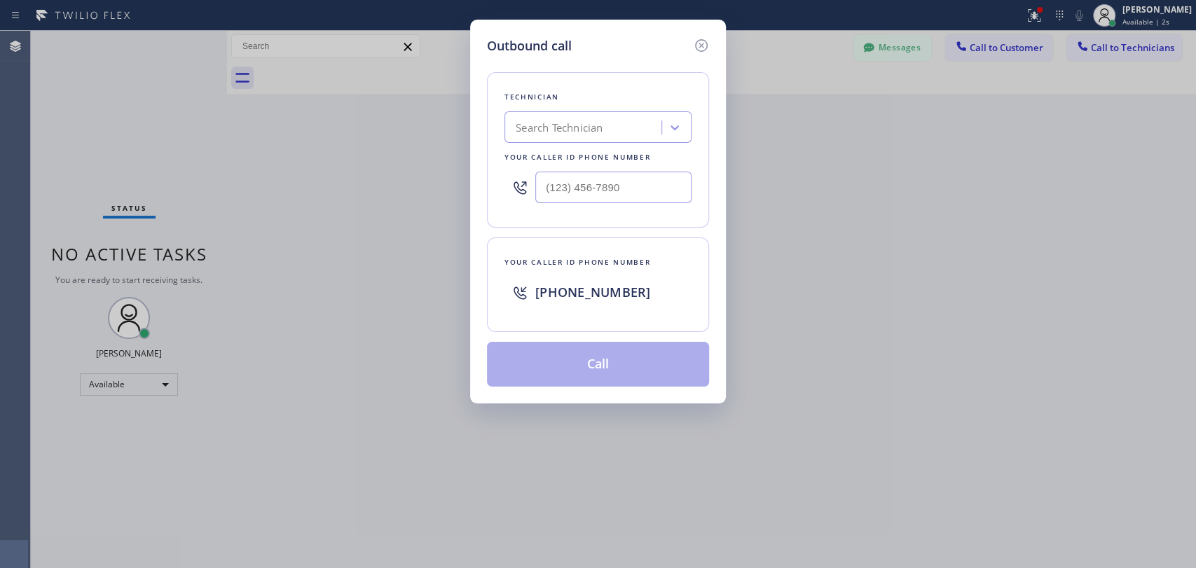
drag, startPoint x: 616, startPoint y: 167, endPoint x: 617, endPoint y: 153, distance: 14.0
click at [616, 167] on div at bounding box center [597, 188] width 187 height 46
click at [624, 130] on div "Search Technician" at bounding box center [585, 128] width 153 height 25
type input "armen"
click at [590, 160] on div "Armen Gevorgyan" at bounding box center [597, 156] width 187 height 25
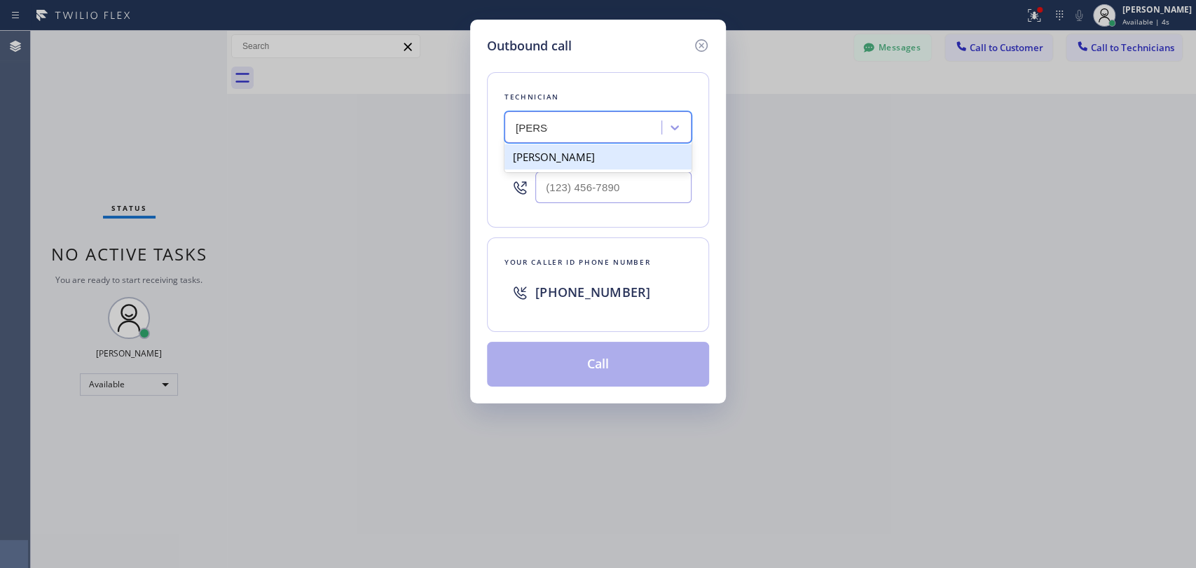
type input "(818) 302-5971"
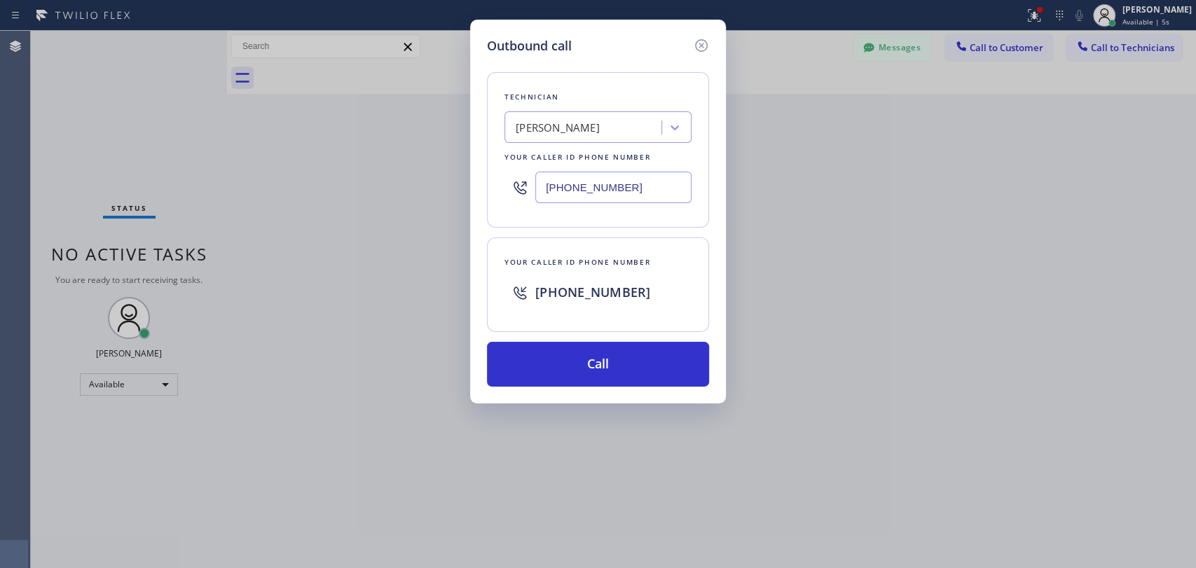
click at [587, 339] on div "Technician Armen Gevorgyan Your caller id phone number (818) 302-5971 Your call…" at bounding box center [598, 220] width 222 height 331
click at [572, 373] on button "Call" at bounding box center [598, 364] width 222 height 45
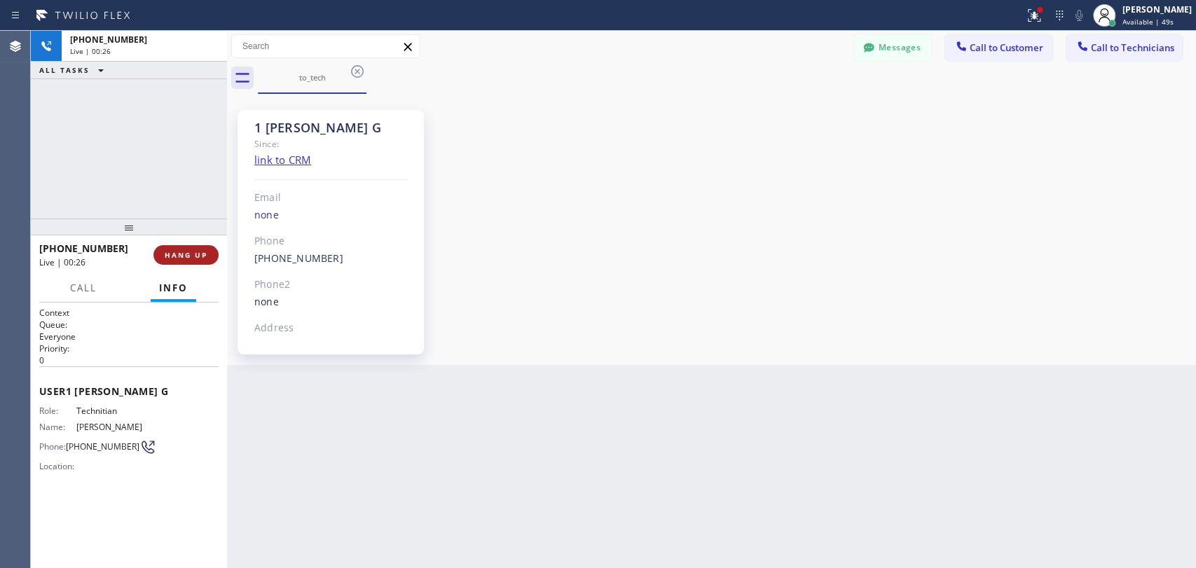
click at [202, 253] on span "HANG UP" at bounding box center [186, 255] width 43 height 10
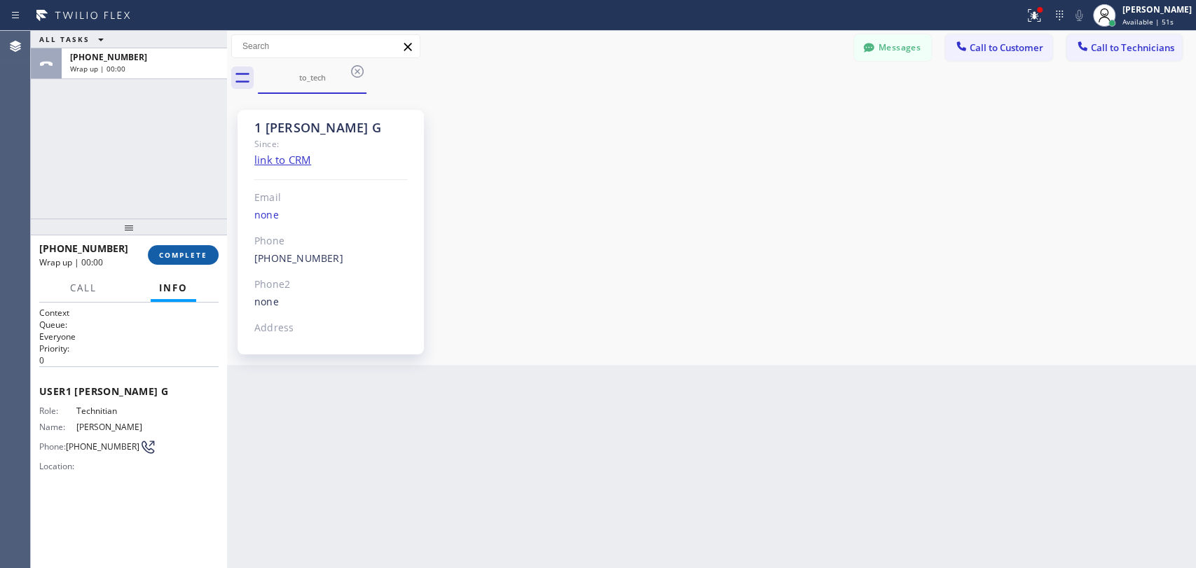
click at [183, 261] on button "COMPLETE" at bounding box center [183, 255] width 71 height 20
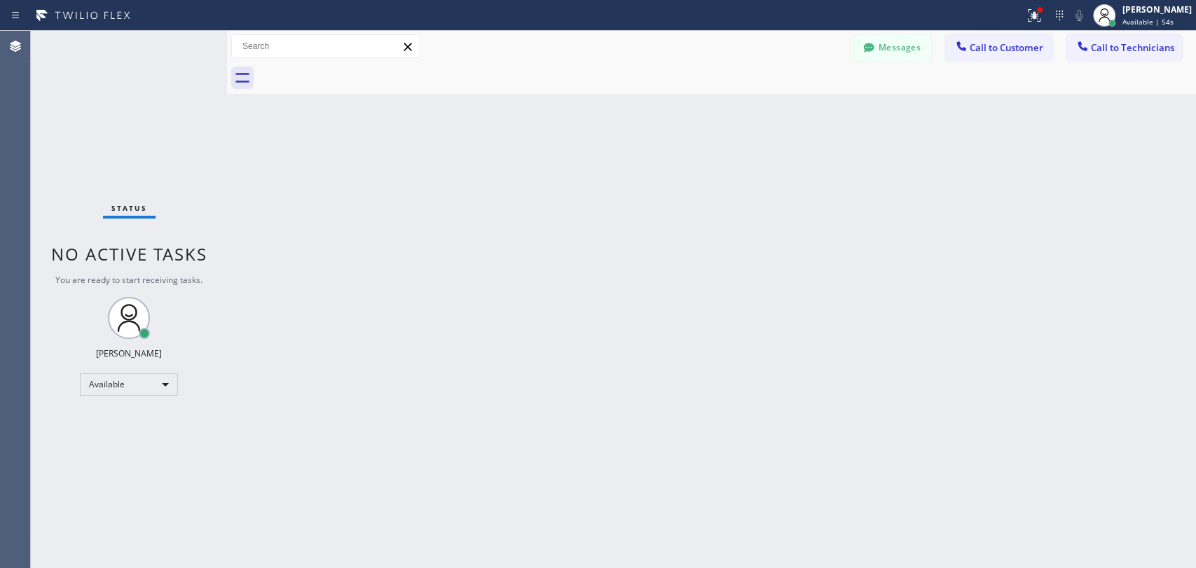
click at [977, 567] on div "Back to Dashboard Change Sender ID Customers Technicians JG Johannah Garcia 08/…" at bounding box center [711, 299] width 969 height 537
click at [910, 60] on button "Messages" at bounding box center [892, 47] width 77 height 27
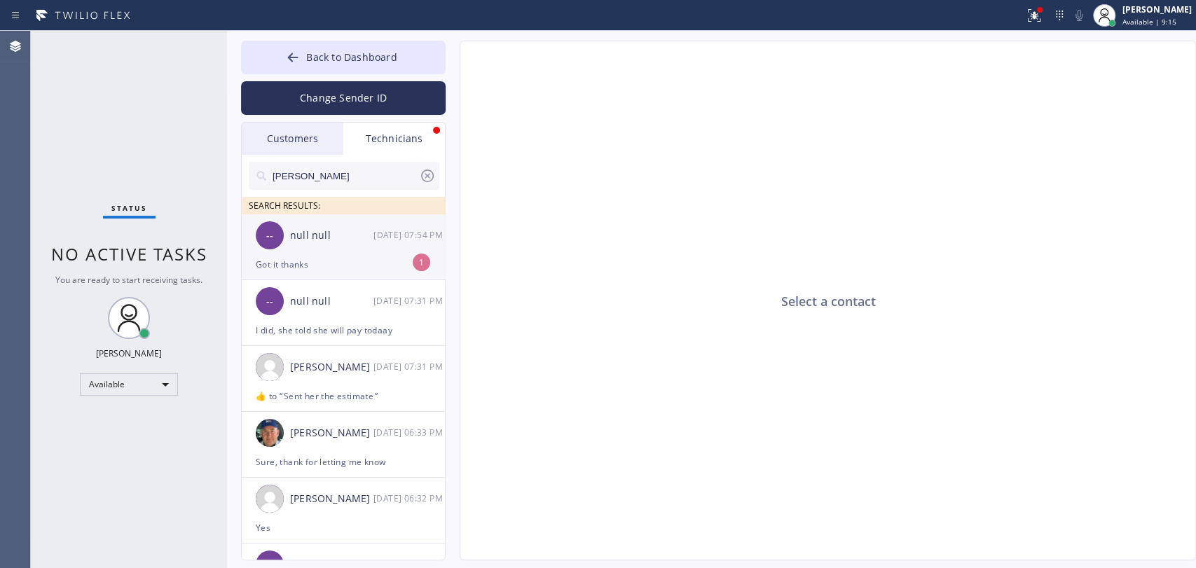
click at [310, 248] on div "-- null null 08/29 07:54 PM" at bounding box center [344, 235] width 205 height 42
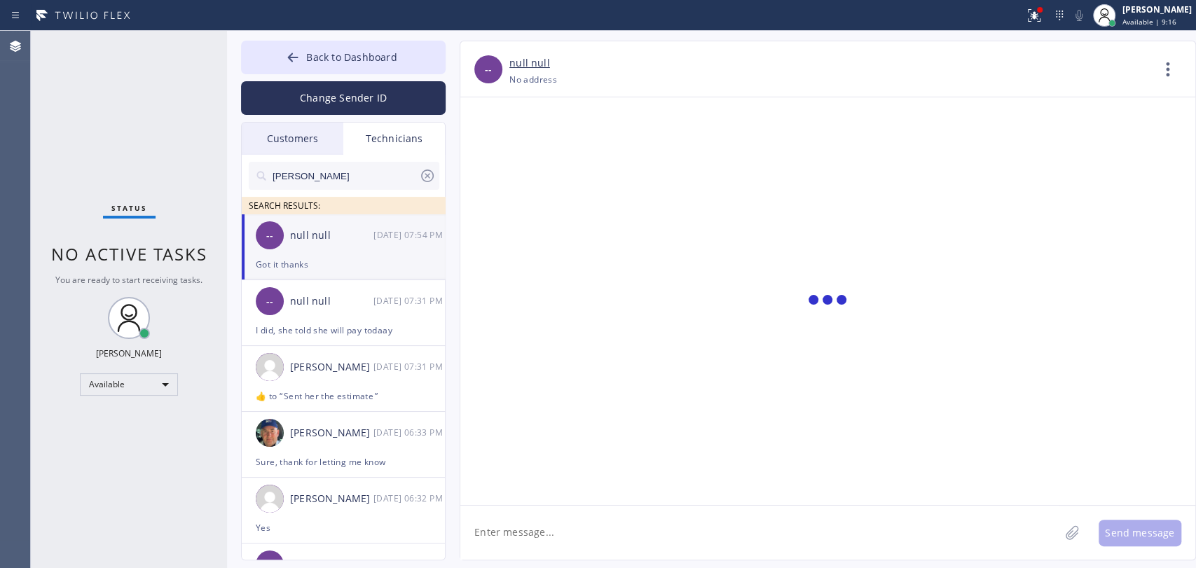
click at [374, 56] on span "Back to Dashboard" at bounding box center [351, 56] width 90 height 13
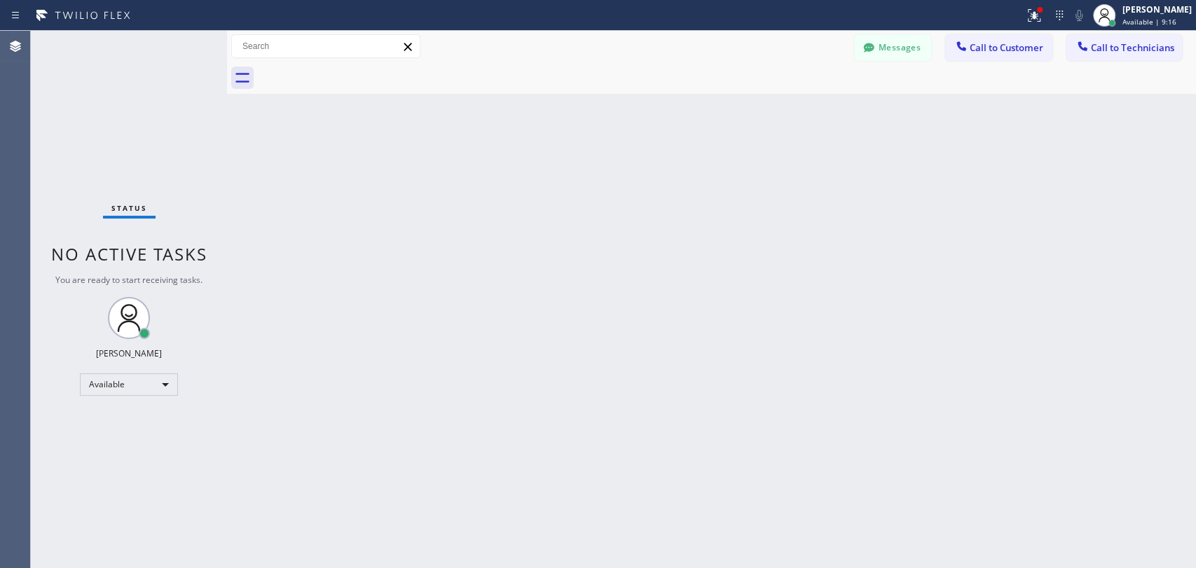
click at [1142, 57] on button "Call to Technicians" at bounding box center [1124, 47] width 116 height 27
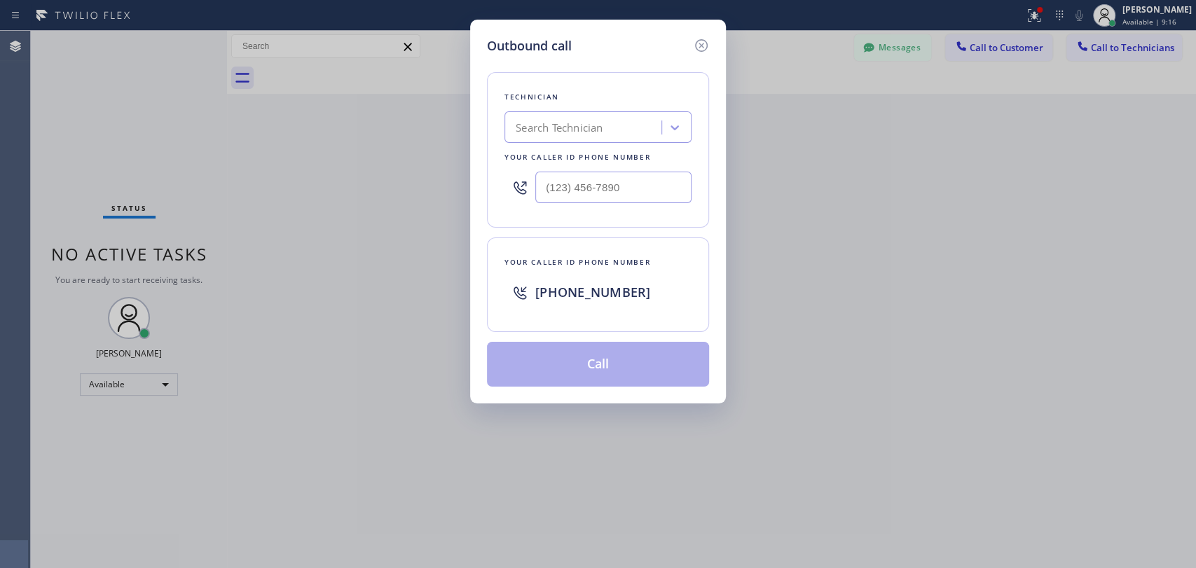
click at [616, 145] on div "Technician Search Technician Your caller id phone number" at bounding box center [598, 149] width 222 height 155
click at [615, 137] on div "Search Technician" at bounding box center [585, 128] width 153 height 25
type input "Michael"
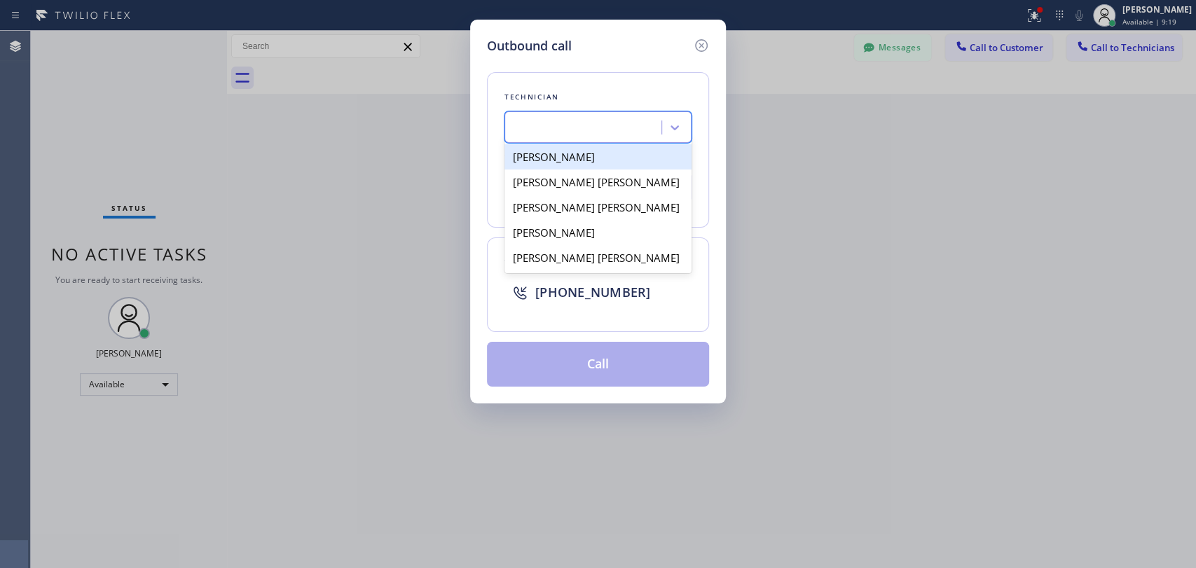
click at [618, 136] on div "Michael" at bounding box center [585, 128] width 153 height 25
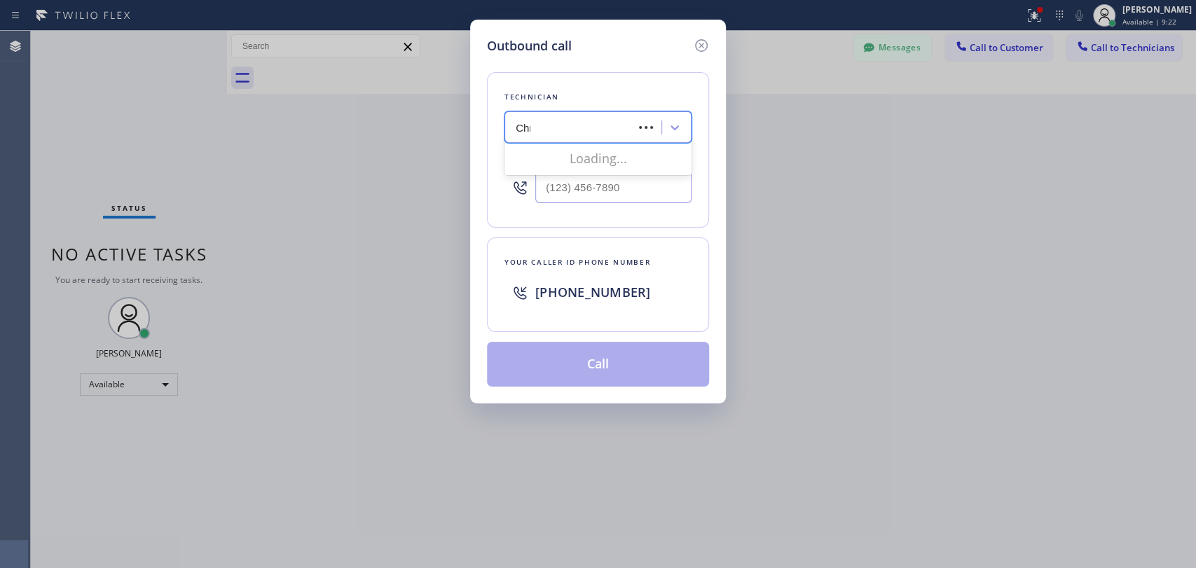
type input "Chris"
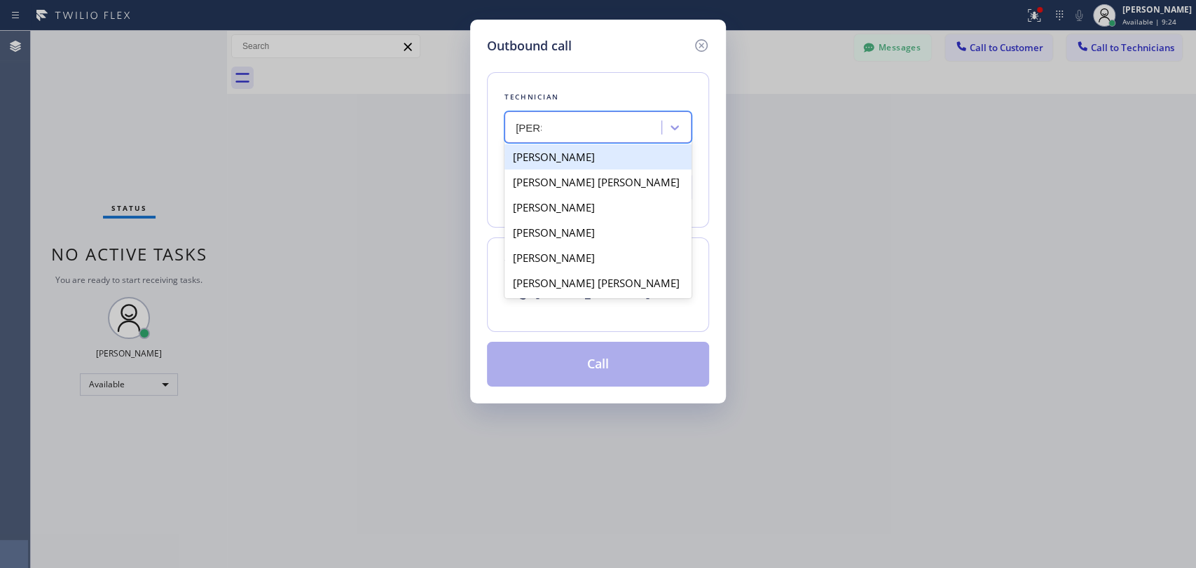
click at [575, 164] on div "[PERSON_NAME]" at bounding box center [597, 156] width 187 height 25
type input "[PHONE_NUMBER]"
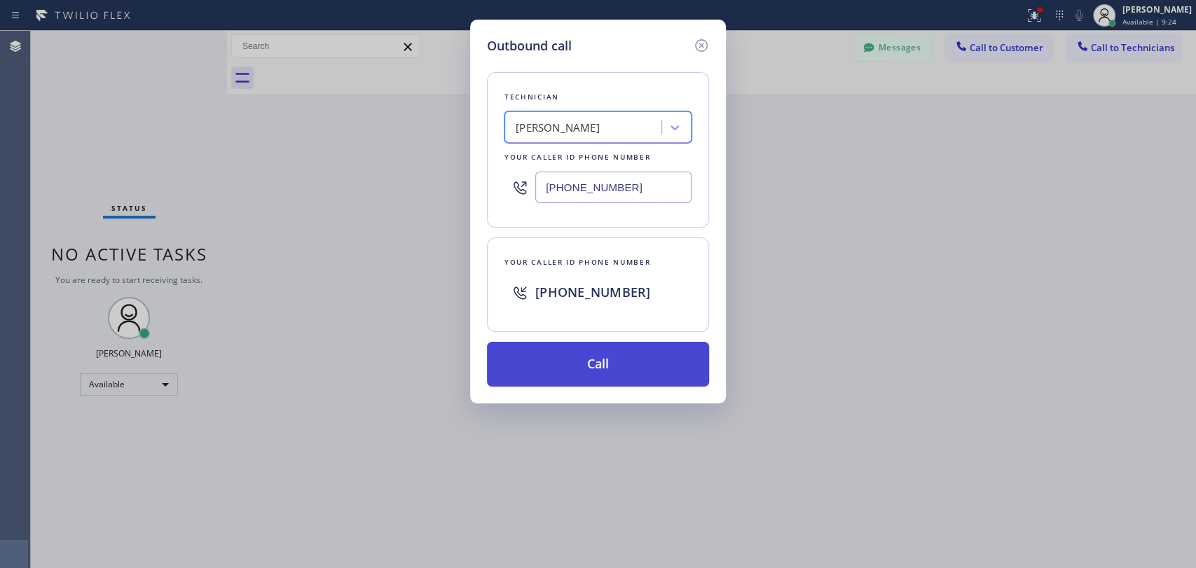
click at [562, 367] on button "Call" at bounding box center [598, 364] width 222 height 45
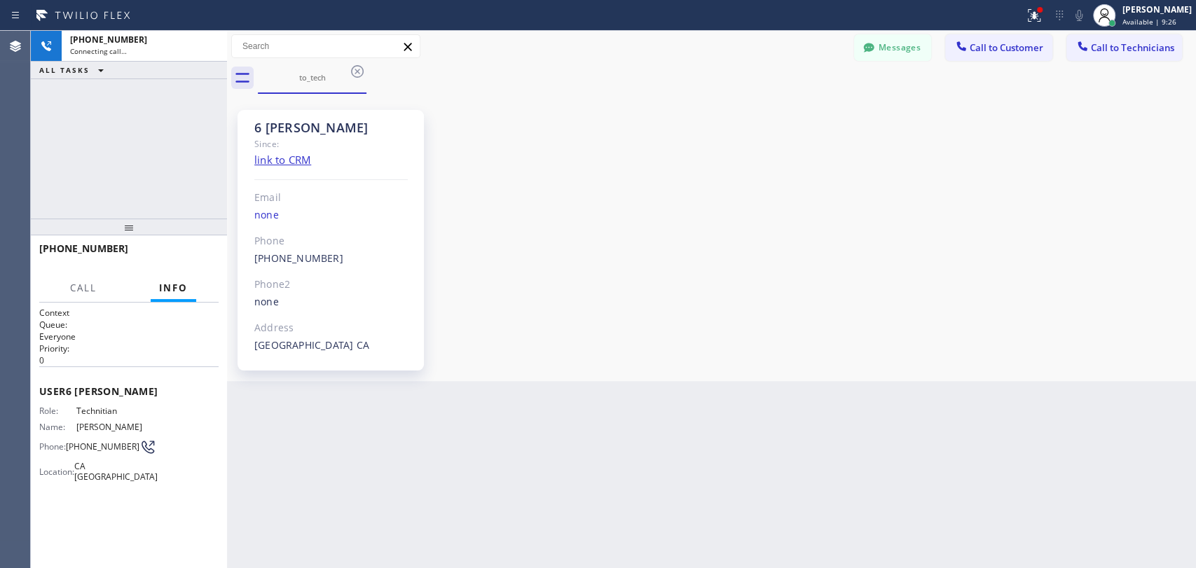
scroll to position [17764, 0]
click at [205, 251] on span "HANG UP" at bounding box center [186, 255] width 43 height 10
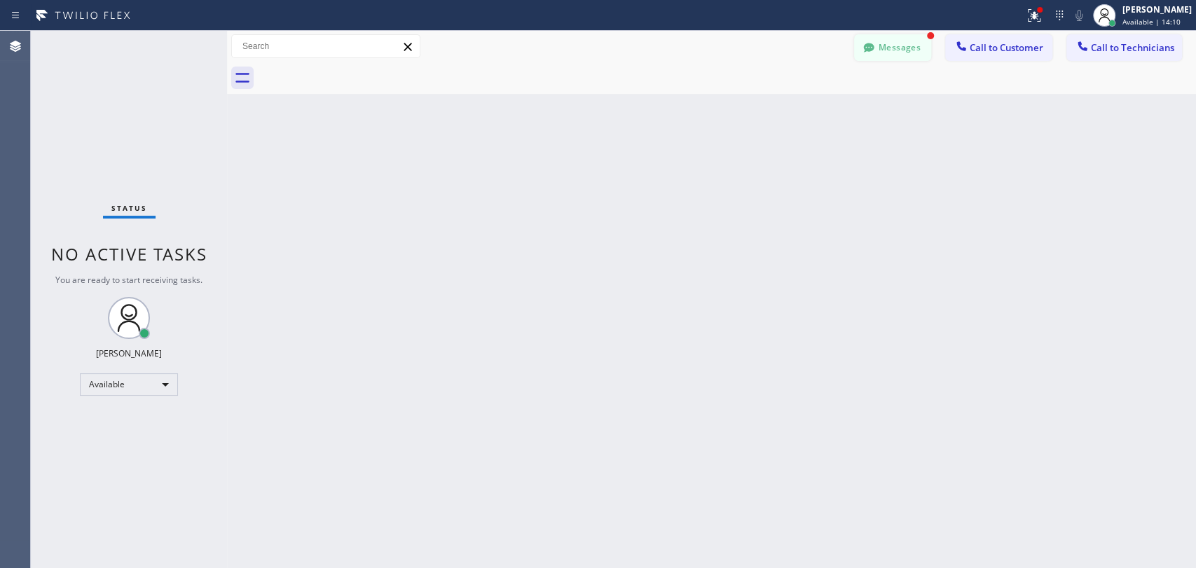
click at [905, 59] on button "Messages" at bounding box center [892, 47] width 77 height 27
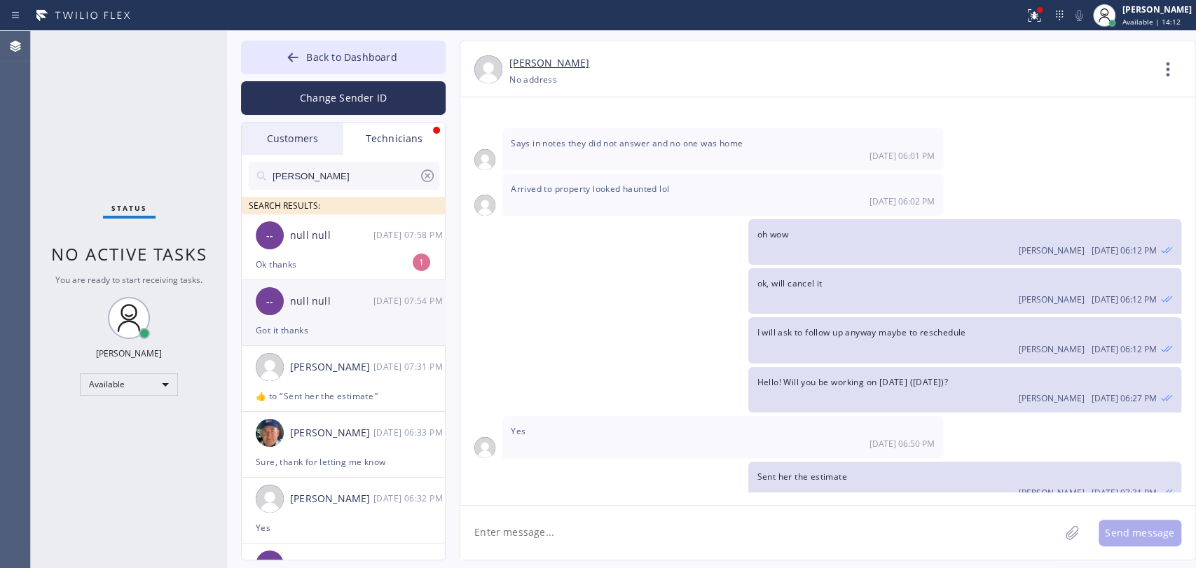
click at [322, 238] on div "null null" at bounding box center [331, 236] width 83 height 16
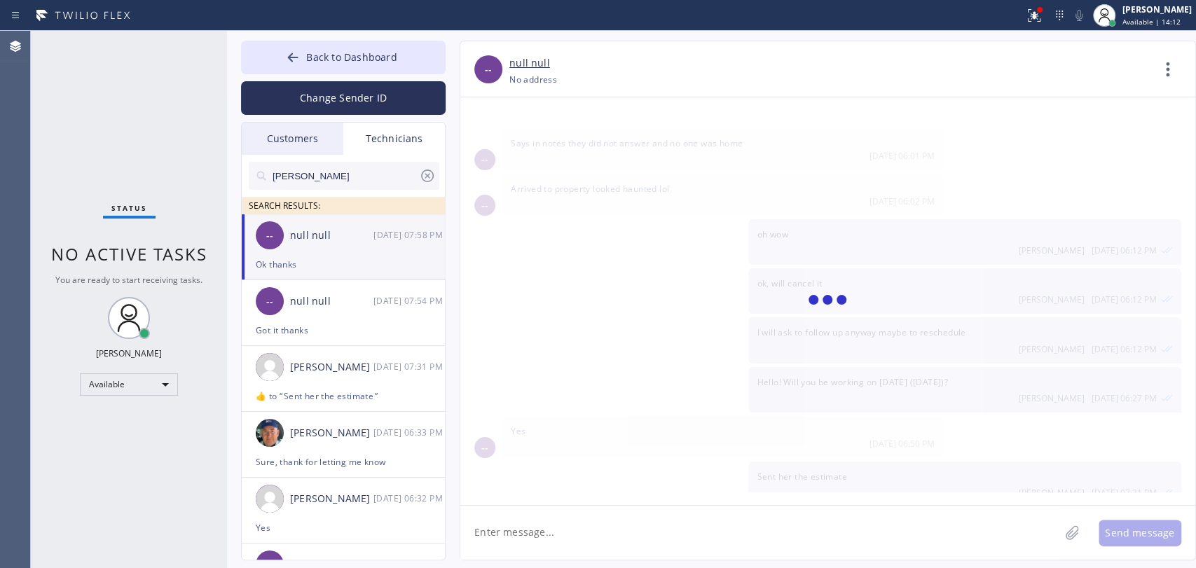
click at [549, 534] on textarea at bounding box center [759, 533] width 599 height 54
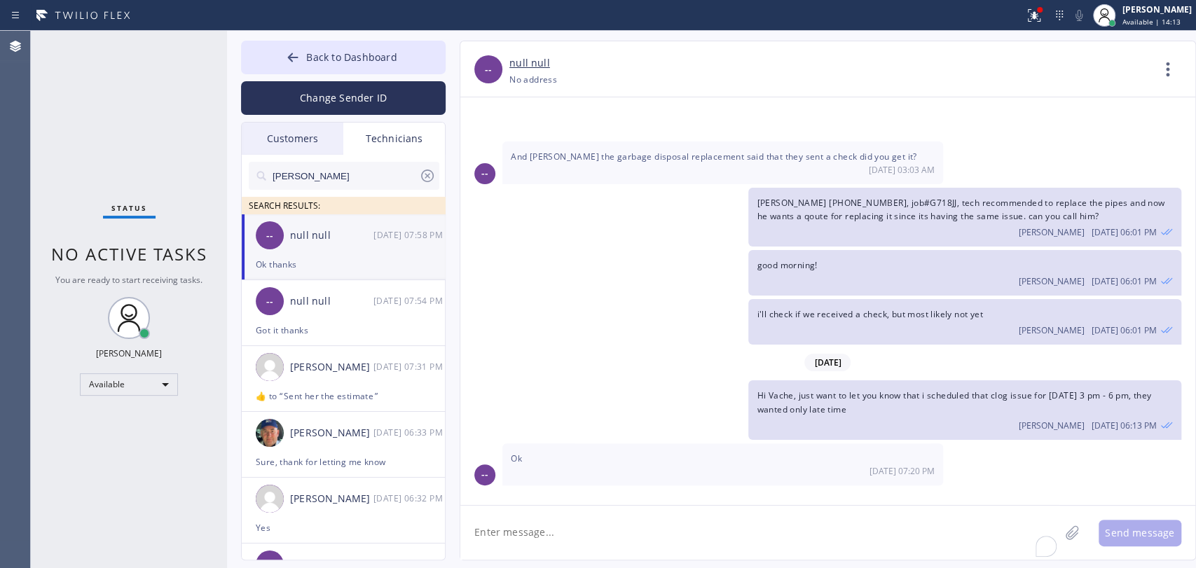
scroll to position [32130, 0]
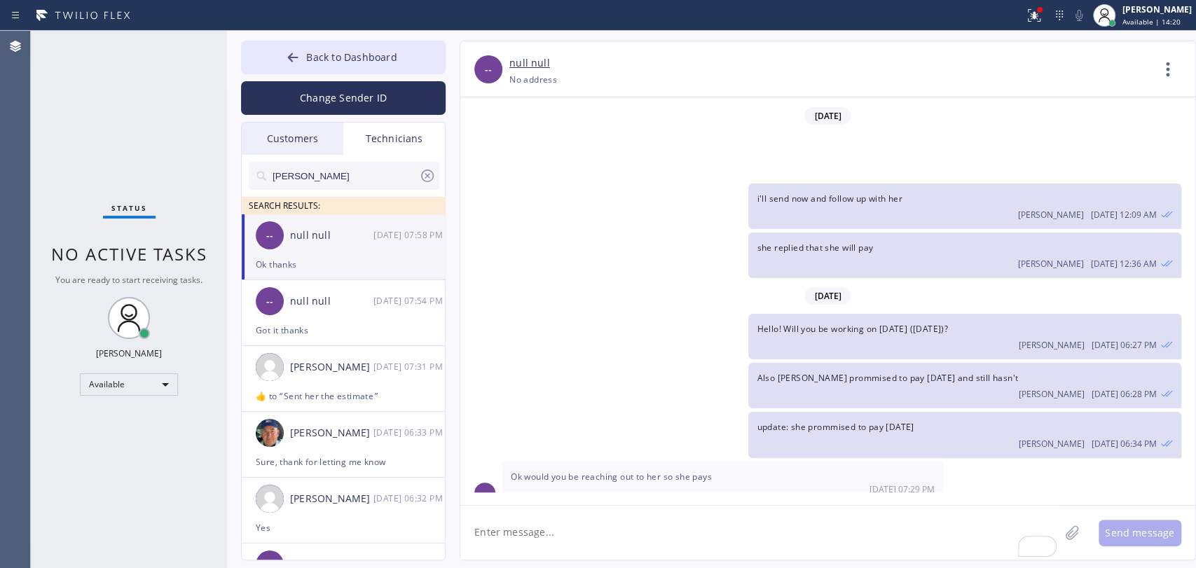
click at [289, 139] on div "Customers" at bounding box center [293, 139] width 102 height 32
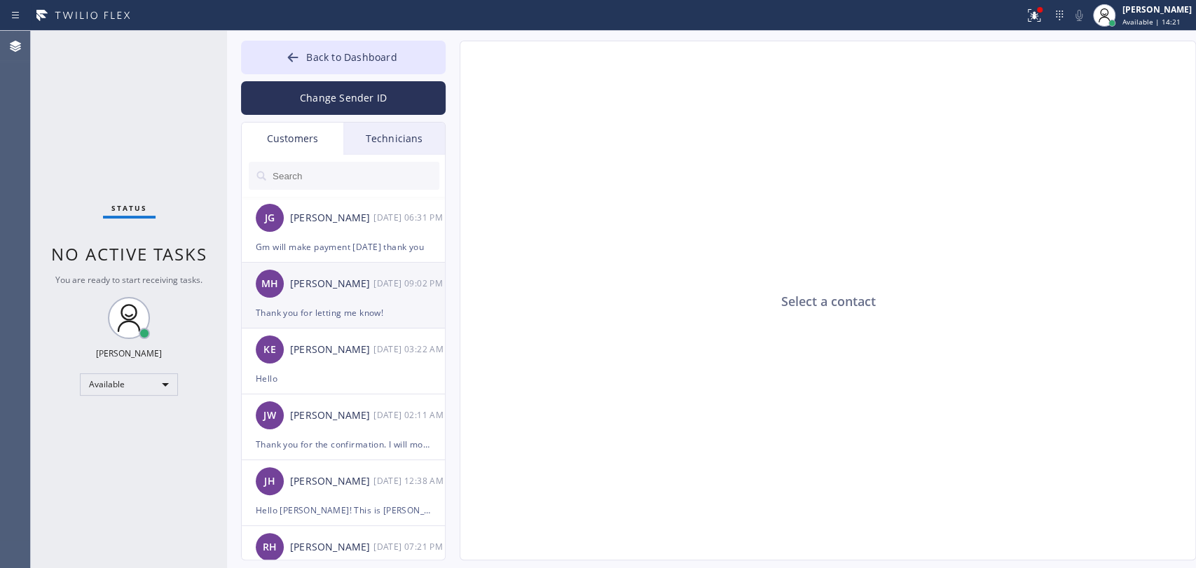
click at [309, 248] on div "Gm will make payment today thank you" at bounding box center [343, 247] width 175 height 16
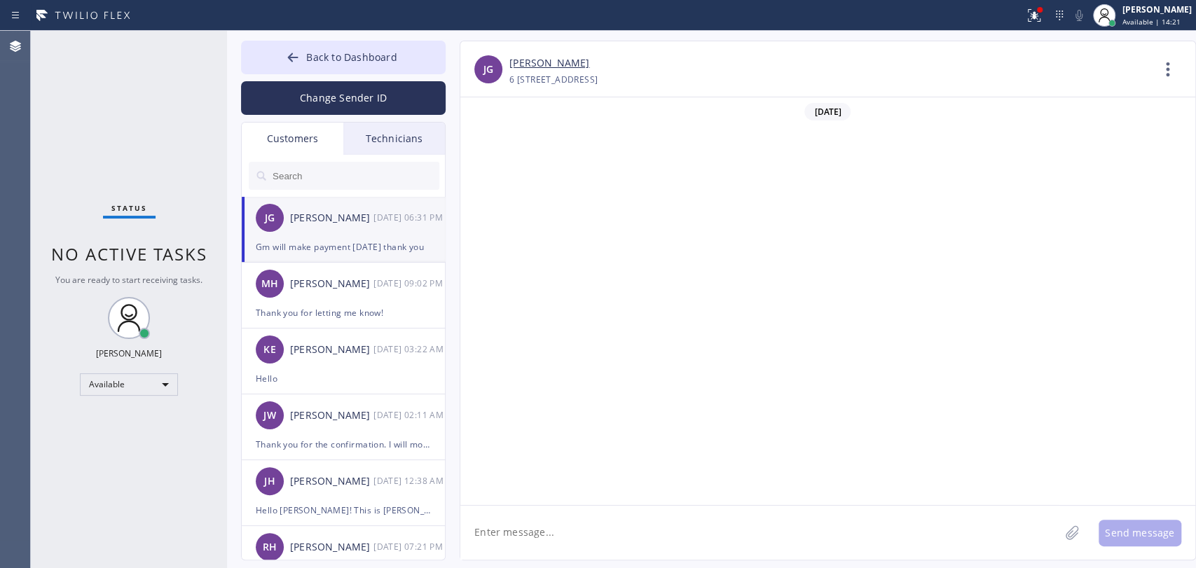
scroll to position [459, 0]
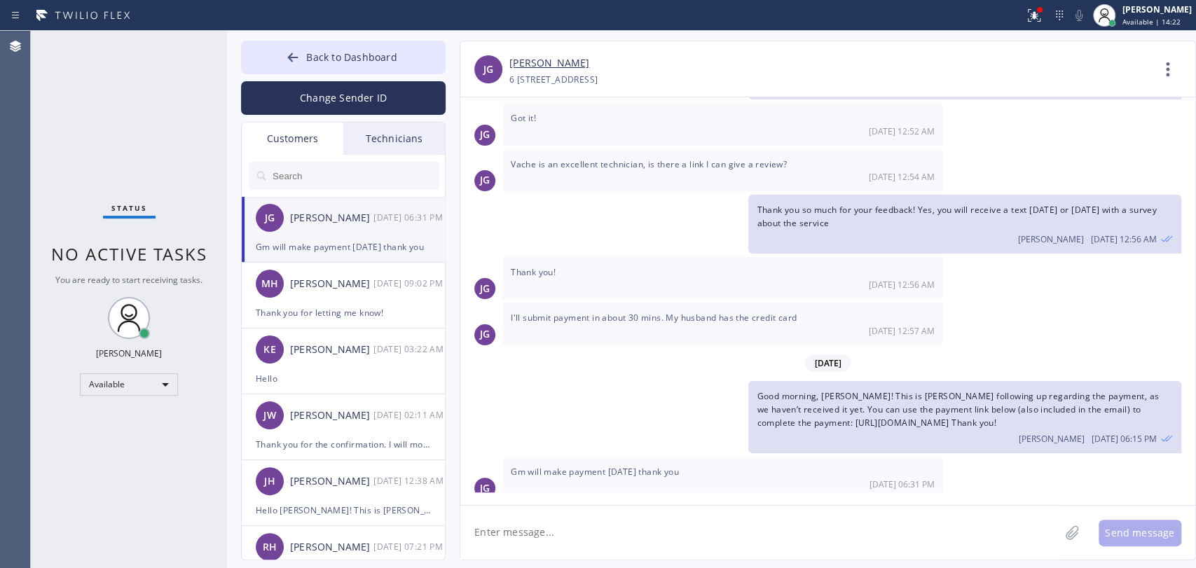
click at [488, 538] on textarea at bounding box center [759, 533] width 599 height 54
type textarea "Thank you!"
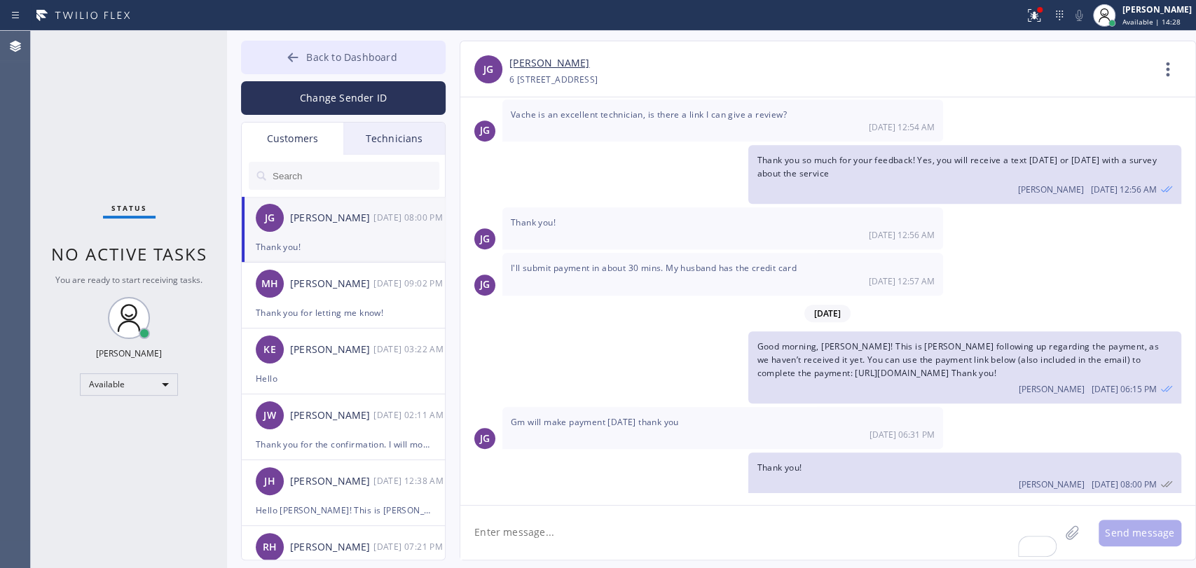
click at [286, 62] on icon at bounding box center [293, 57] width 14 height 14
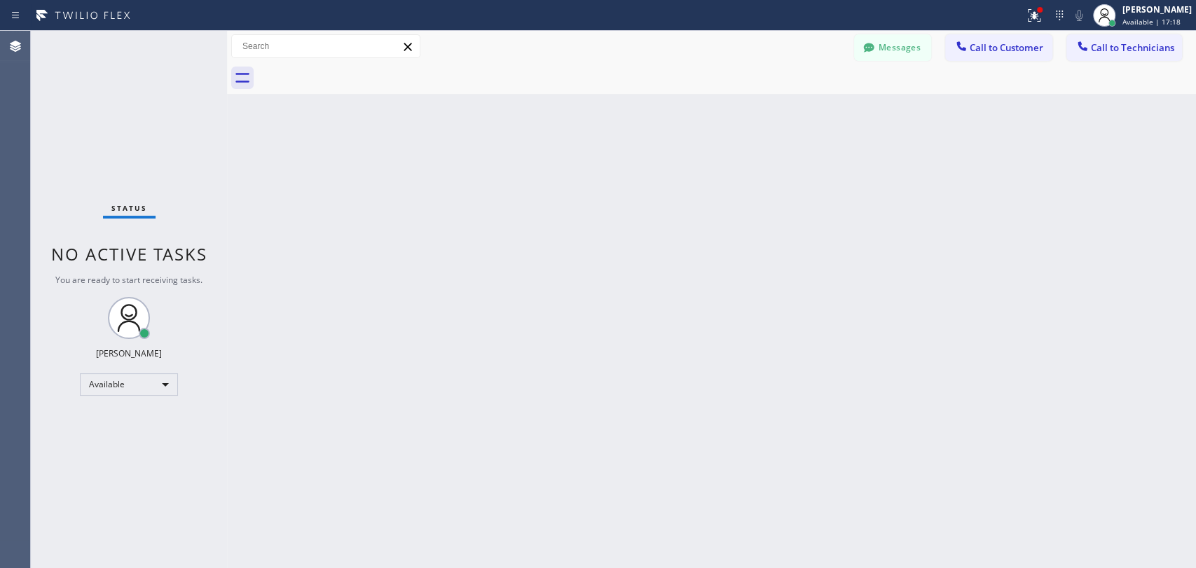
click at [918, 48] on button "Messages" at bounding box center [892, 47] width 77 height 27
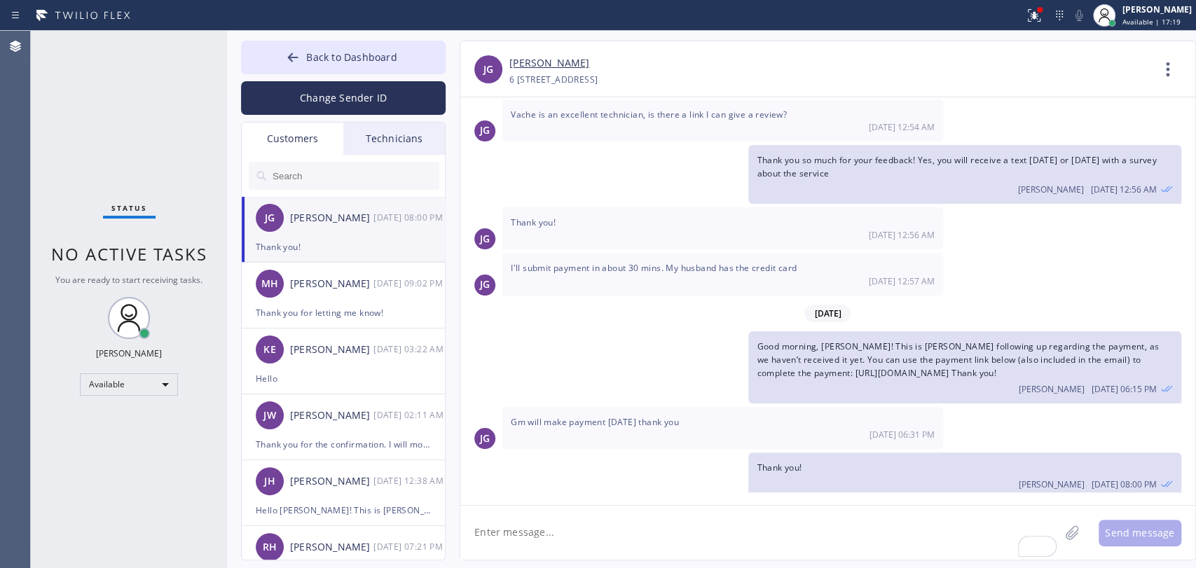
click at [357, 136] on div "Technicians" at bounding box center [394, 139] width 102 height 32
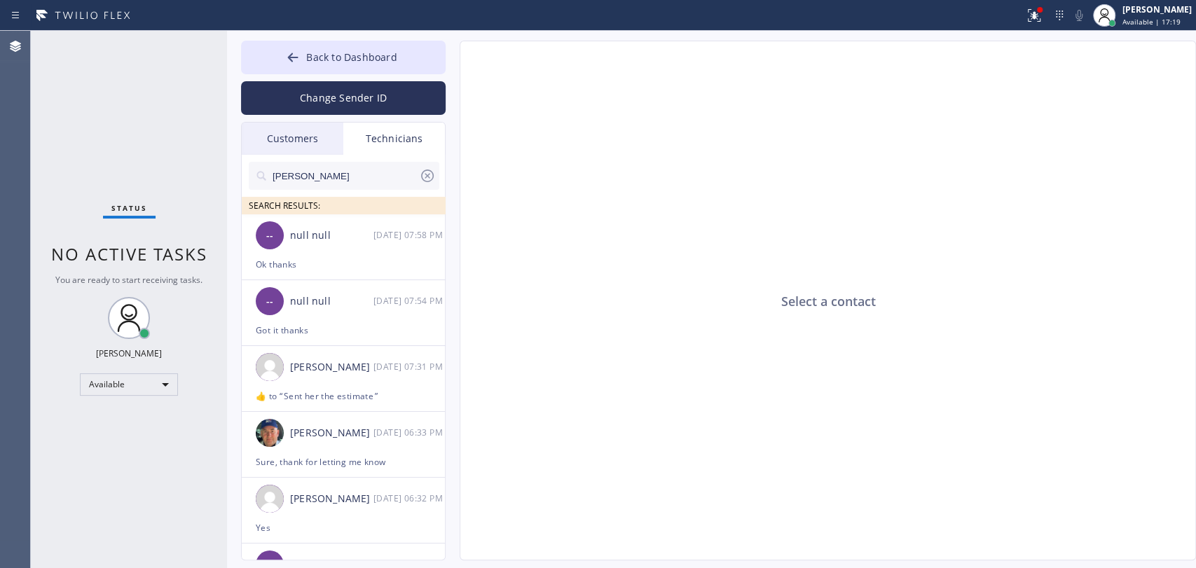
click at [332, 195] on div at bounding box center [344, 199] width 191 height 18
click at [327, 184] on input "Michael" at bounding box center [345, 176] width 148 height 28
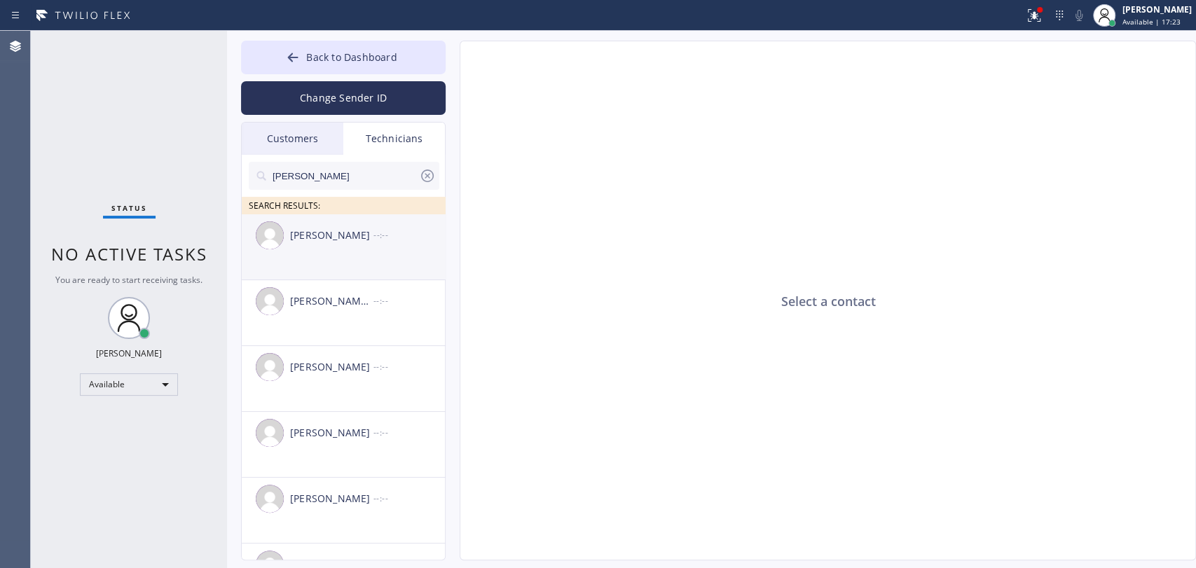
type input "Chris"
click at [352, 249] on div "Christopher Gonzales --:--" at bounding box center [344, 235] width 205 height 42
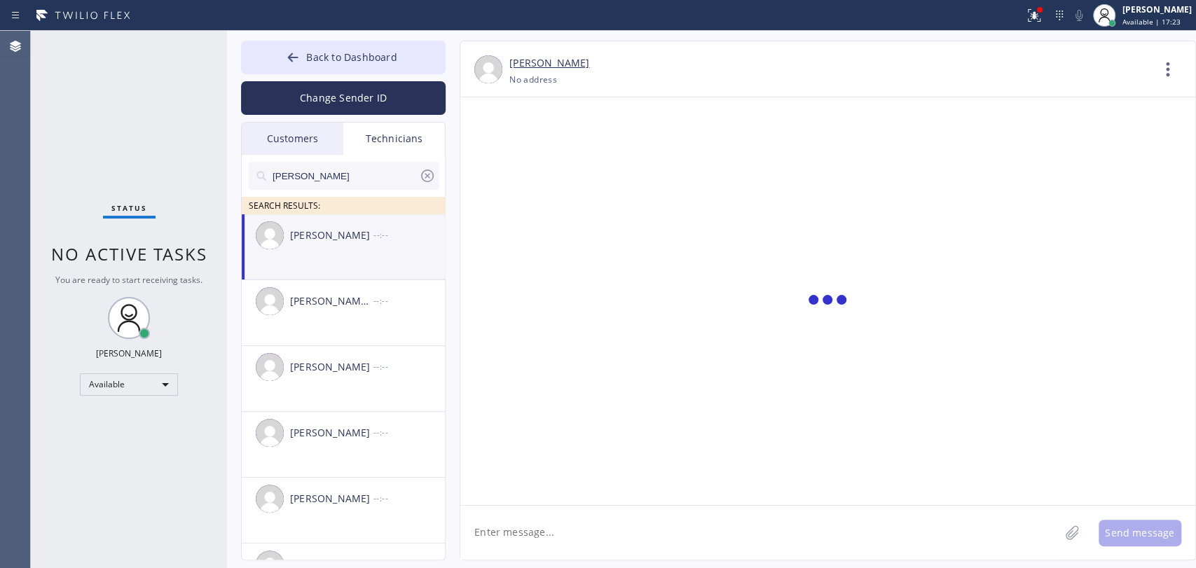
click at [513, 522] on textarea at bounding box center [759, 533] width 599 height 54
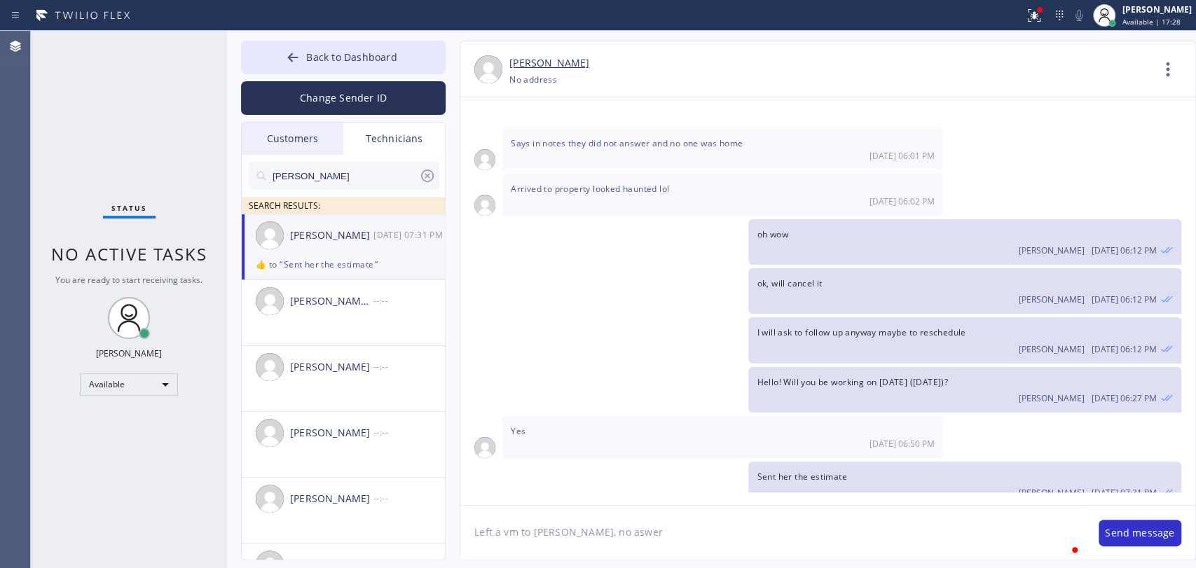
type textarea "Left a vm to [PERSON_NAME], no aswer"
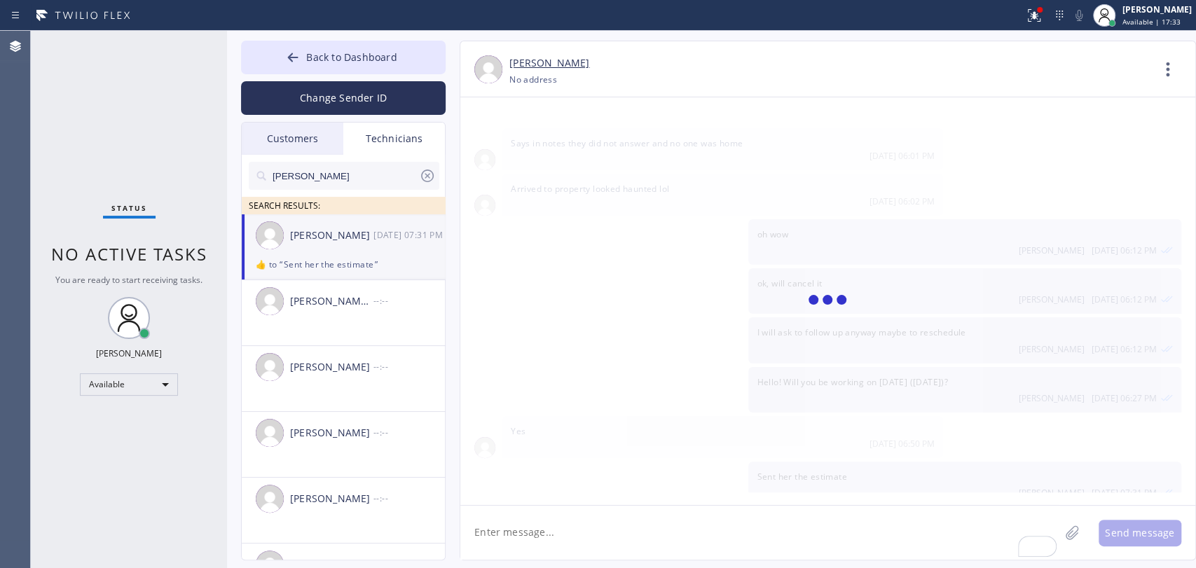
click at [359, 252] on div "Christopher Gonzales 08/29 07:31 PM" at bounding box center [344, 235] width 205 height 42
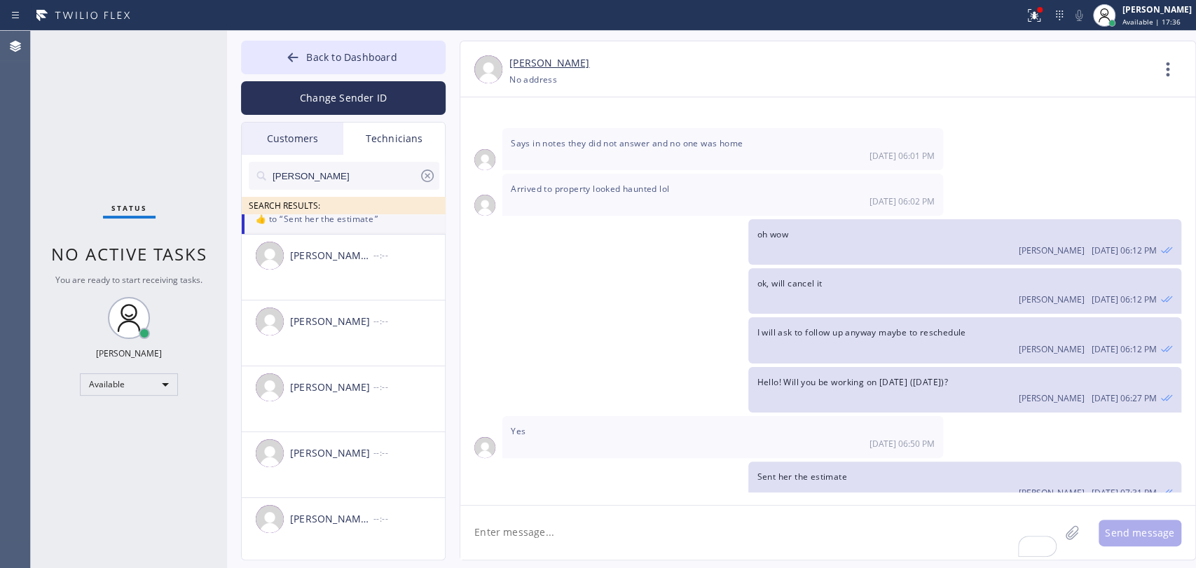
scroll to position [49, 0]
drag, startPoint x: 660, startPoint y: 574, endPoint x: 647, endPoint y: 590, distance: 19.9
type textarea "left a vm to [PERSON_NAME], no answer"
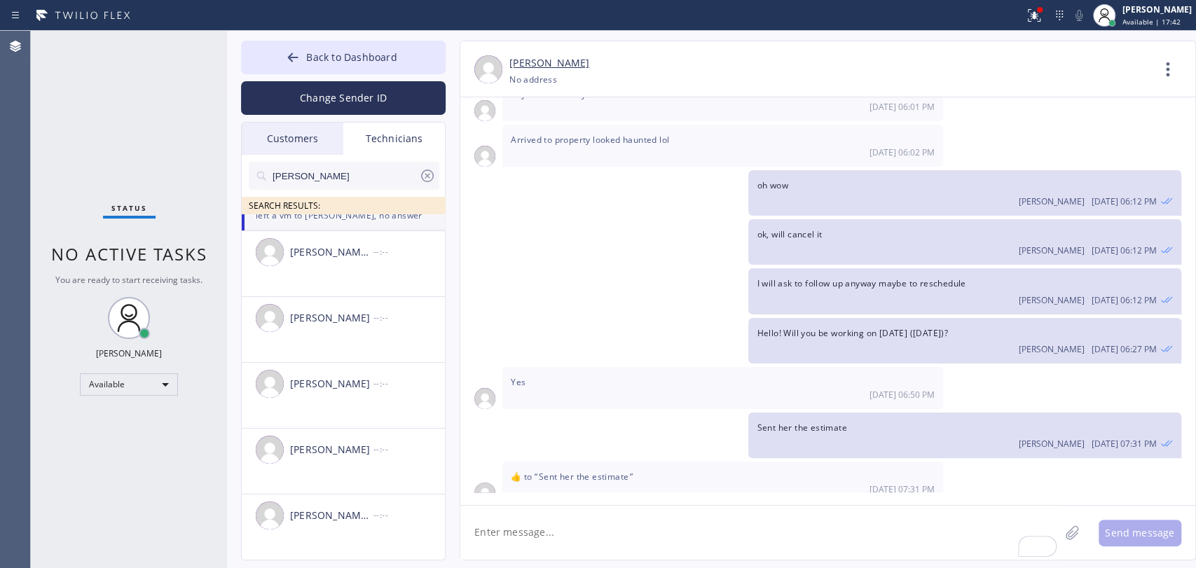
click at [425, 172] on icon at bounding box center [427, 175] width 17 height 17
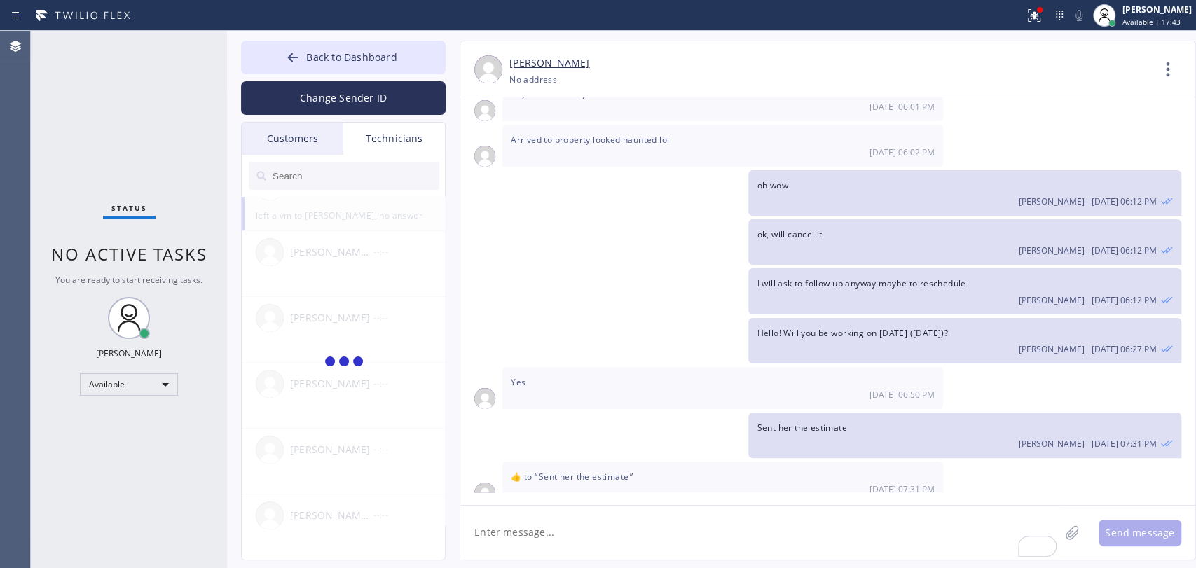
scroll to position [32, 0]
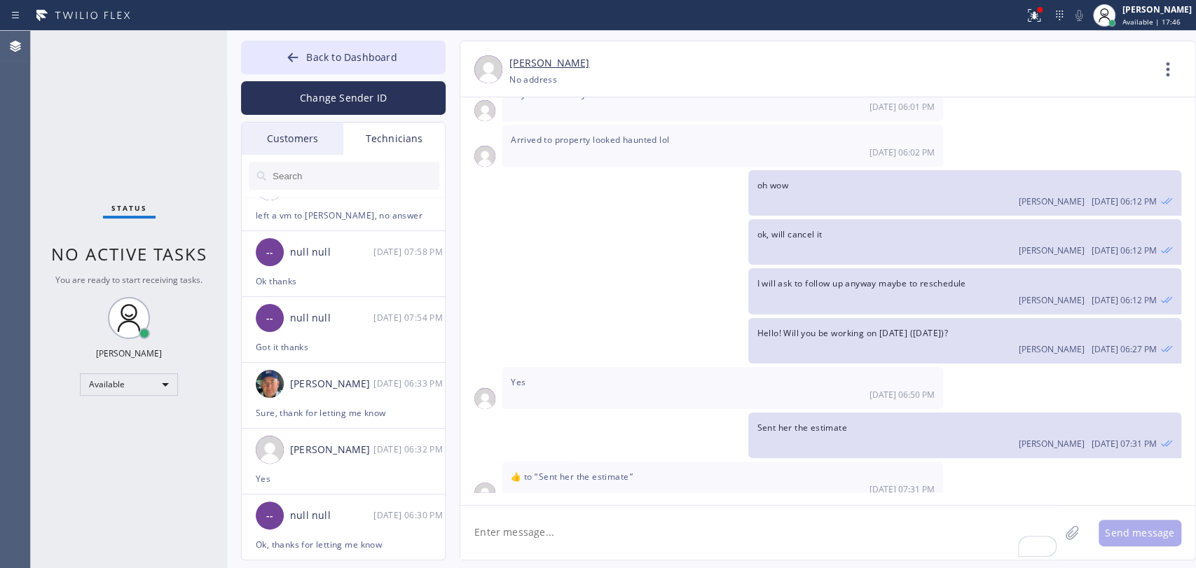
click at [1060, 347] on div "04/11/2025 Hello Christopher! How are you? This is Alex from 5 Star Best Plumbi…" at bounding box center [827, 294] width 735 height 395
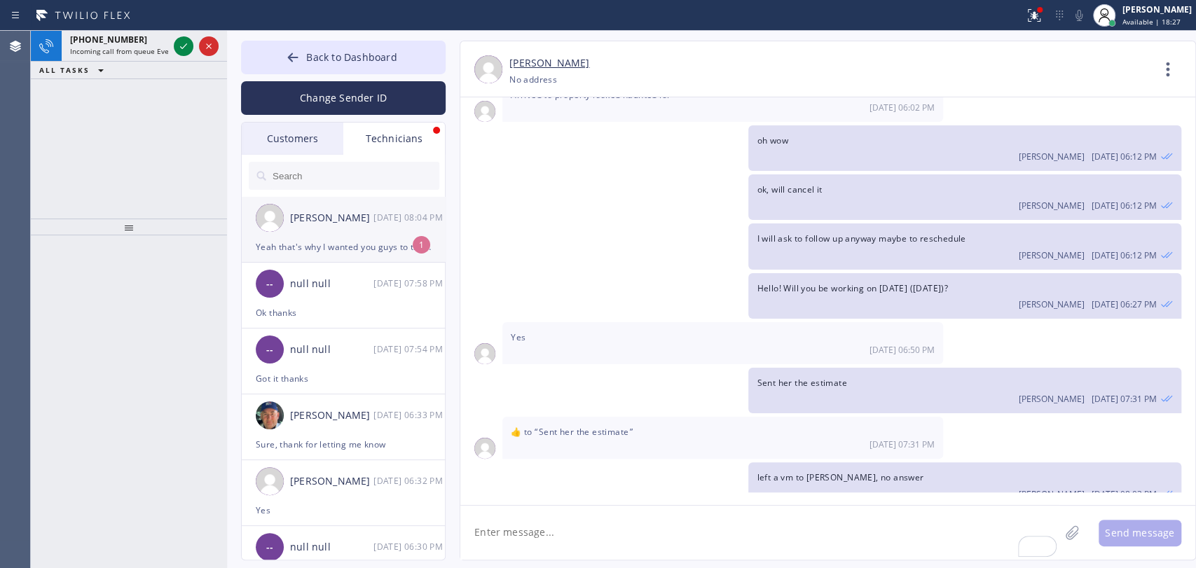
scroll to position [0, 0]
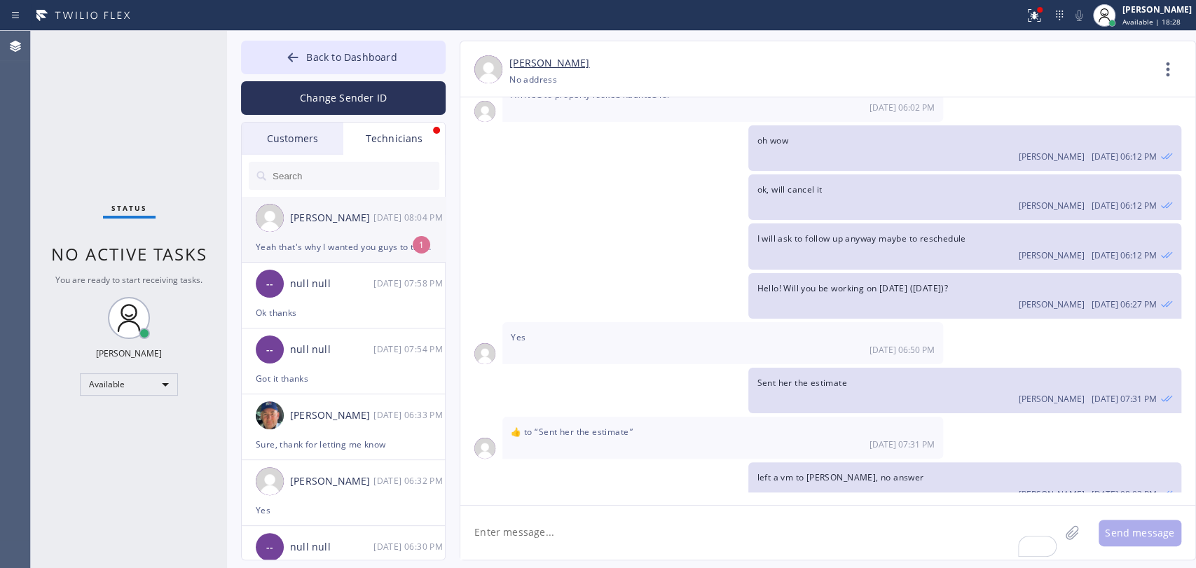
click at [312, 235] on div "Christopher Gonzales 08/29 08:04 PM" at bounding box center [344, 218] width 205 height 42
click at [657, 521] on span "Yeah that's why I wanted you guys to try too no answering hope he gets back" at bounding box center [670, 527] width 318 height 12
click at [639, 457] on div "04/11/2025 Hello Christopher! How are you? This is Alex from 5 Star Best Plumbi…" at bounding box center [827, 294] width 735 height 395
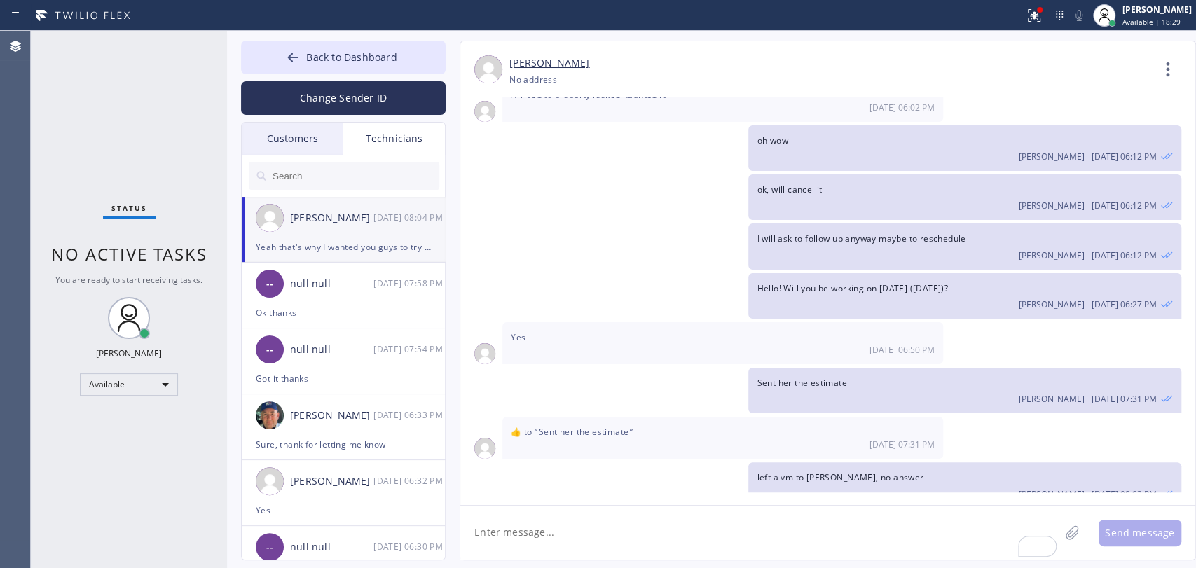
scroll to position [17908, 0]
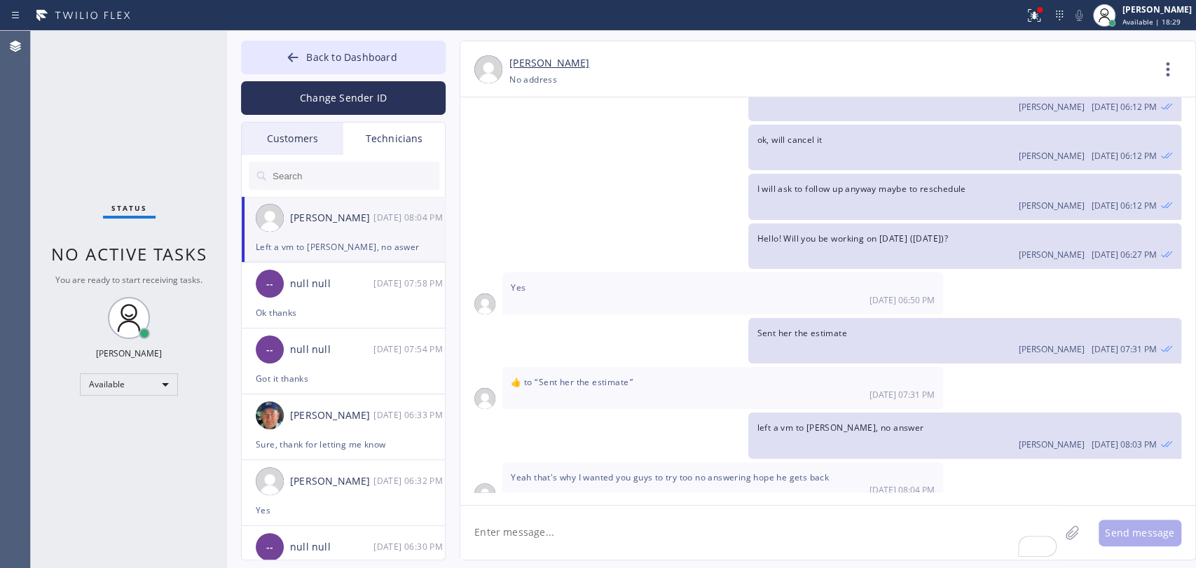
click at [614, 471] on span "Yeah that's why I wanted you guys to try too no answering hope he gets back" at bounding box center [670, 477] width 318 height 12
click at [595, 471] on span "Yeah that's why I wanted you guys to try too no answering hope he gets back" at bounding box center [670, 477] width 318 height 12
click at [651, 520] on textarea "To enrich screen reader interactions, please activate Accessibility in Grammarl…" at bounding box center [759, 533] width 599 height 54
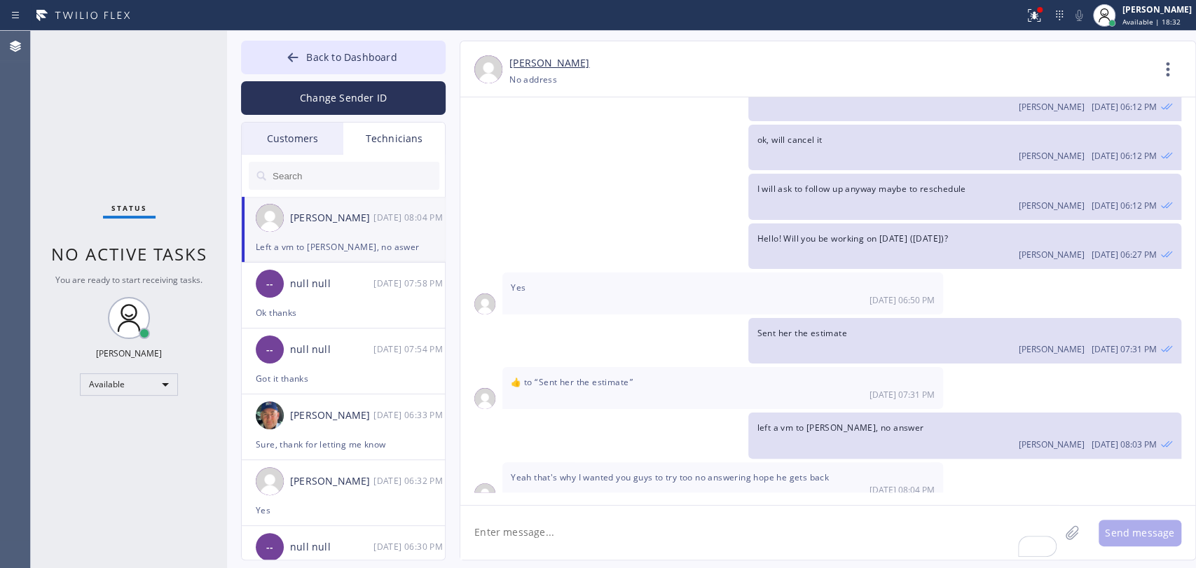
click at [673, 532] on textarea "To enrich screen reader interactions, please activate Accessibility in Grammarl…" at bounding box center [759, 533] width 599 height 54
click at [555, 535] on textarea "sorry, i thought first message was not delivered" at bounding box center [772, 533] width 624 height 54
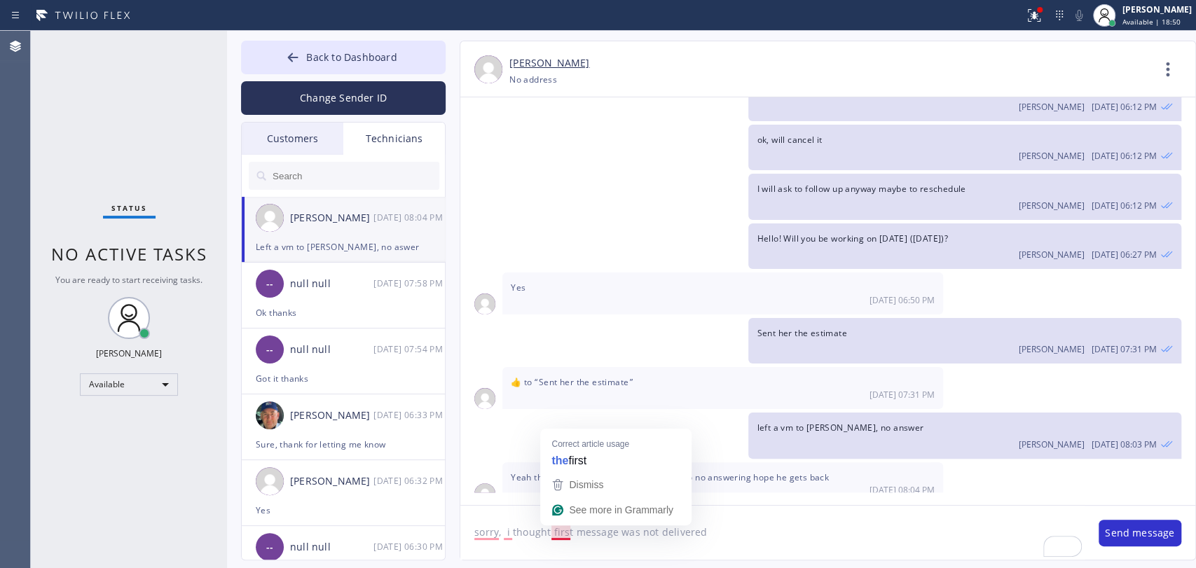
type textarea "sorry, i thought the first message was not delivered"
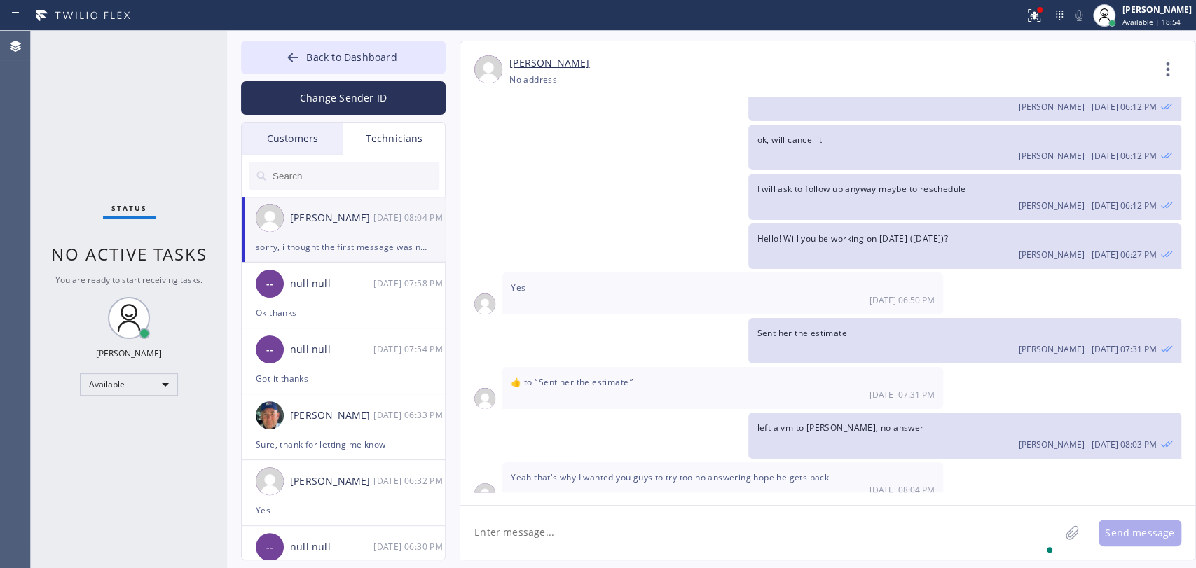
scroll to position [17956, 0]
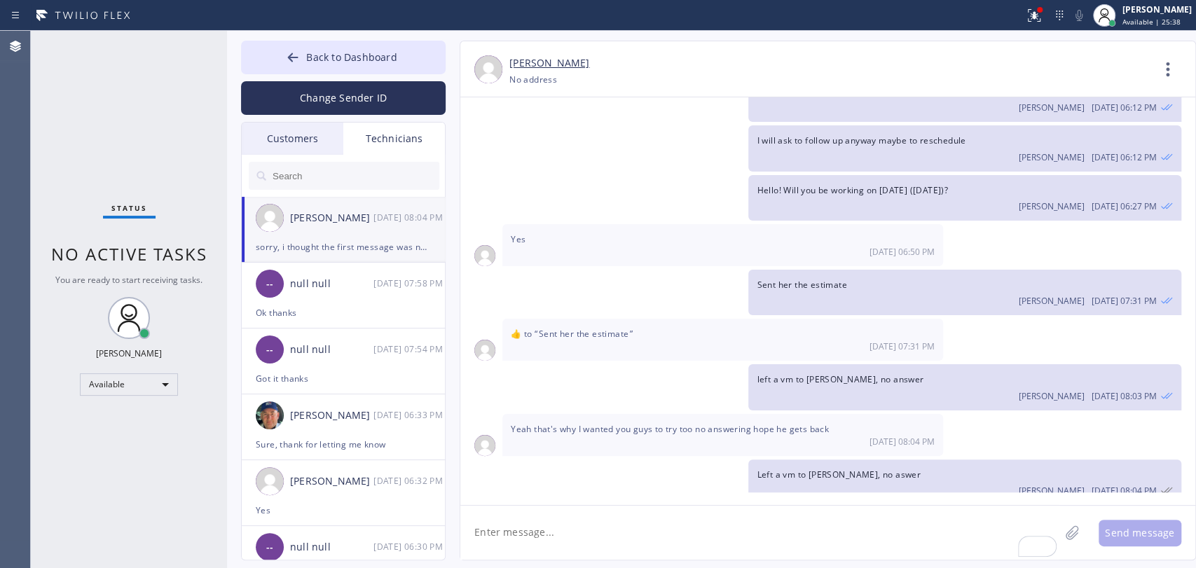
drag, startPoint x: 387, startPoint y: 252, endPoint x: 420, endPoint y: 237, distance: 36.7
click at [387, 252] on div "sorry, i thought the first message was not delivered" at bounding box center [343, 247] width 175 height 16
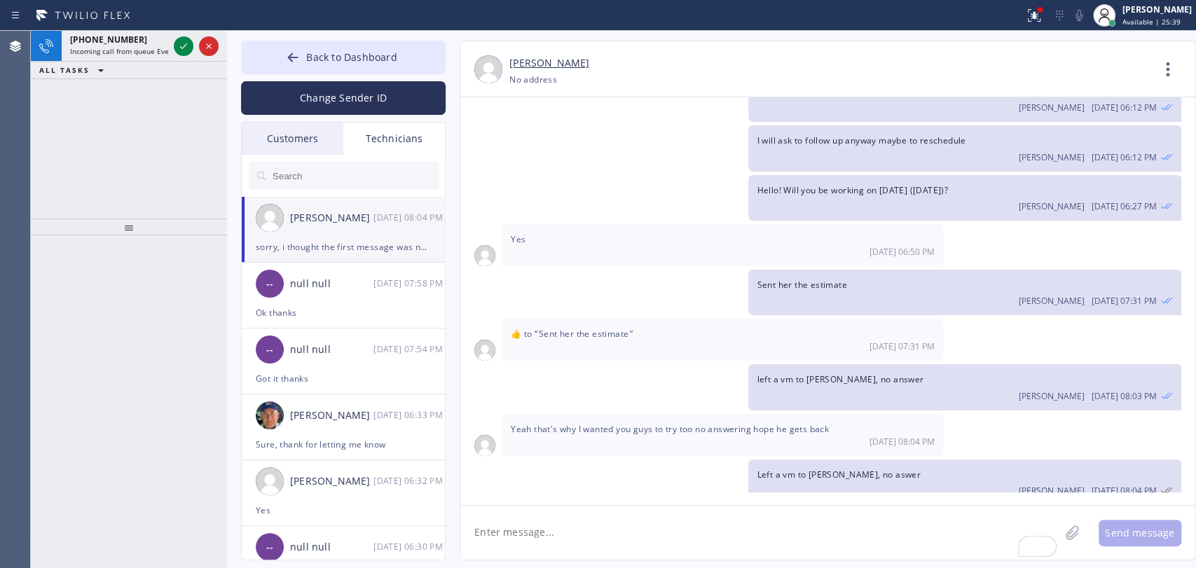
click at [513, 527] on textarea "To enrich screen reader interactions, please activate Accessibility in Grammarl…" at bounding box center [759, 533] width 599 height 54
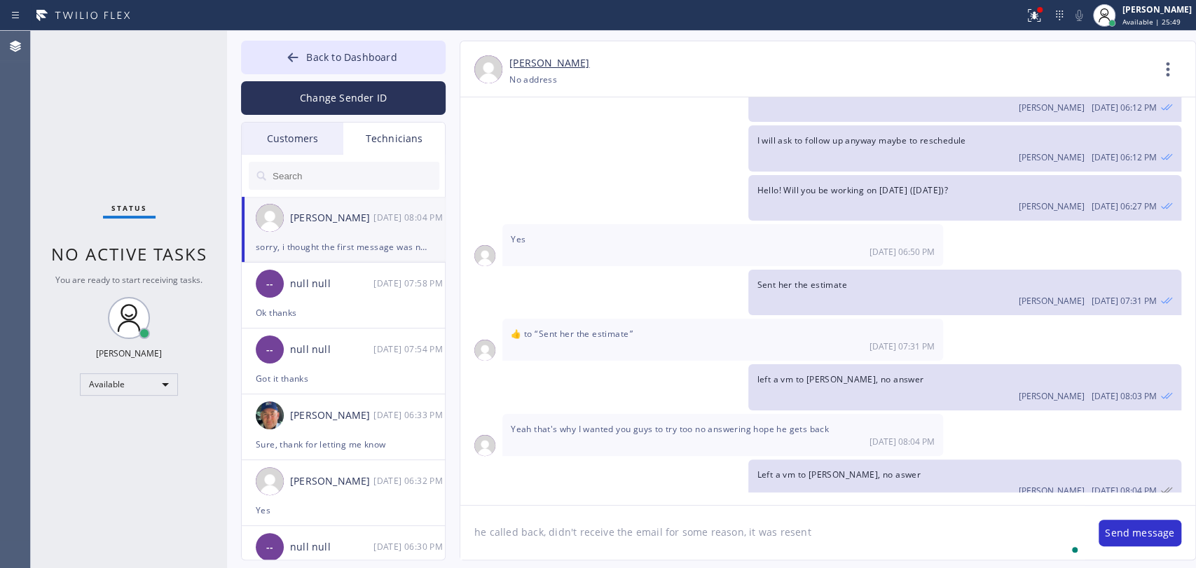
type textarea "he called back, didn't receive the email for some reason, it was resent"
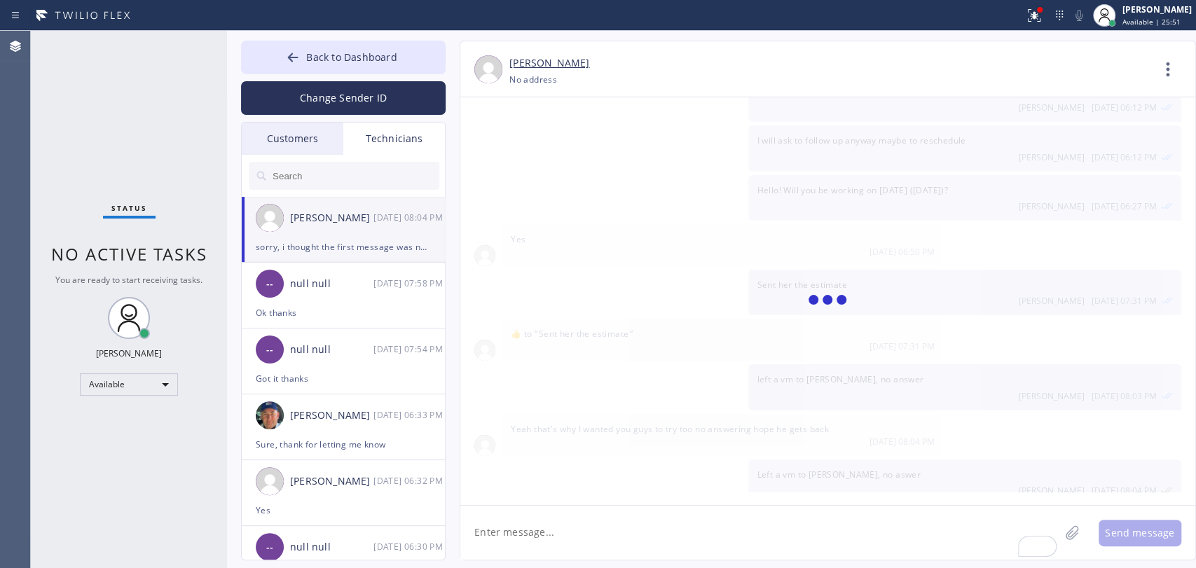
scroll to position [18004, 0]
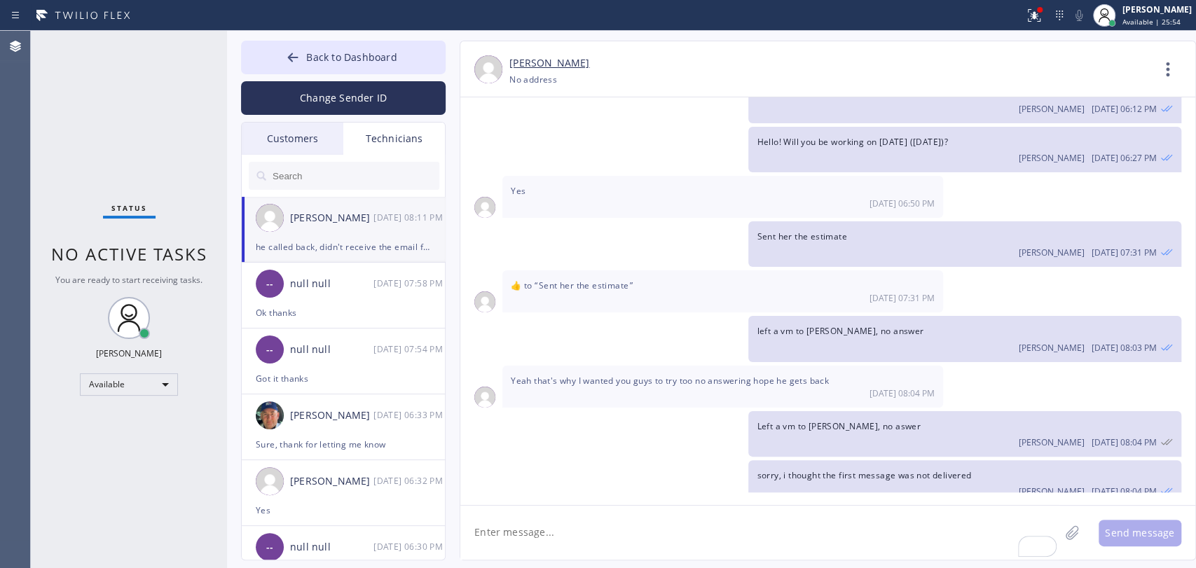
click at [871, 509] on div "he called back, didn't receive the email for some reason, it was resent [PERSON…" at bounding box center [964, 532] width 432 height 46
click at [871, 531] on div "[PERSON_NAME] [DATE] 08:11 PM" at bounding box center [963, 538] width 415 height 15
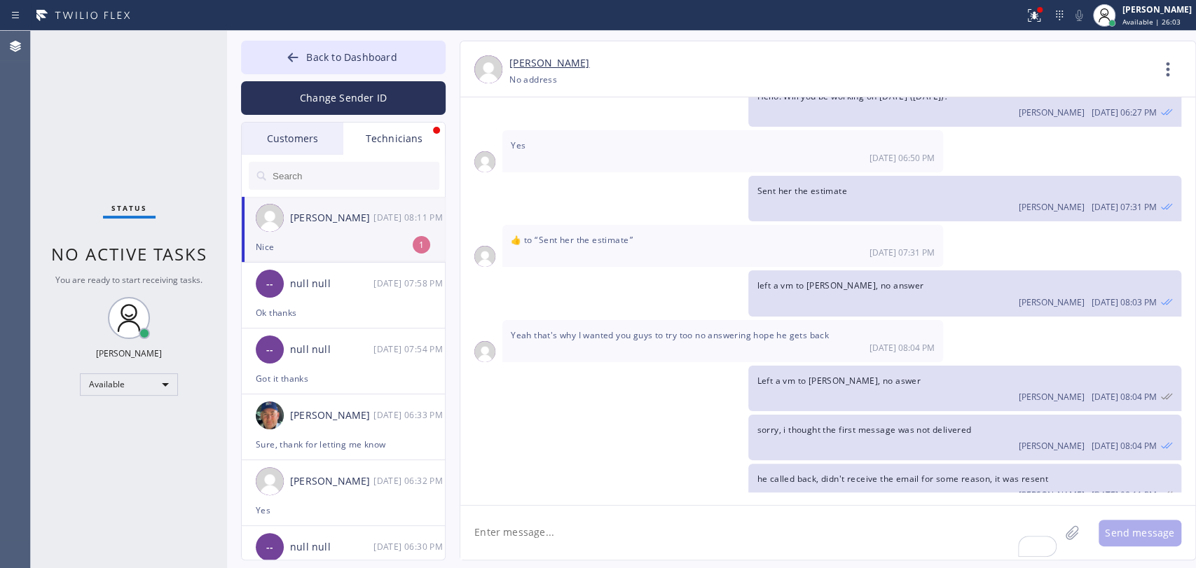
click at [387, 246] on div "Nice" at bounding box center [343, 247] width 175 height 16
click at [305, 60] on button "Back to Dashboard" at bounding box center [343, 58] width 205 height 34
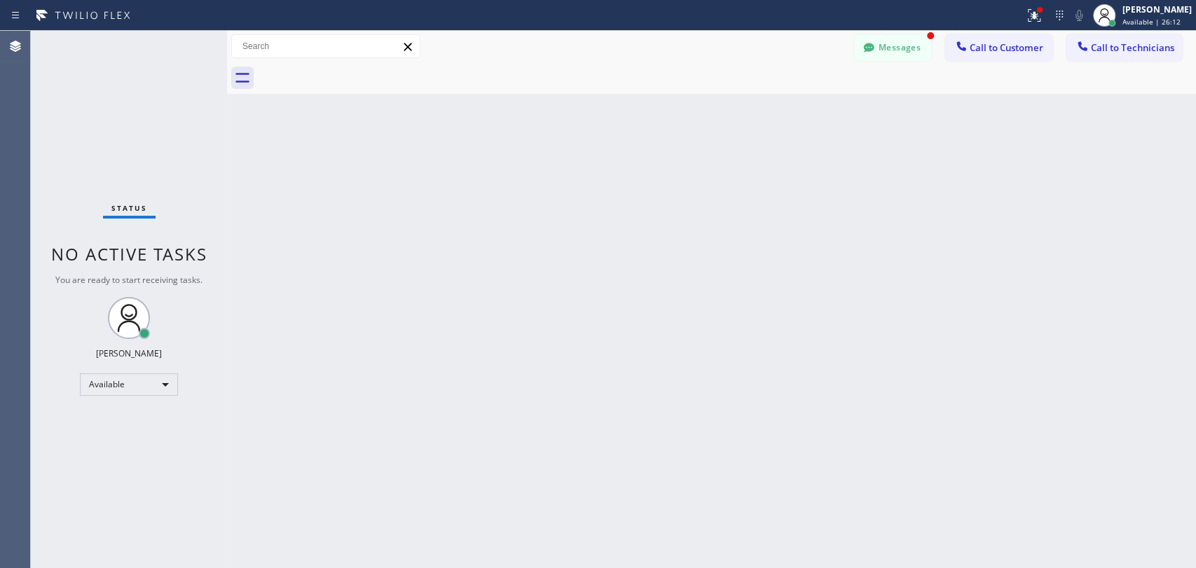
scroll to position [18095, 0]
drag, startPoint x: 891, startPoint y: 51, endPoint x: 324, endPoint y: 158, distance: 577.4
click at [890, 51] on button "Messages" at bounding box center [892, 47] width 77 height 27
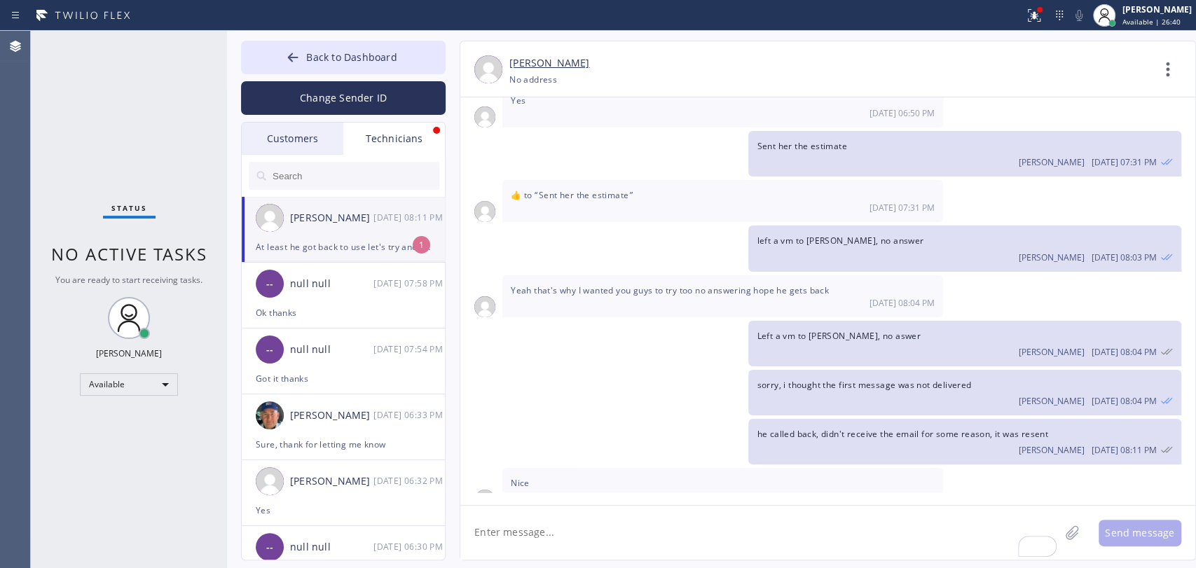
click at [287, 206] on div "[PERSON_NAME] [DATE] 08:11 PM" at bounding box center [344, 218] width 205 height 42
click at [345, 56] on span "Back to Dashboard" at bounding box center [351, 56] width 90 height 13
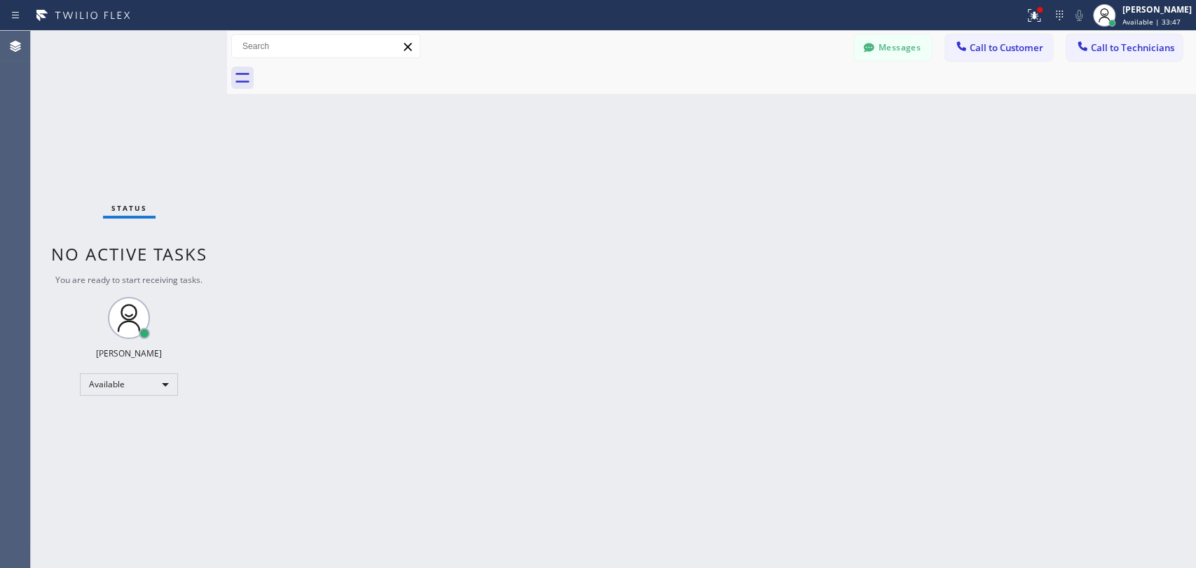
click at [672, 351] on div "Back to Dashboard Change Sender ID Customers Technicians [PERSON_NAME] [DATE] 0…" at bounding box center [711, 299] width 969 height 537
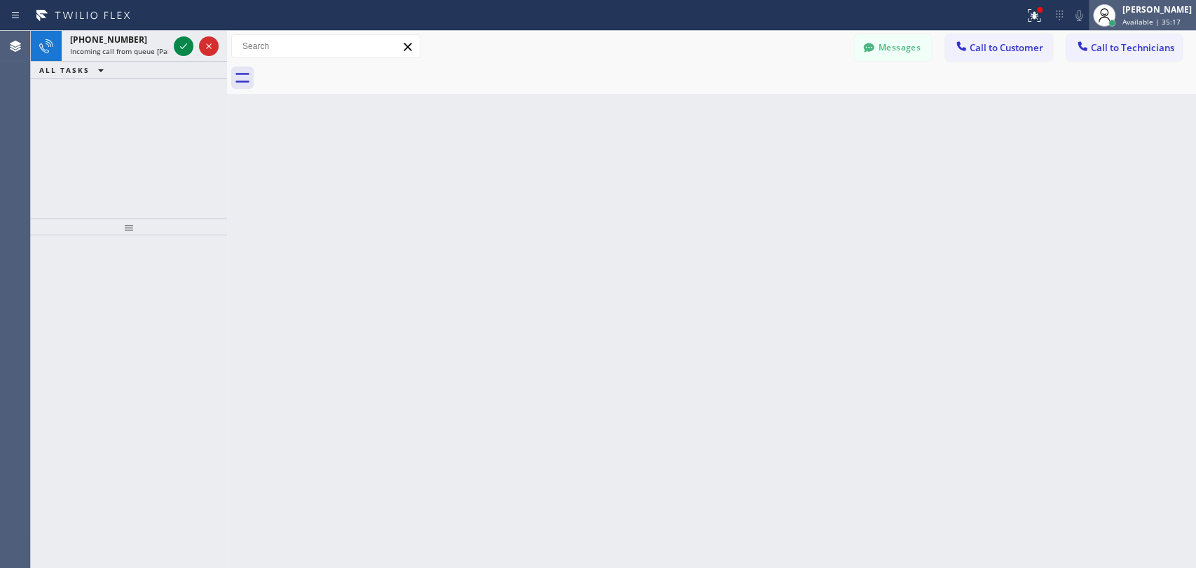
click at [1114, 25] on div at bounding box center [1103, 15] width 31 height 31
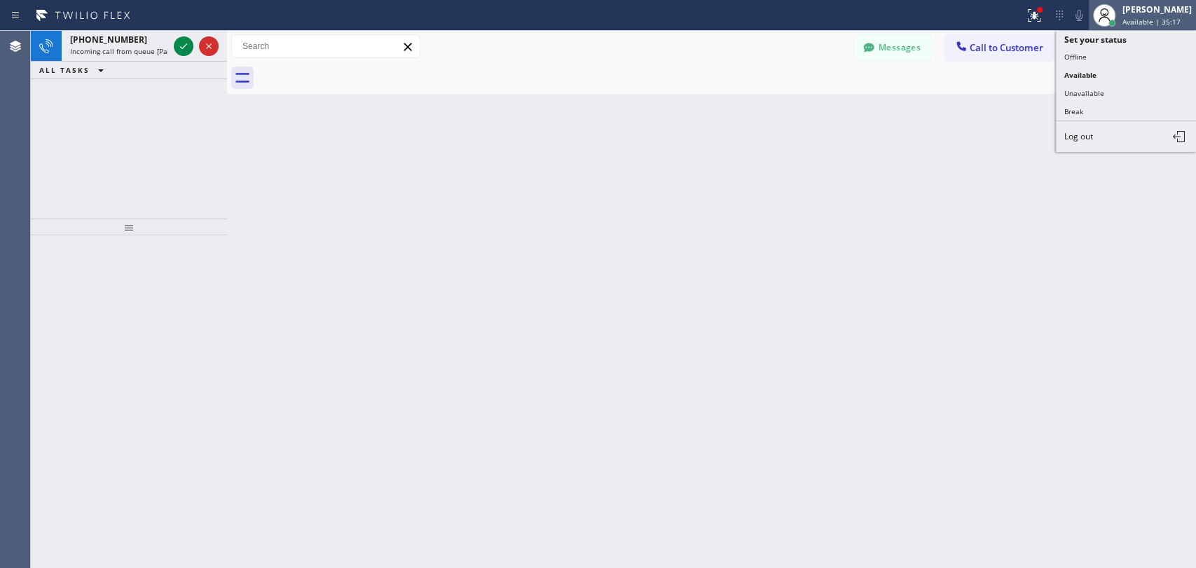
click at [1115, 23] on div at bounding box center [1112, 23] width 10 height 10
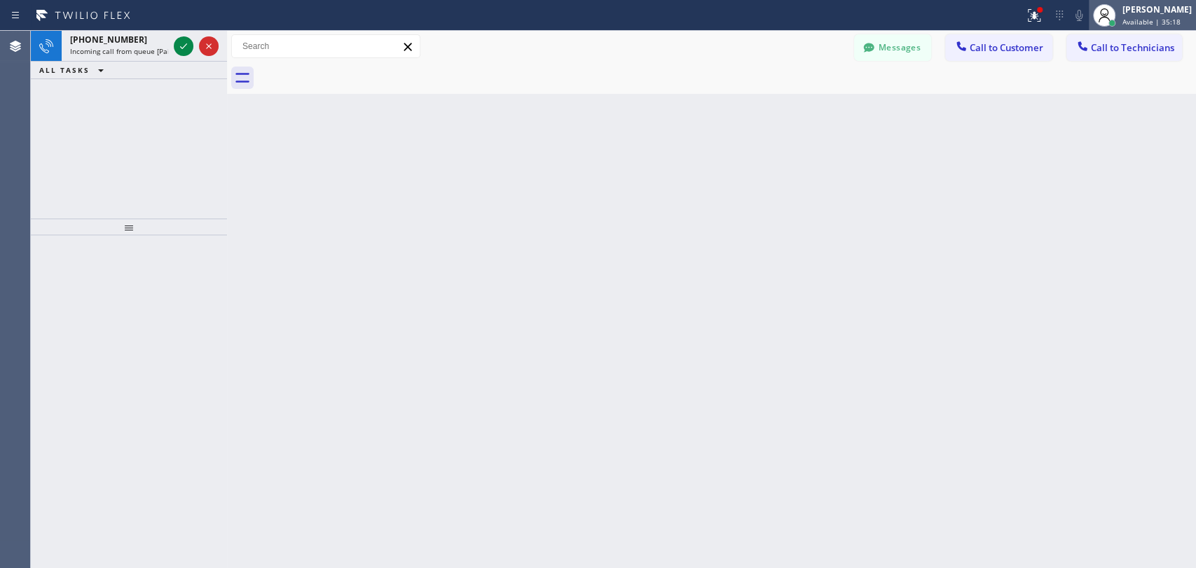
click at [1098, 25] on div at bounding box center [1103, 15] width 31 height 31
drag, startPoint x: 713, startPoint y: 169, endPoint x: 683, endPoint y: 167, distance: 30.2
click at [710, 170] on div "Back to Dashboard Change Sender ID Customers Technicians [PERSON_NAME] [DATE] 0…" at bounding box center [711, 299] width 969 height 537
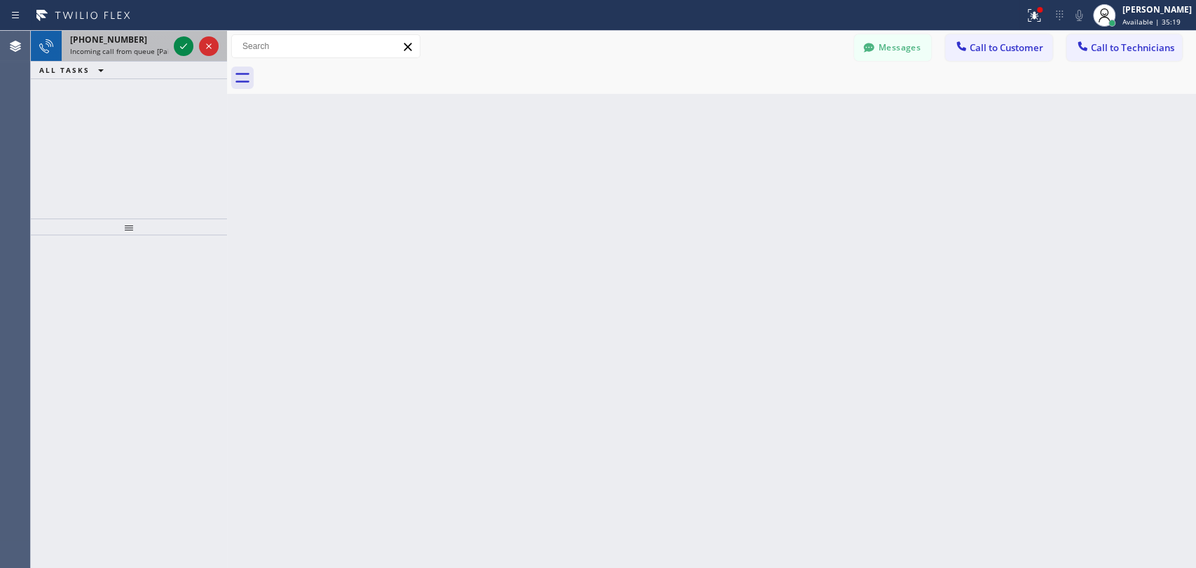
click at [104, 50] on span "Incoming call from queue [PaidCalls] HVAC" at bounding box center [140, 51] width 141 height 10
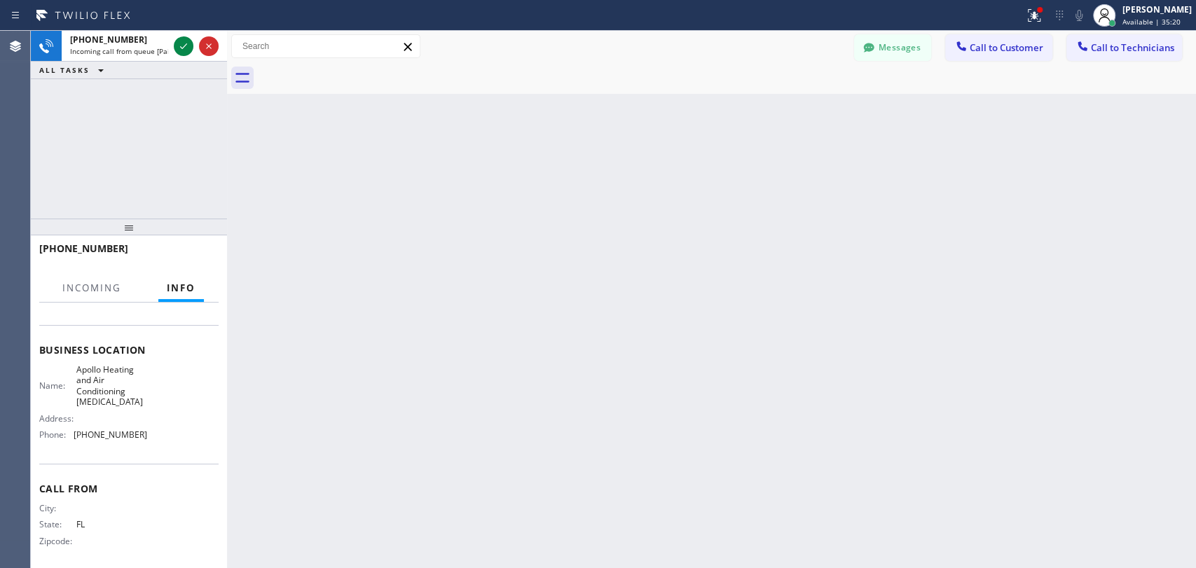
scroll to position [161, 0]
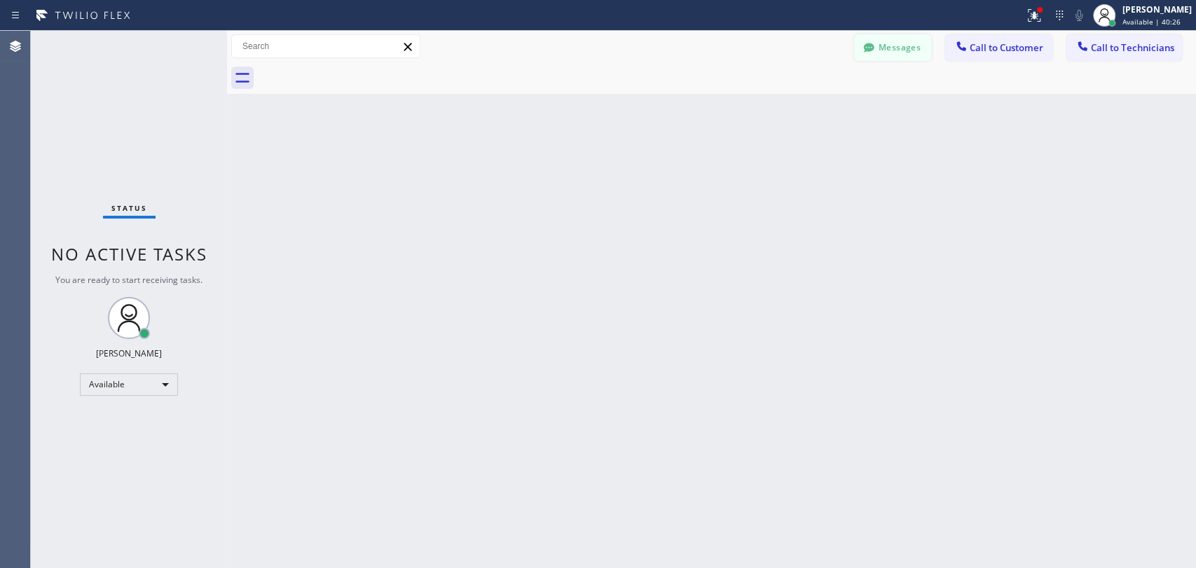
click at [880, 45] on button "Messages" at bounding box center [892, 47] width 77 height 27
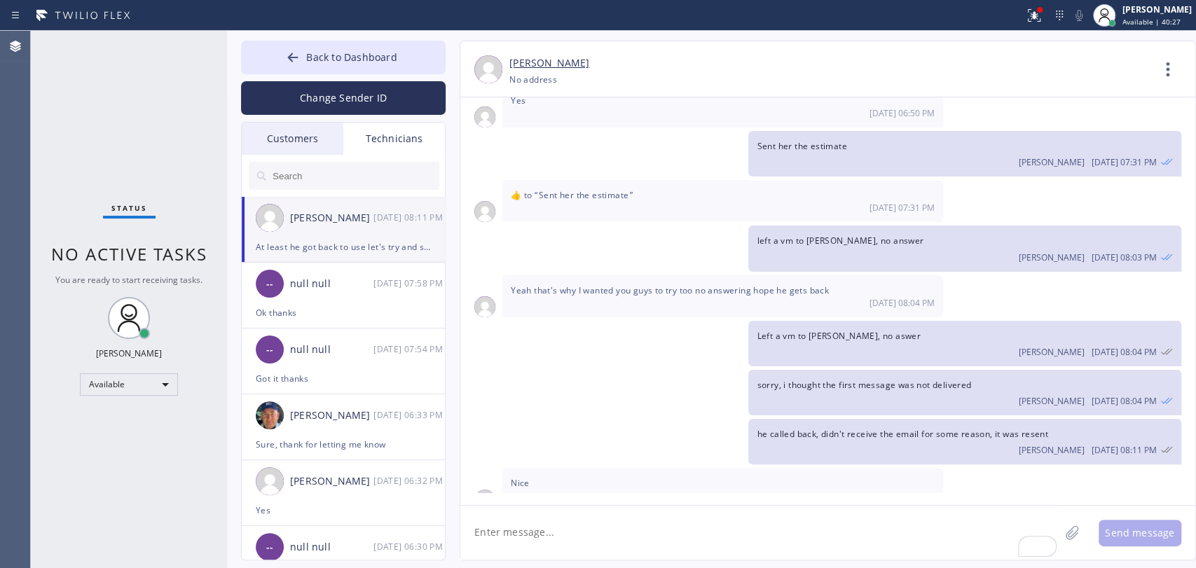
click at [362, 164] on input "text" at bounding box center [355, 176] width 168 height 28
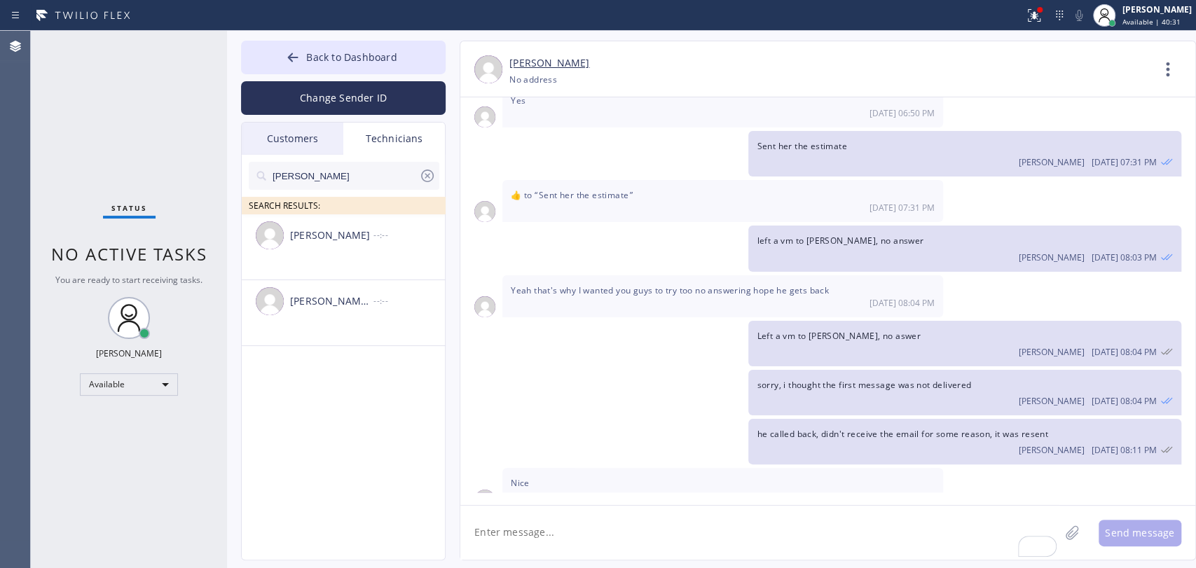
type input "[PERSON_NAME]"
click at [356, 250] on div "[PERSON_NAME] --:--" at bounding box center [344, 235] width 205 height 42
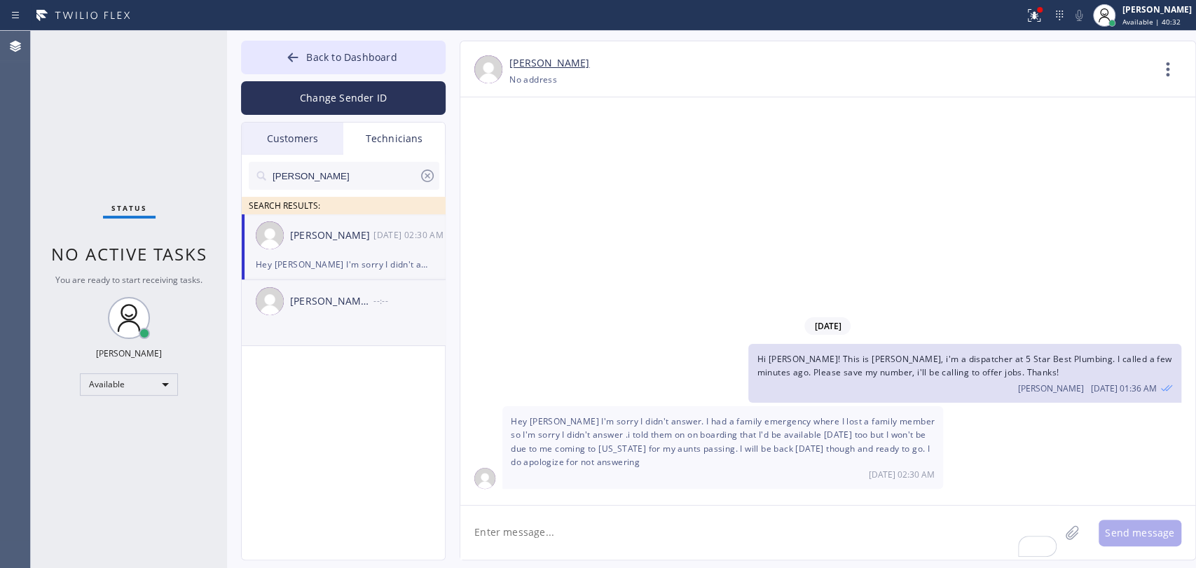
click at [345, 307] on div "[PERSON_NAME] Balute [PERSON_NAME]" at bounding box center [331, 301] width 83 height 16
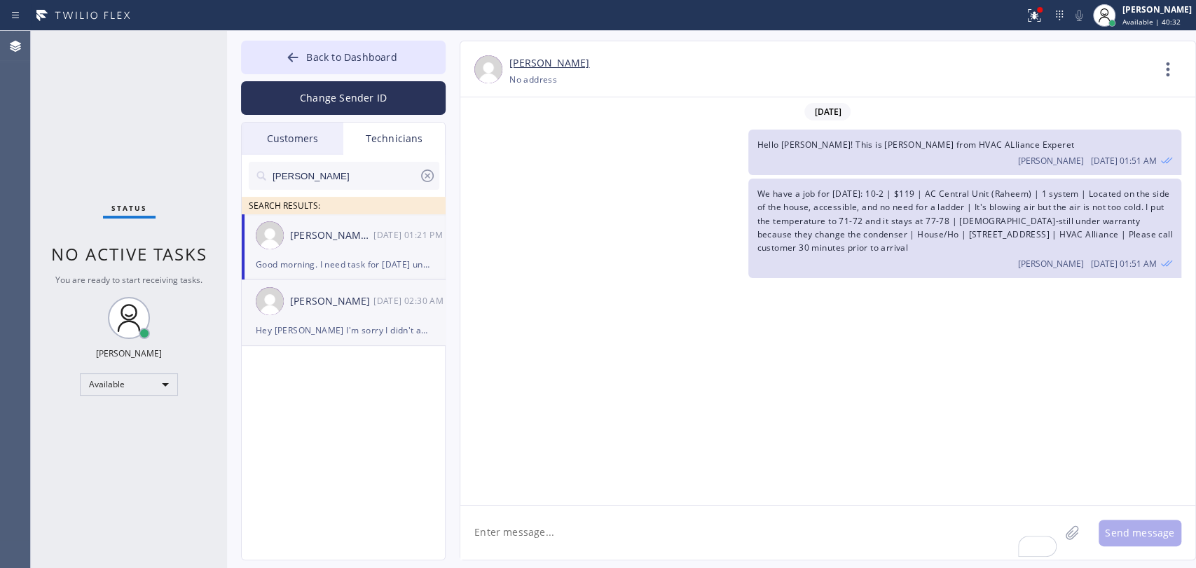
scroll to position [1885, 0]
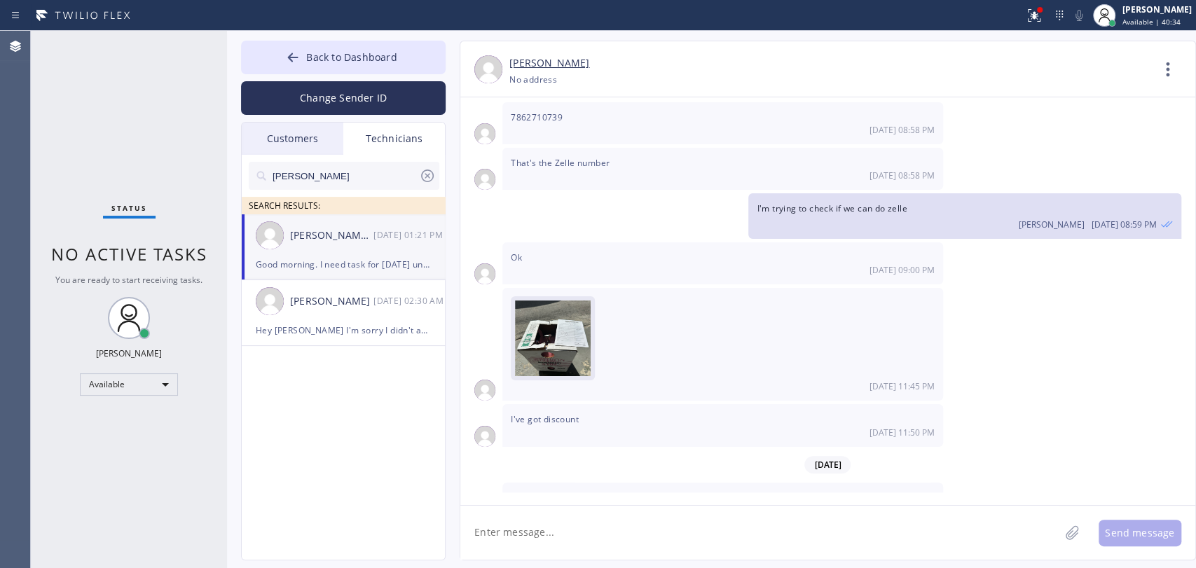
click at [560, 312] on img at bounding box center [553, 342] width 76 height 84
click at [75, 220] on div "Status No active tasks You are ready to start receiving tasks. [PERSON_NAME] Av…" at bounding box center [129, 299] width 196 height 537
click at [130, 247] on span "No active tasks" at bounding box center [129, 253] width 156 height 23
click at [165, 114] on div "Status No active tasks You are ready to start receiving tasks. [PERSON_NAME] Av…" at bounding box center [129, 299] width 196 height 537
click at [672, 504] on div "[DATE] 01:21 PM" at bounding box center [723, 510] width 424 height 12
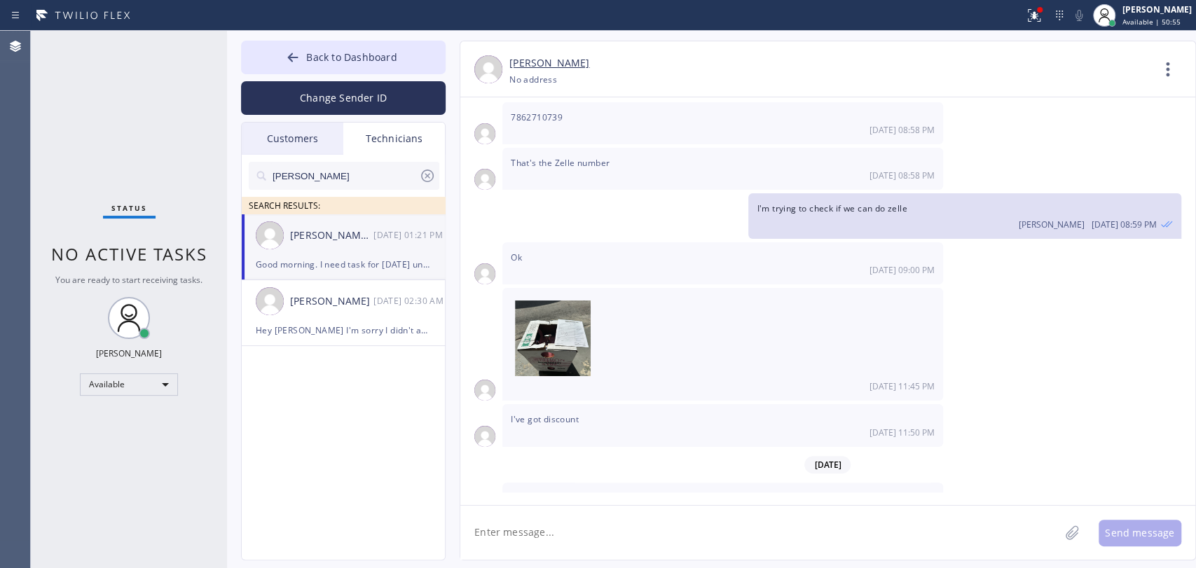
click at [672, 492] on span "Good morning. I need task for [DATE] until next week pls" at bounding box center [627, 498] width 233 height 12
click at [610, 405] on div "I've got discount [DATE] 11:50 PM" at bounding box center [722, 425] width 441 height 42
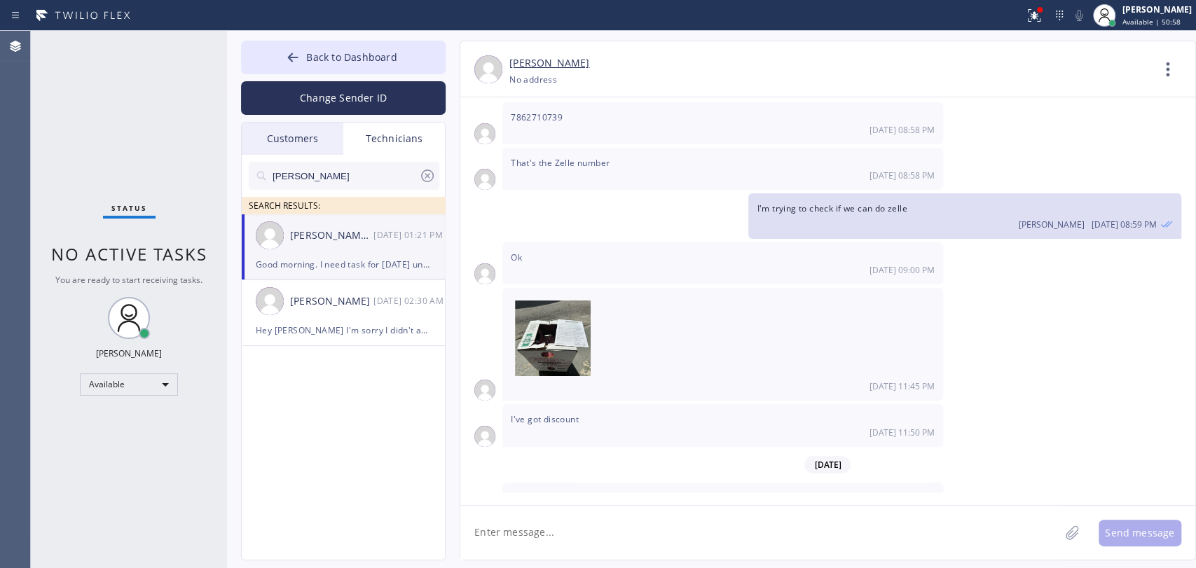
click at [715, 492] on span "Good morning. I need task for [DATE] until next week pls" at bounding box center [627, 498] width 233 height 12
click at [282, 66] on button "Back to Dashboard" at bounding box center [343, 58] width 205 height 34
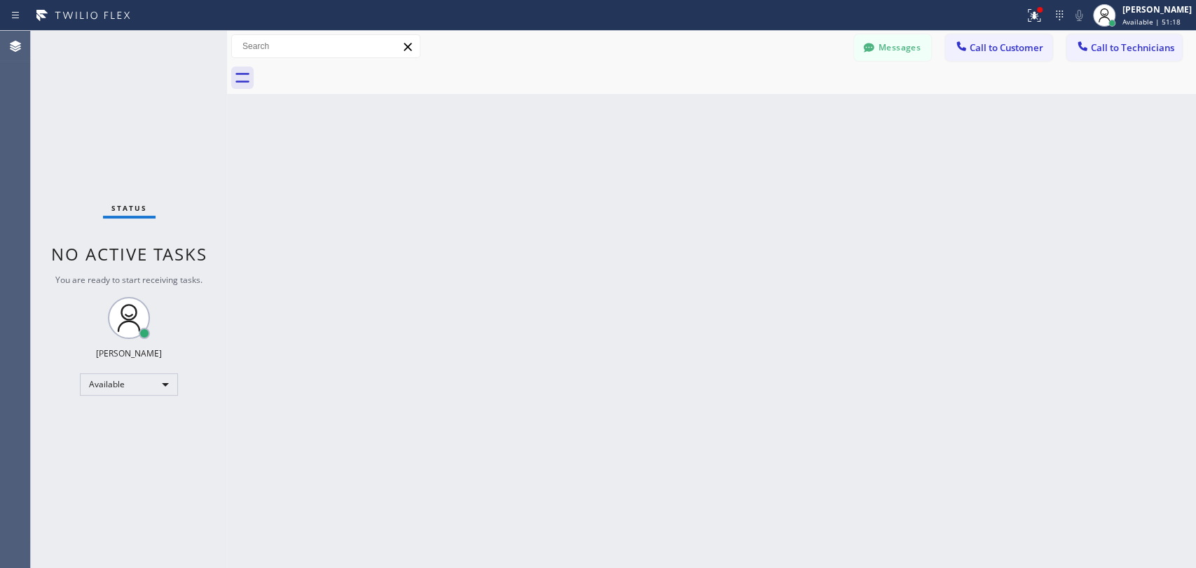
click at [602, 279] on div "Back to Dashboard Change Sender ID Customers Technicians [PERSON_NAME] [DATE] 0…" at bounding box center [711, 299] width 969 height 537
click at [476, 209] on div "Back to Dashboard Change Sender ID Customers Technicians [PERSON_NAME] [DATE] 0…" at bounding box center [711, 299] width 969 height 537
click at [368, 157] on div "Back to Dashboard Change Sender ID Customers Technicians [PERSON_NAME] [DATE] 0…" at bounding box center [711, 299] width 969 height 537
click at [656, 375] on div "Back to Dashboard Change Sender ID Customers Technicians [PERSON_NAME] [DATE] 0…" at bounding box center [711, 299] width 969 height 537
click at [894, 191] on div "Back to Dashboard Change Sender ID Customers Technicians [PERSON_NAME] [DATE] 0…" at bounding box center [711, 299] width 969 height 537
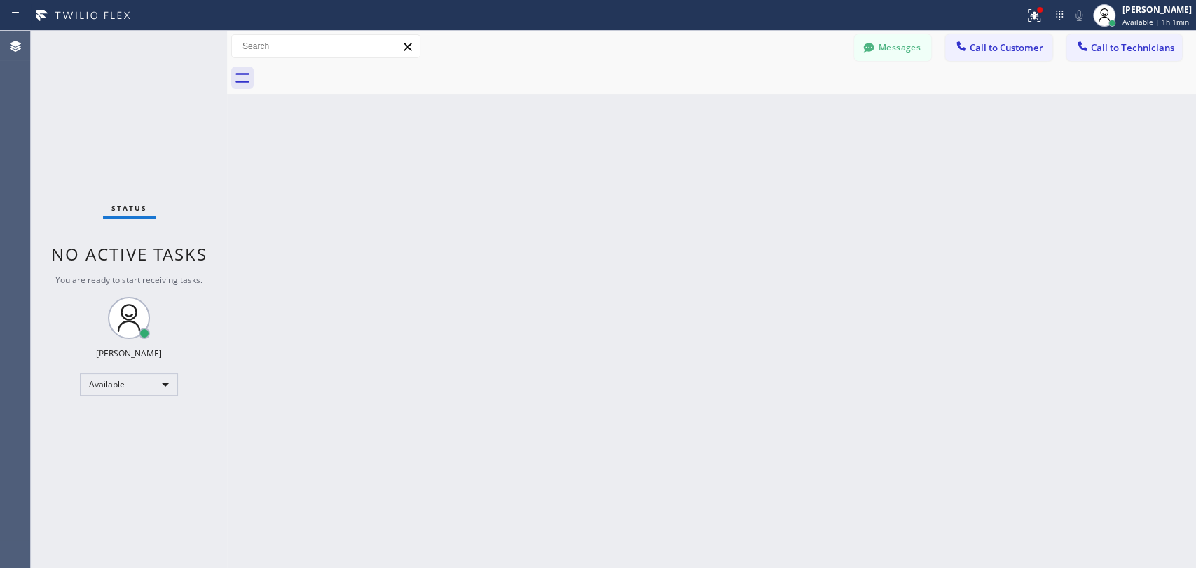
click at [917, 148] on div "Back to Dashboard Change Sender ID Customers Technicians [PERSON_NAME] [DATE] 0…" at bounding box center [711, 299] width 969 height 537
click at [513, 275] on div "Back to Dashboard Change Sender ID Customers Technicians [PERSON_NAME] [DATE] 0…" at bounding box center [711, 299] width 969 height 537
